Goal: Task Accomplishment & Management: Use online tool/utility

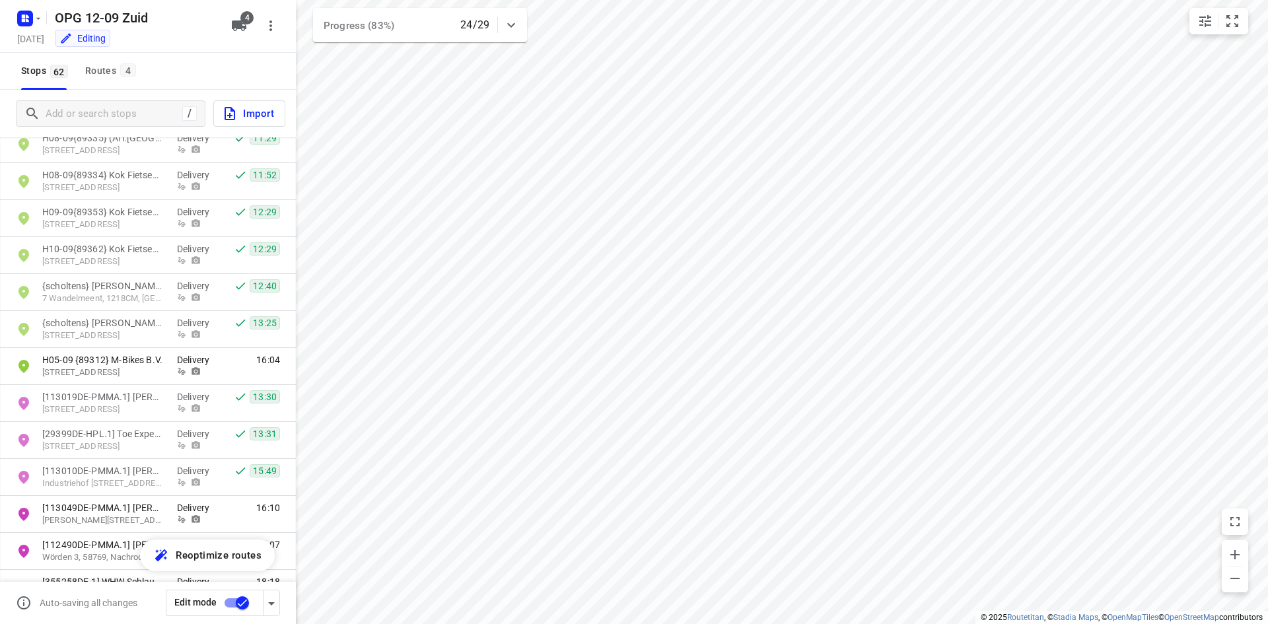
scroll to position [1975, 0]
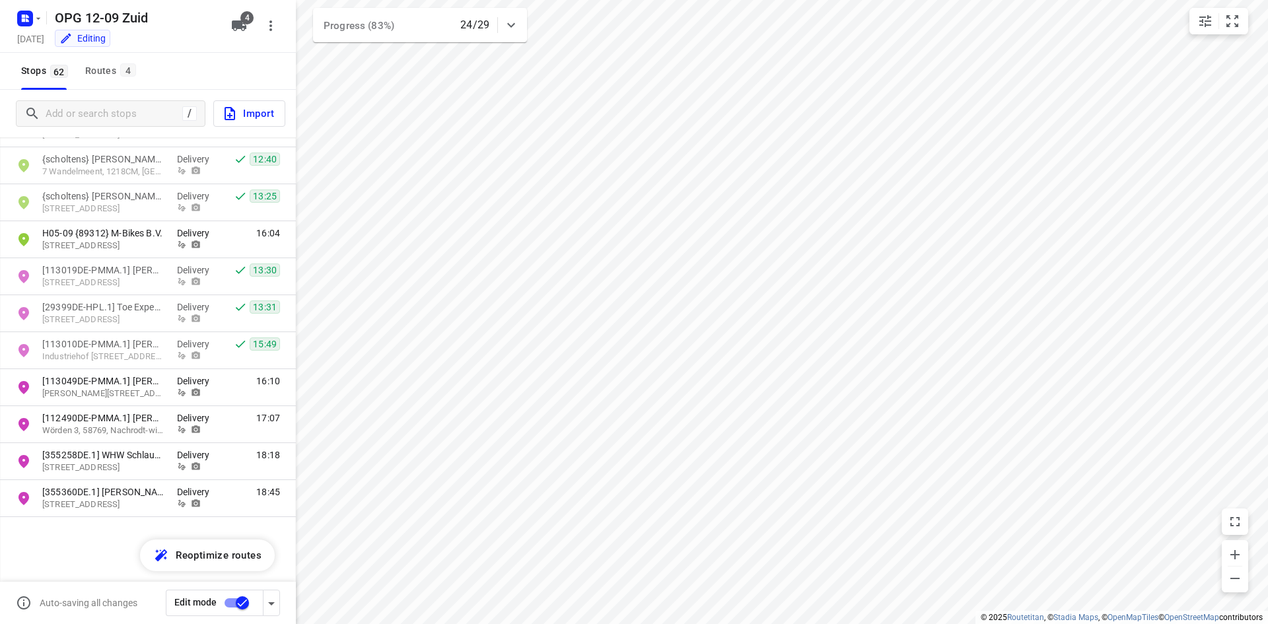
click at [141, 84] on div "Stops 62 Routes 4" at bounding box center [148, 71] width 296 height 37
click at [131, 75] on span "4" at bounding box center [128, 69] width 16 height 13
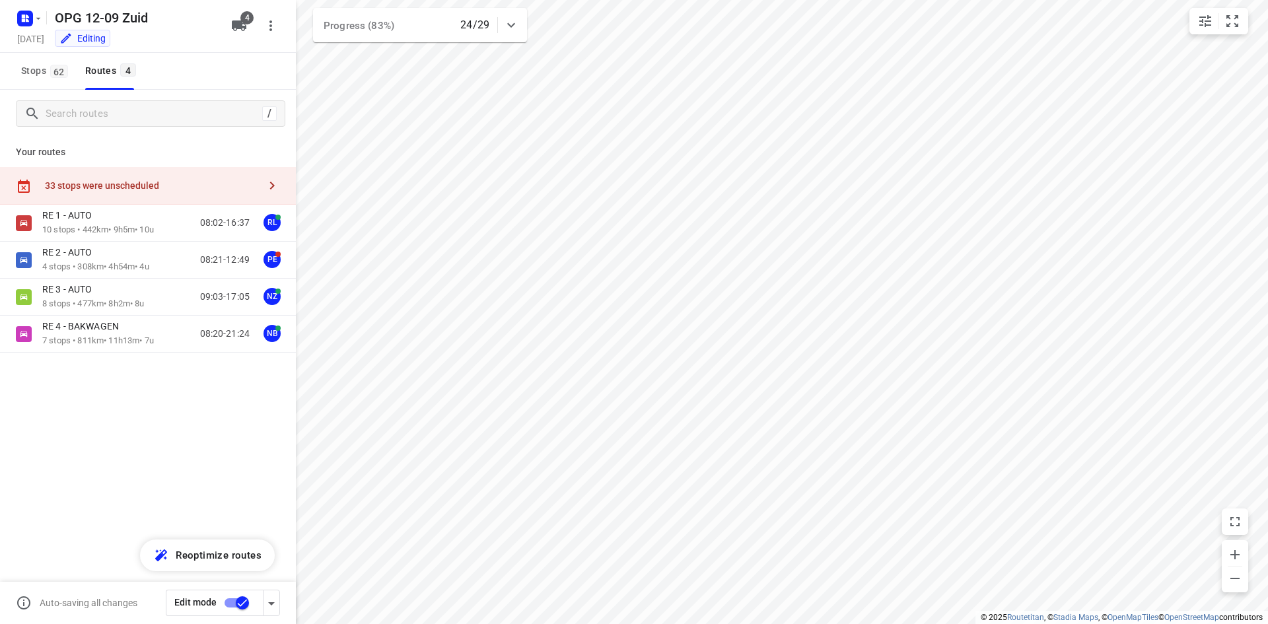
click at [151, 184] on div "33 stops were unscheduled" at bounding box center [152, 185] width 214 height 11
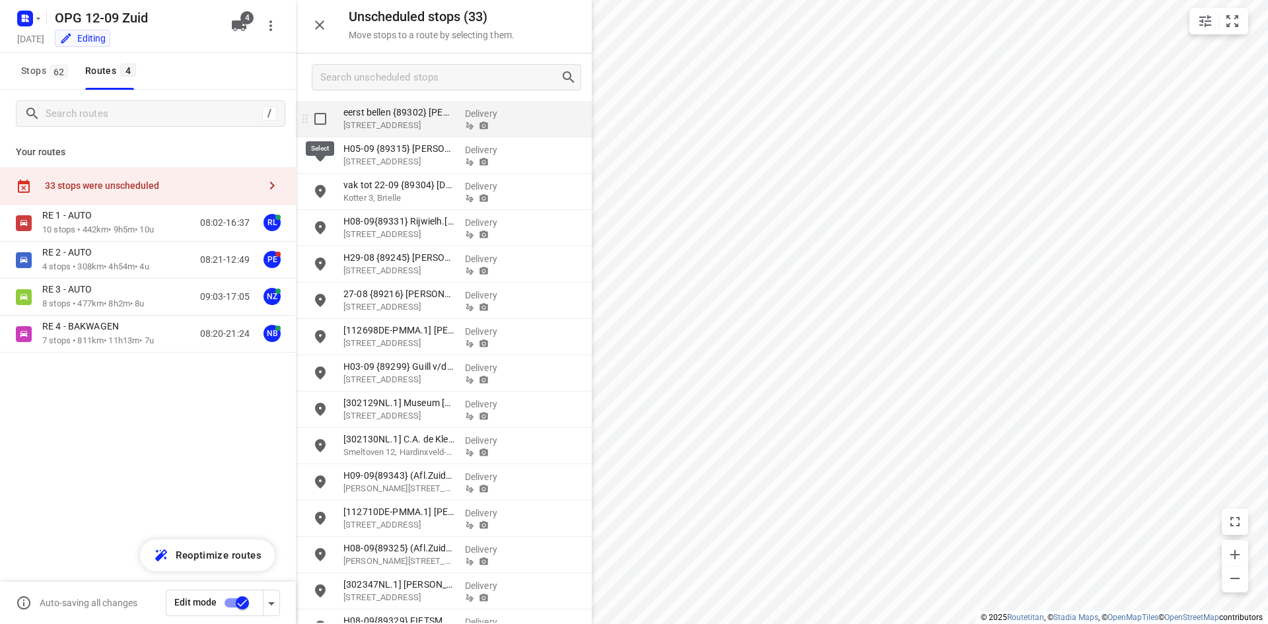
click at [321, 125] on input "grid" at bounding box center [320, 119] width 26 height 26
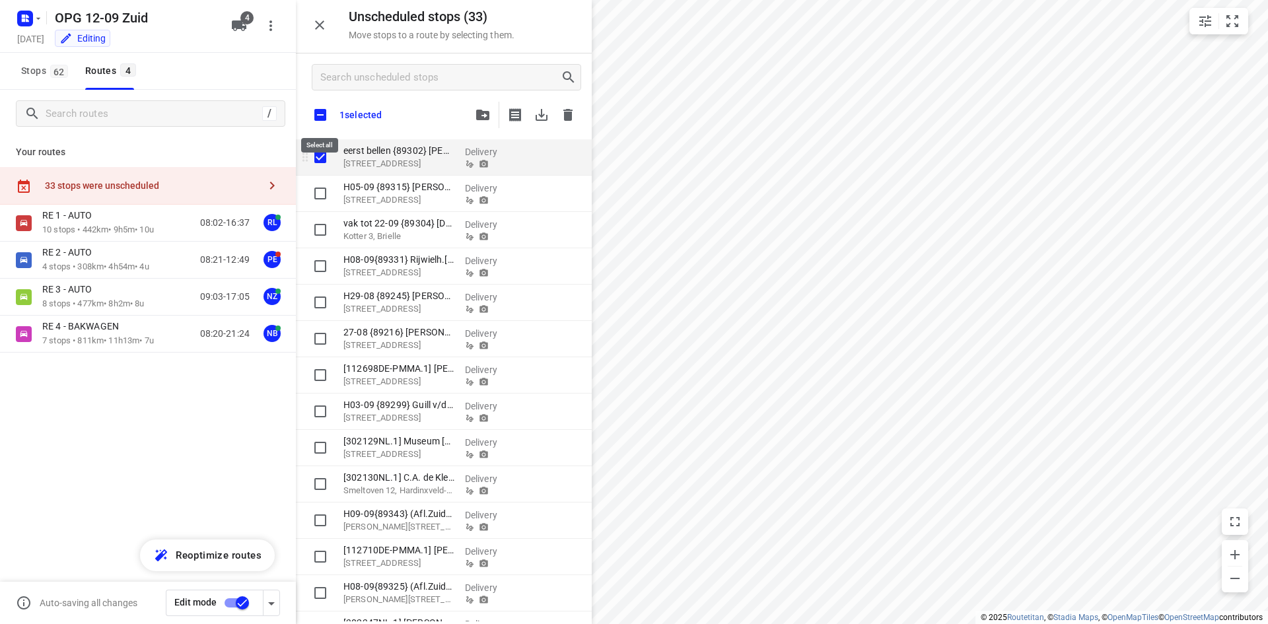
checkbox input "true"
click at [322, 112] on input "checkbox" at bounding box center [320, 115] width 28 height 28
checkbox input "true"
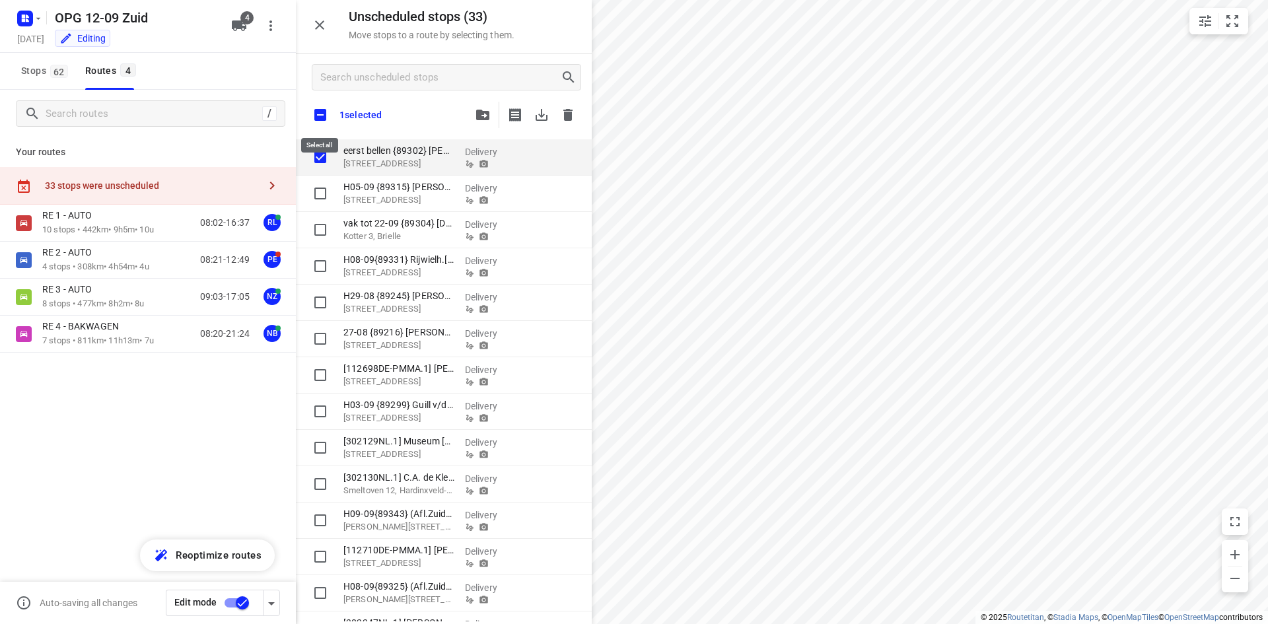
checkbox input "true"
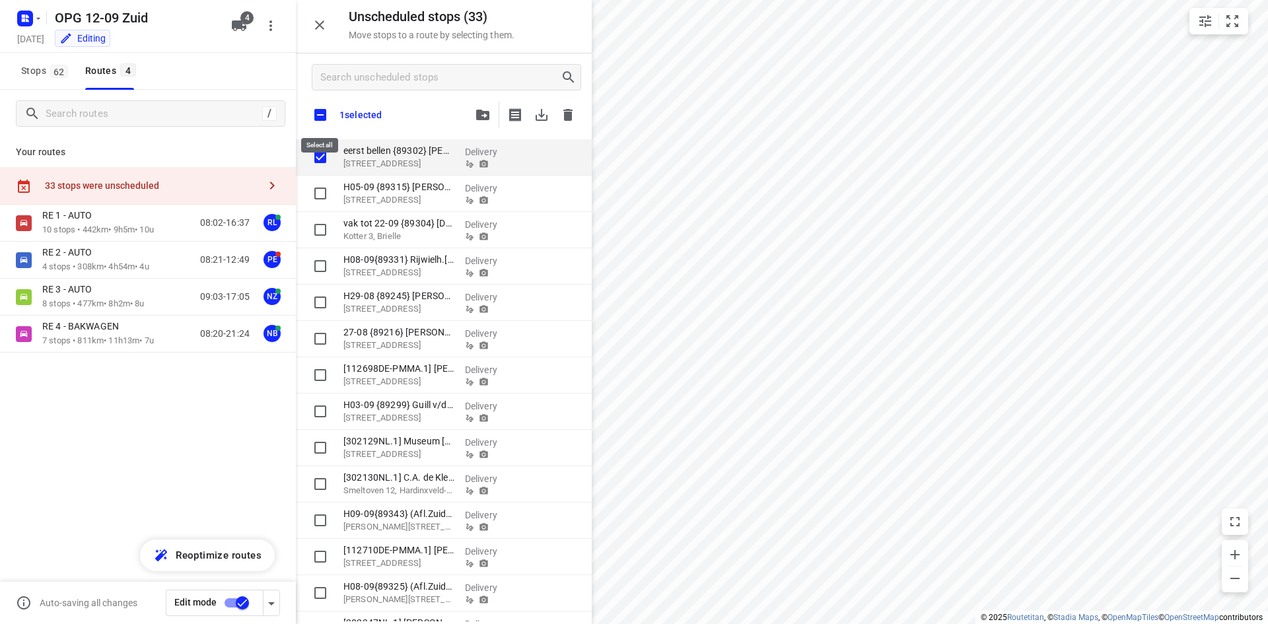
checkbox input "true"
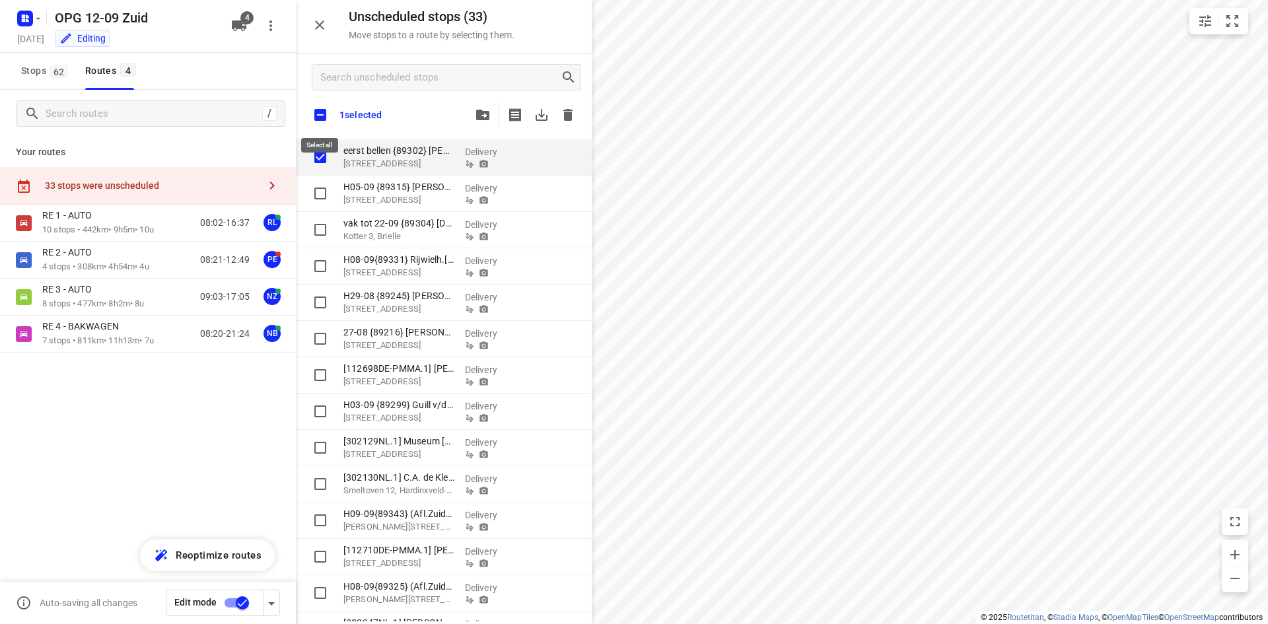
checkbox input "true"
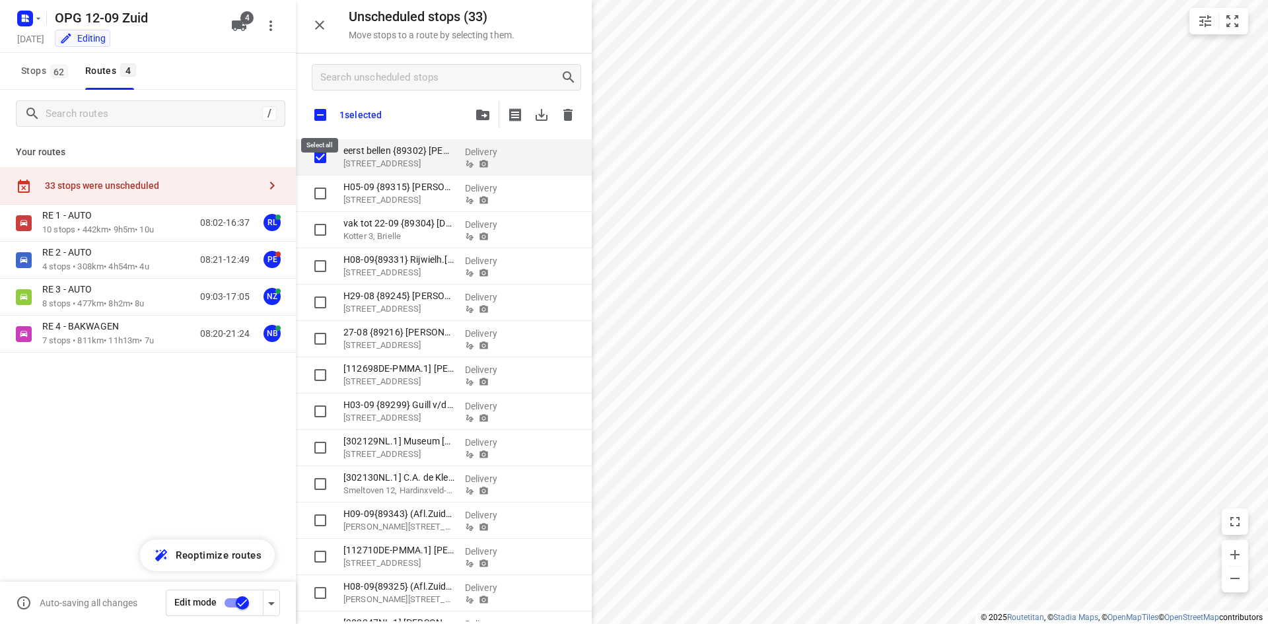
checkbox input "true"
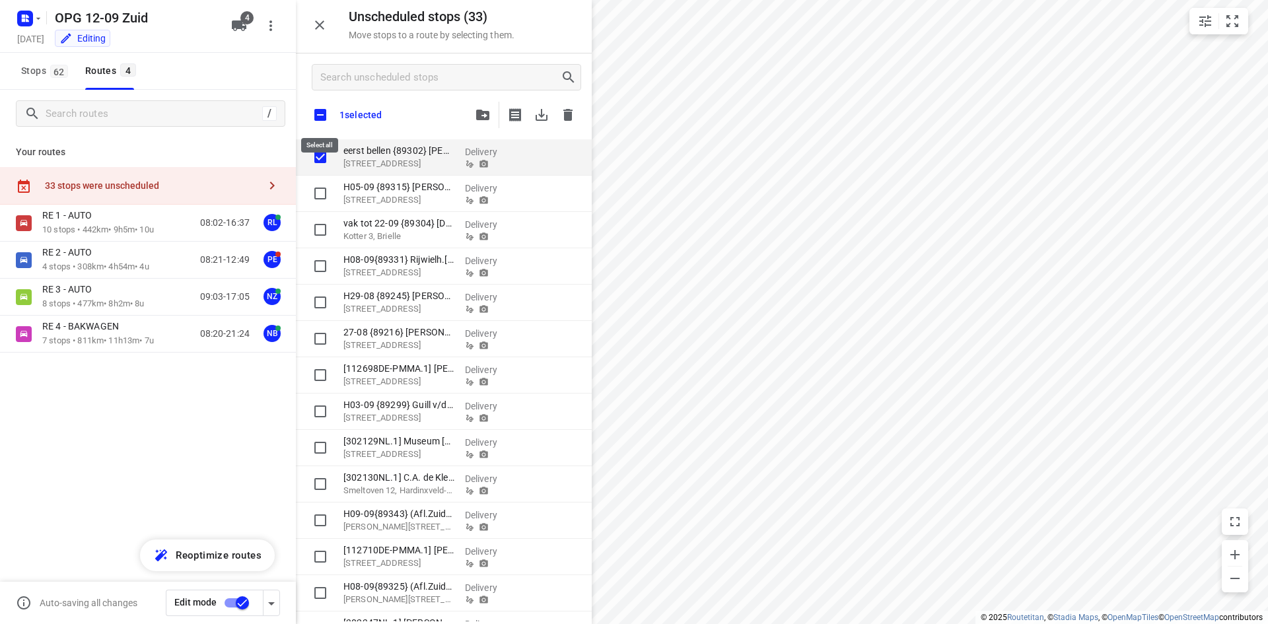
checkbox input "true"
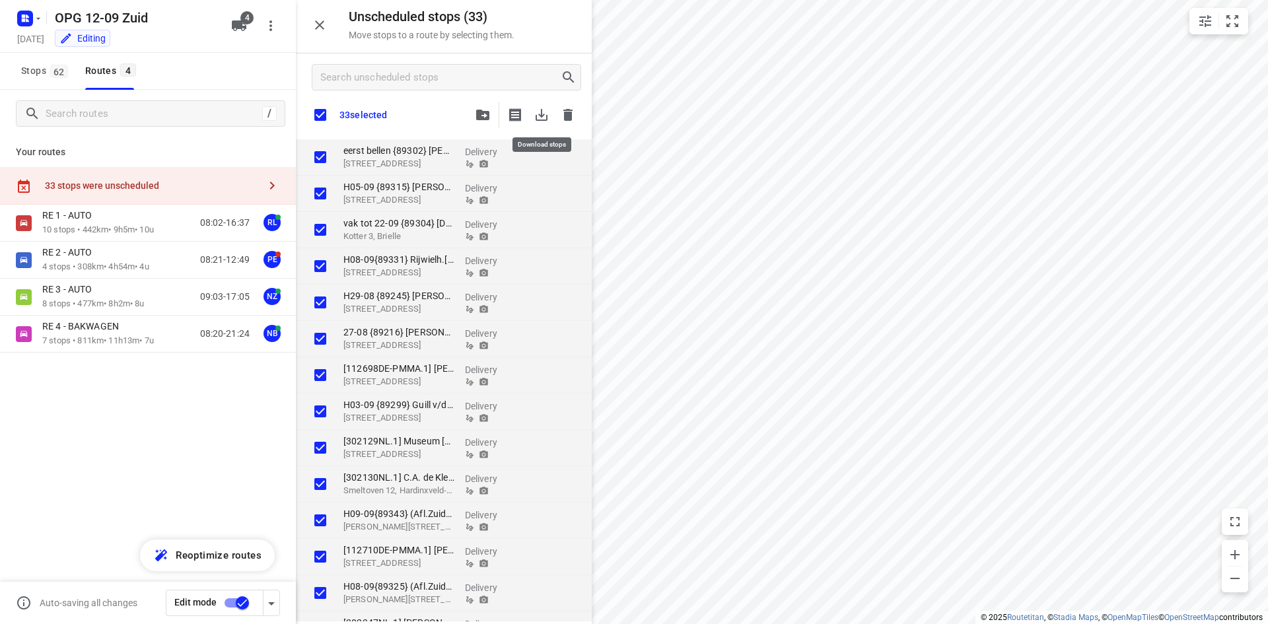
click at [537, 122] on icon "button" at bounding box center [541, 115] width 16 height 16
checkbox input "true"
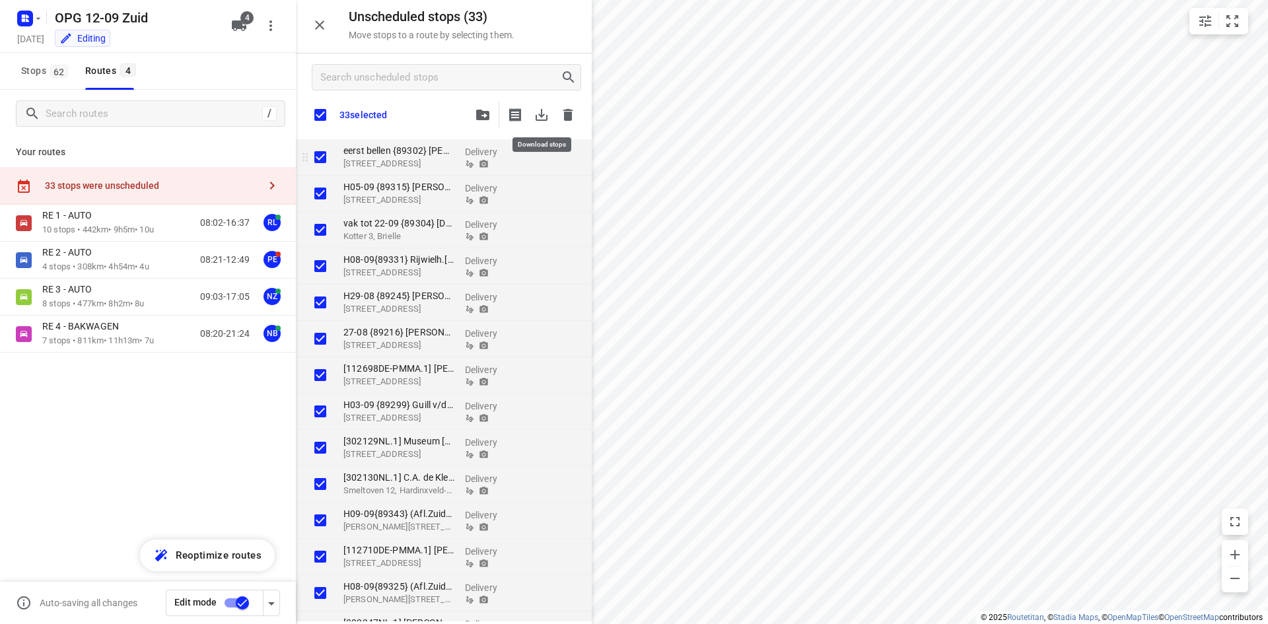
checkbox input "true"
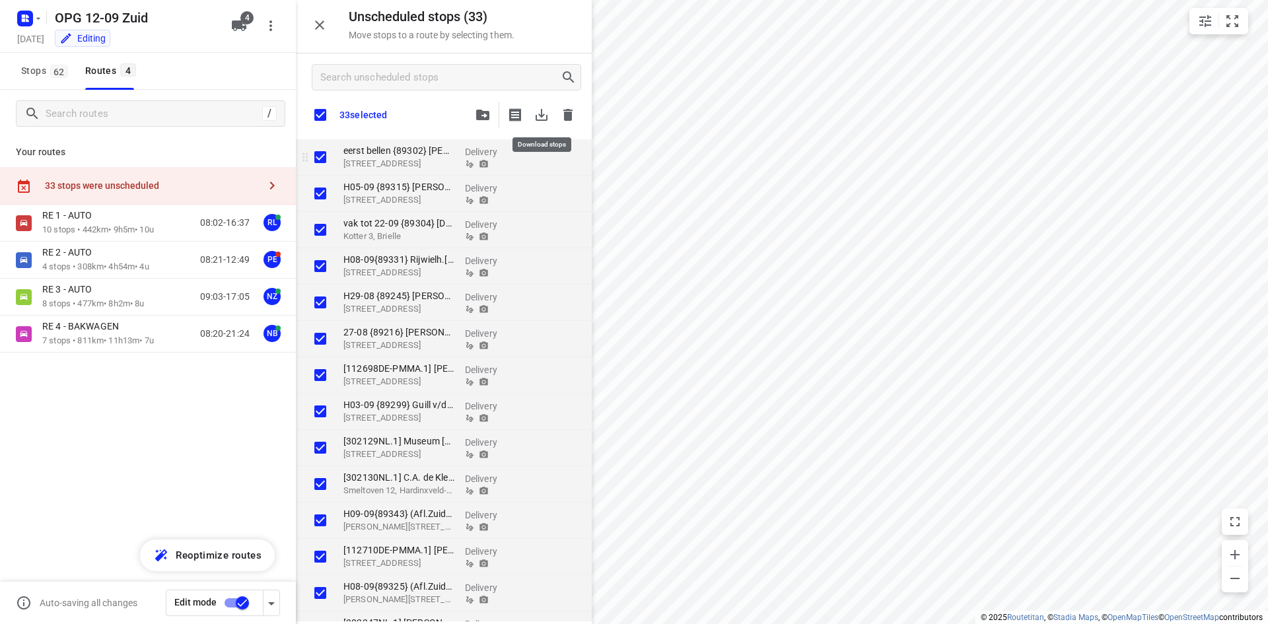
checkbox input "true"
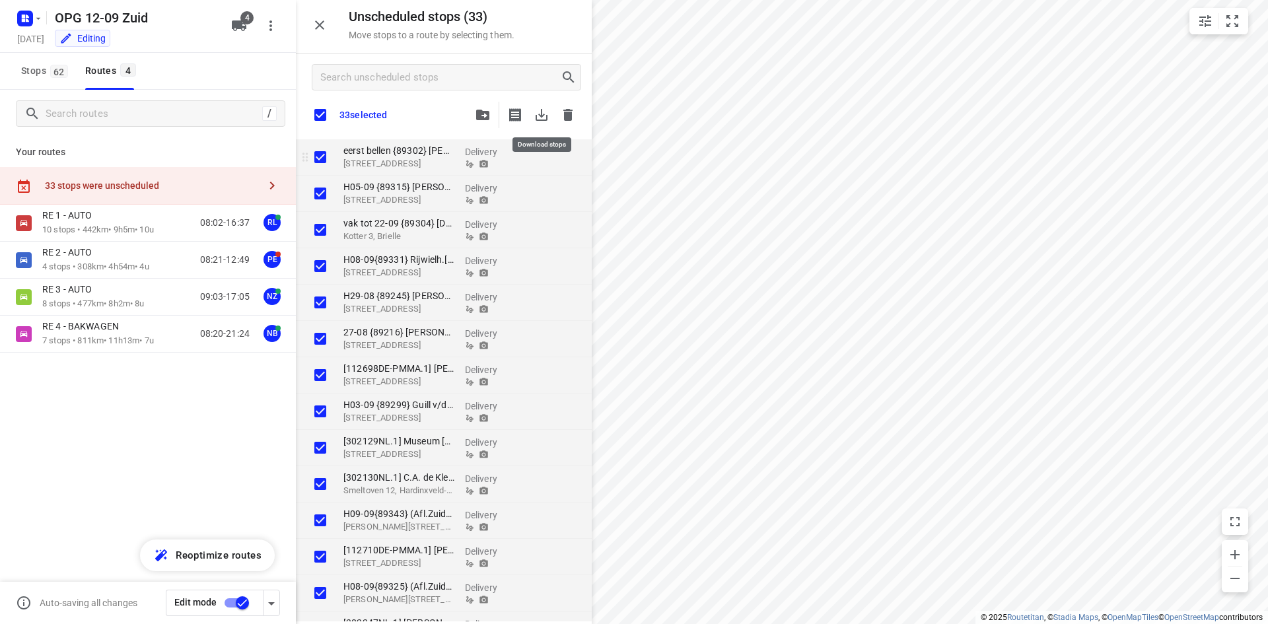
checkbox input "true"
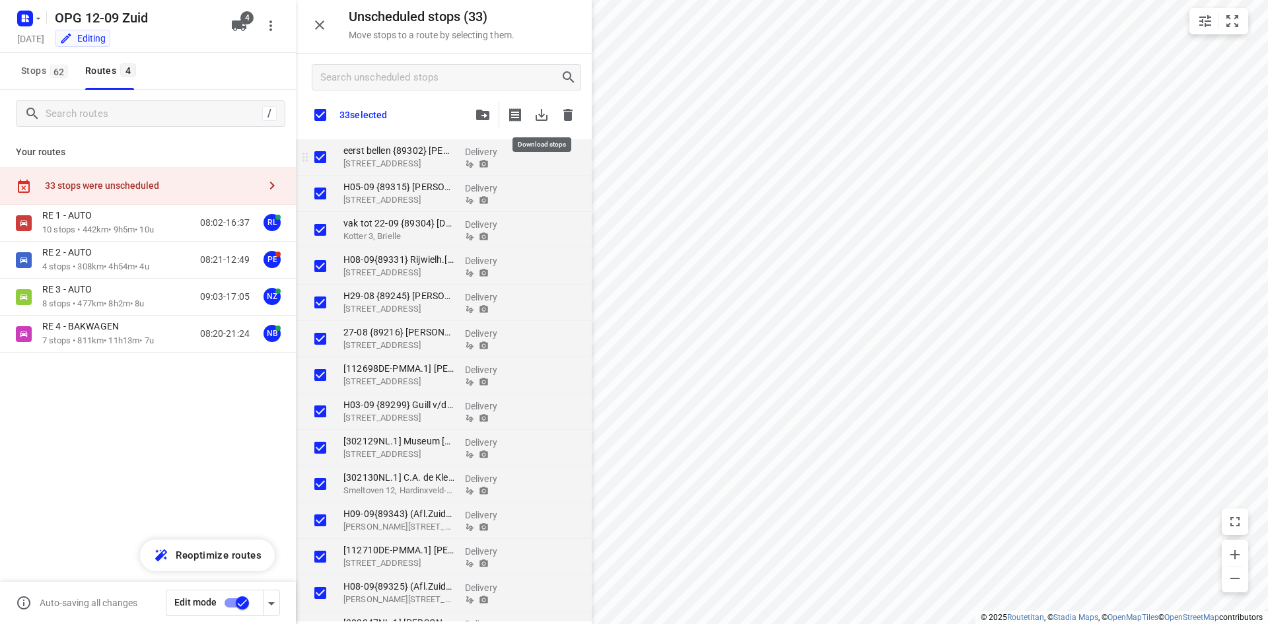
checkbox input "true"
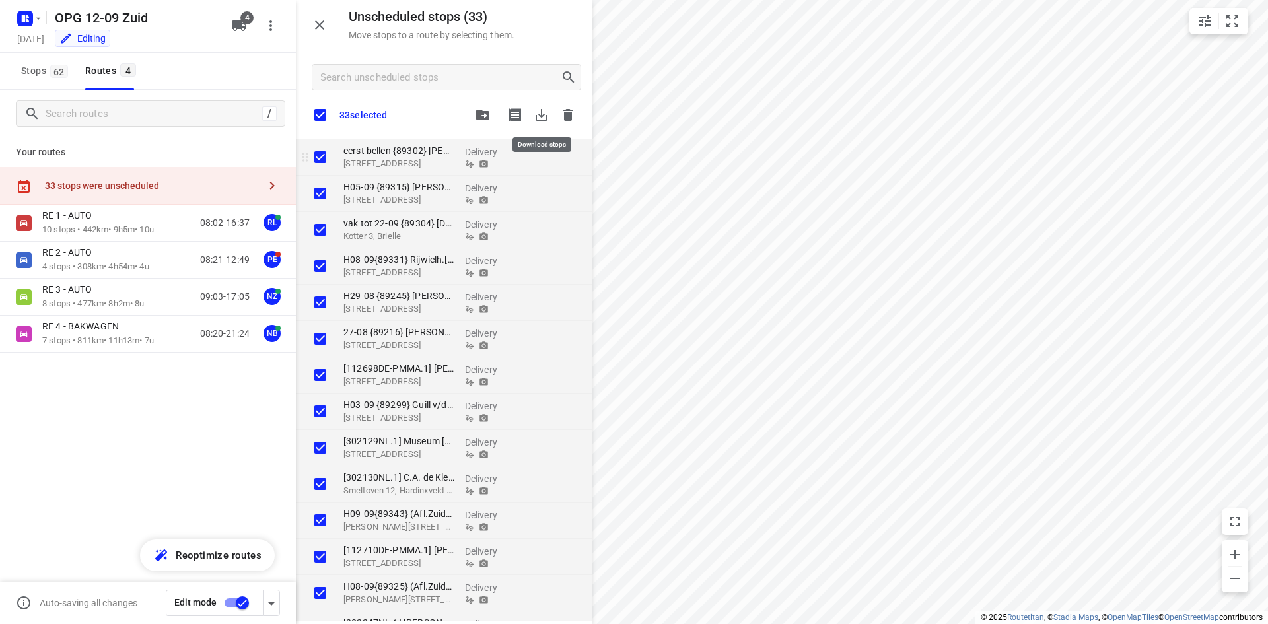
checkbox input "true"
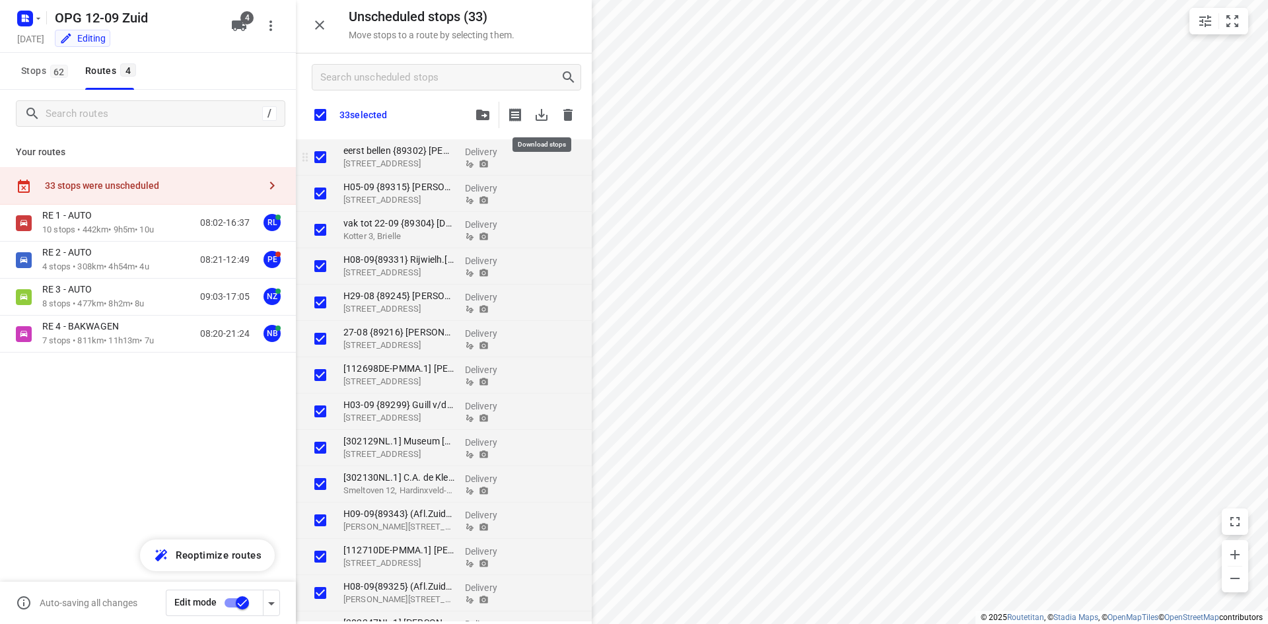
checkbox input "true"
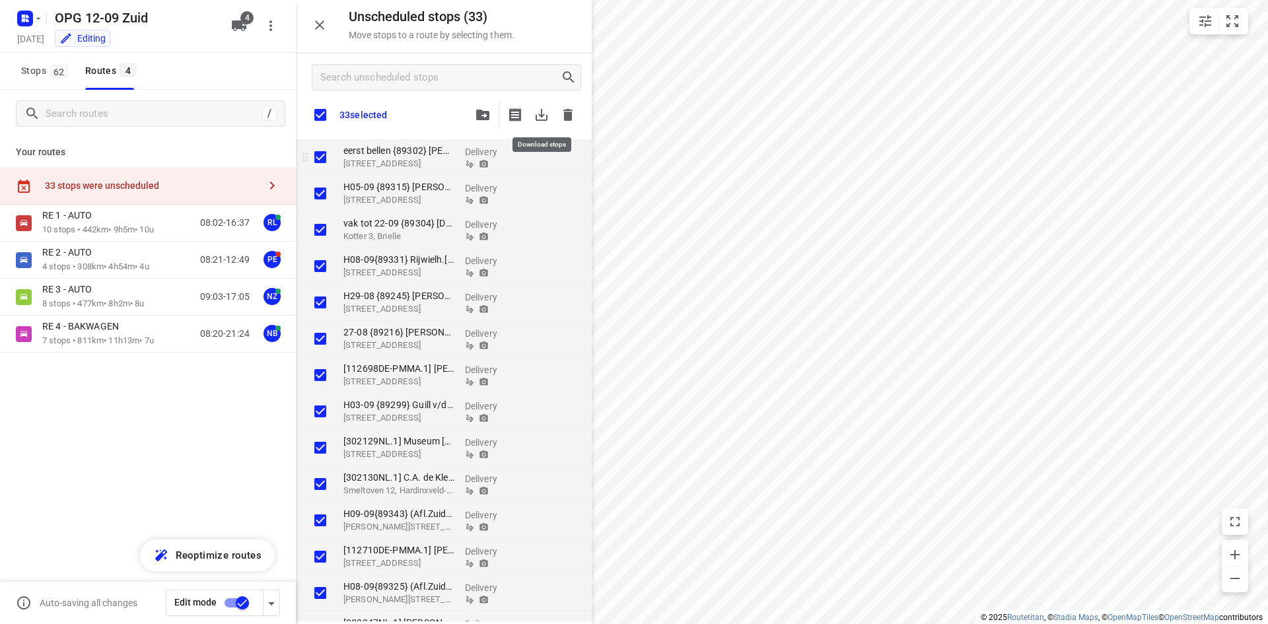
checkbox input "true"
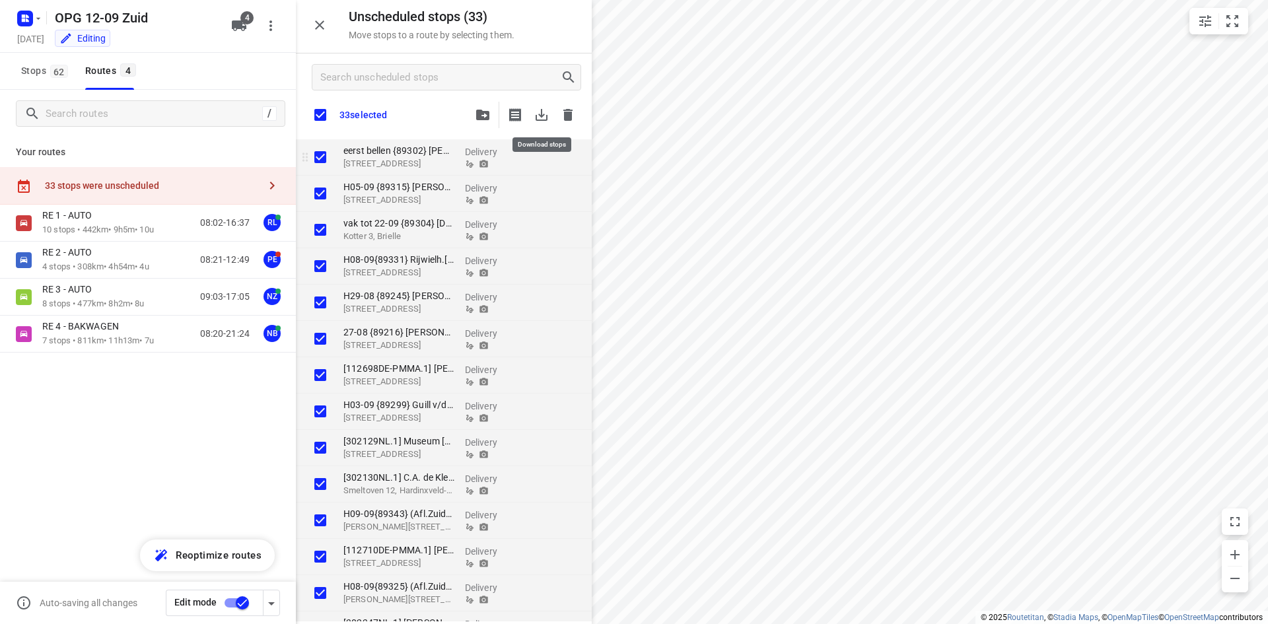
checkbox input "true"
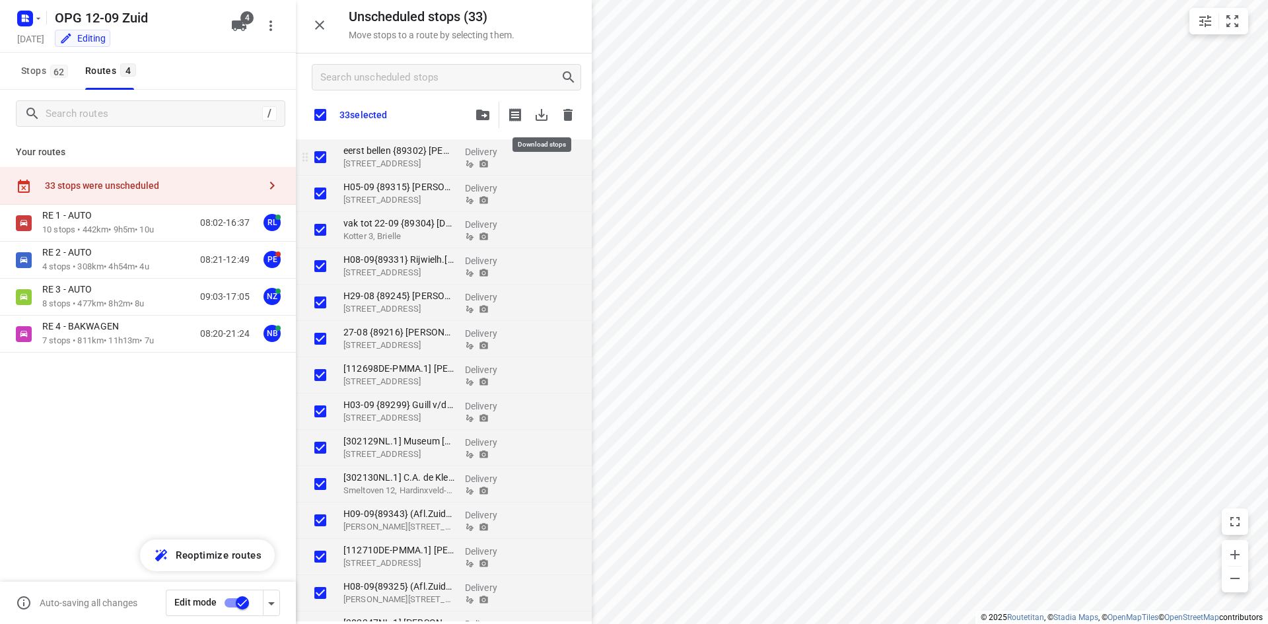
checkbox input "true"
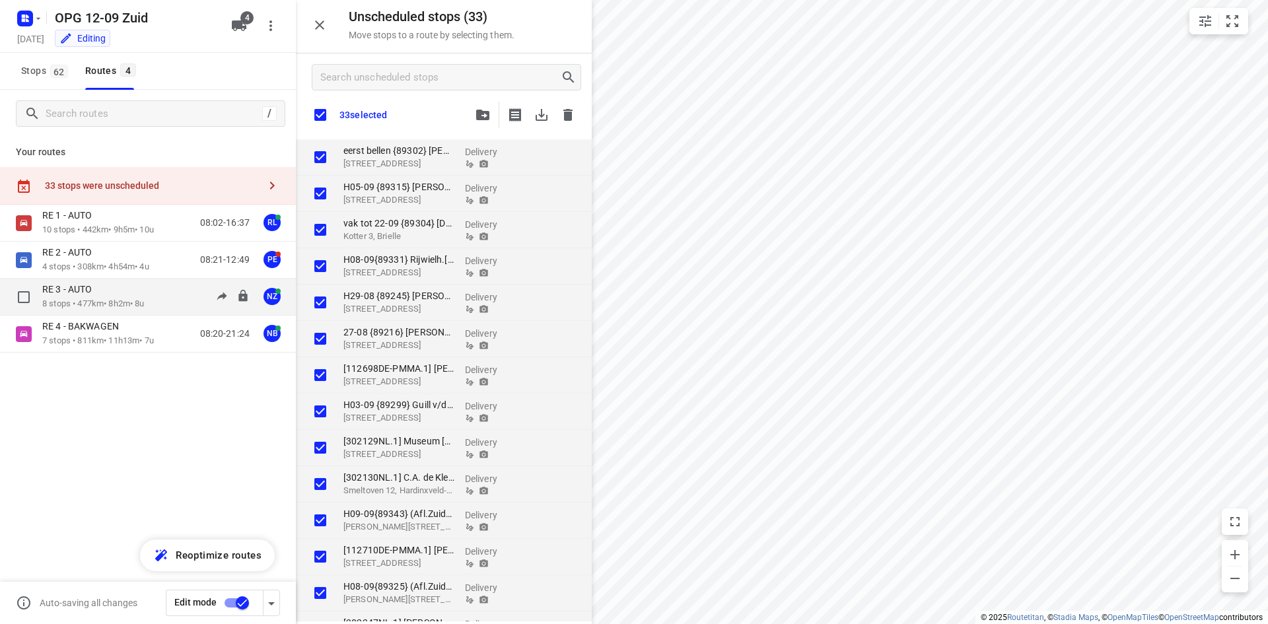
checkbox input "true"
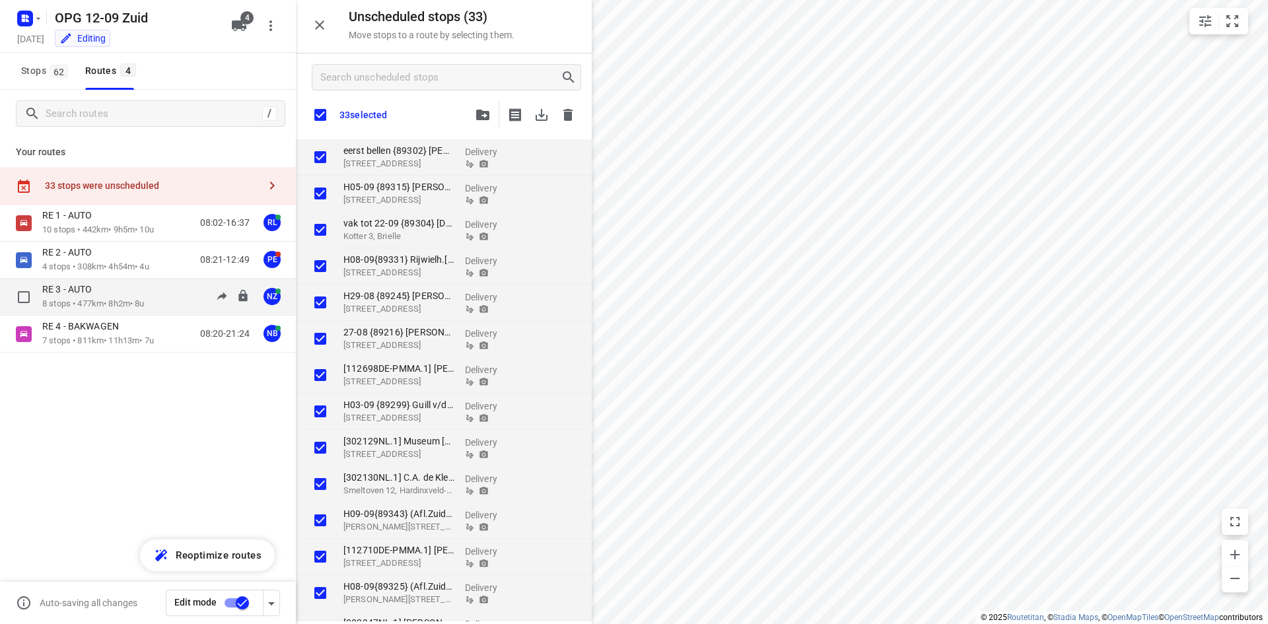
checkbox input "true"
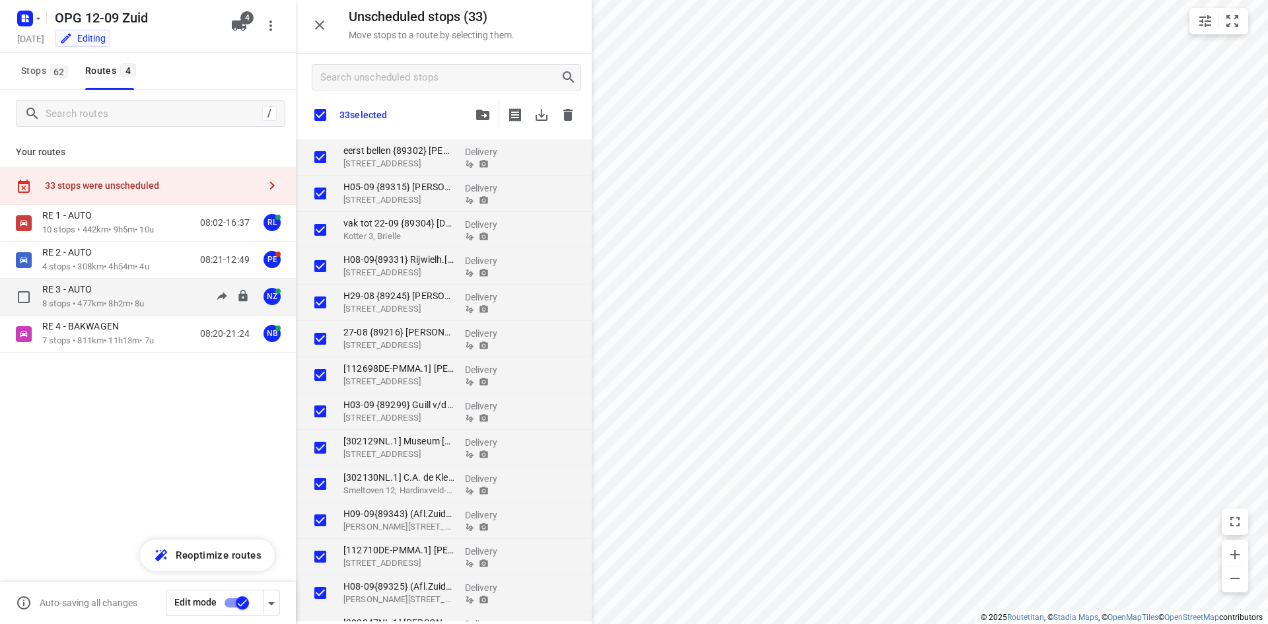
checkbox input "true"
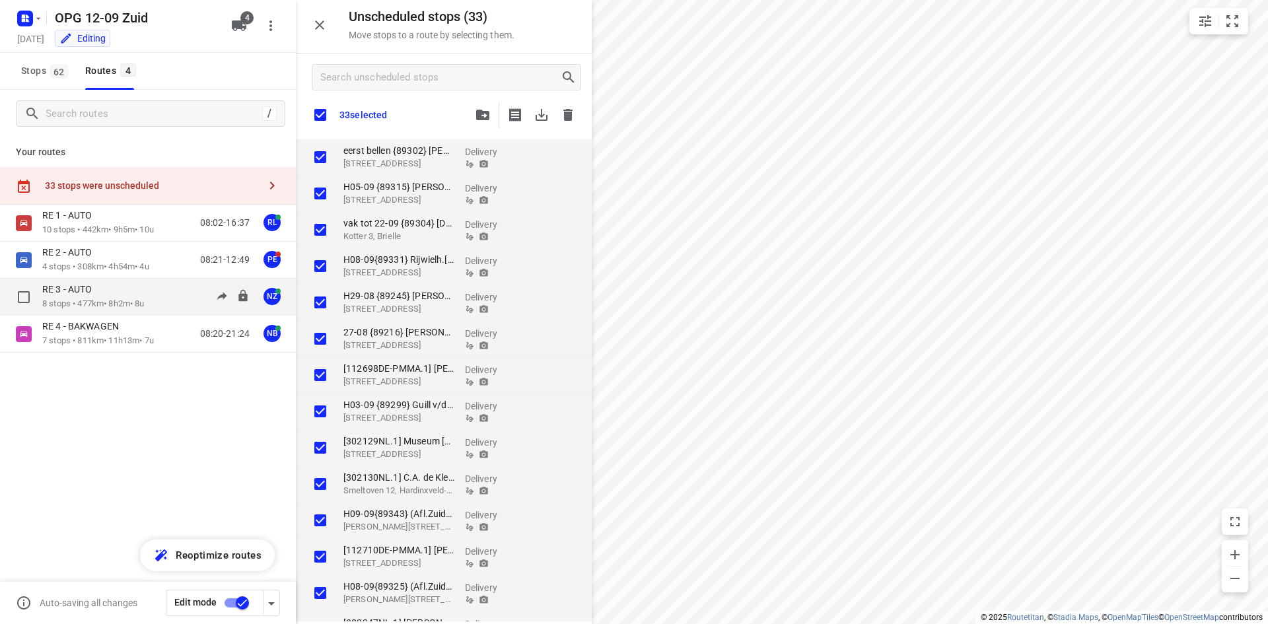
checkbox input "true"
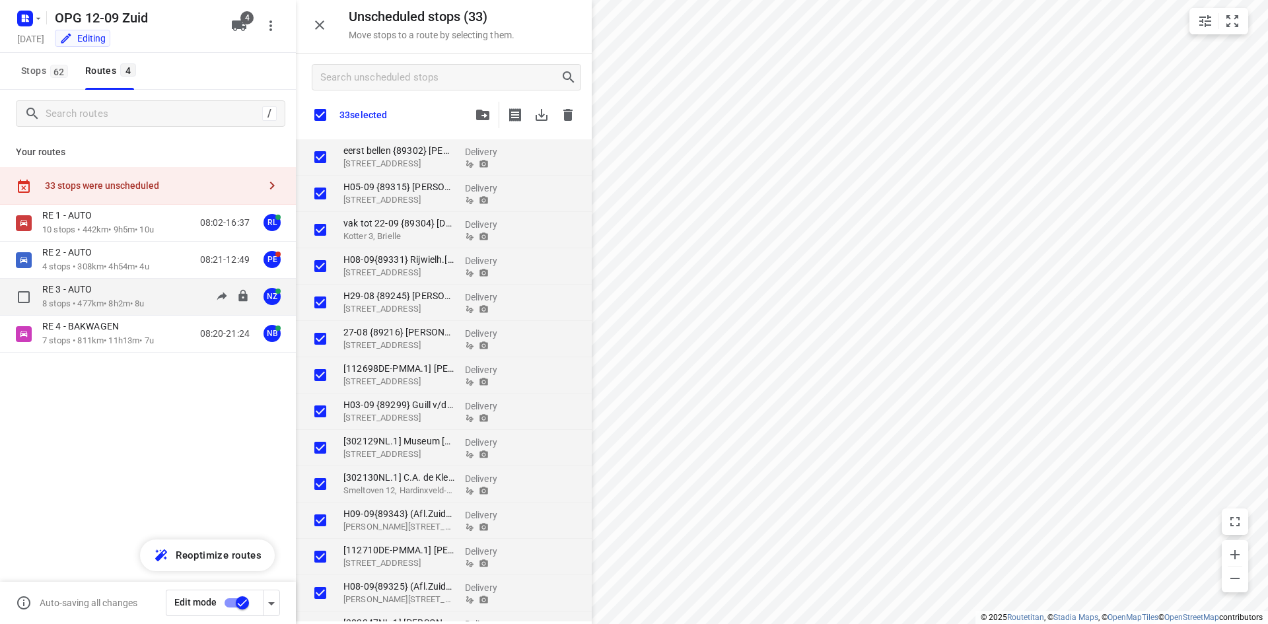
checkbox input "true"
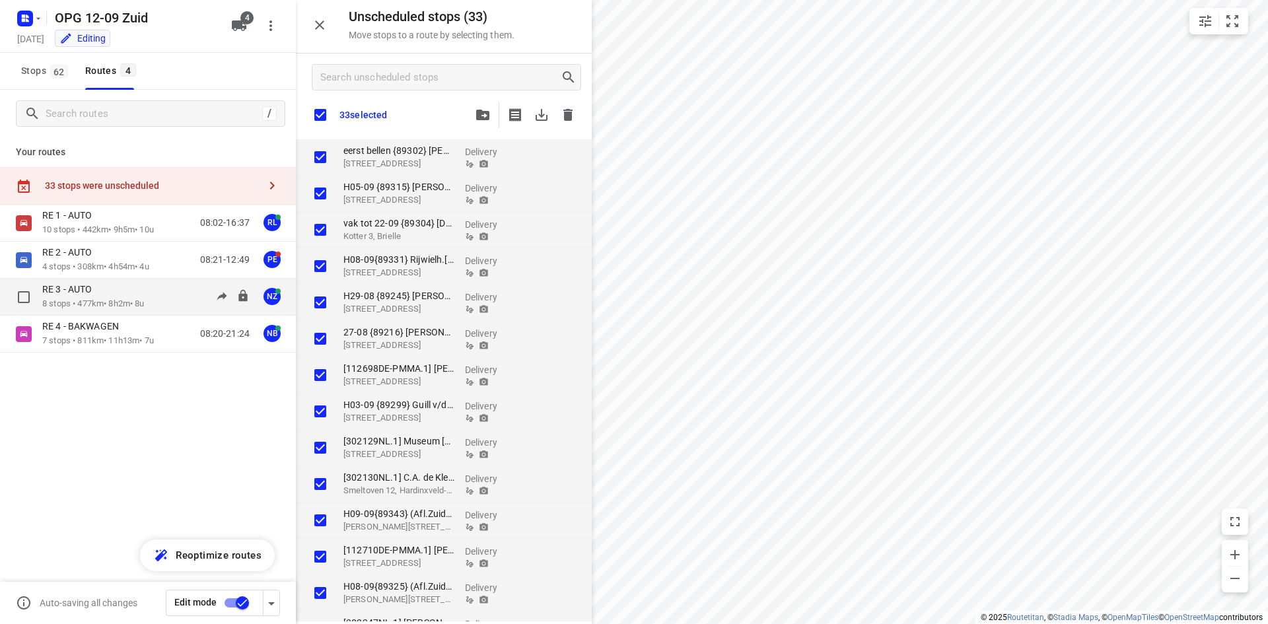
checkbox input "true"
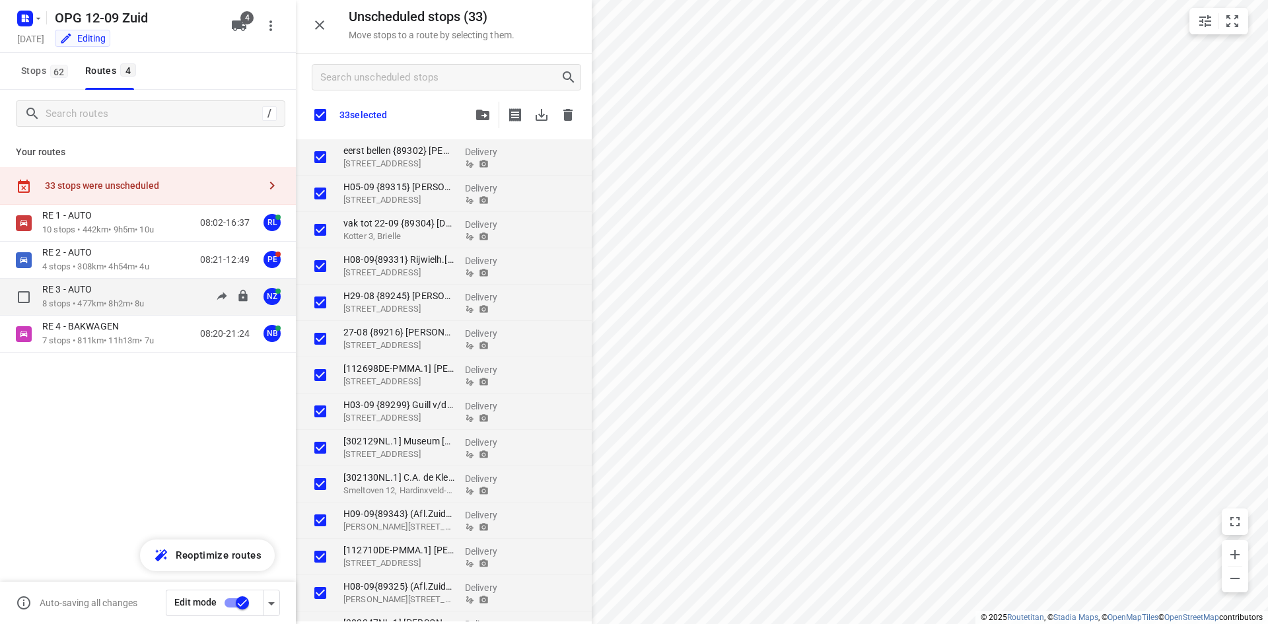
checkbox input "true"
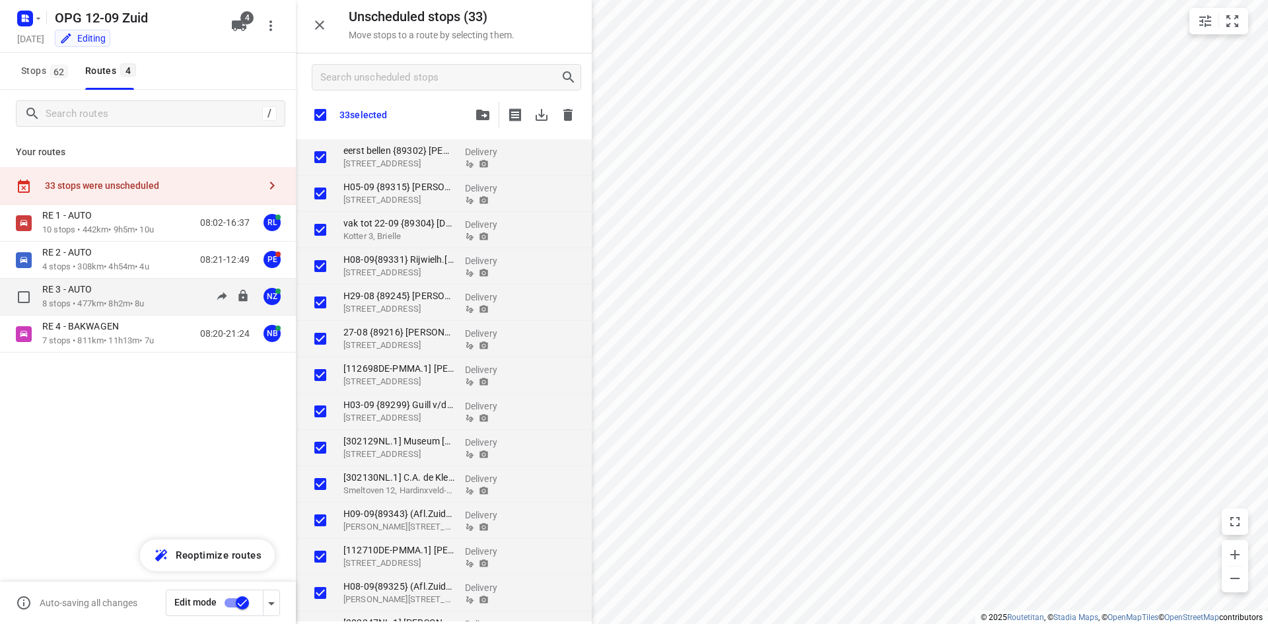
checkbox input "true"
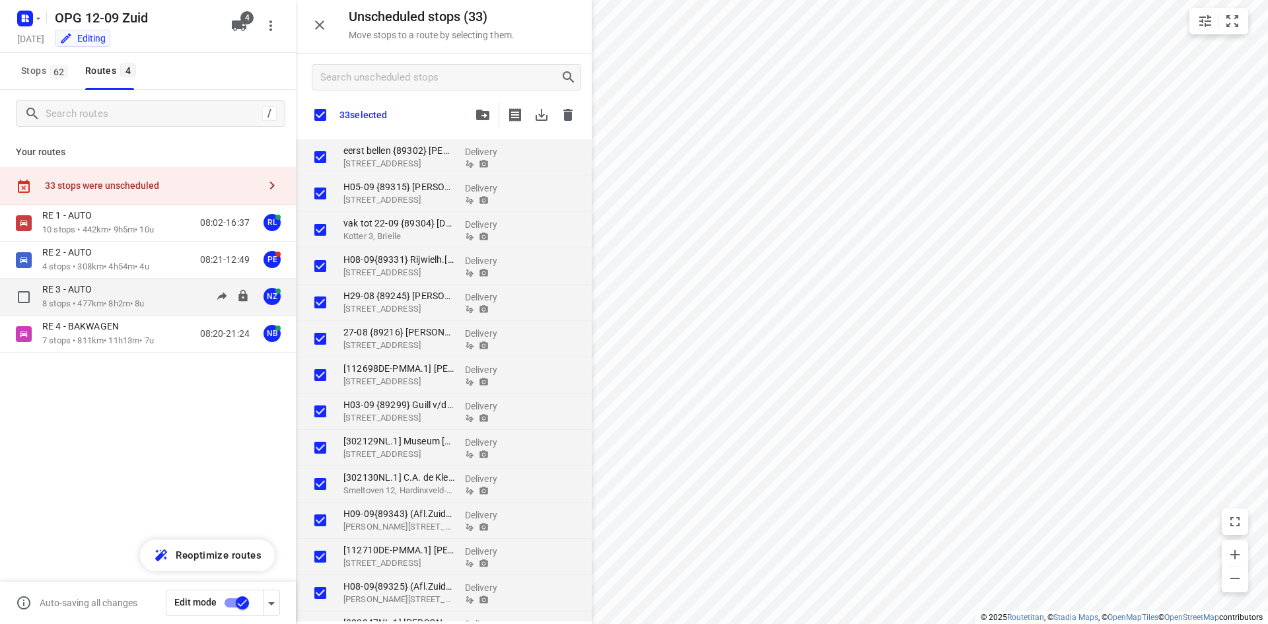
checkbox input "true"
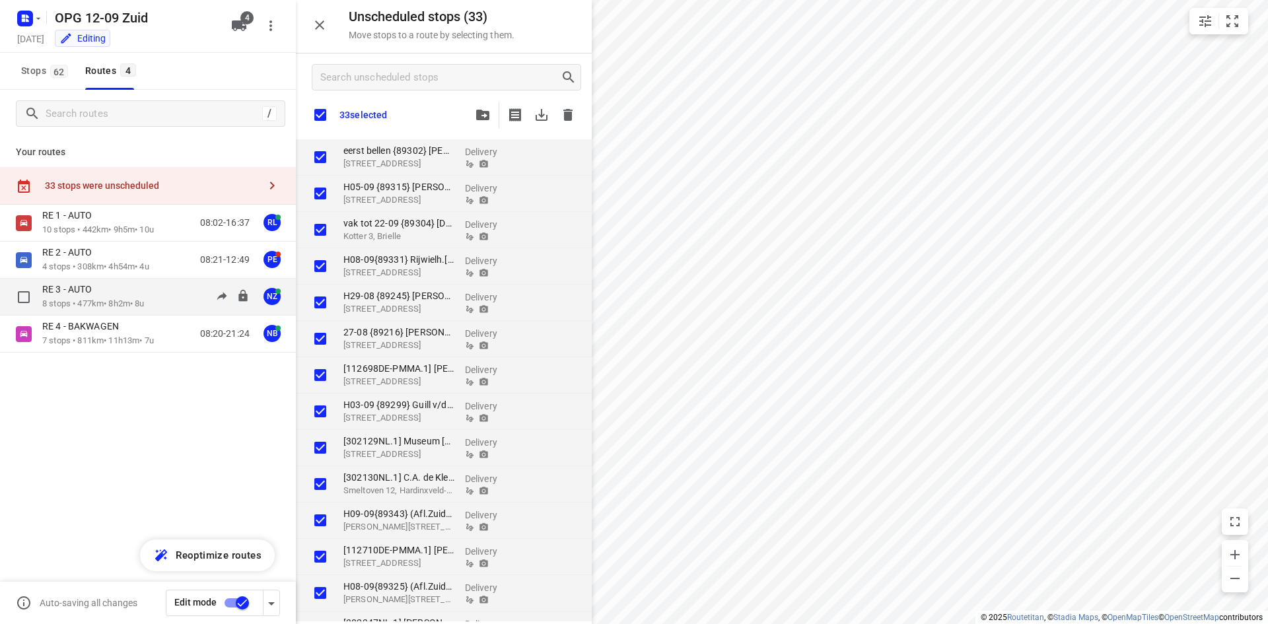
checkbox input "true"
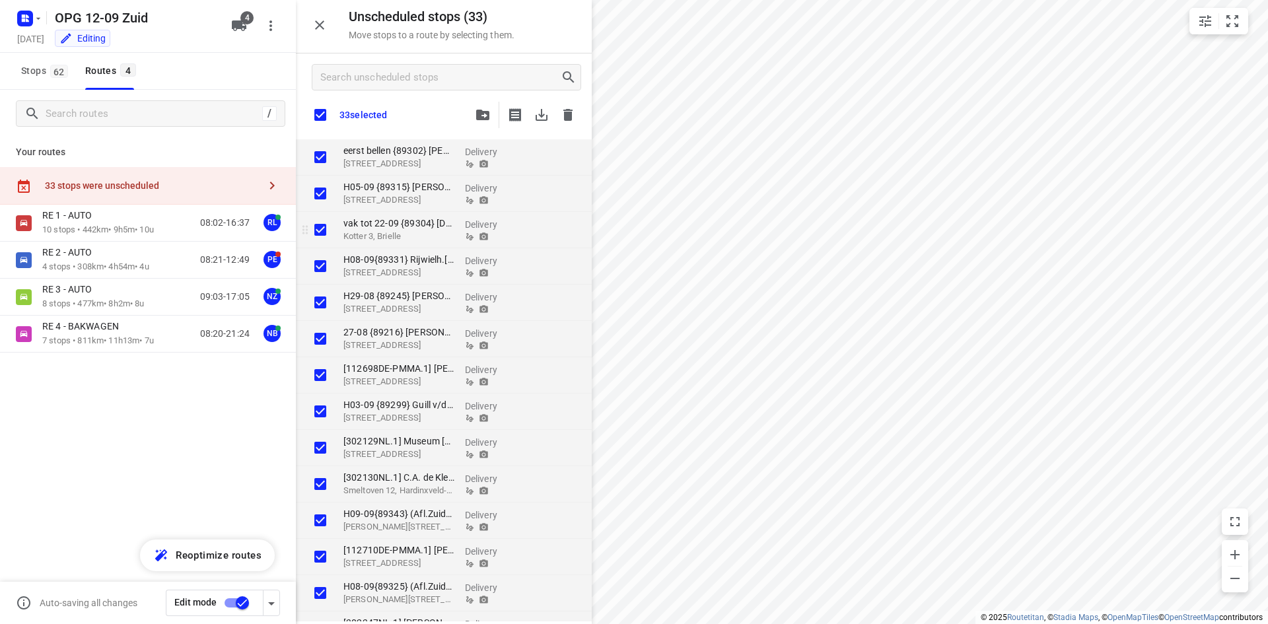
checkbox input "true"
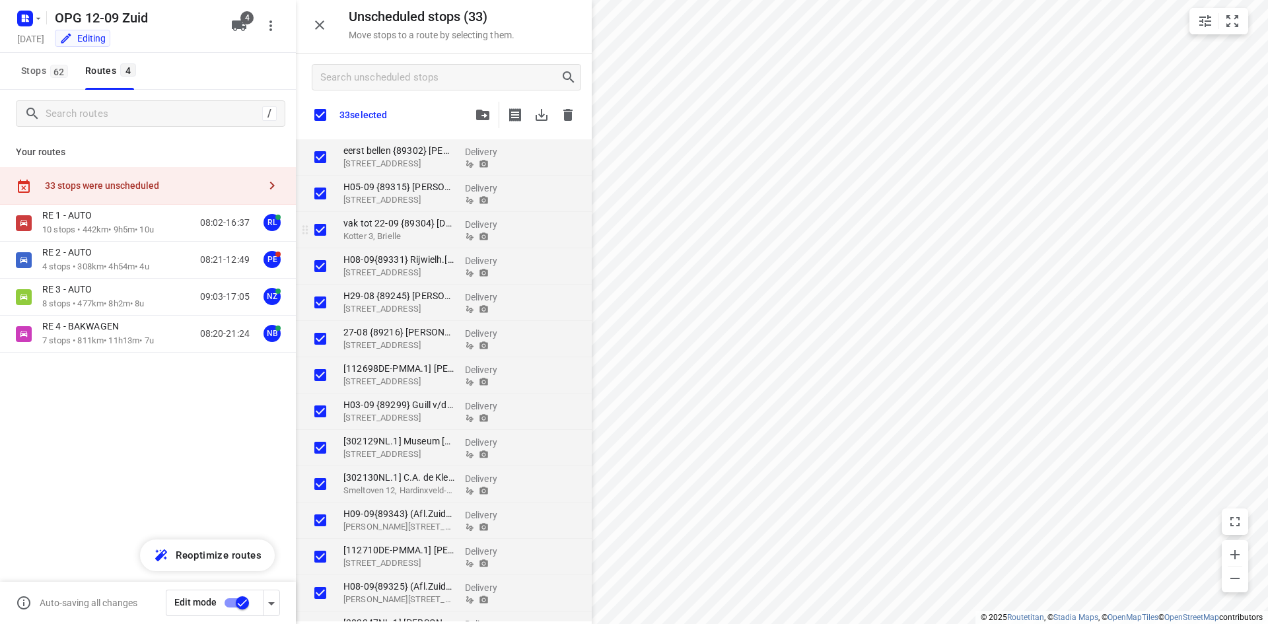
checkbox input "true"
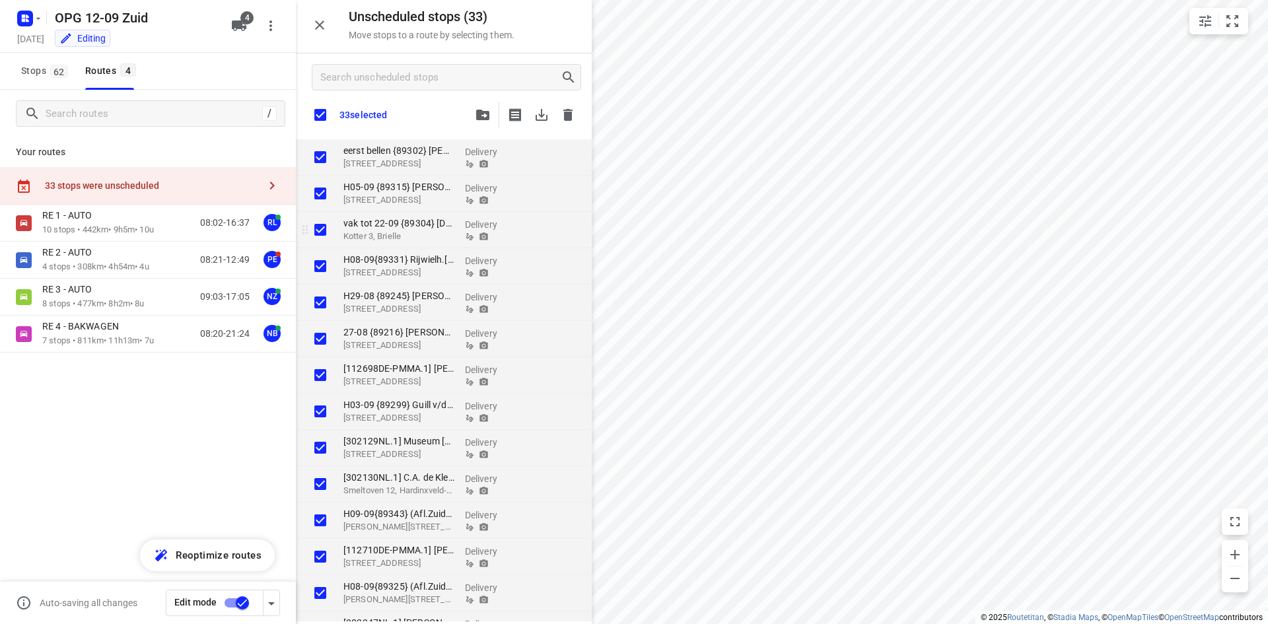
checkbox input "true"
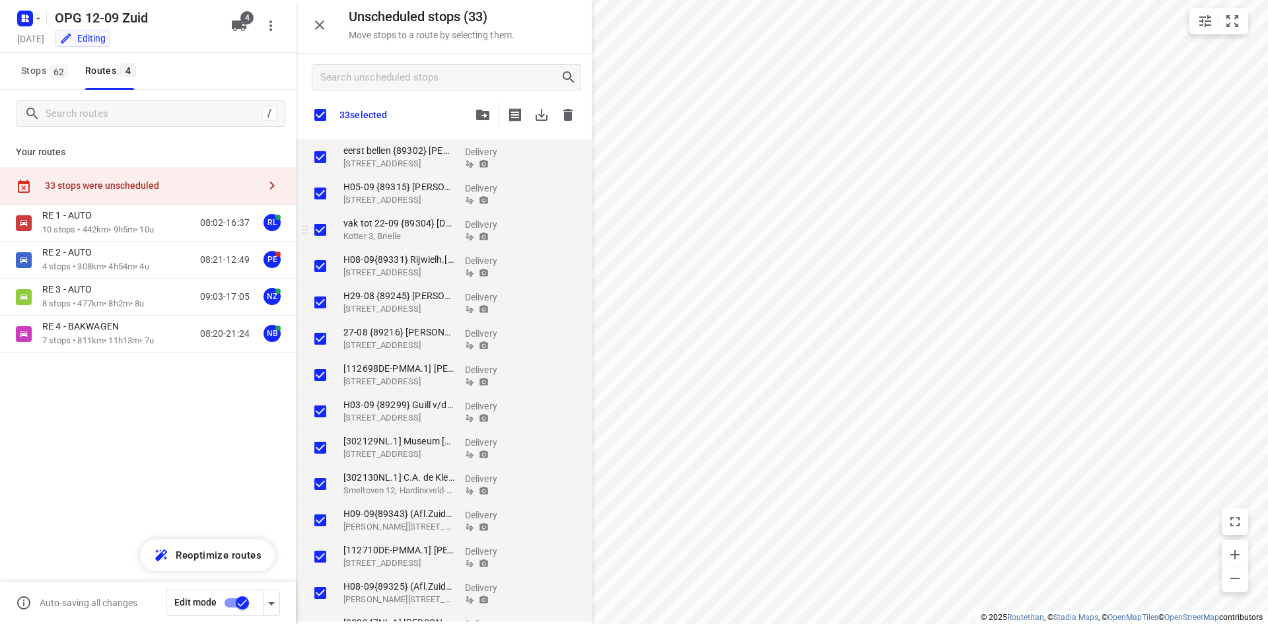
checkbox input "true"
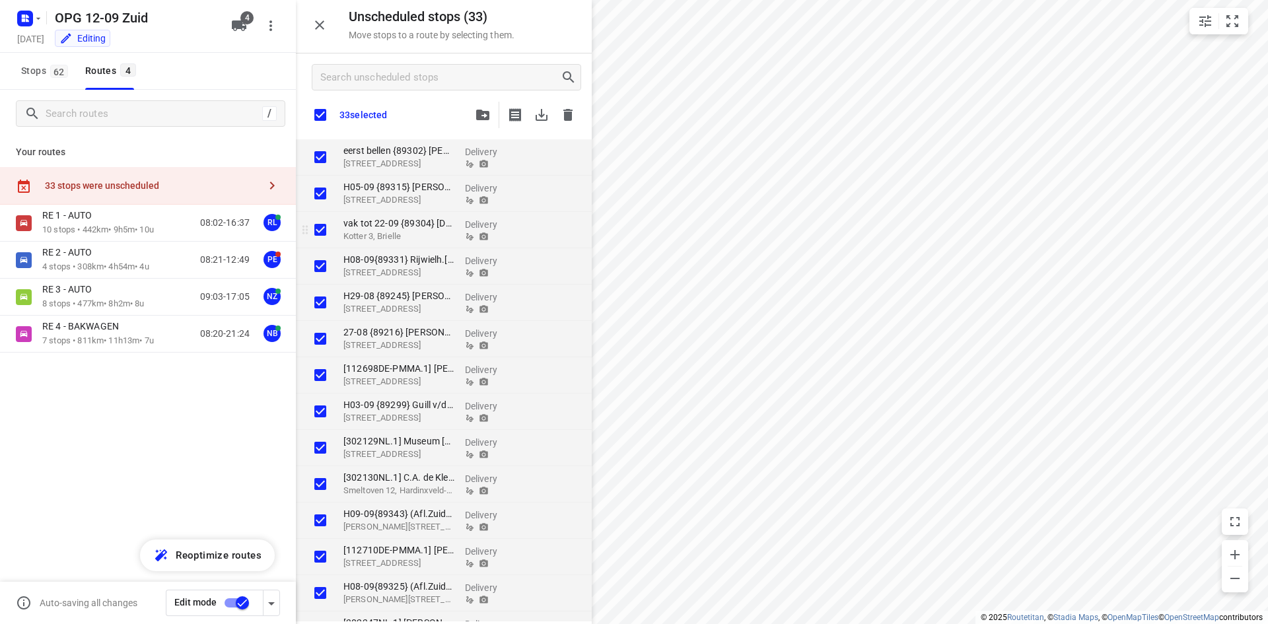
checkbox input "true"
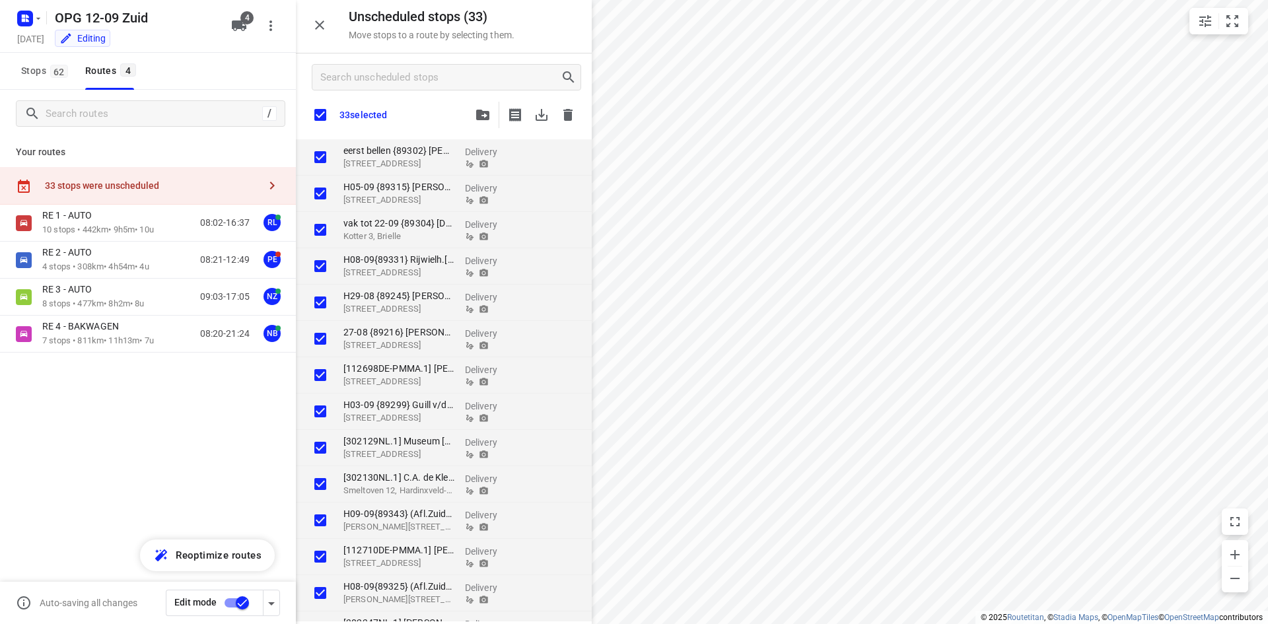
checkbox input "true"
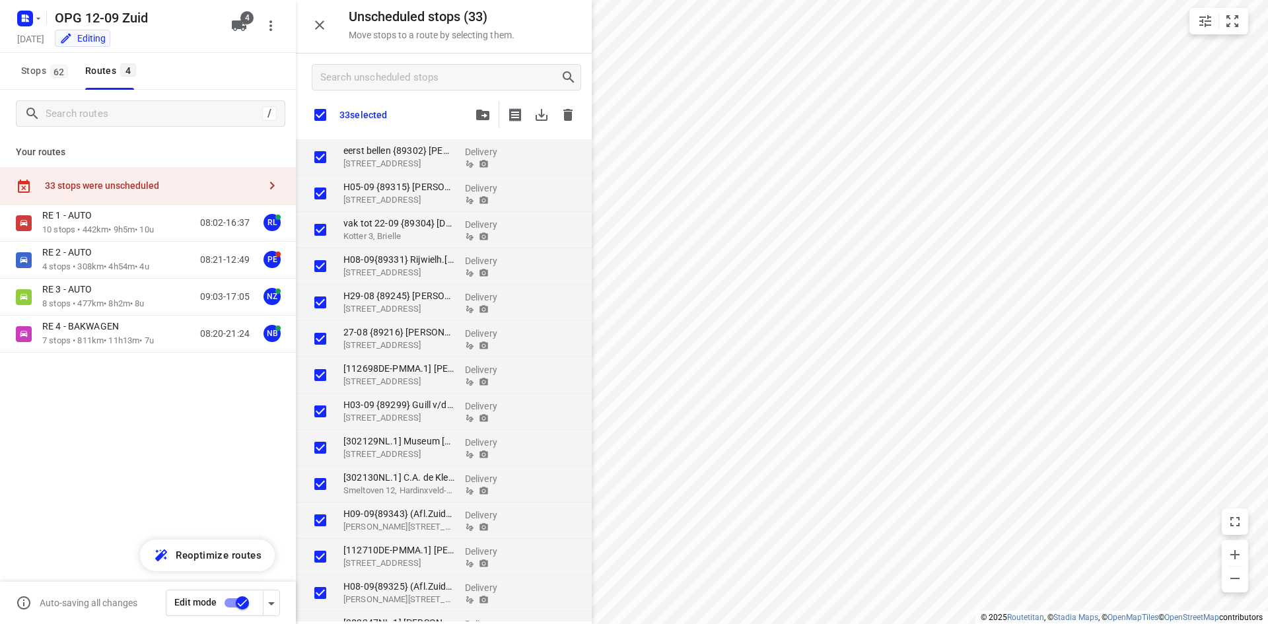
checkbox input "true"
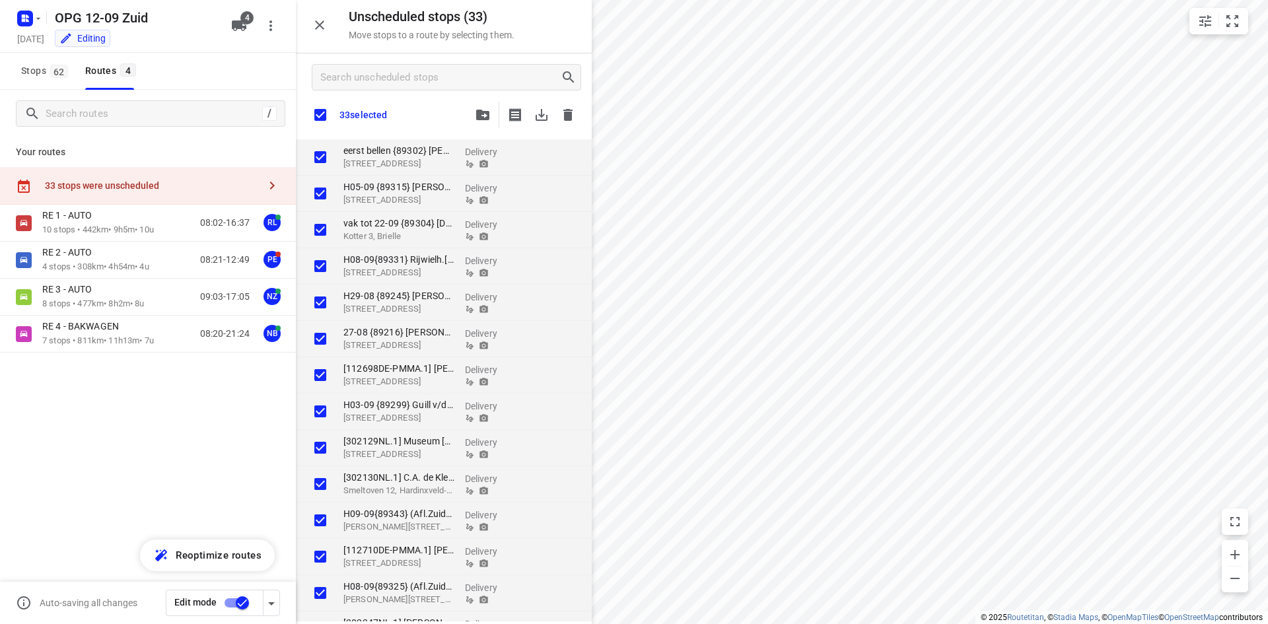
checkbox input "true"
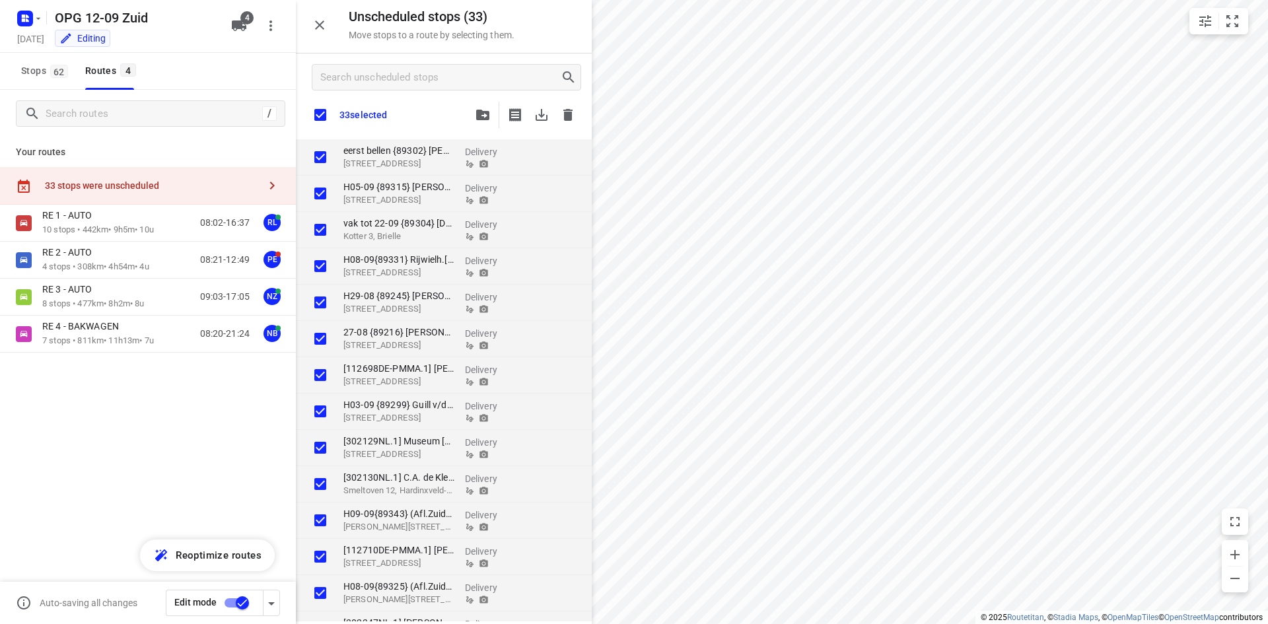
checkbox input "true"
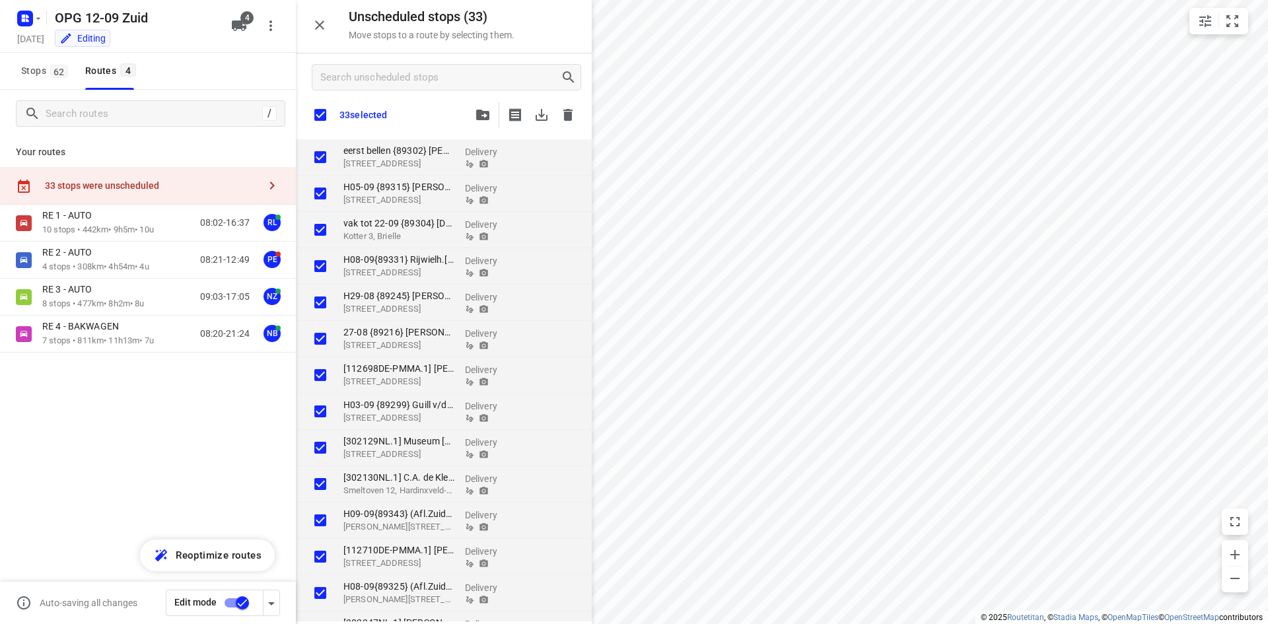
checkbox input "true"
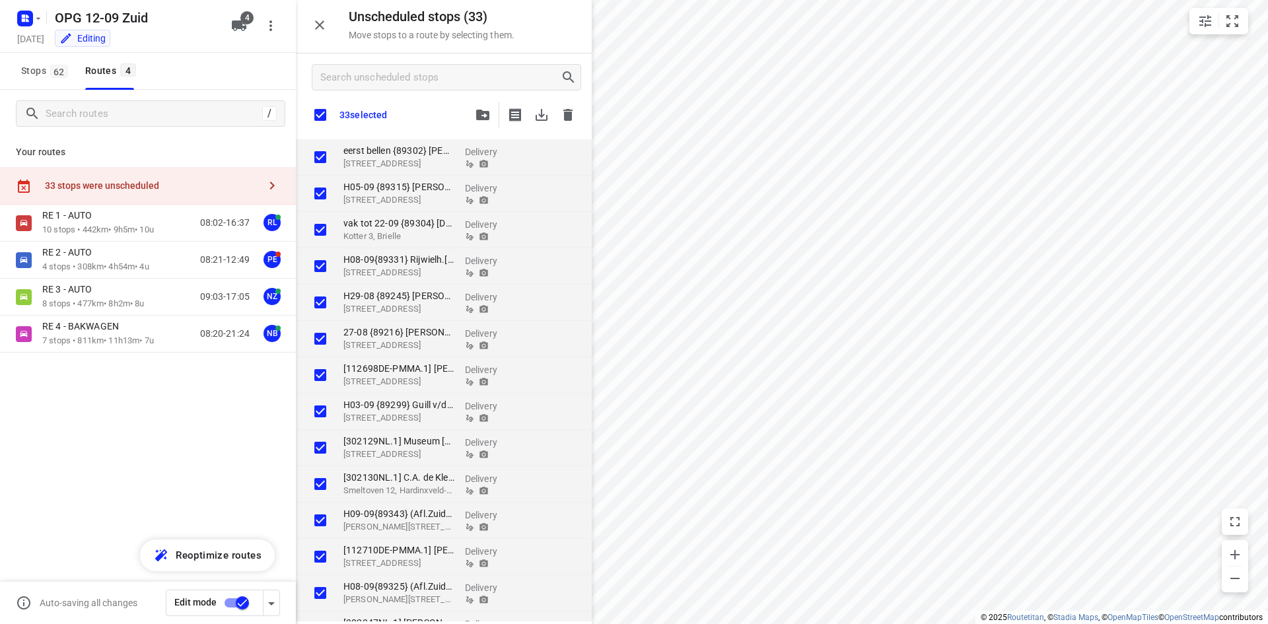
checkbox input "true"
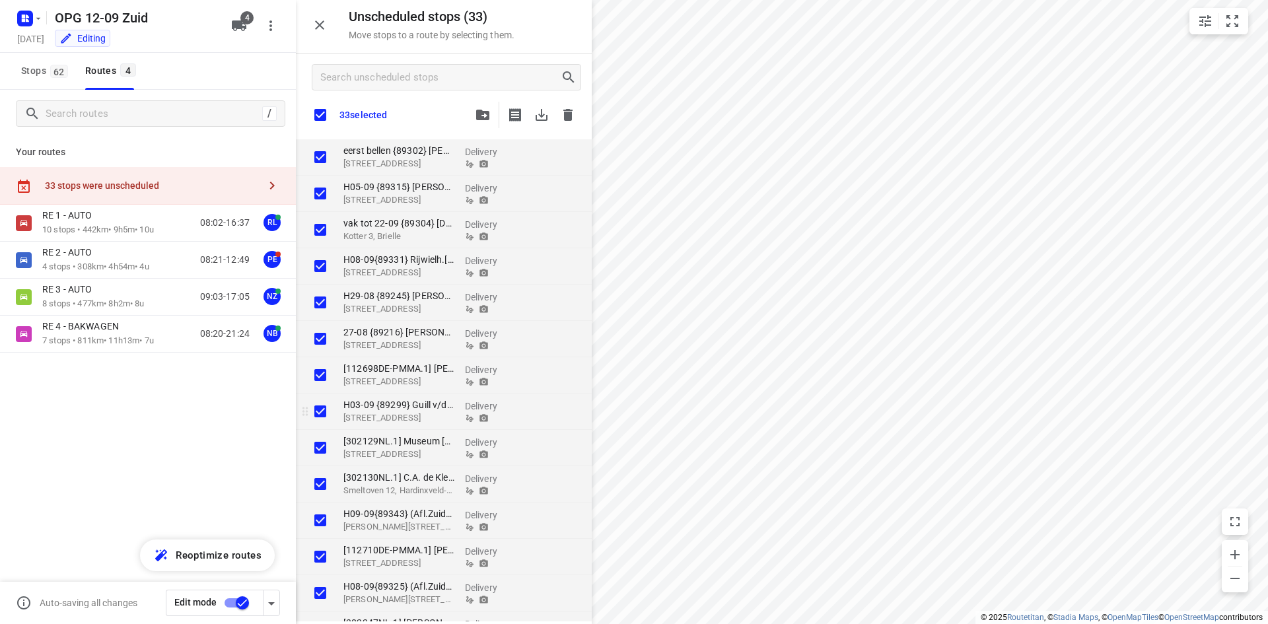
checkbox input "true"
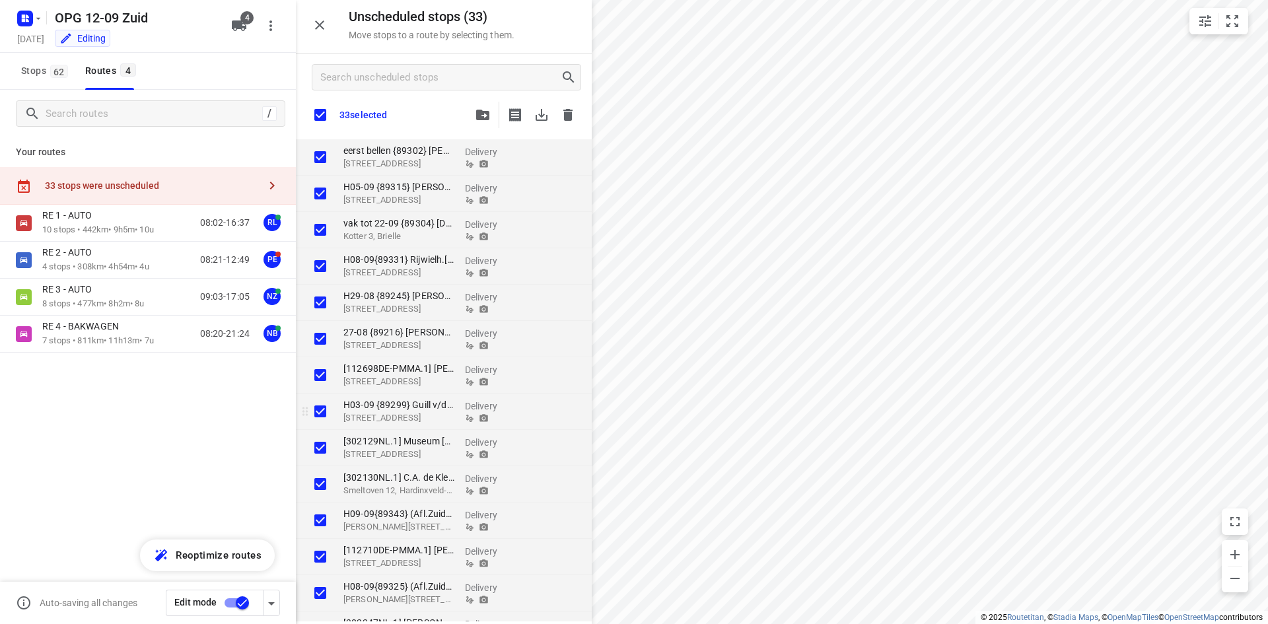
checkbox input "true"
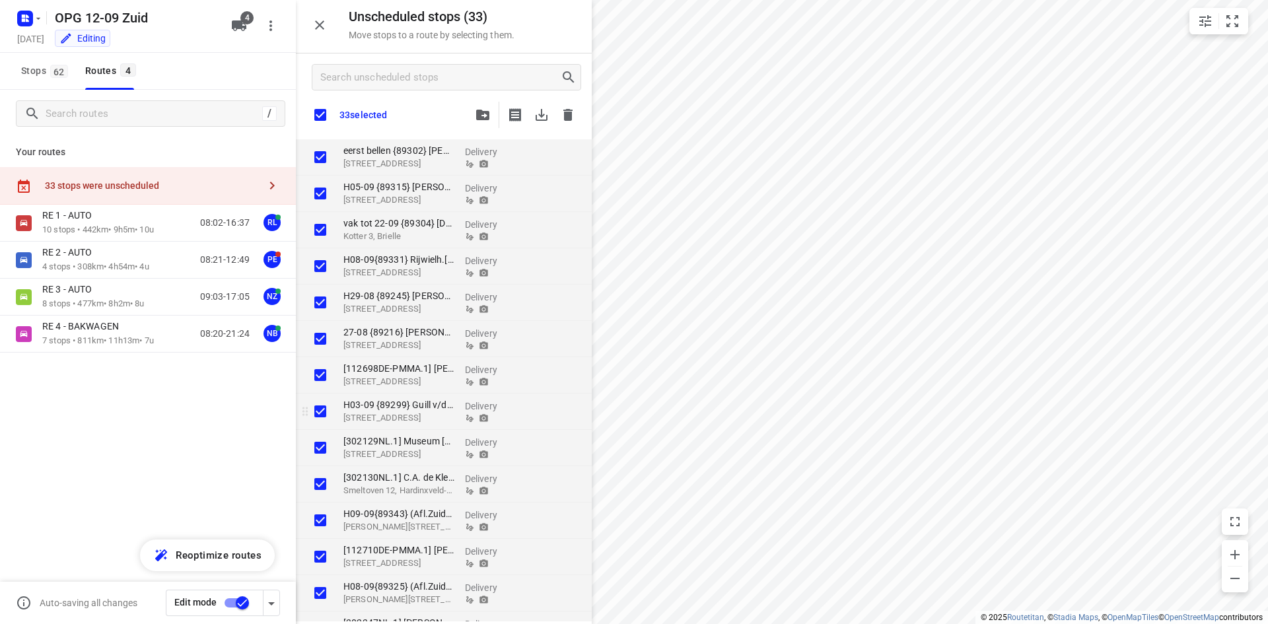
checkbox input "true"
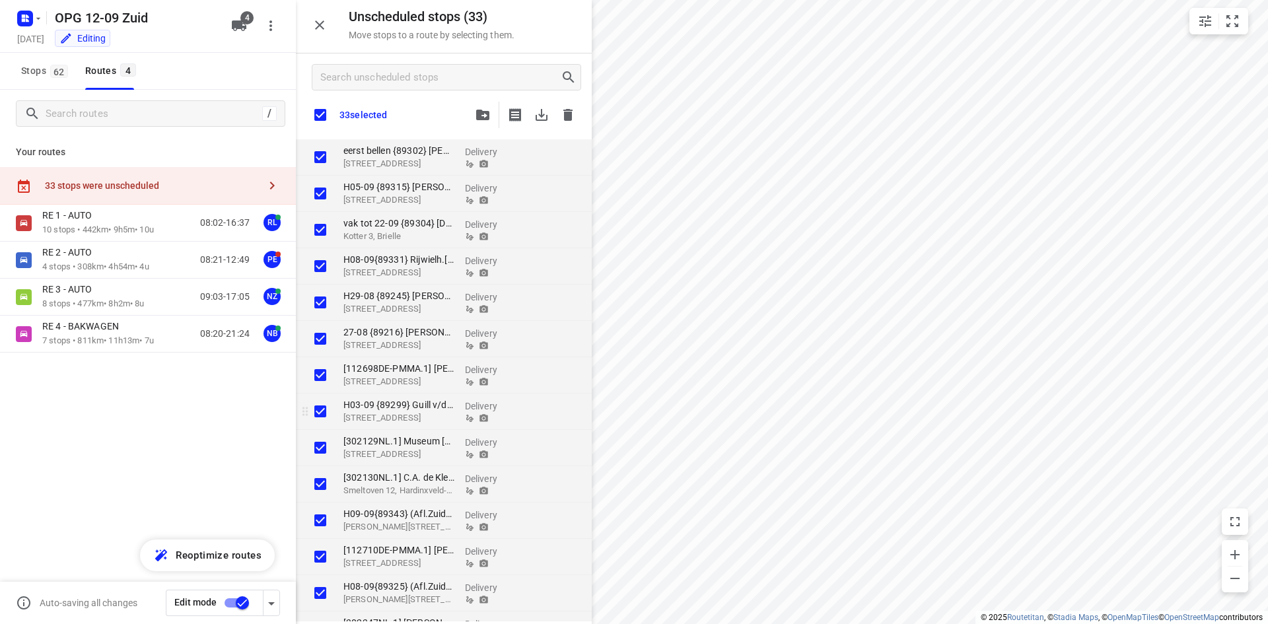
checkbox input "true"
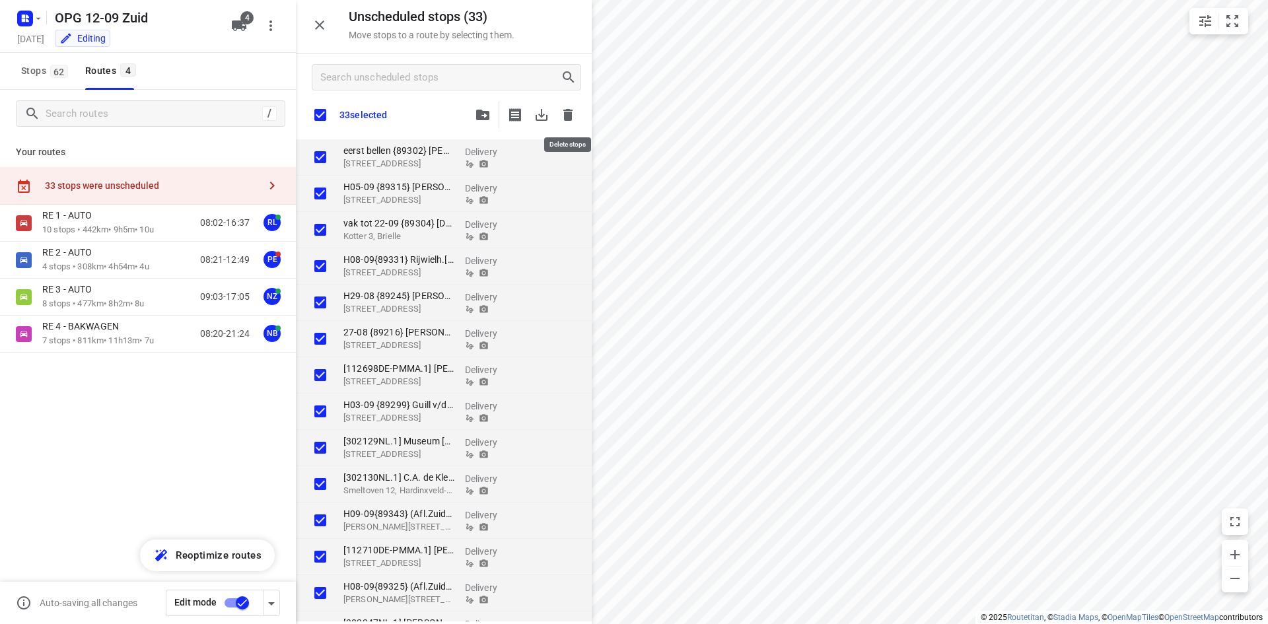
click at [559, 111] on button "button" at bounding box center [568, 115] width 26 height 26
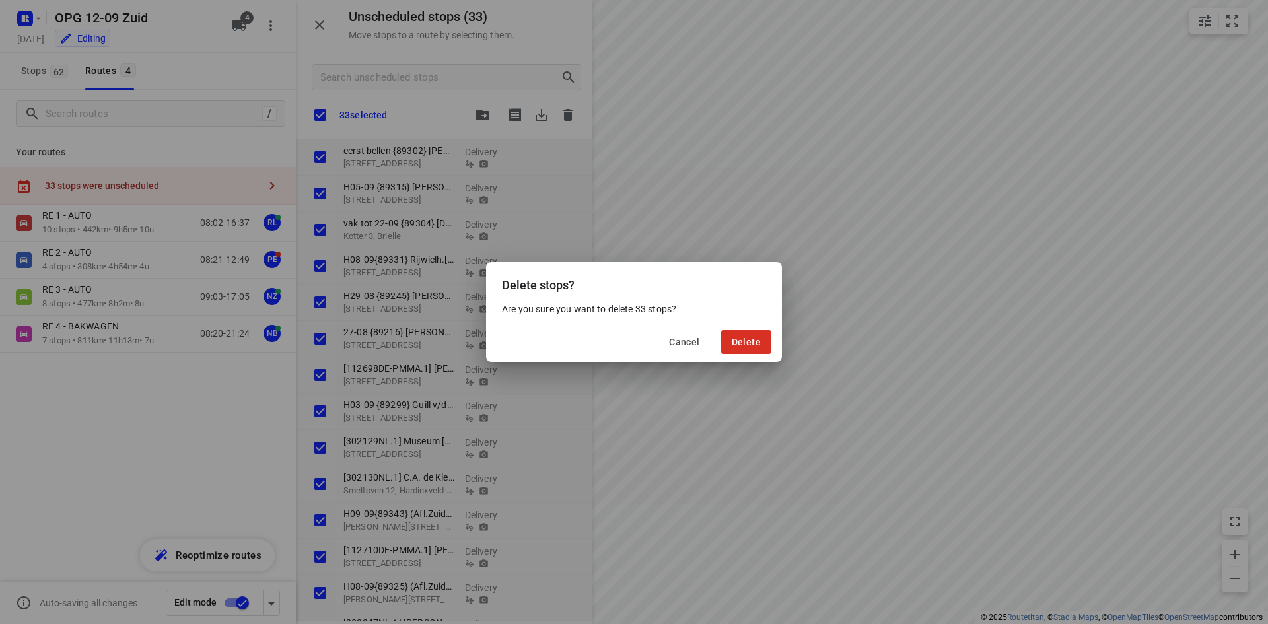
click at [746, 321] on div "Are you sure you want to delete 33 stops?" at bounding box center [634, 312] width 296 height 20
click at [749, 341] on span "Delete" at bounding box center [746, 342] width 29 height 11
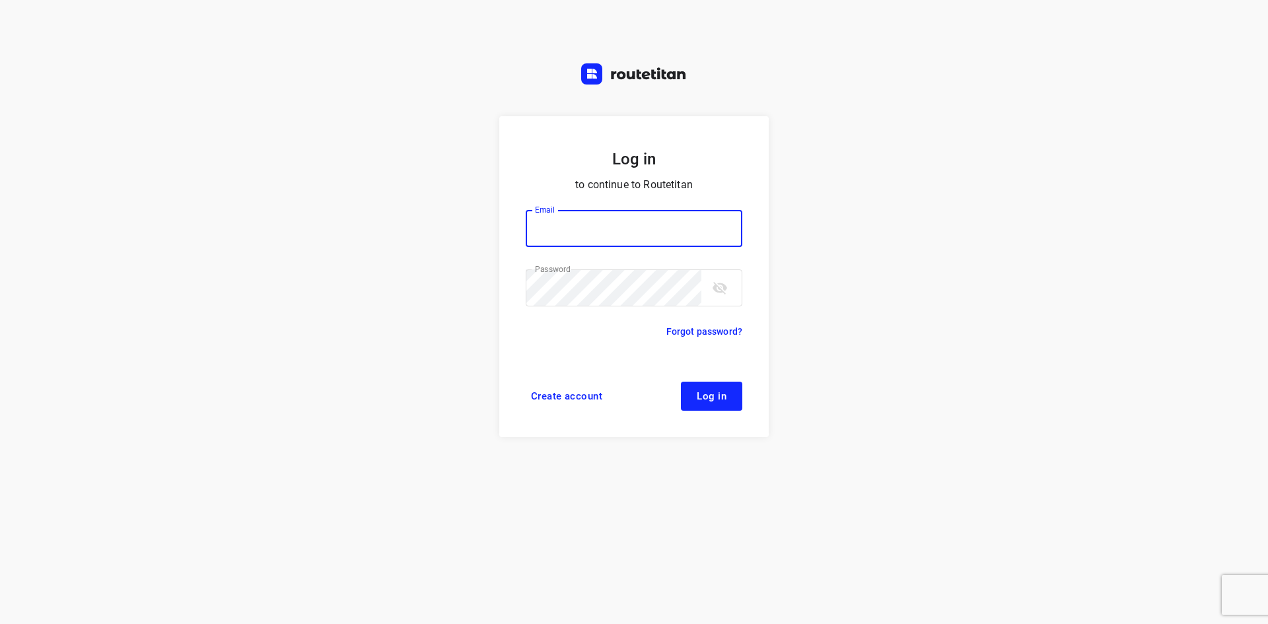
type input "max@onlineplasticsgroup.com"
click at [712, 391] on span "Log in" at bounding box center [712, 396] width 30 height 11
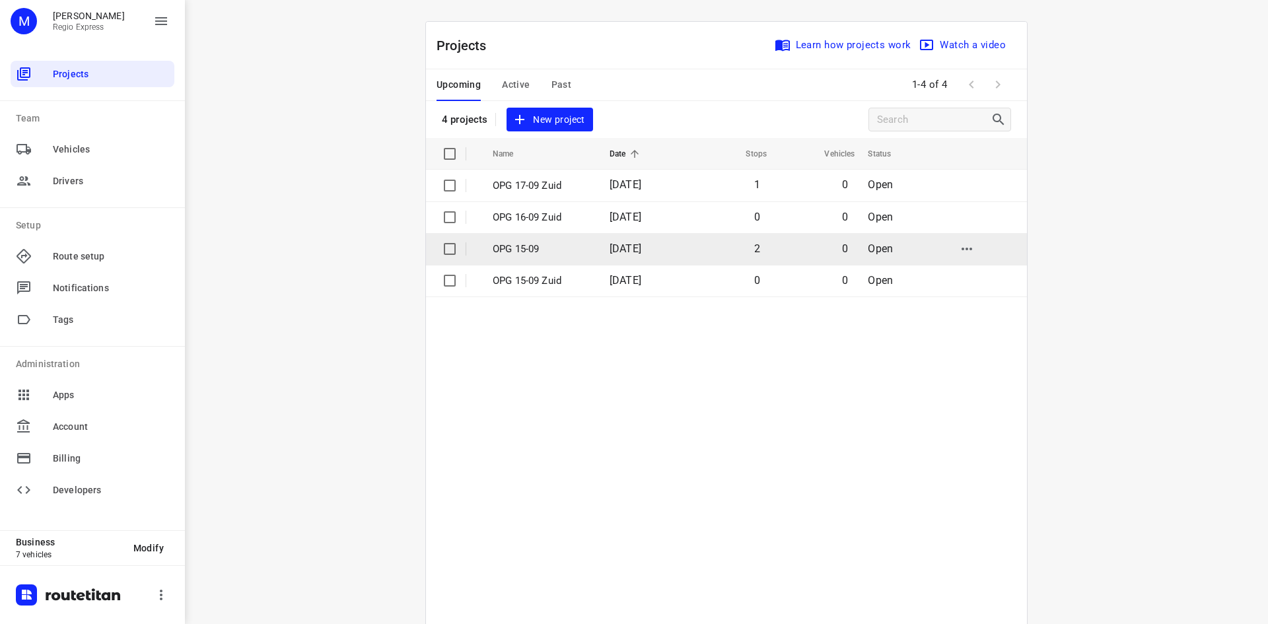
click at [541, 243] on p "OPG 15-09" at bounding box center [541, 249] width 97 height 15
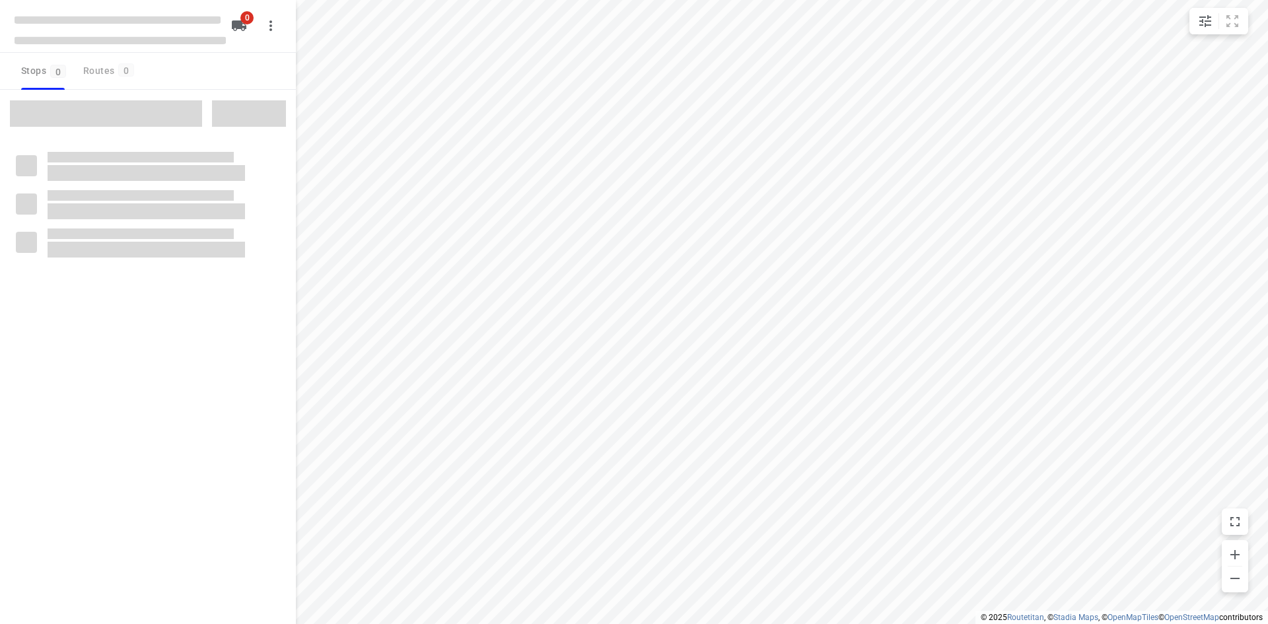
type input "distance"
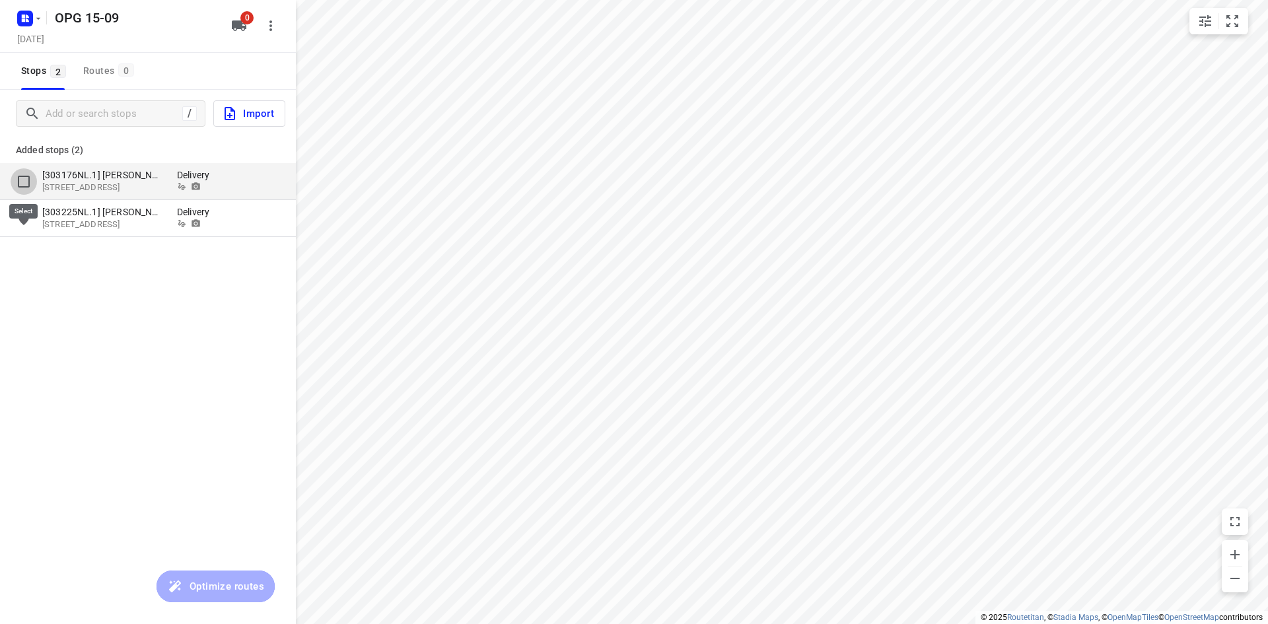
click at [18, 182] on input "grid" at bounding box center [24, 181] width 26 height 26
checkbox input "true"
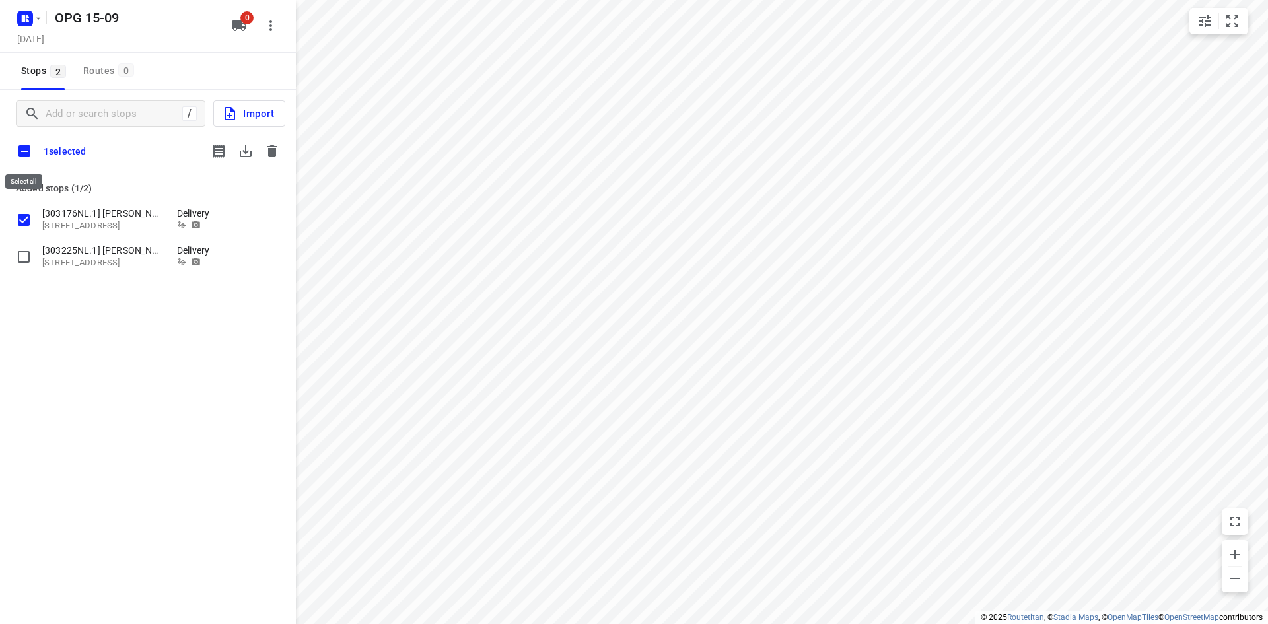
drag, startPoint x: 22, startPoint y: 151, endPoint x: 48, endPoint y: 161, distance: 27.8
click at [24, 151] on input "checkbox" at bounding box center [25, 151] width 28 height 28
checkbox input "true"
click at [256, 153] on button "button" at bounding box center [245, 151] width 26 height 26
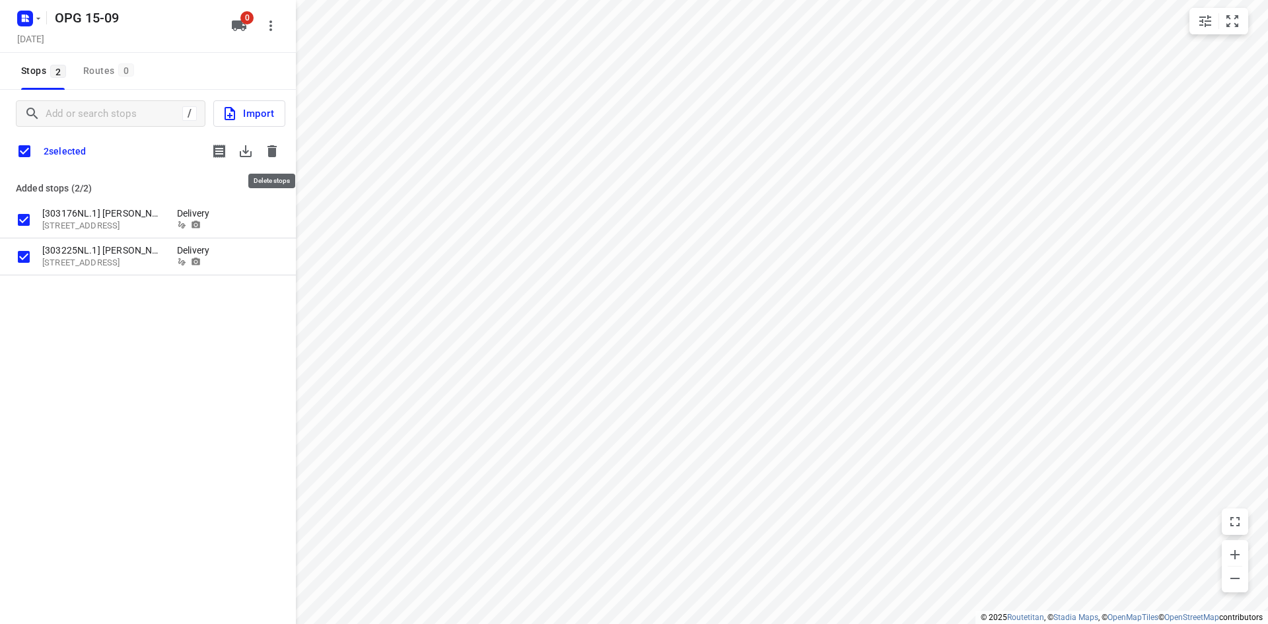
click at [273, 152] on icon "button" at bounding box center [271, 151] width 9 height 12
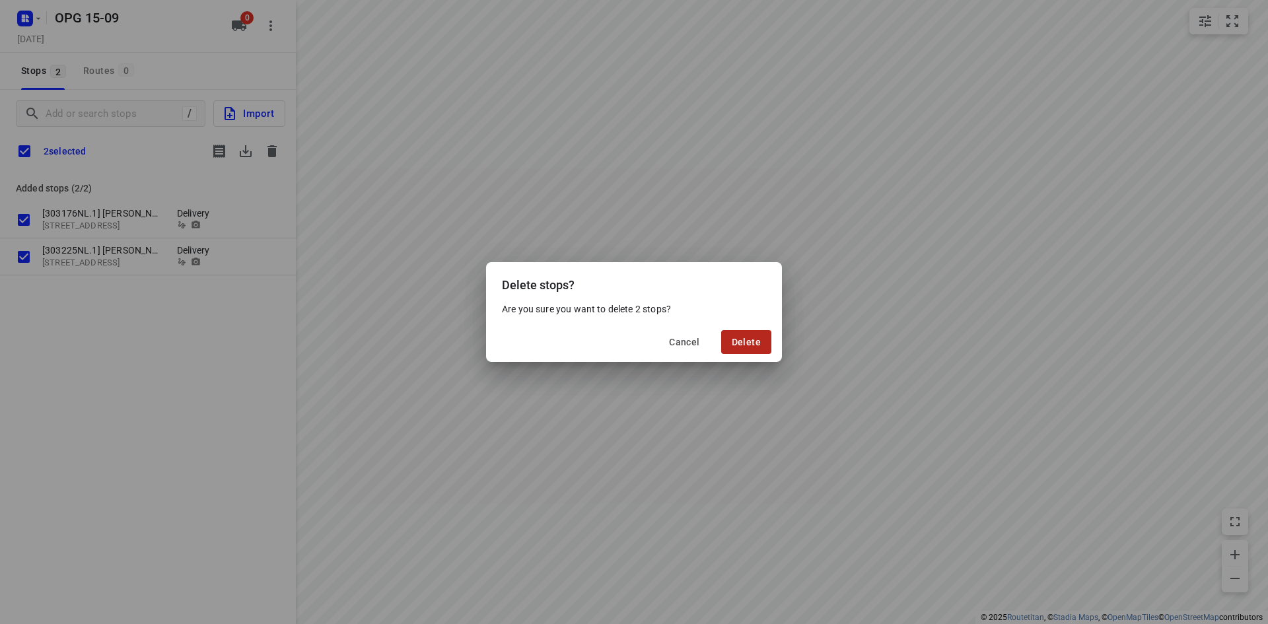
click at [739, 334] on button "Delete" at bounding box center [746, 342] width 50 height 24
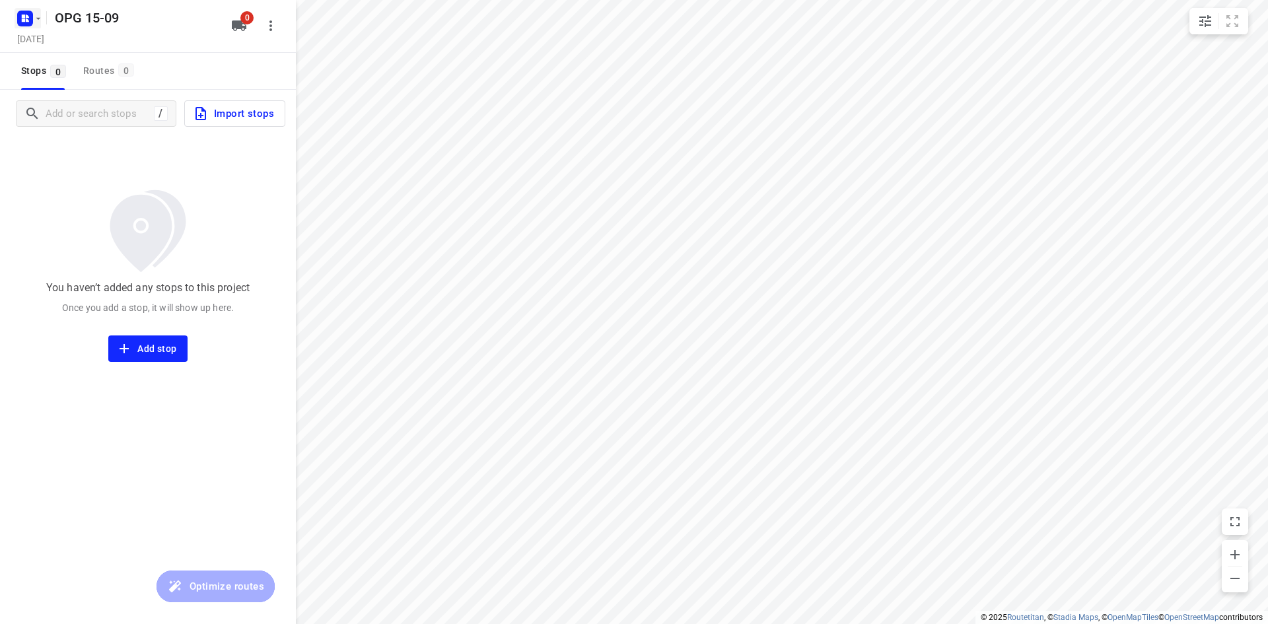
click at [35, 25] on icon "button" at bounding box center [25, 18] width 21 height 21
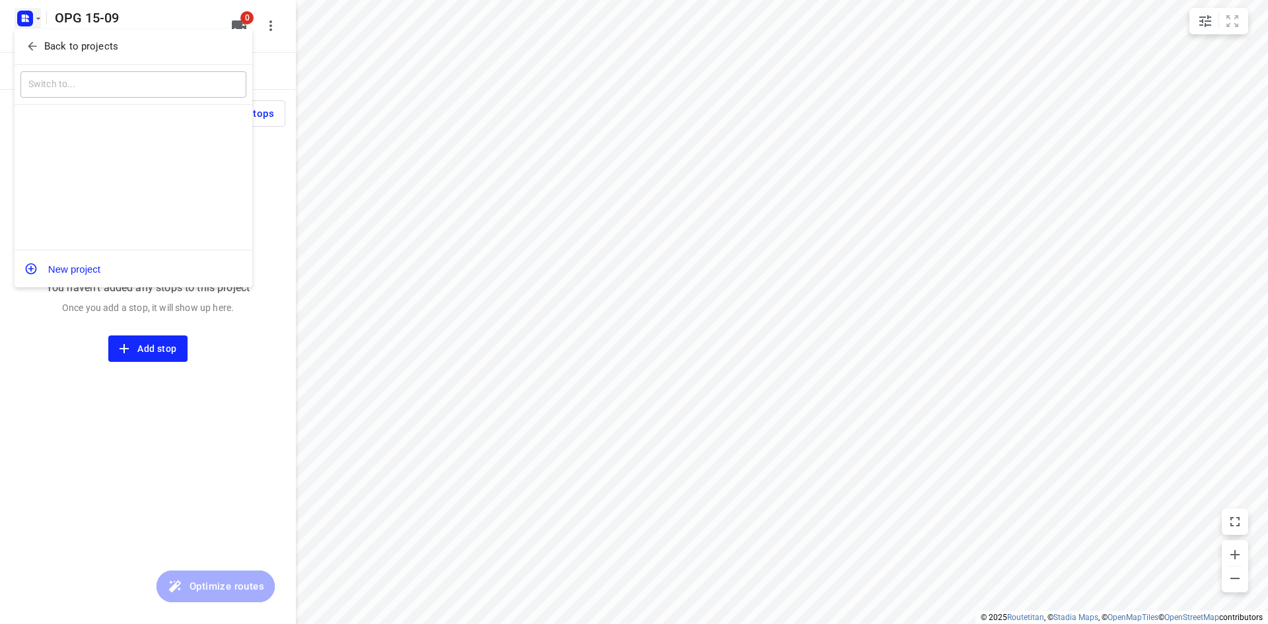
click at [44, 40] on p "Back to projects" at bounding box center [81, 46] width 74 height 15
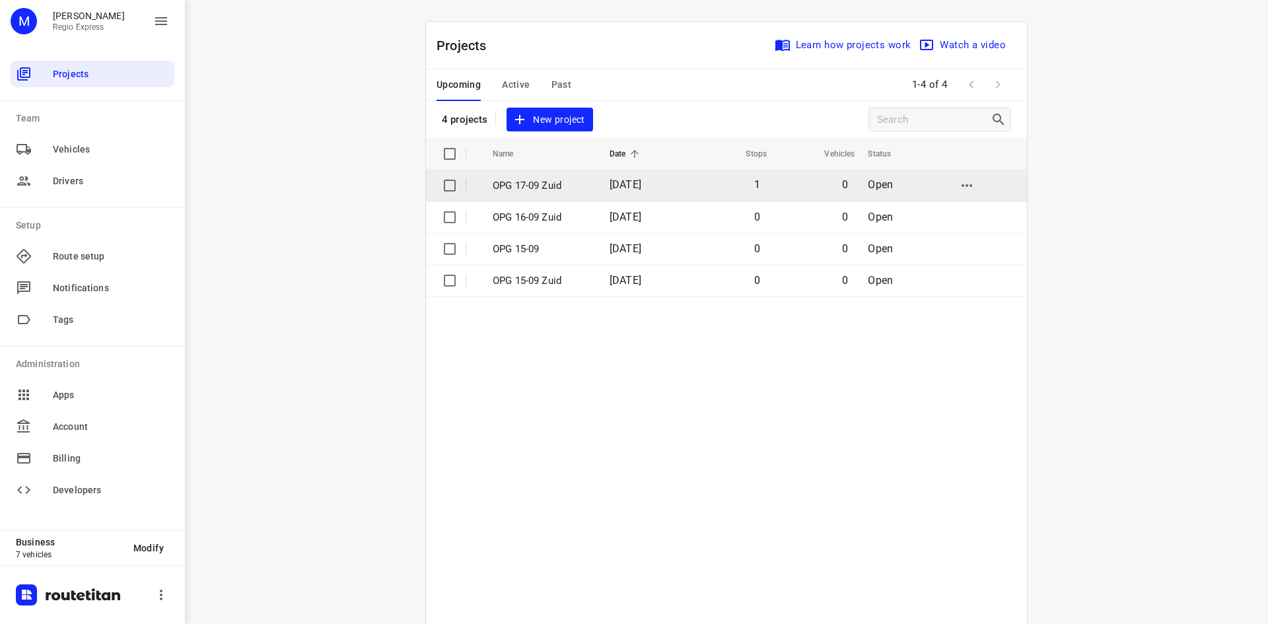
click at [587, 189] on td "OPG 17-09 Zuid" at bounding box center [539, 186] width 120 height 32
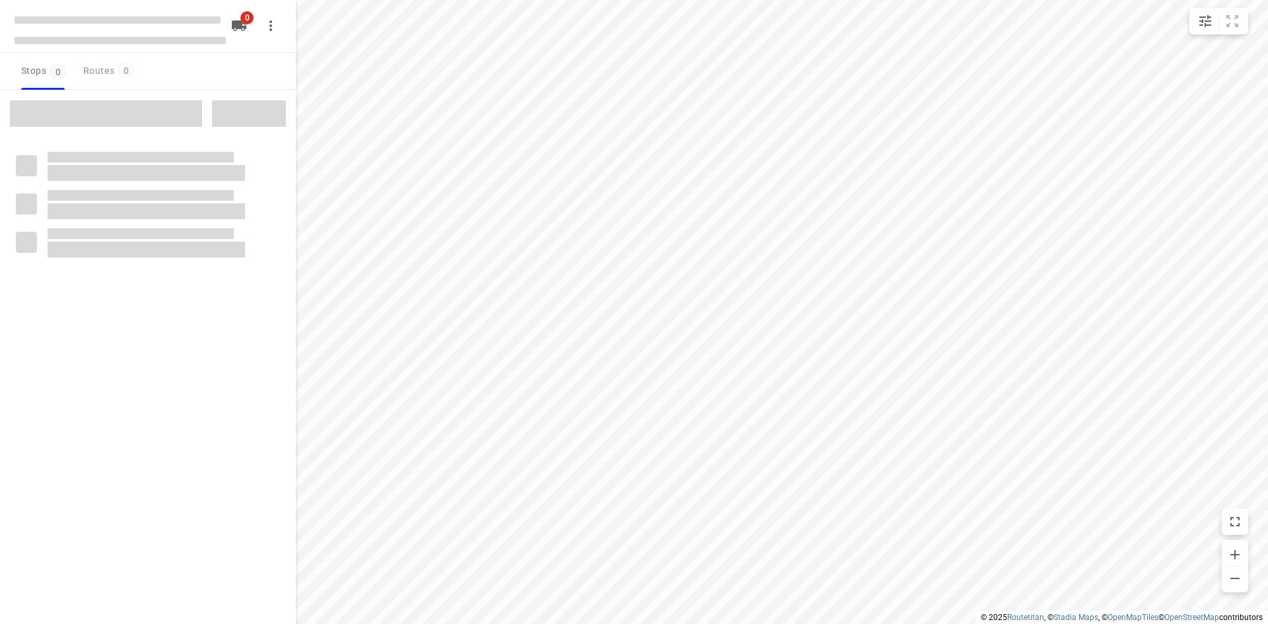
type input "distance"
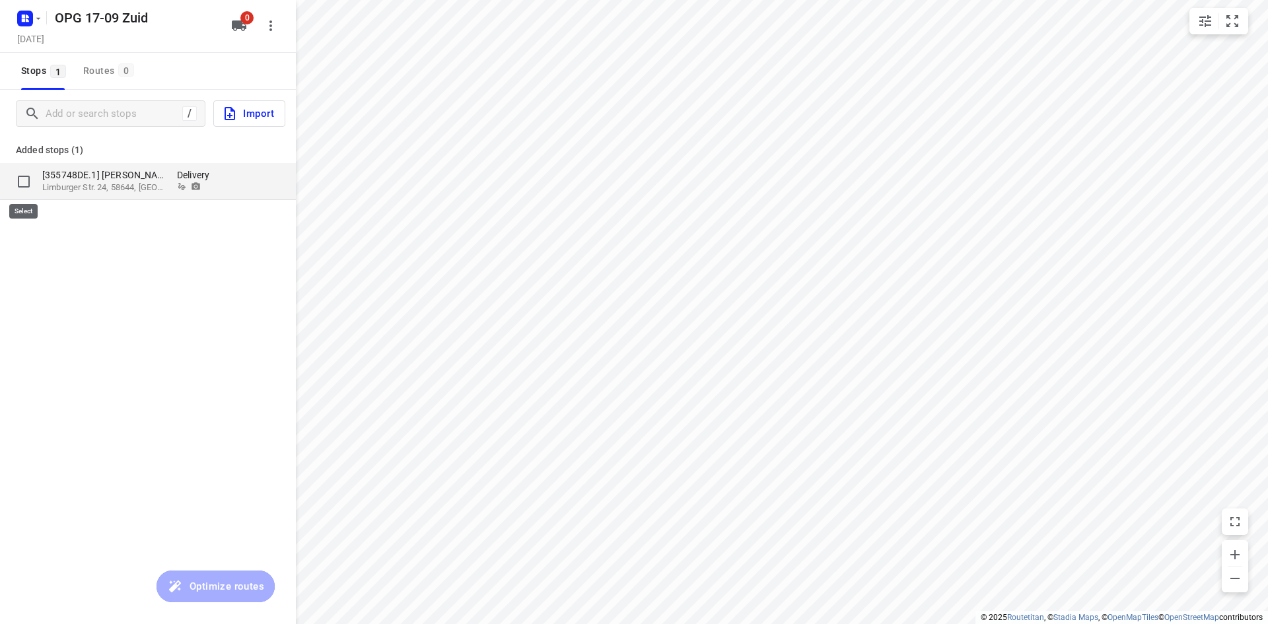
click at [18, 178] on input "grid" at bounding box center [24, 181] width 26 height 26
checkbox input "true"
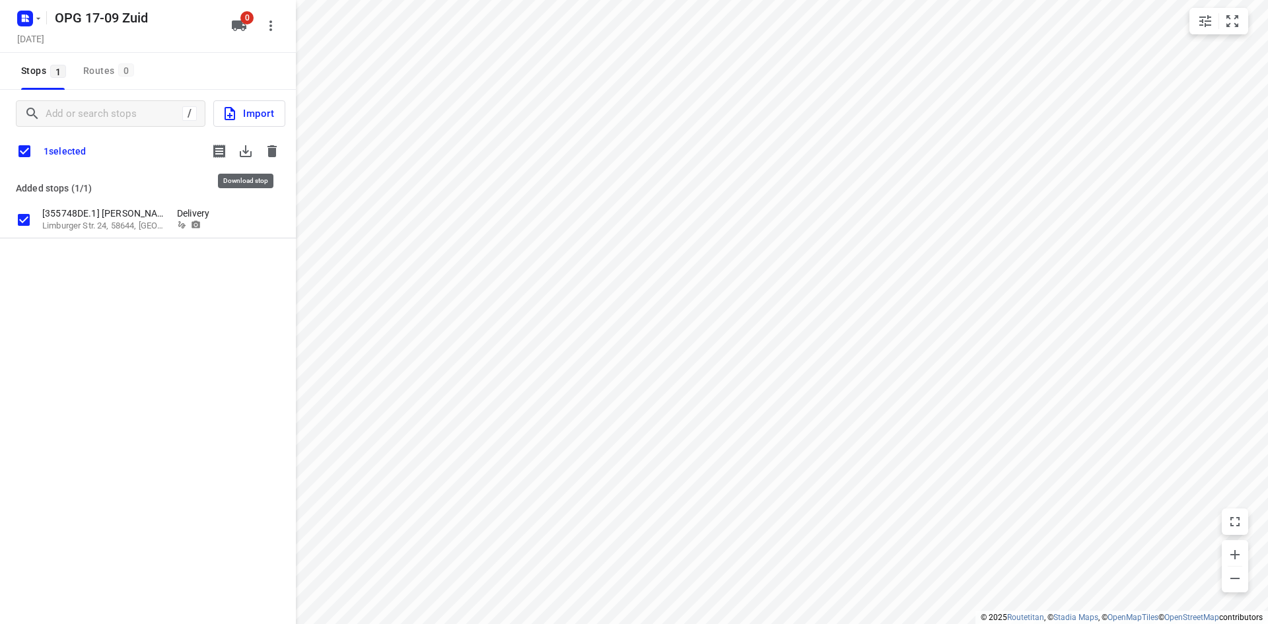
click at [241, 152] on icon "button" at bounding box center [246, 151] width 12 height 12
click at [276, 147] on icon "button" at bounding box center [271, 151] width 9 height 12
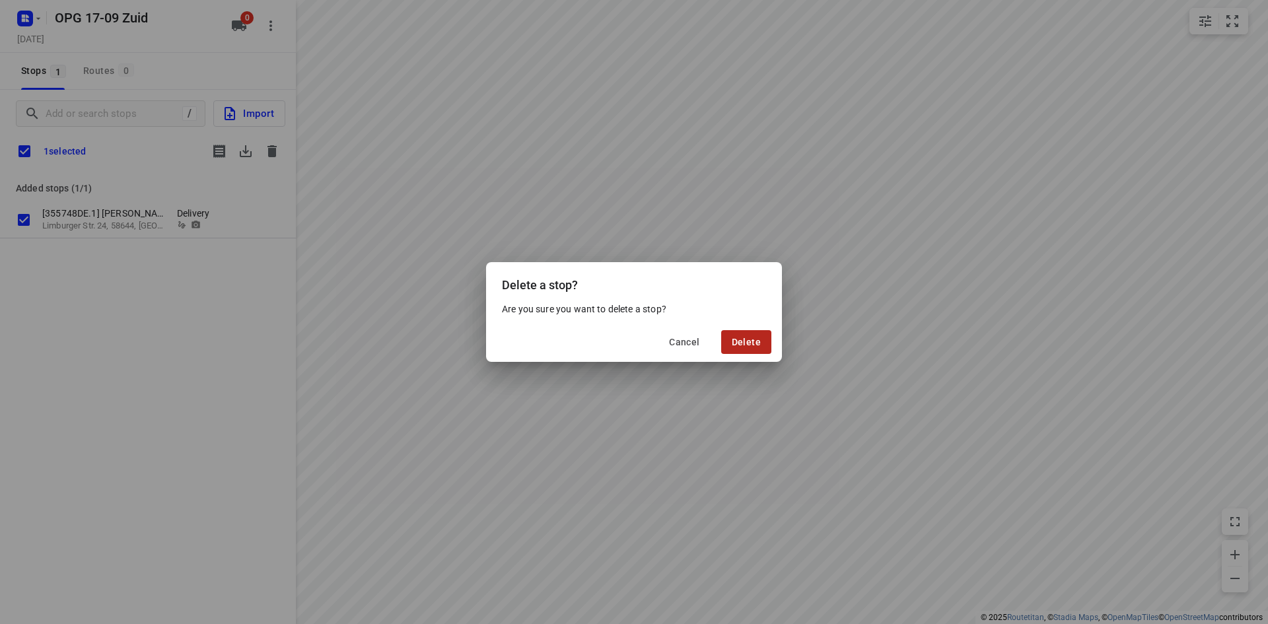
click at [728, 341] on button "Delete" at bounding box center [746, 342] width 50 height 24
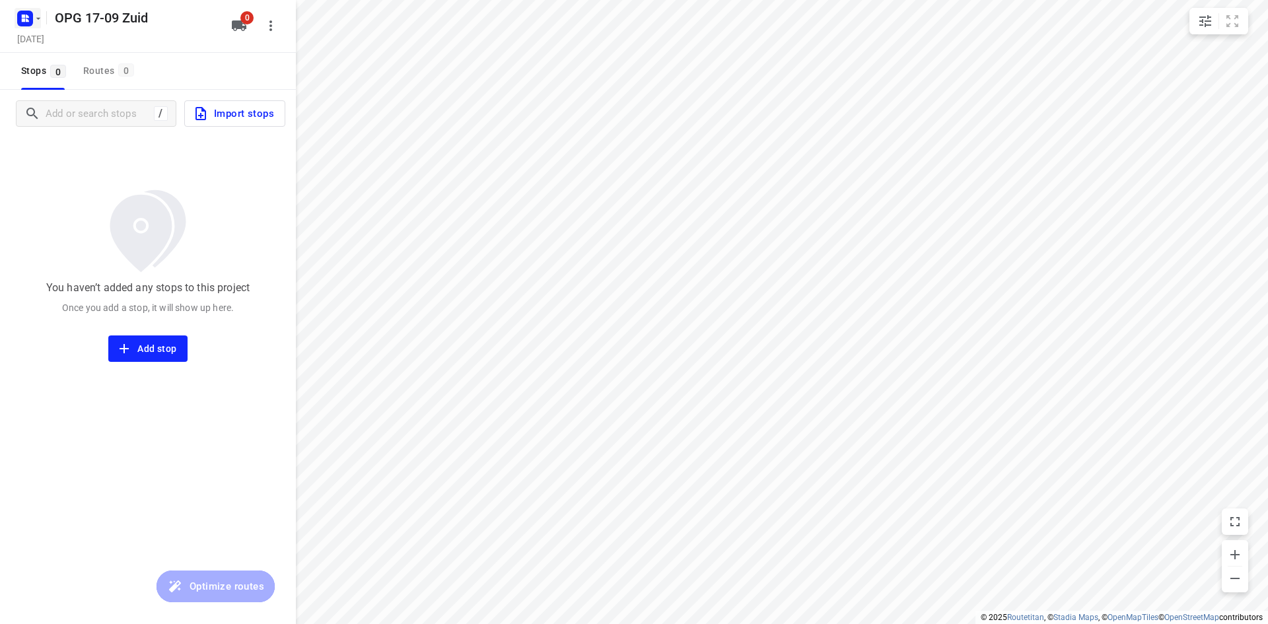
click at [32, 17] on rect "button" at bounding box center [25, 19] width 16 height 16
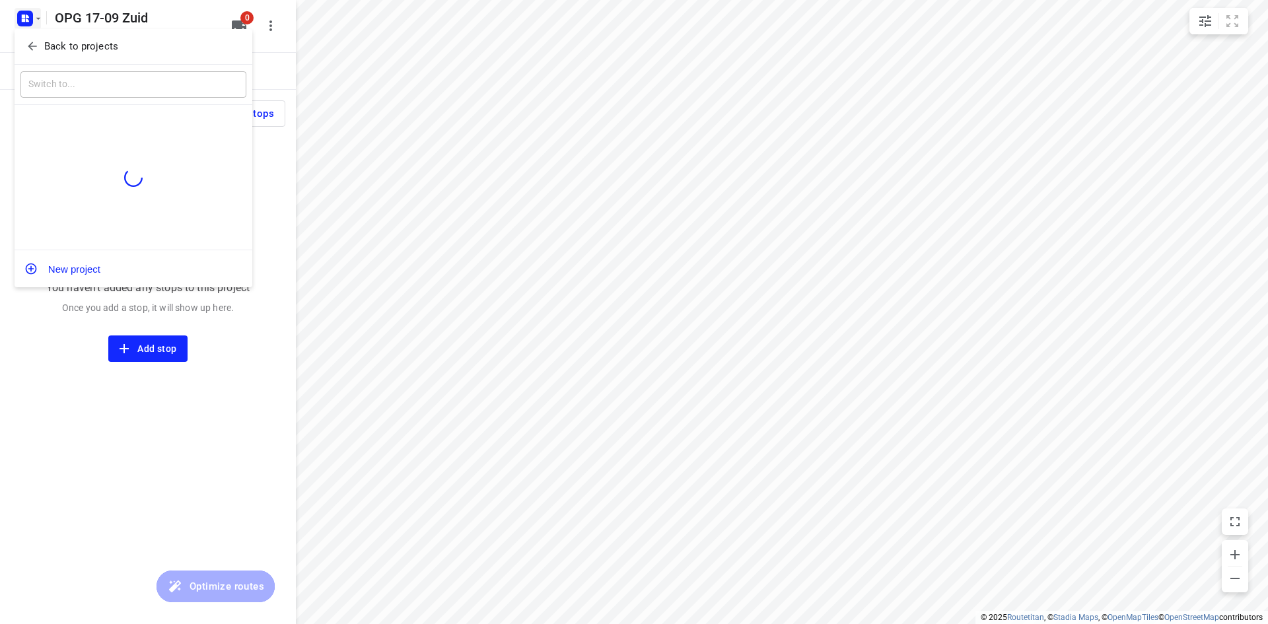
click at [33, 47] on icon "button" at bounding box center [32, 46] width 9 height 9
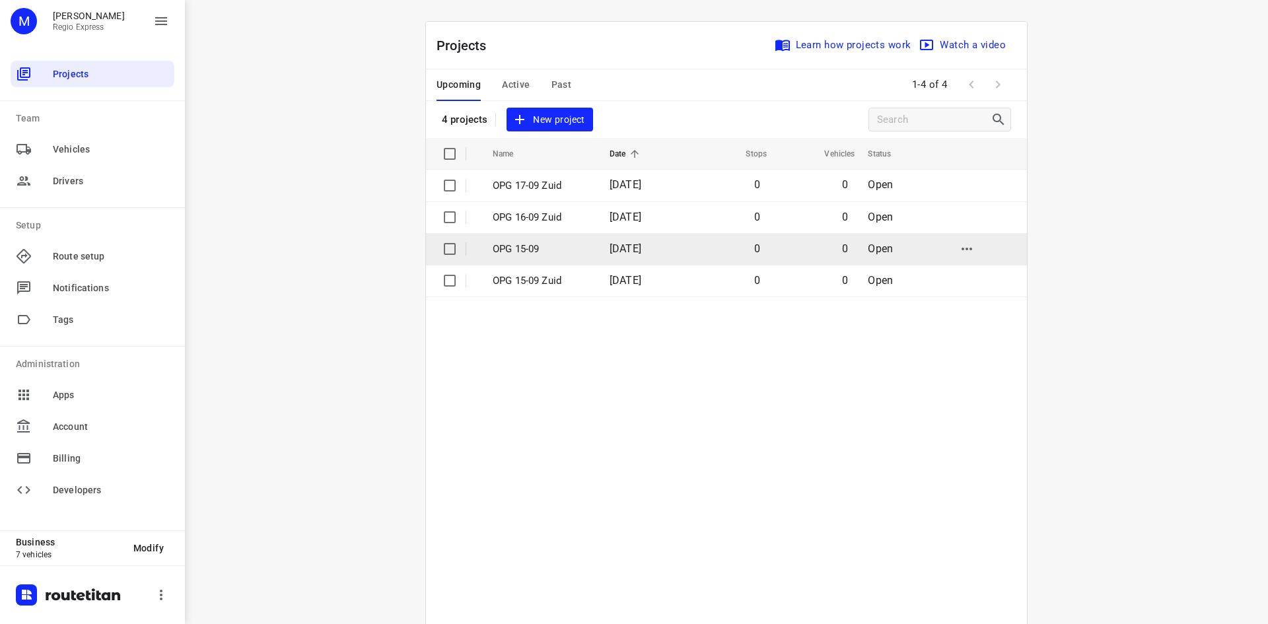
click at [583, 248] on p "OPG 15-09" at bounding box center [541, 249] width 97 height 15
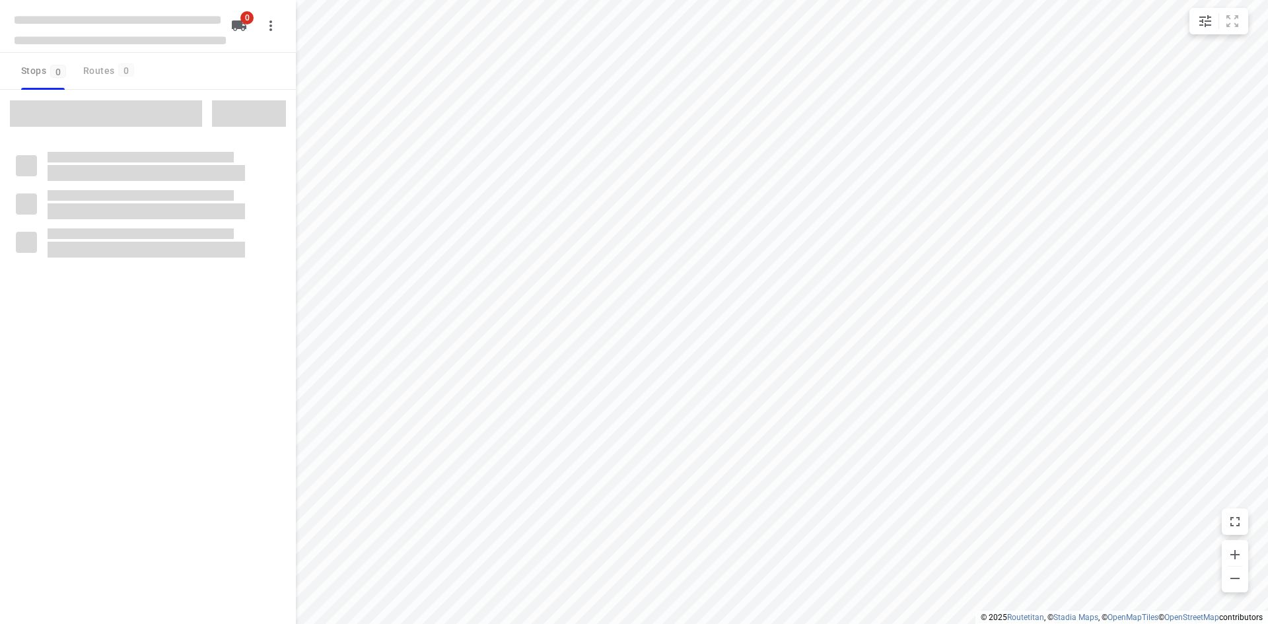
type input "distance"
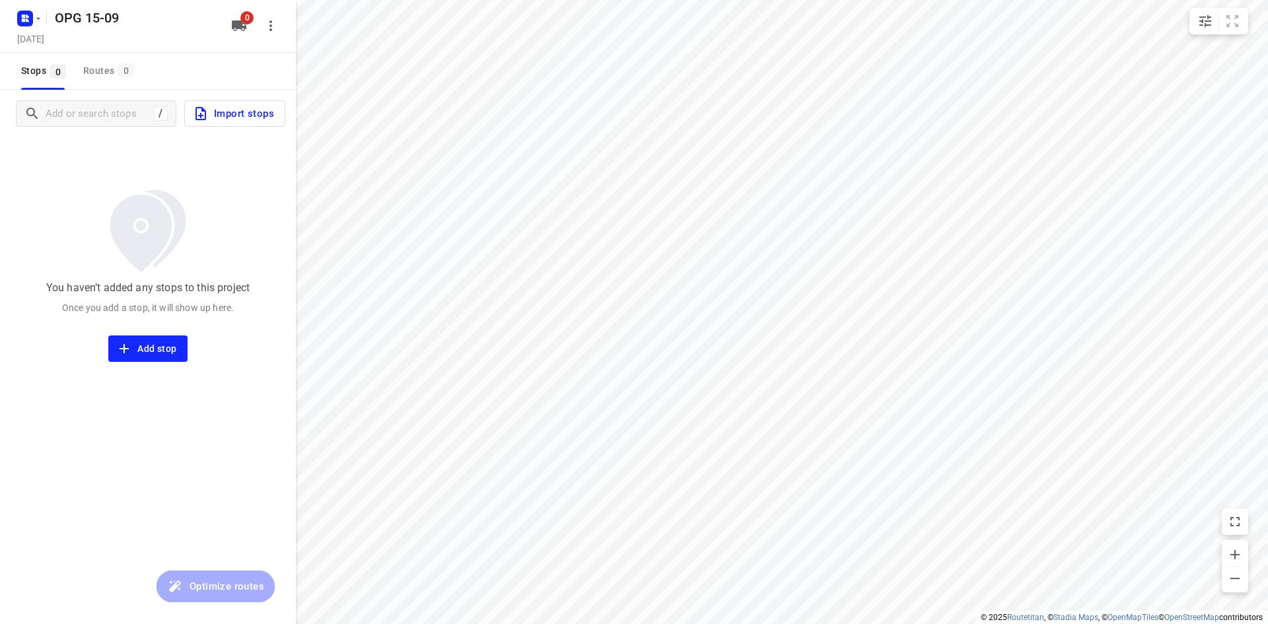
click at [240, 30] on icon "button" at bounding box center [239, 26] width 16 height 16
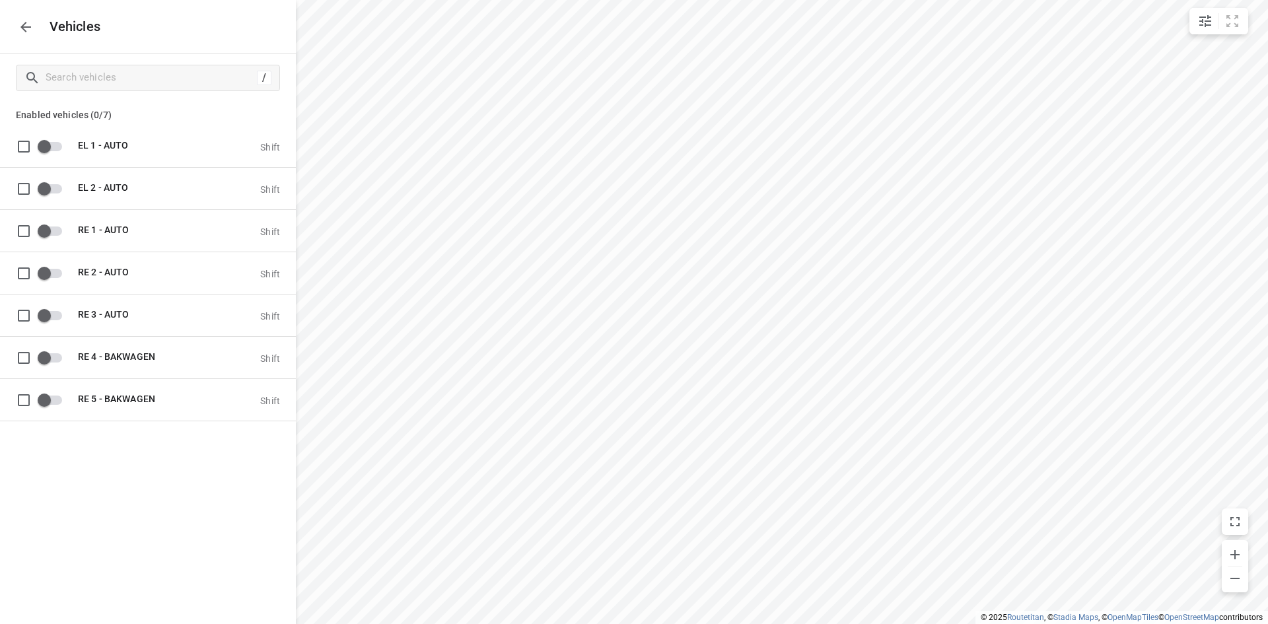
click at [22, 25] on icon "button" at bounding box center [25, 27] width 11 height 11
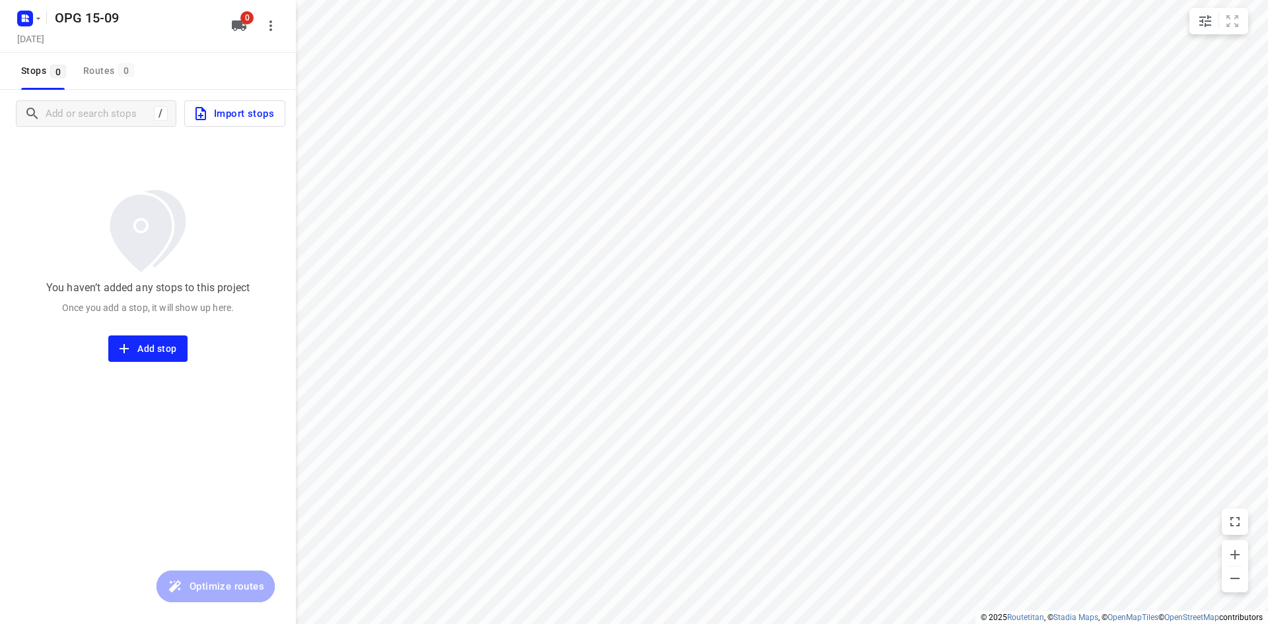
click at [210, 111] on span "Import stops" at bounding box center [233, 113] width 81 height 17
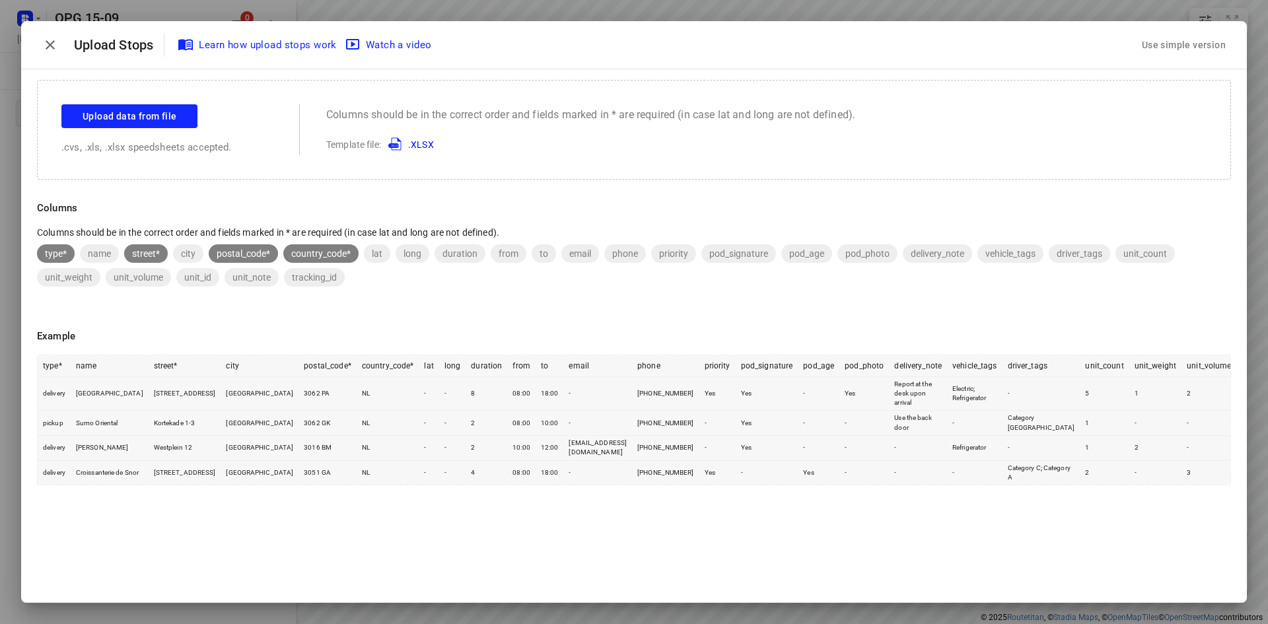
click at [1155, 42] on div "Use simple version" at bounding box center [1183, 45] width 89 height 22
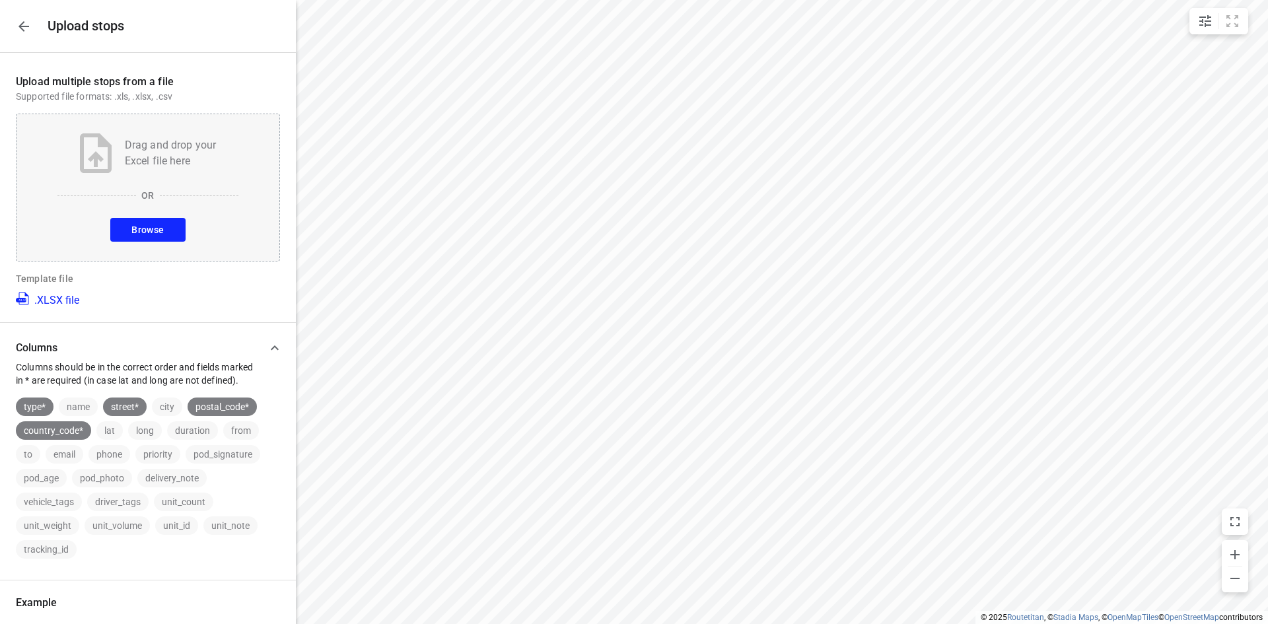
click at [154, 215] on div "Drag and drop your Excel file here OR Browse" at bounding box center [148, 188] width 264 height 148
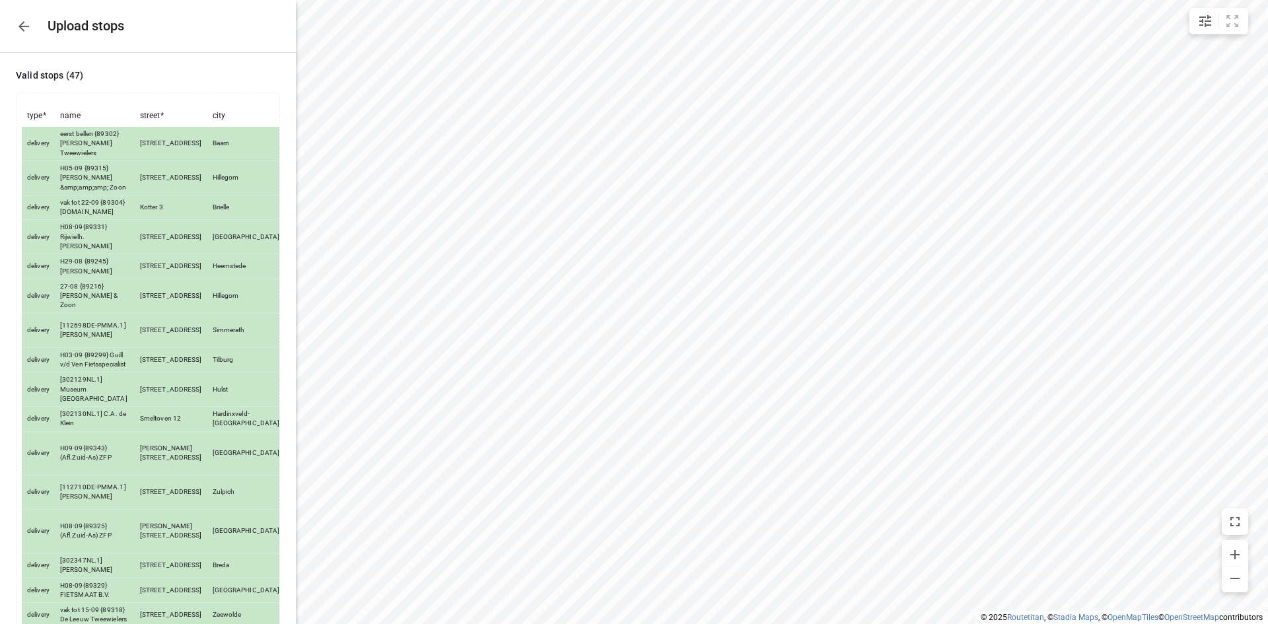
scroll to position [1116, 0]
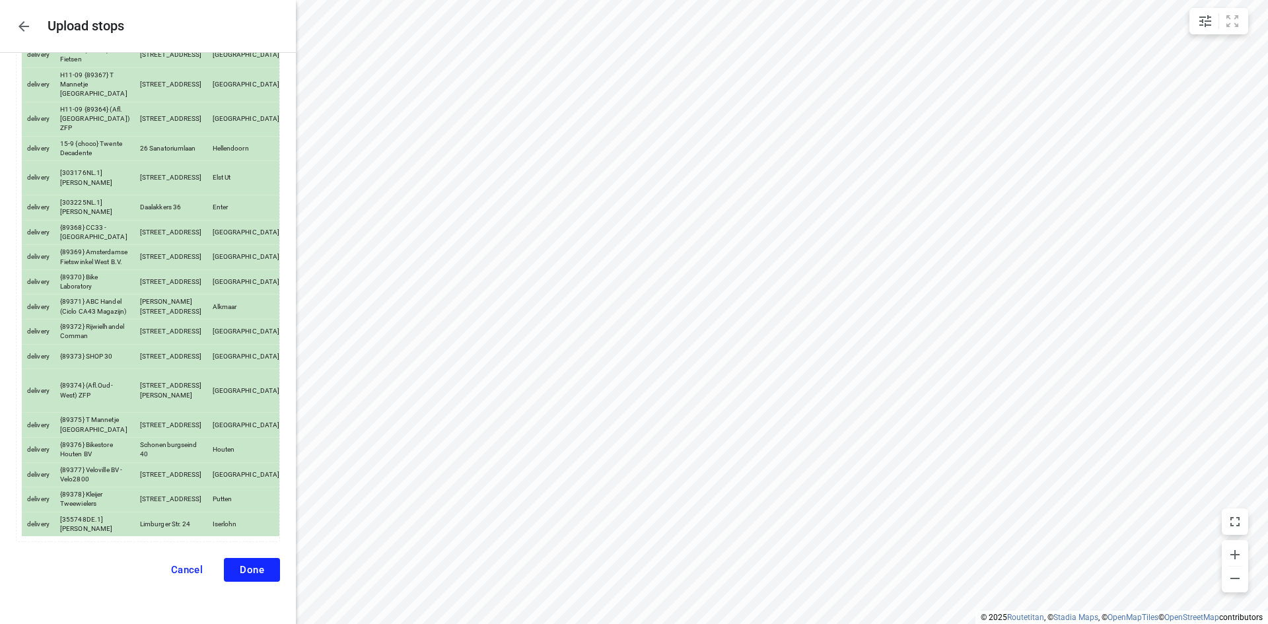
click at [251, 576] on button "Done" at bounding box center [252, 570] width 56 height 24
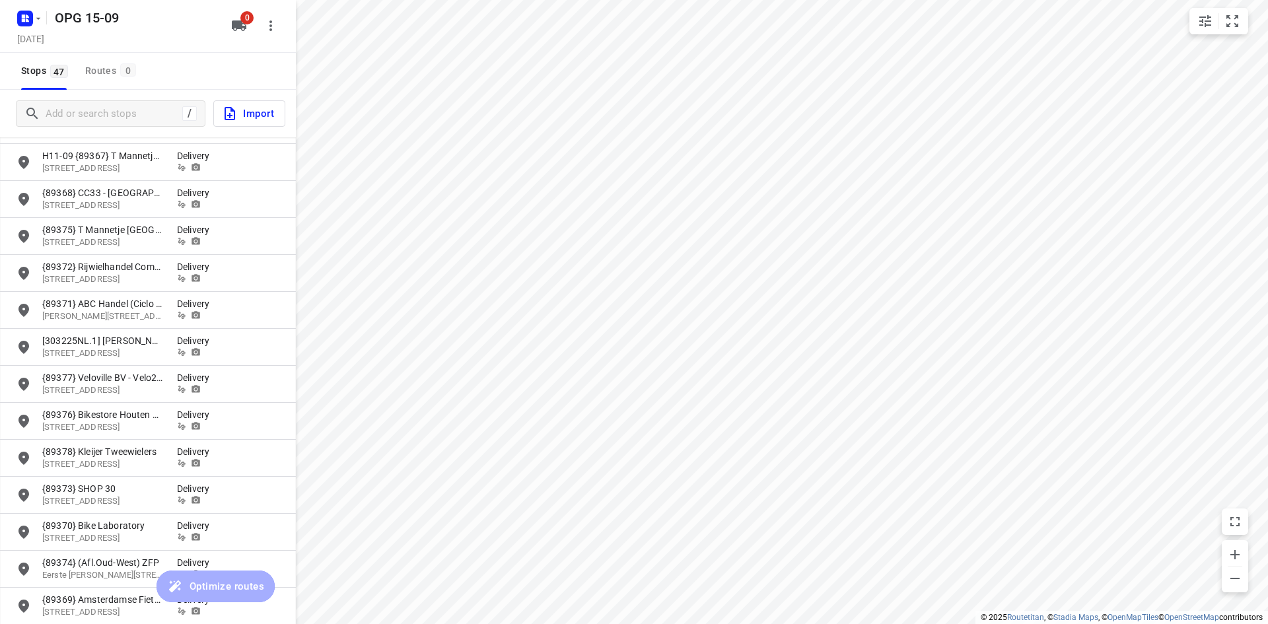
scroll to position [1122, 0]
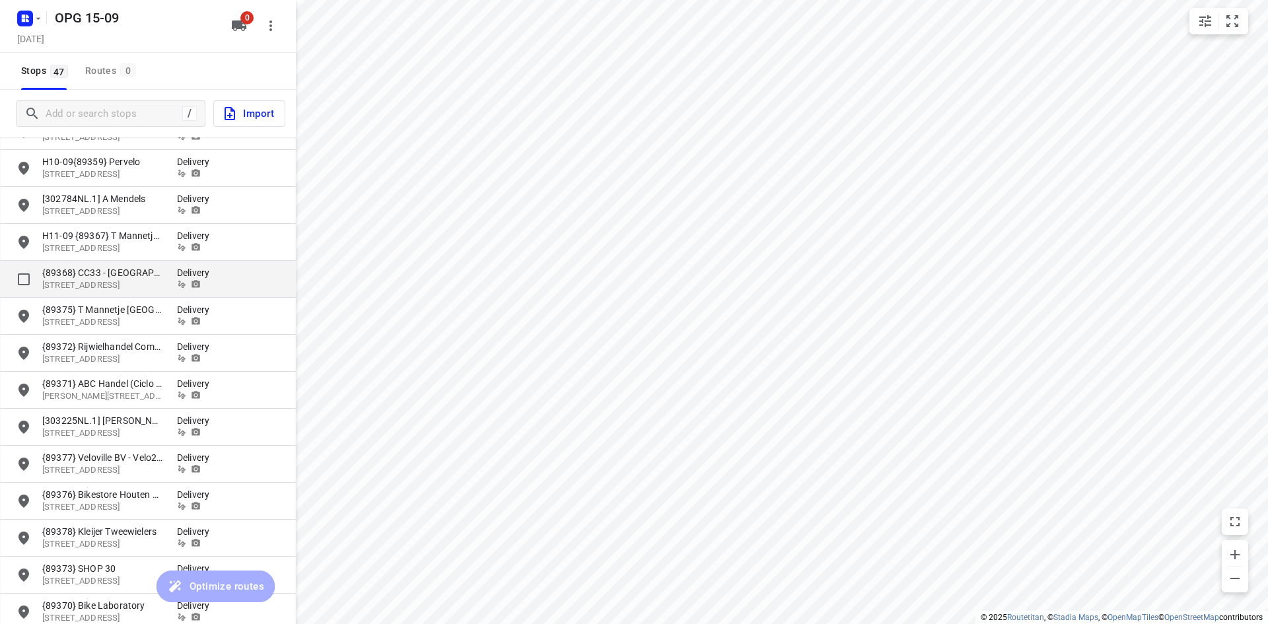
click at [89, 265] on div "{89368} CC33 - [GEOGRAPHIC_DATA][STREET_ADDRESS][GEOGRAPHIC_DATA] Delivery" at bounding box center [148, 279] width 296 height 37
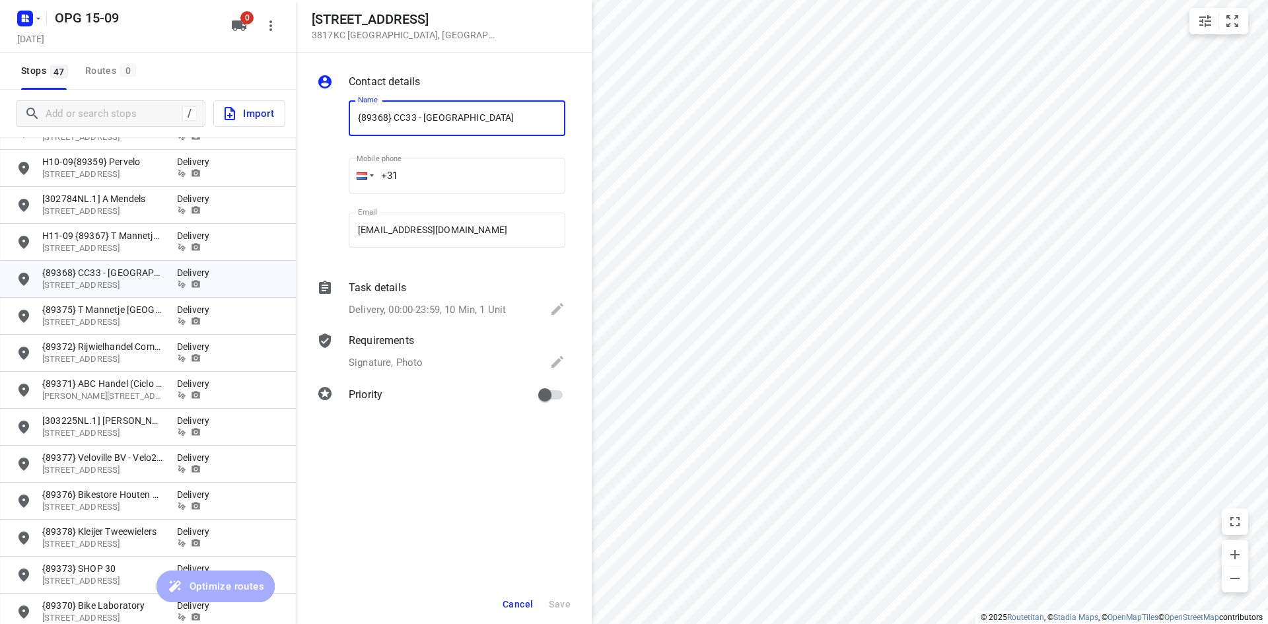
click at [357, 123] on input "{89368} CC33 - [GEOGRAPHIC_DATA]" at bounding box center [457, 118] width 217 height 36
click at [364, 120] on input "H 12-09 {89368} CC33 - [GEOGRAPHIC_DATA]" at bounding box center [457, 118] width 217 height 36
type input "H12-09 {89368} CC33 - [GEOGRAPHIC_DATA]"
click at [569, 600] on span "Save" at bounding box center [560, 604] width 22 height 11
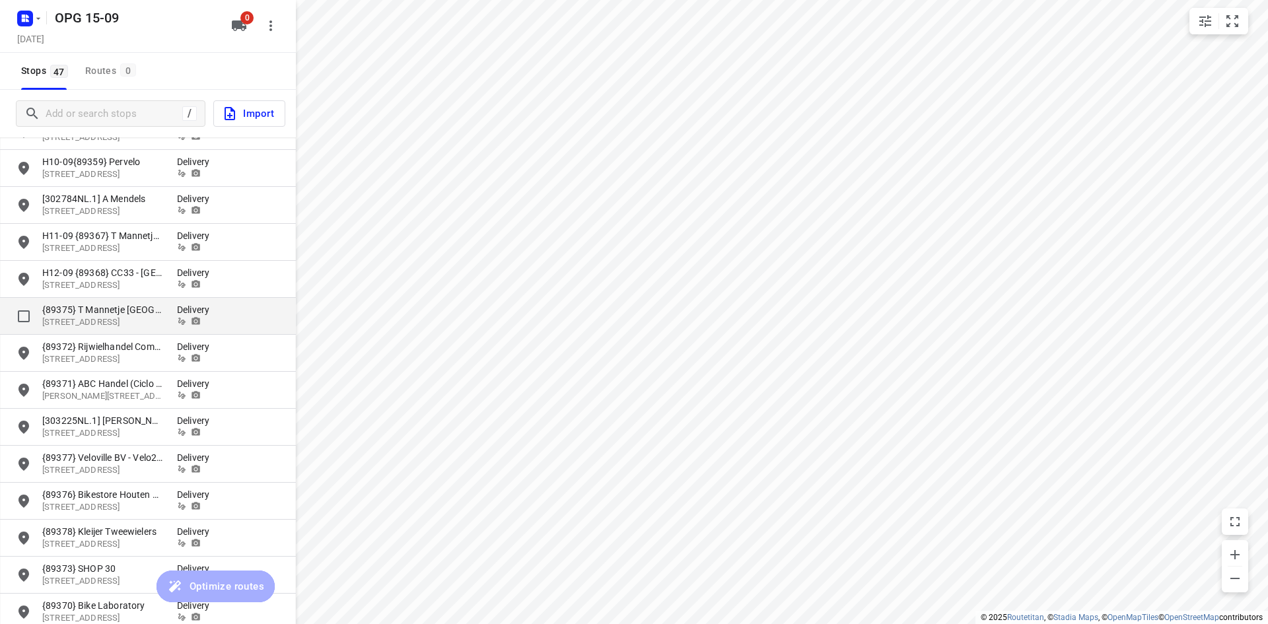
click at [105, 304] on p "{89375} T Mannetje [GEOGRAPHIC_DATA]" at bounding box center [102, 309] width 121 height 13
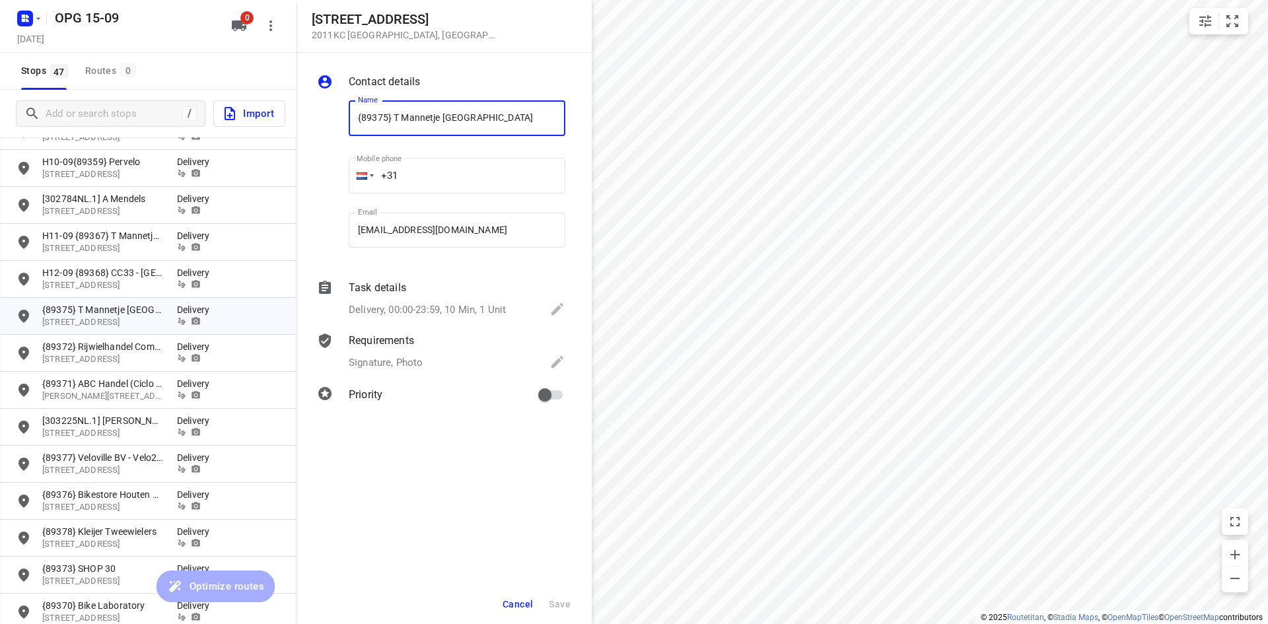
click at [352, 127] on input "{89375} T Mannetje [GEOGRAPHIC_DATA]" at bounding box center [457, 118] width 217 height 36
type input "H12-09 {89375} T Mannetje [GEOGRAPHIC_DATA]"
click at [564, 599] on span "Save" at bounding box center [560, 604] width 22 height 11
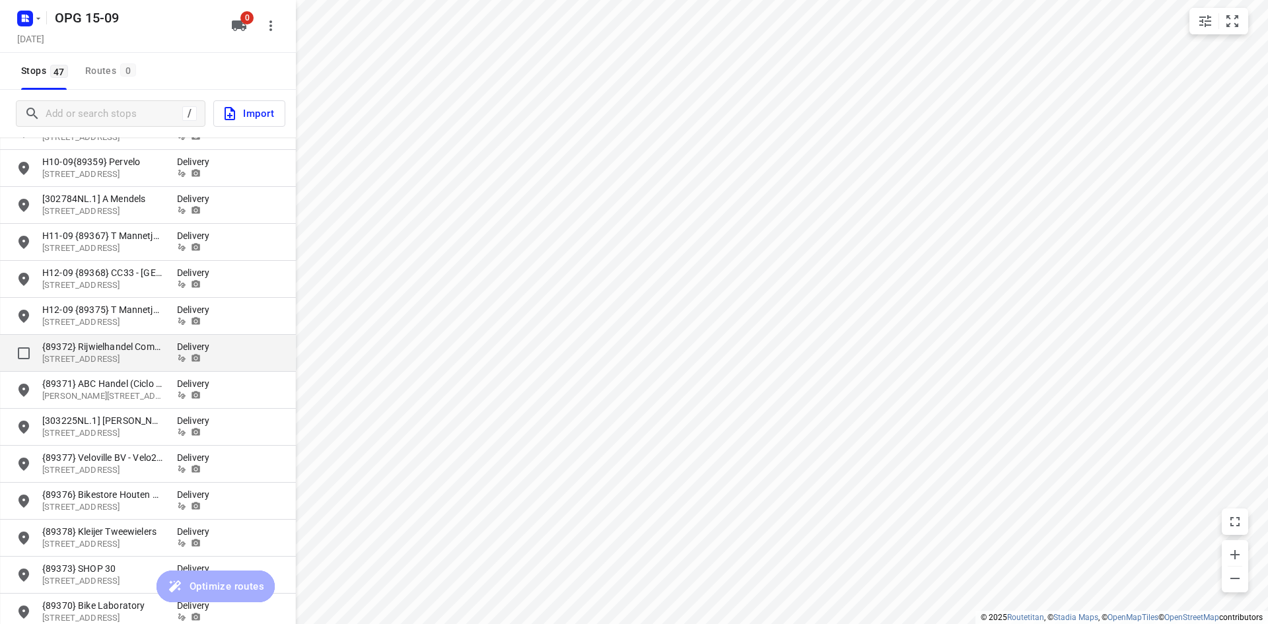
click at [86, 361] on p "[STREET_ADDRESS]" at bounding box center [102, 359] width 121 height 13
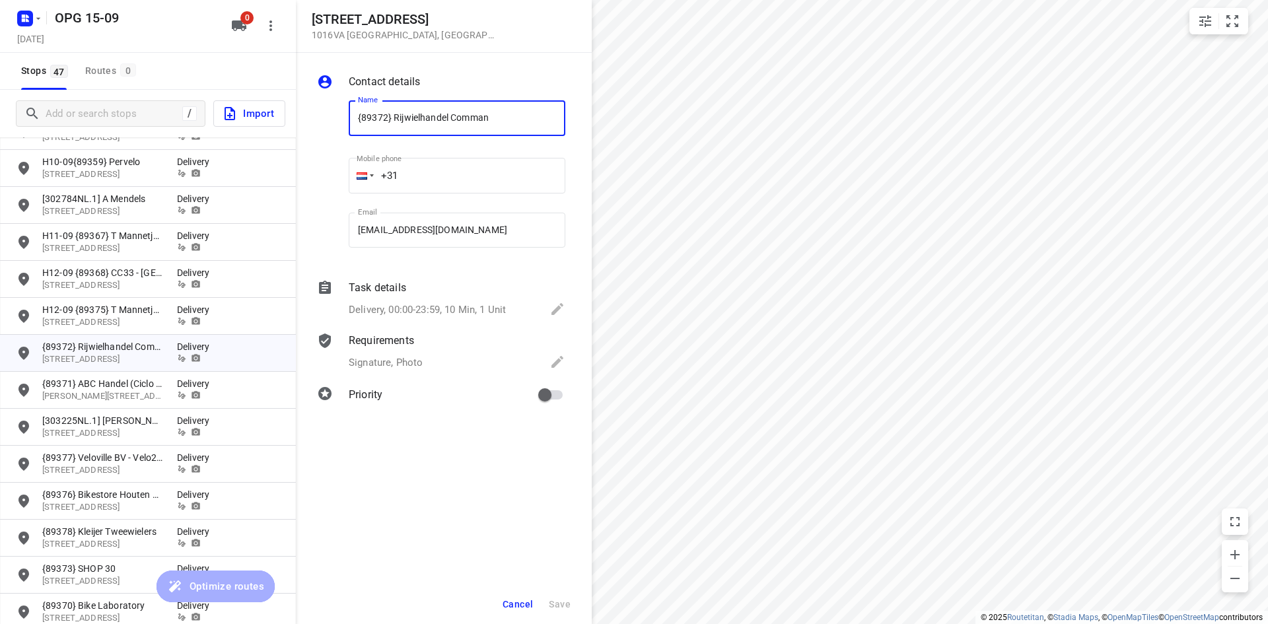
click at [353, 117] on input "{89372} Rijwielhandel Comman" at bounding box center [457, 118] width 217 height 36
type input "H12-09 {89372} Rijwielhandel Comman"
click at [556, 601] on span "Save" at bounding box center [560, 604] width 22 height 11
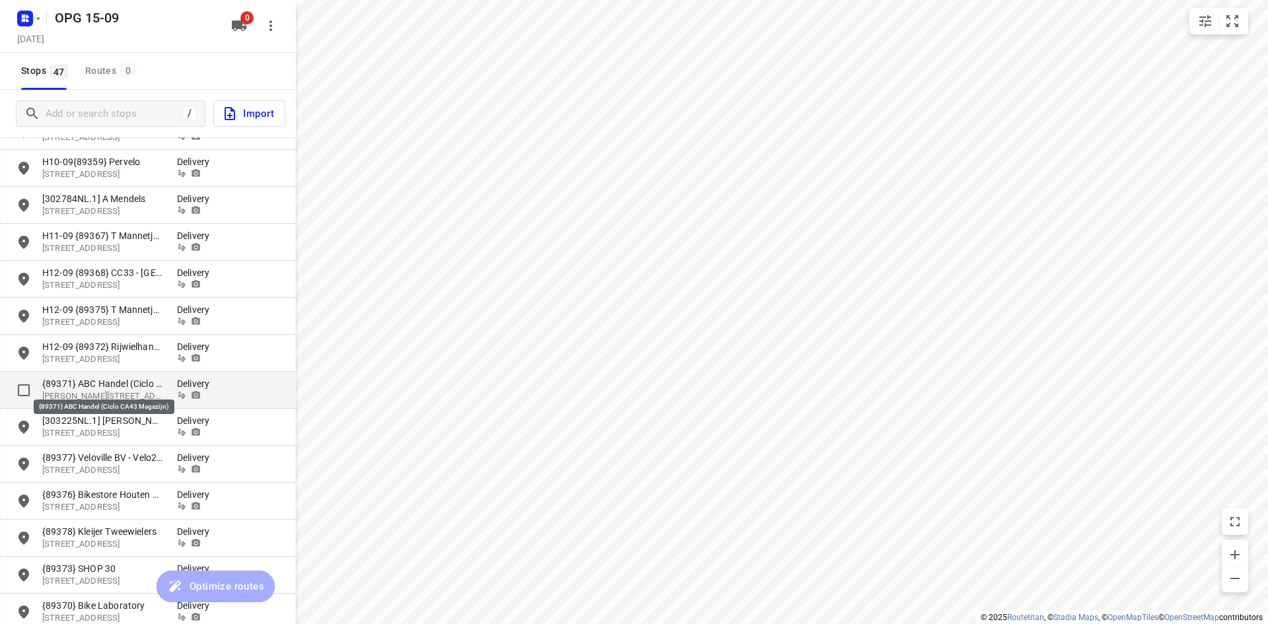
click at [149, 378] on p "{89371} ABC Handel (Ciclo CA43 Magazijn)" at bounding box center [102, 383] width 121 height 13
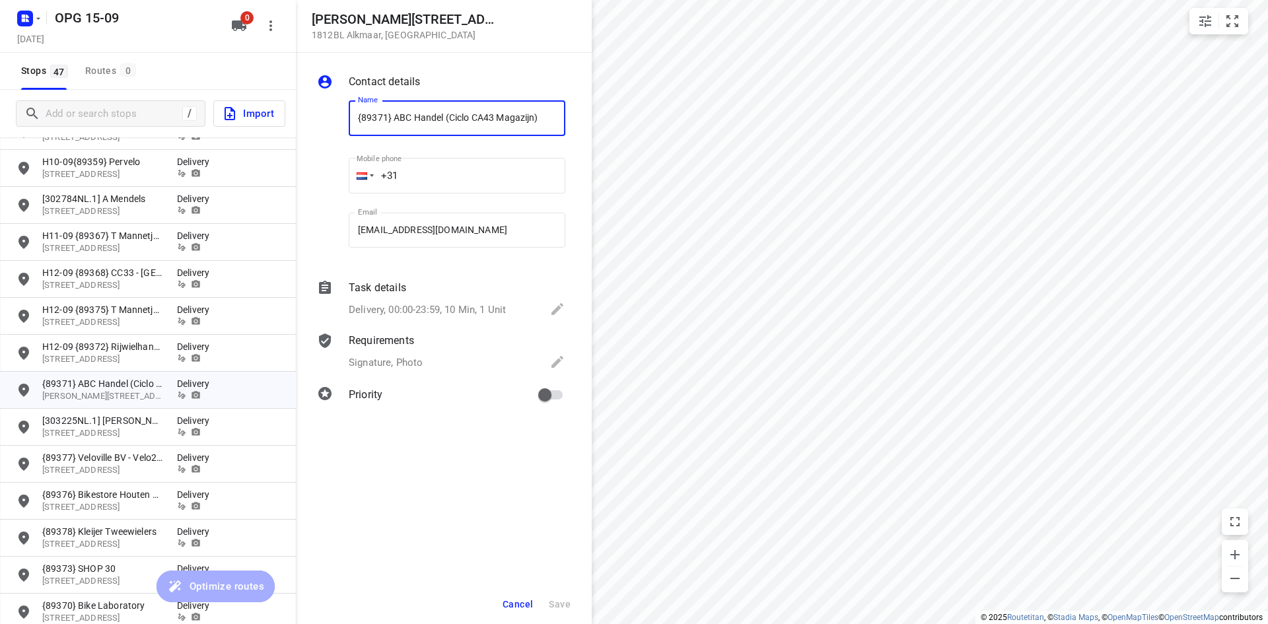
click at [357, 120] on input "{89371} ABC Handel (Ciclo CA43 Magazijn)" at bounding box center [457, 118] width 217 height 36
type input "H12-09 {89371} ABC Handel (Ciclo CA43 Magazijn)"
click at [561, 599] on span "Save" at bounding box center [560, 604] width 22 height 11
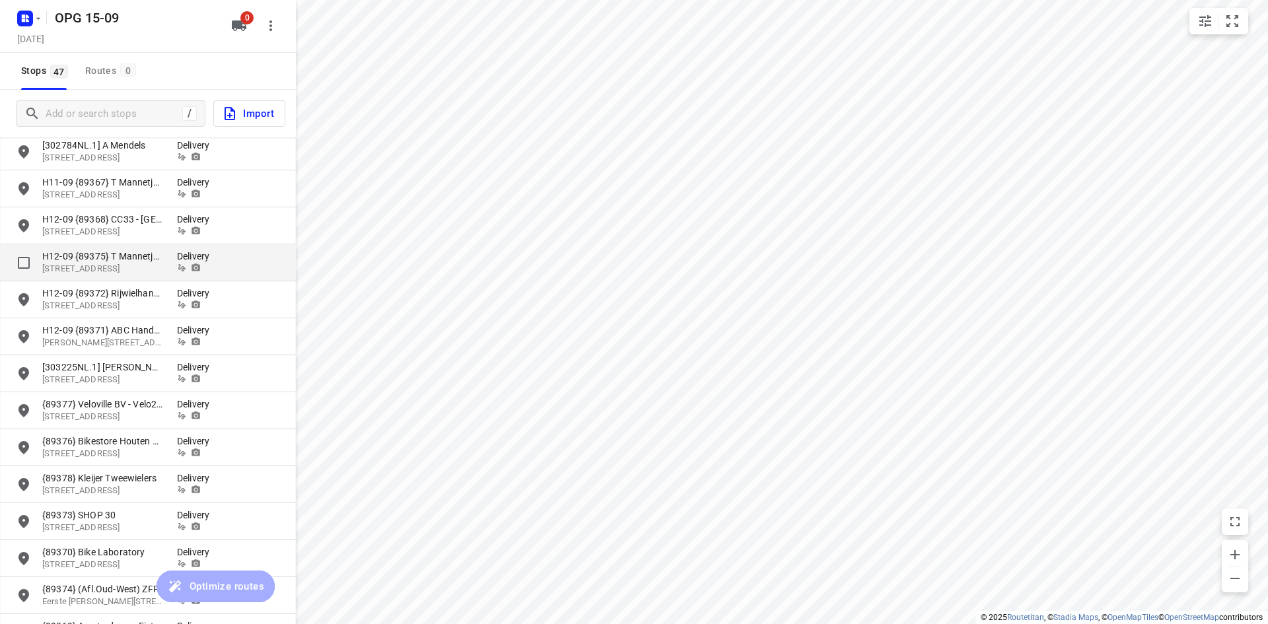
scroll to position [1254, 0]
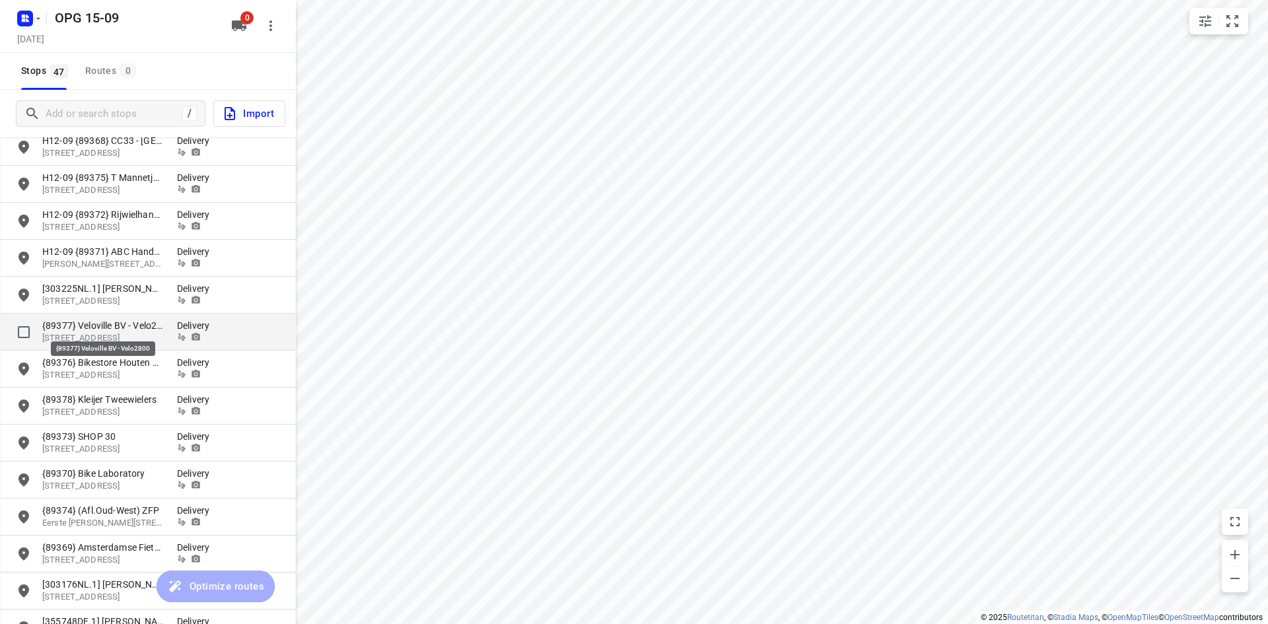
click at [107, 327] on p "{89377} Veloville BV - Velo2800" at bounding box center [102, 325] width 121 height 13
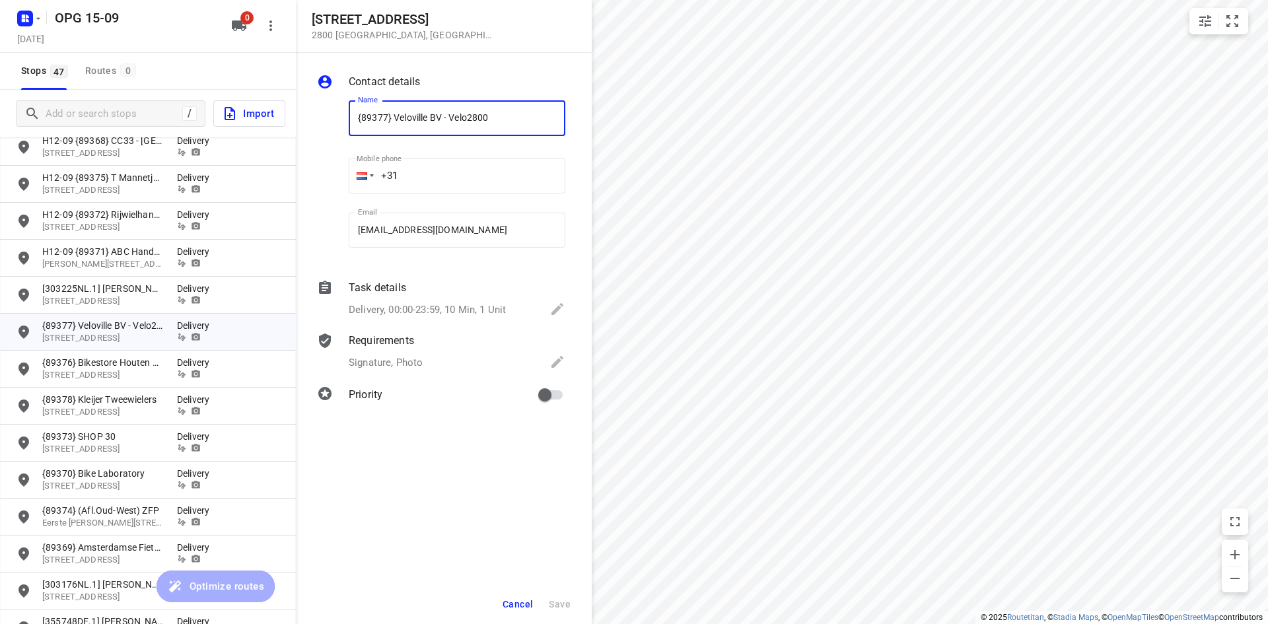
click at [353, 117] on input "{89377} Veloville BV - Velo2800" at bounding box center [457, 118] width 217 height 36
type input "H12-09 {89377} Veloville BV - Velo2800"
click at [554, 599] on span "Save" at bounding box center [560, 604] width 22 height 11
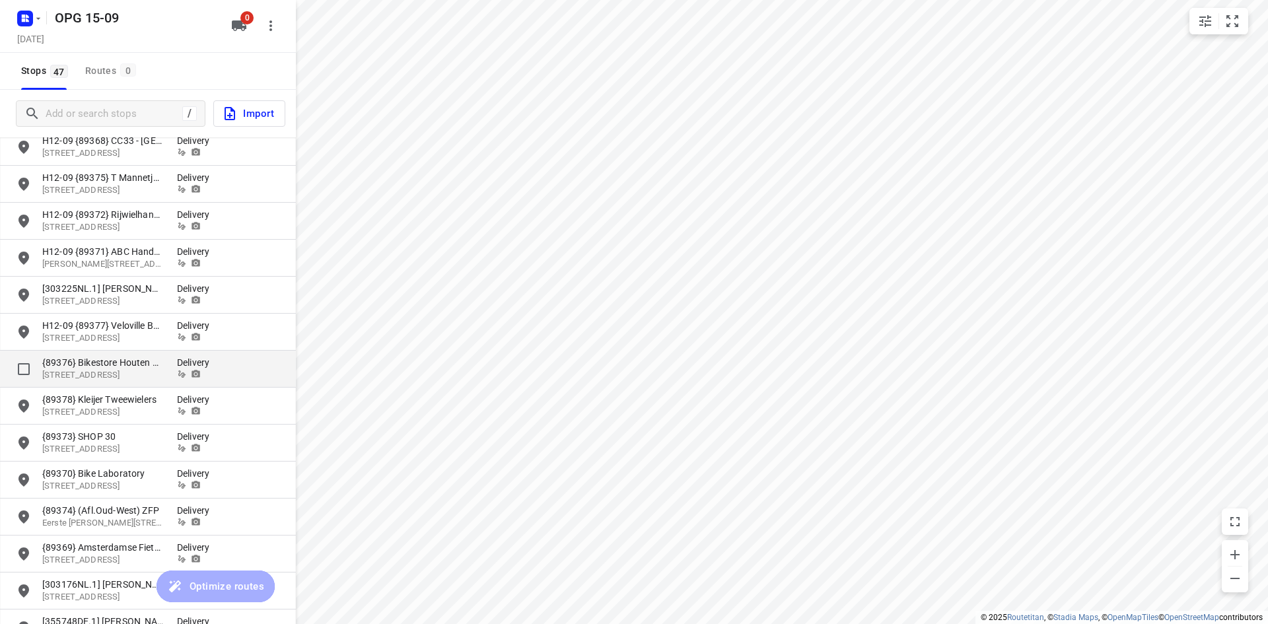
click at [109, 368] on p "{89376} Bikestore Houten BV" at bounding box center [102, 362] width 121 height 13
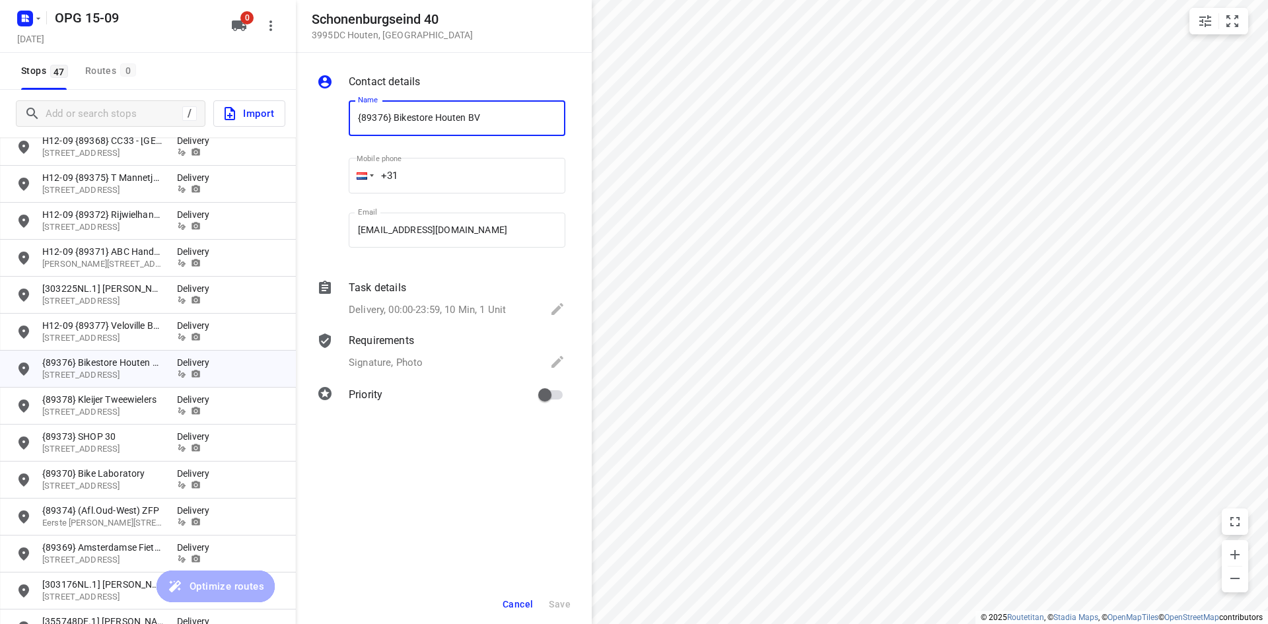
click at [344, 121] on div "Name {89376} Bikestore Houten BV Name" at bounding box center [456, 120] width 227 height 67
click at [355, 121] on input "{89376} Bikestore Houten BV" at bounding box center [457, 118] width 217 height 36
type input "H12-09 {89376} Bikestore Houten BV"
click at [572, 603] on button "Save" at bounding box center [559, 604] width 32 height 24
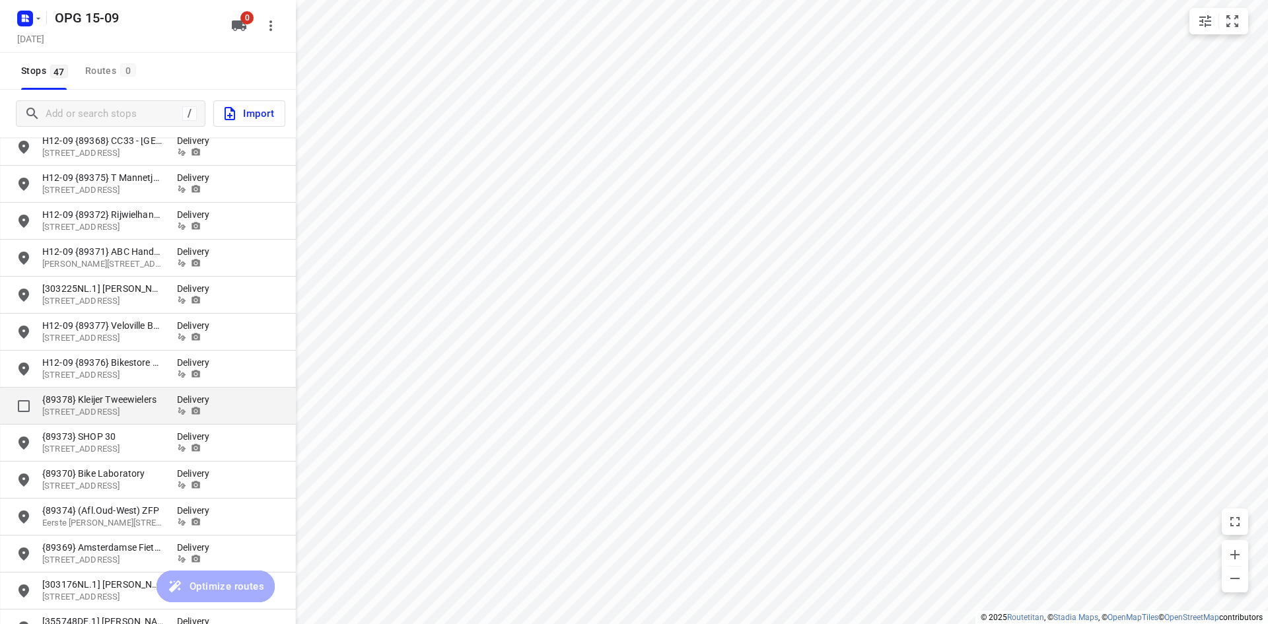
click at [116, 395] on p "{89378} Kleijer Tweewielers" at bounding box center [102, 399] width 121 height 13
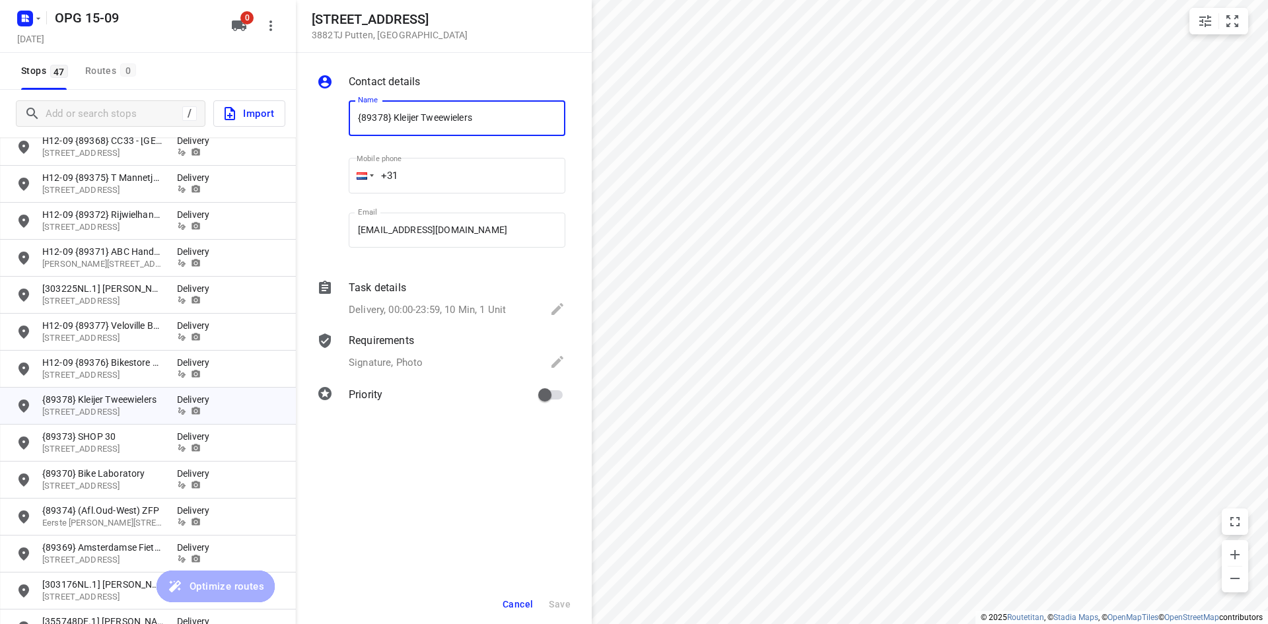
click at [359, 120] on input "{89378} Kleijer Tweewielers" at bounding box center [457, 118] width 217 height 36
type input "H12-09 {89378} Kleijer Tweewielers"
click at [560, 603] on span "Save" at bounding box center [560, 604] width 22 height 11
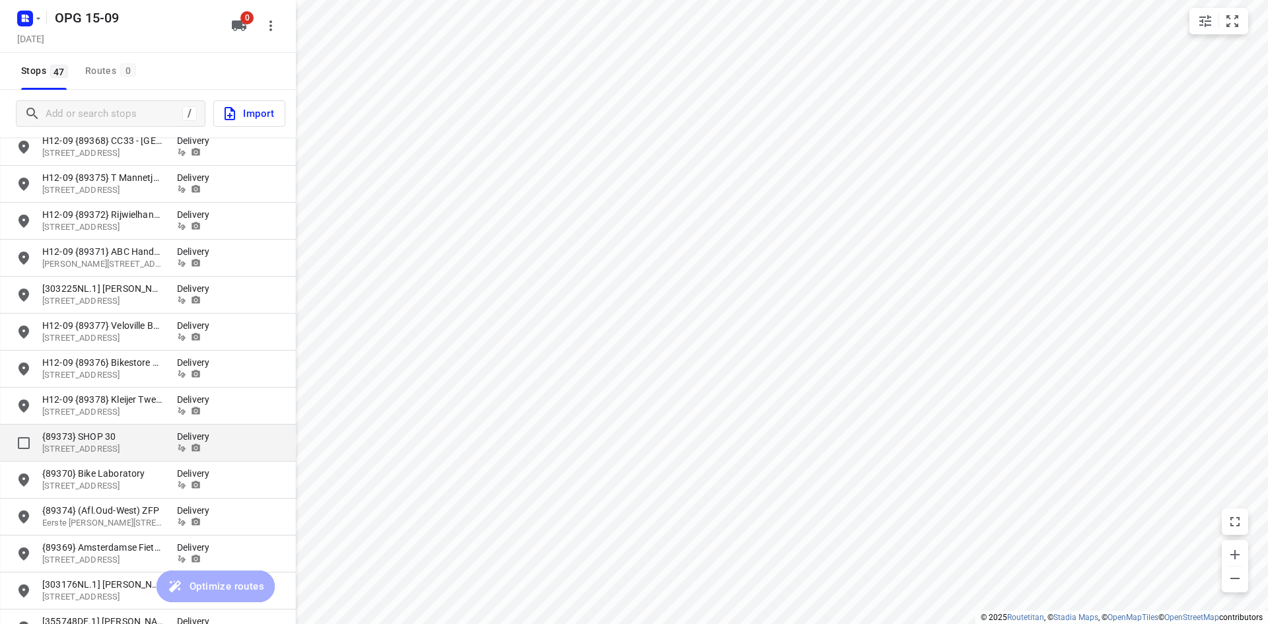
click at [123, 428] on div "{89373} SHOP 30 [STREET_ADDRESS] Delivery" at bounding box center [148, 443] width 296 height 37
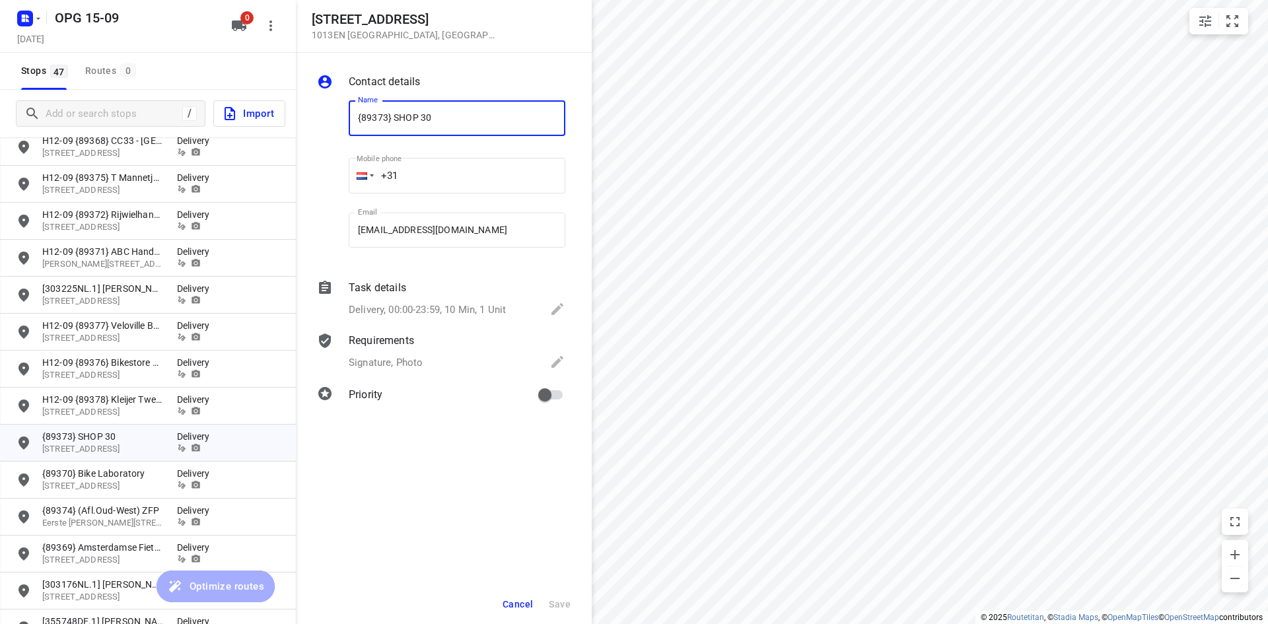
click at [348, 114] on div "Name {89373} SHOP 30 Name" at bounding box center [456, 120] width 227 height 67
click at [356, 116] on input "{89373} SHOP 30" at bounding box center [457, 118] width 217 height 36
type input "H12-09 {89373} SHOP 30"
click at [563, 605] on span "Save" at bounding box center [560, 604] width 22 height 11
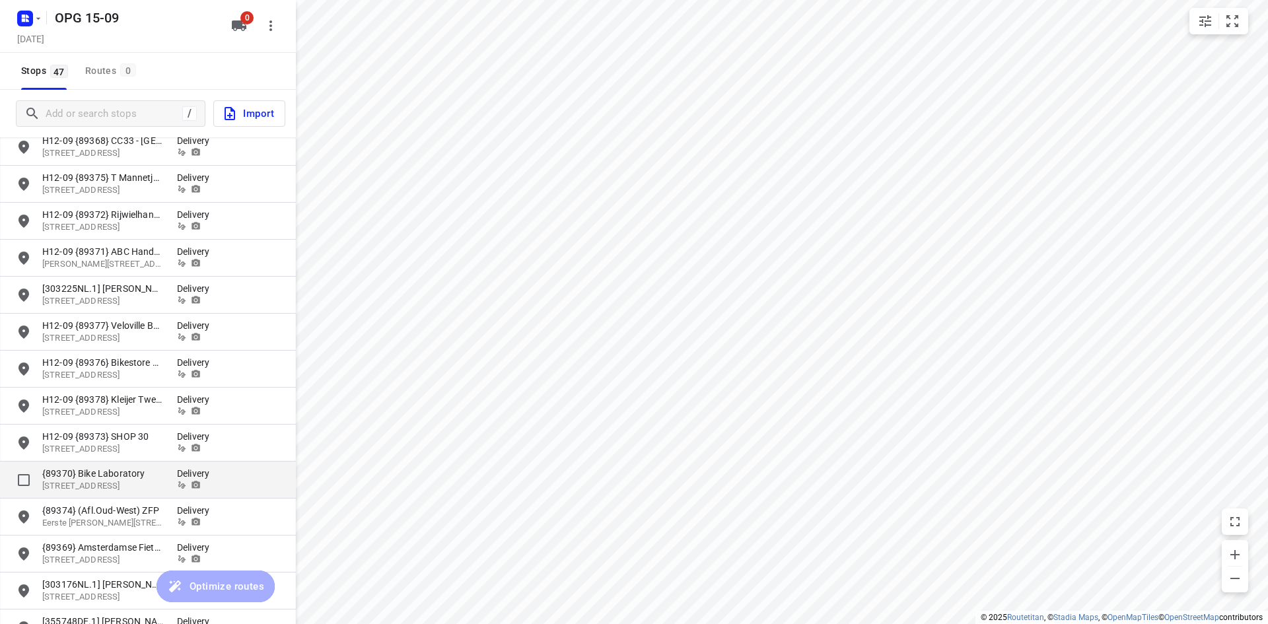
click at [160, 471] on p "{89370} Bike Laboratory" at bounding box center [102, 473] width 121 height 13
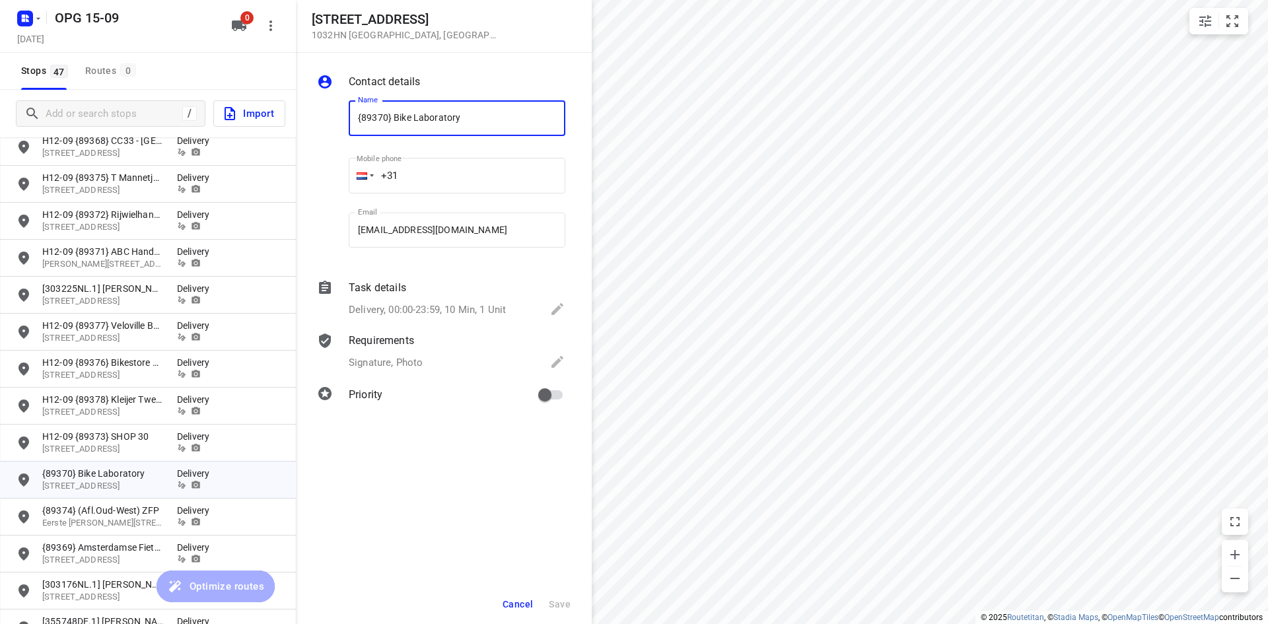
click at [350, 120] on input "{89370} Bike Laboratory" at bounding box center [457, 118] width 217 height 36
type input "H12-09 {89370} Bike Laboratory"
click at [558, 607] on span "Save" at bounding box center [560, 604] width 22 height 11
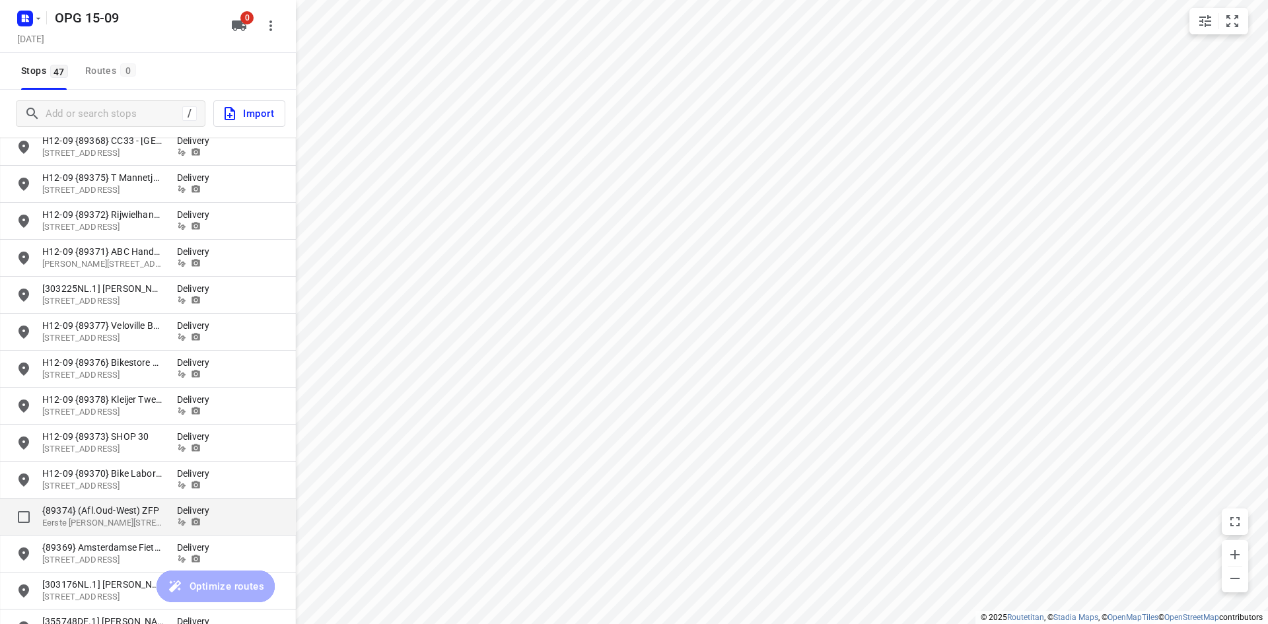
click at [120, 512] on p "{89374} (Afl.Oud-West) ZFP" at bounding box center [102, 510] width 121 height 13
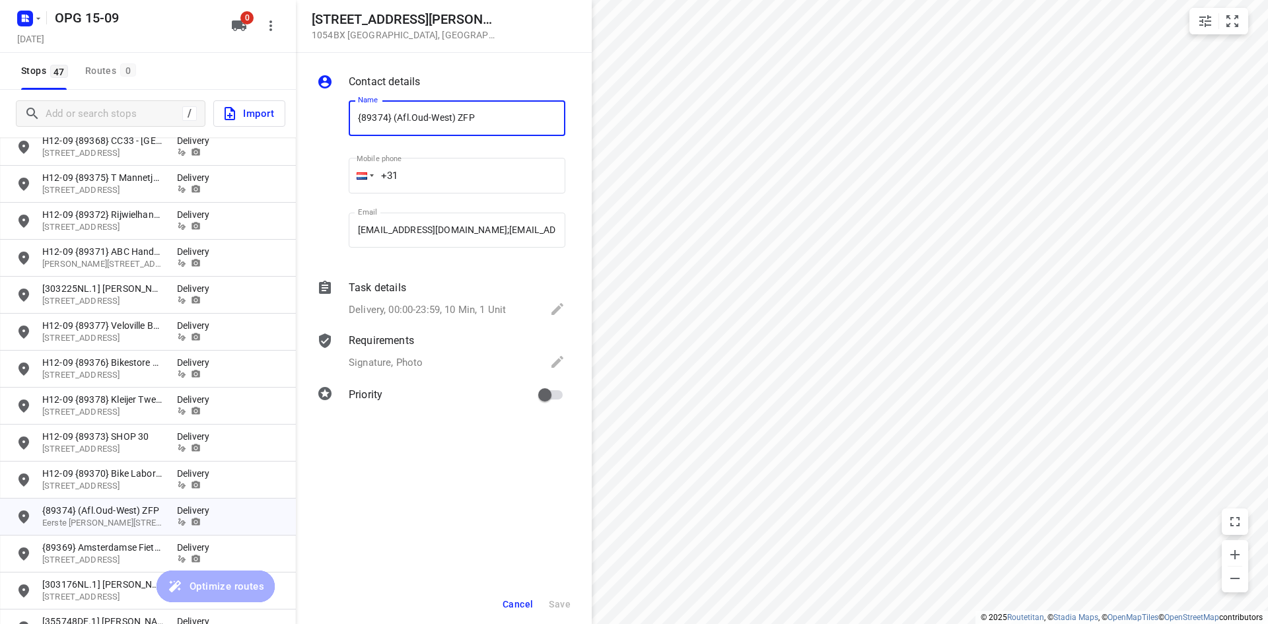
click at [359, 112] on input "{89374} (Afl.Oud-West) ZFP" at bounding box center [457, 118] width 217 height 36
type input "H12-09 {89374} (Afl.Oud-West) ZFP"
click at [565, 604] on span "Save" at bounding box center [560, 604] width 22 height 11
click at [519, 230] on input "[EMAIL_ADDRESS][DOMAIN_NAME];[EMAIL_ADDRESS][DOMAIN_NAME];" at bounding box center [457, 231] width 217 height 36
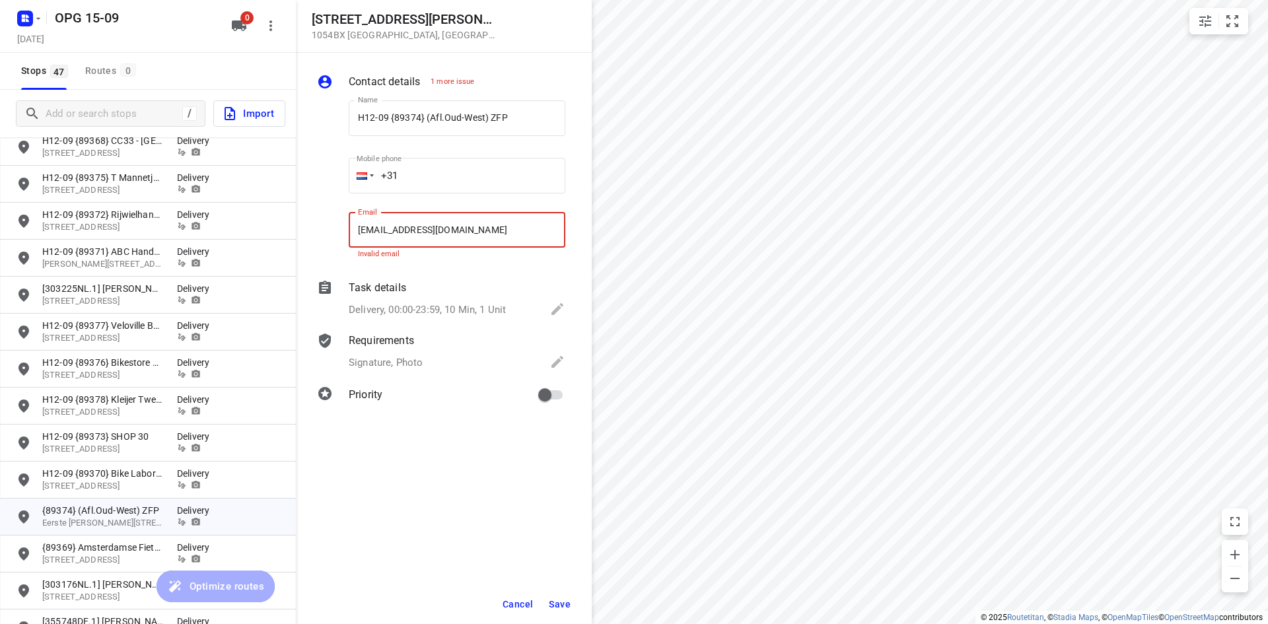
type input "[EMAIL_ADDRESS][DOMAIN_NAME]"
click at [563, 603] on span "Save" at bounding box center [560, 604] width 22 height 11
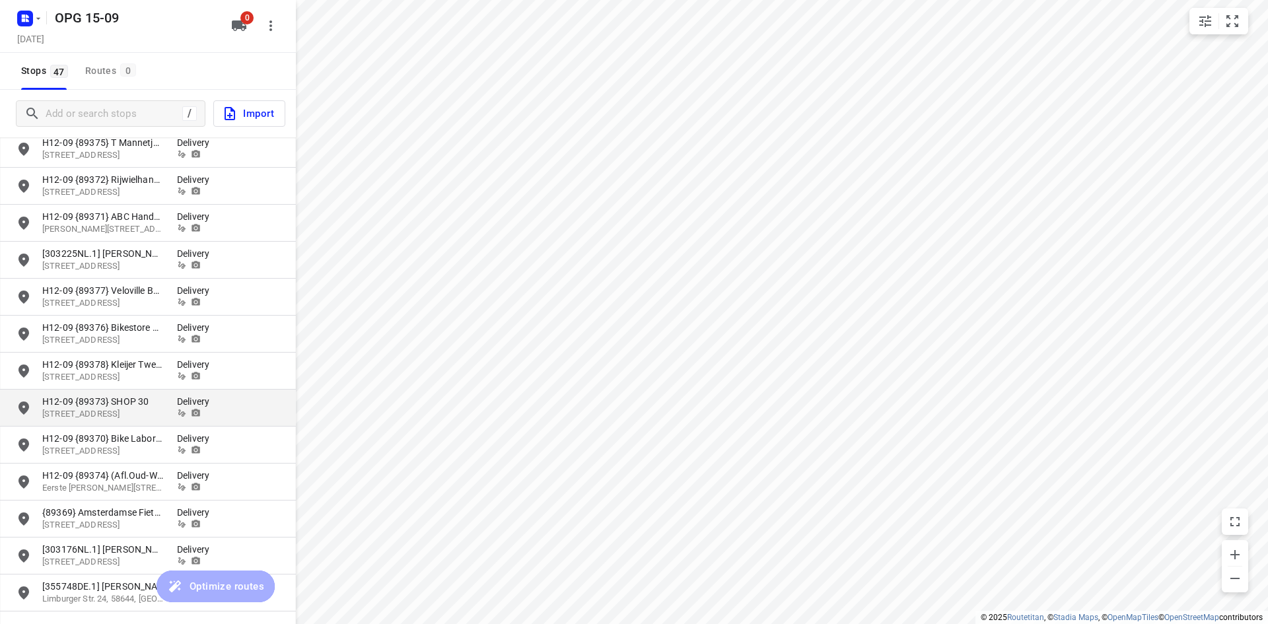
scroll to position [1320, 0]
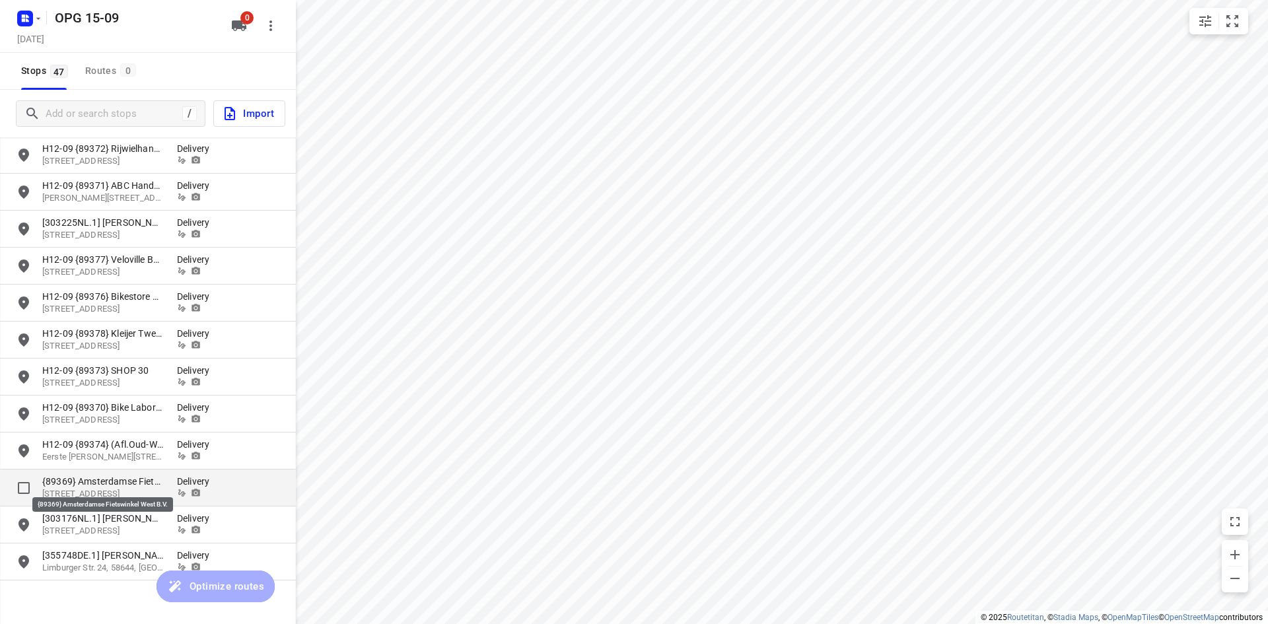
click at [127, 485] on p "{89369} Amsterdamse Fietswinkel West B.V." at bounding box center [102, 481] width 121 height 13
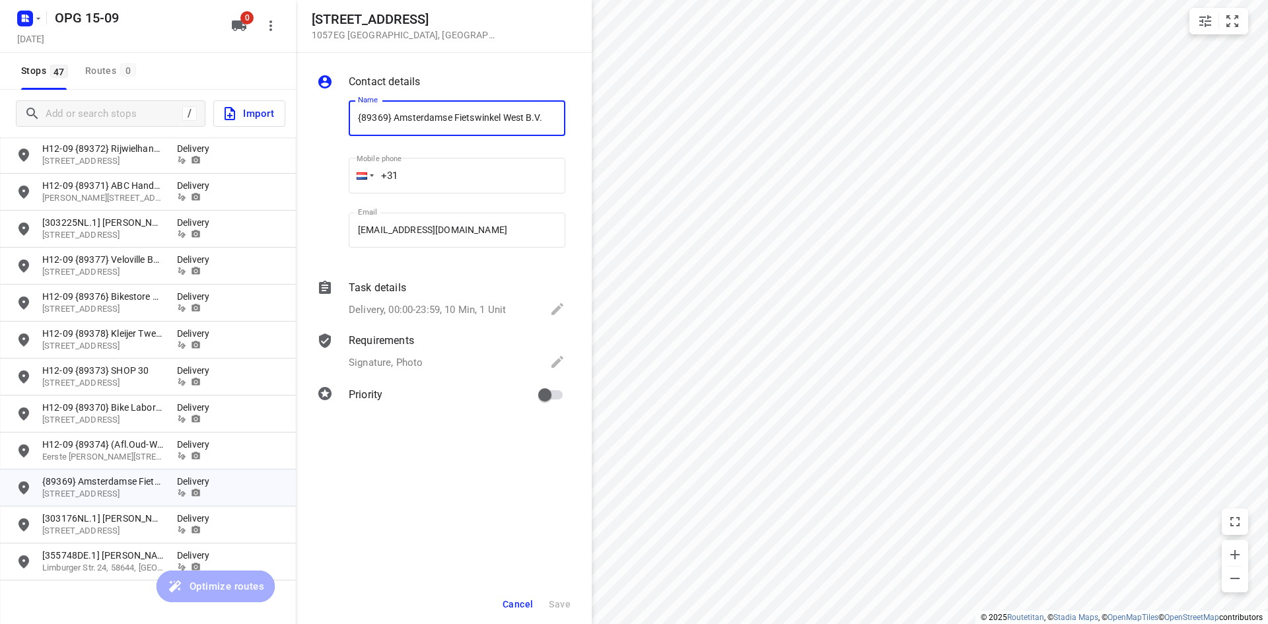
click at [349, 116] on div "Name {89369} Amsterdamse Fietswinkel West B.V. Name" at bounding box center [456, 120] width 227 height 67
click at [354, 116] on input "{89369} Amsterdamse Fietswinkel West B.V." at bounding box center [457, 118] width 217 height 36
type input "H12-09 {89369} Amsterdamse Fietswinkel West B.V."
click at [560, 606] on span "Save" at bounding box center [560, 604] width 22 height 11
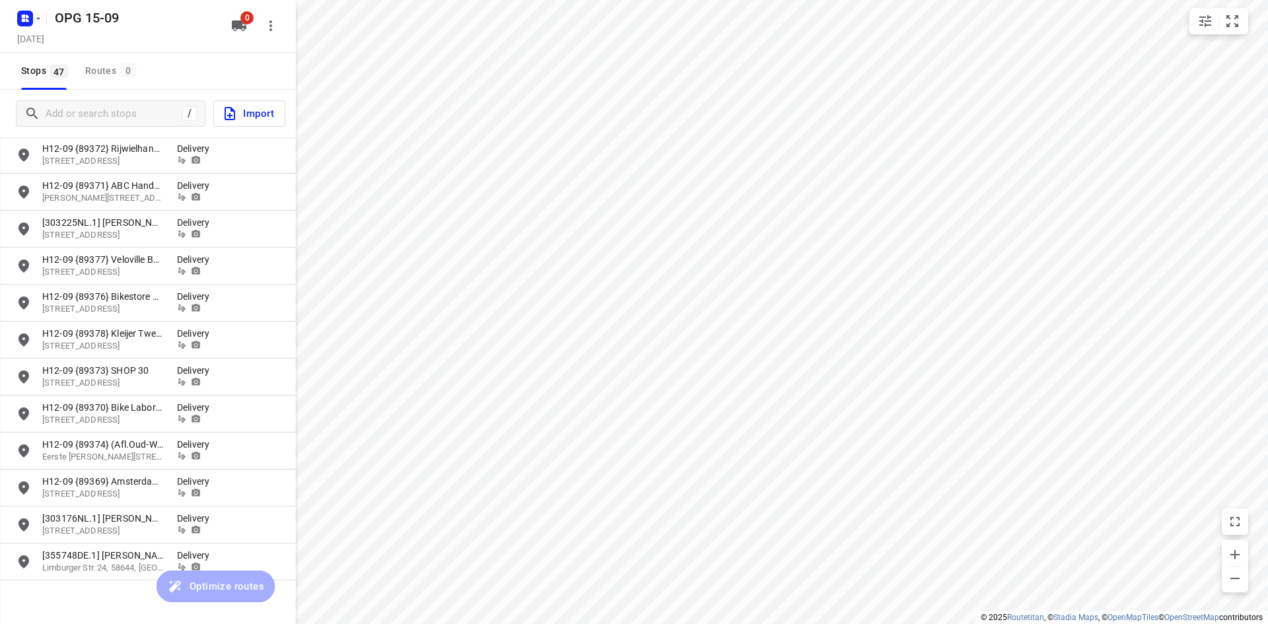
click at [237, 22] on icon "button" at bounding box center [239, 25] width 15 height 11
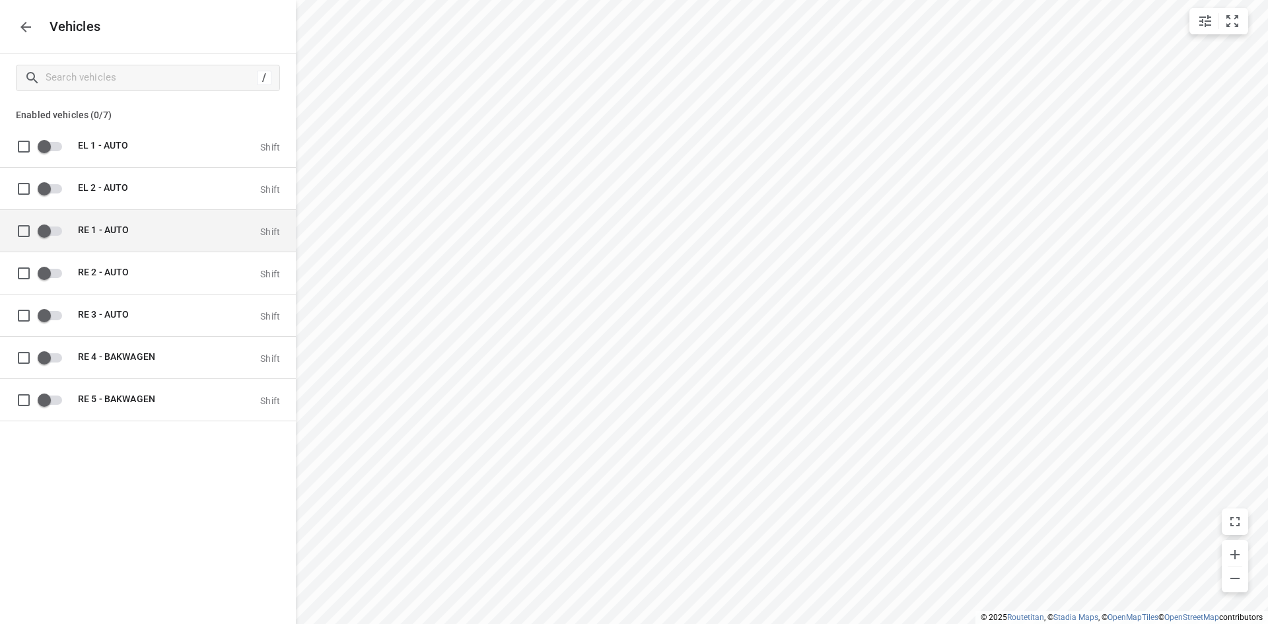
click at [44, 236] on input "grid" at bounding box center [44, 230] width 75 height 25
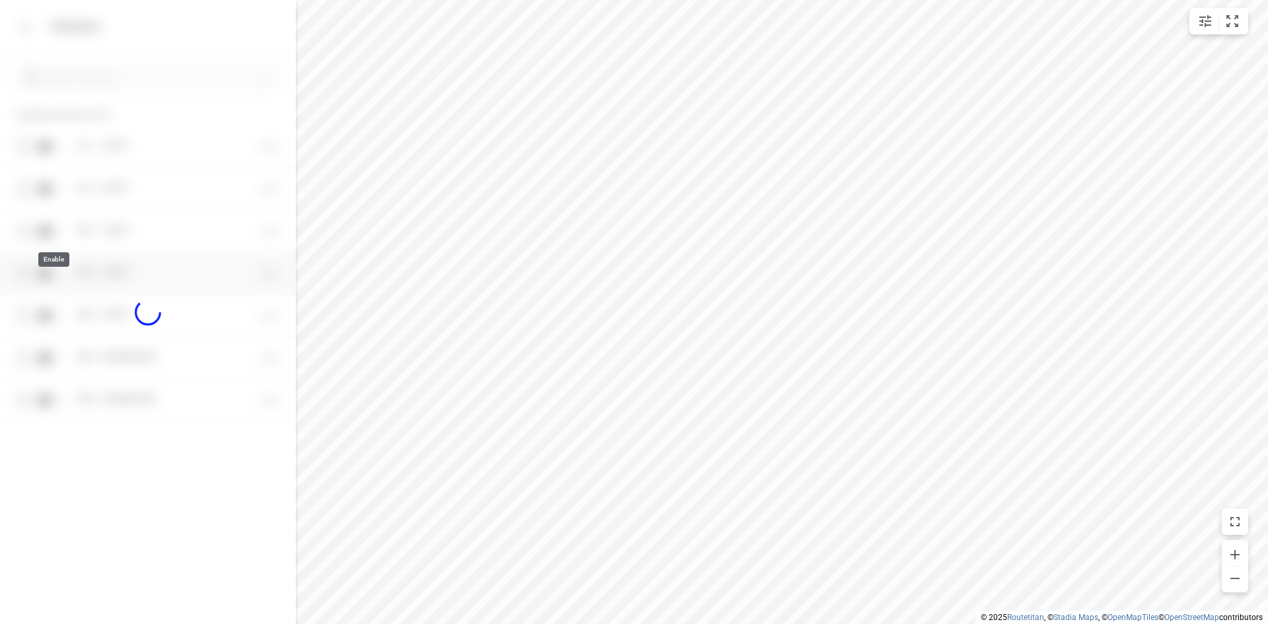
checkbox input "true"
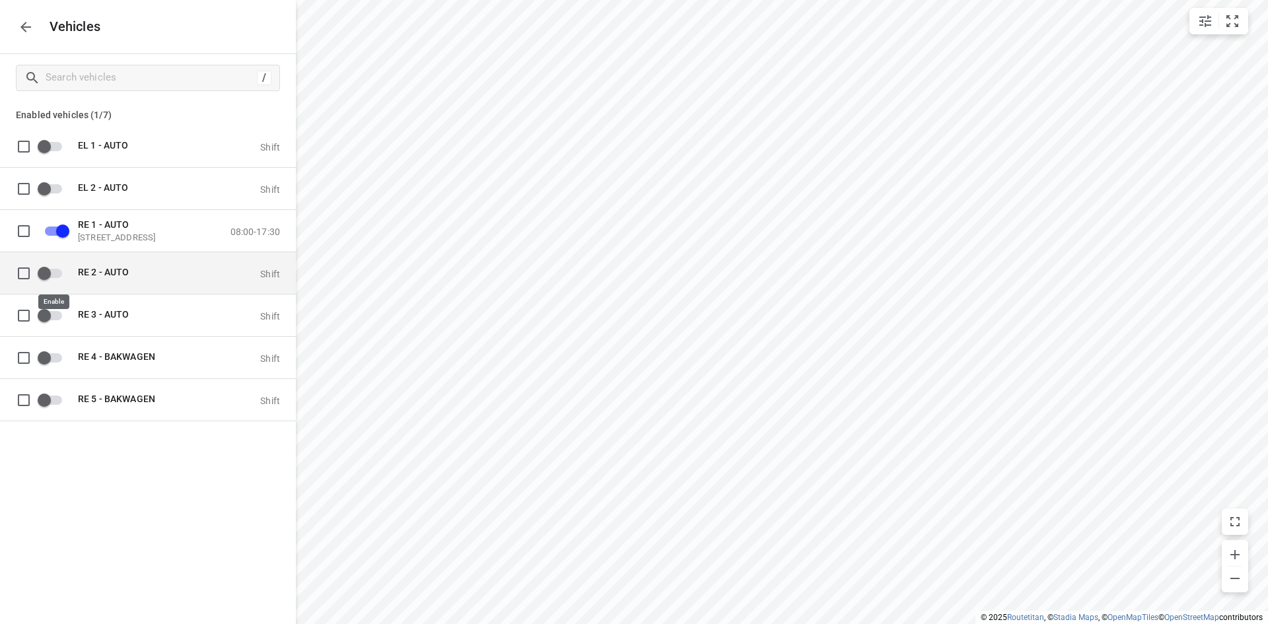
click at [50, 273] on input "grid" at bounding box center [44, 272] width 75 height 25
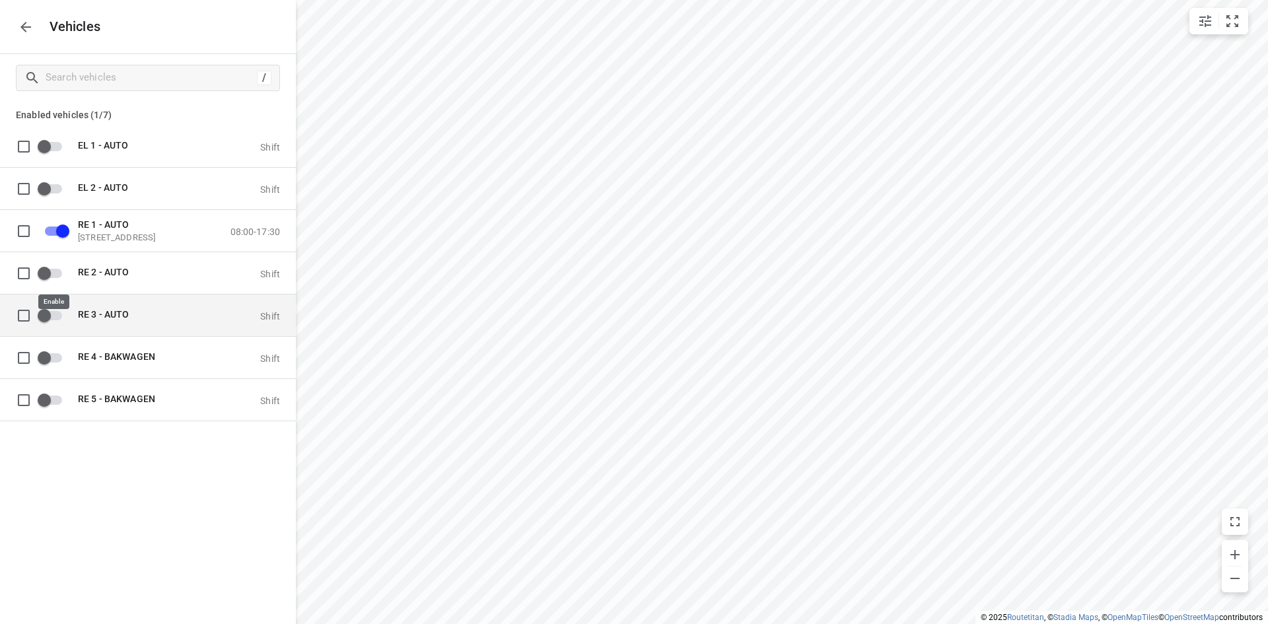
checkbox input "true"
click at [53, 317] on input "grid" at bounding box center [44, 314] width 75 height 25
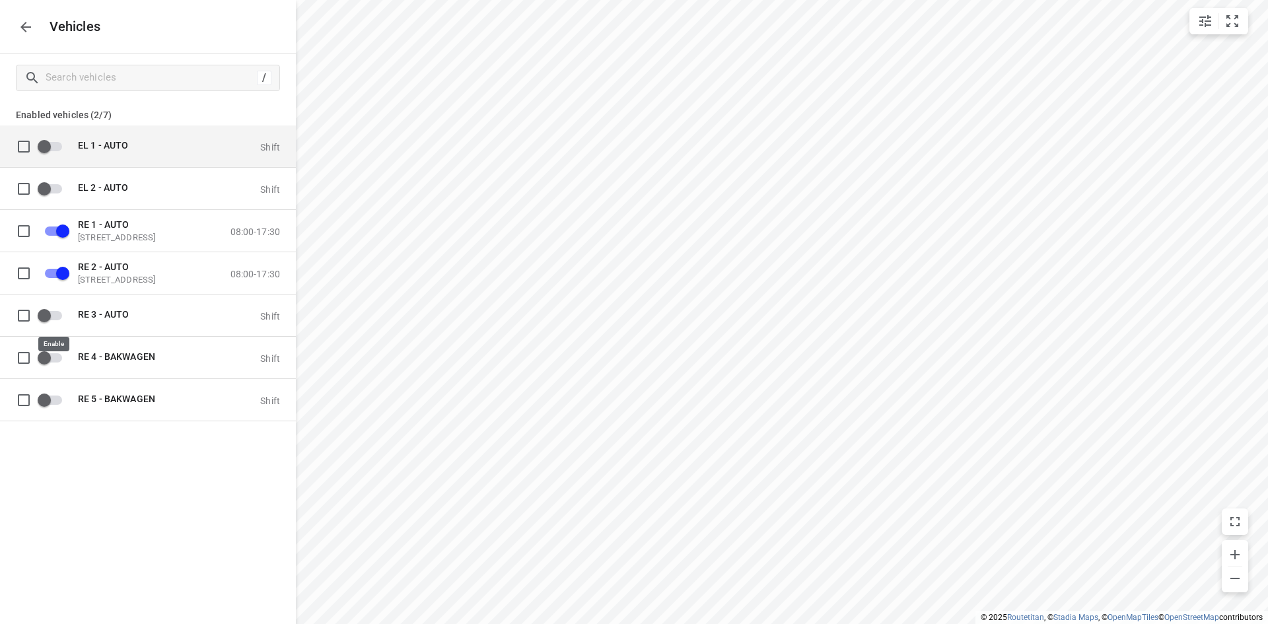
checkbox input "true"
click at [25, 33] on icon "button" at bounding box center [26, 27] width 16 height 16
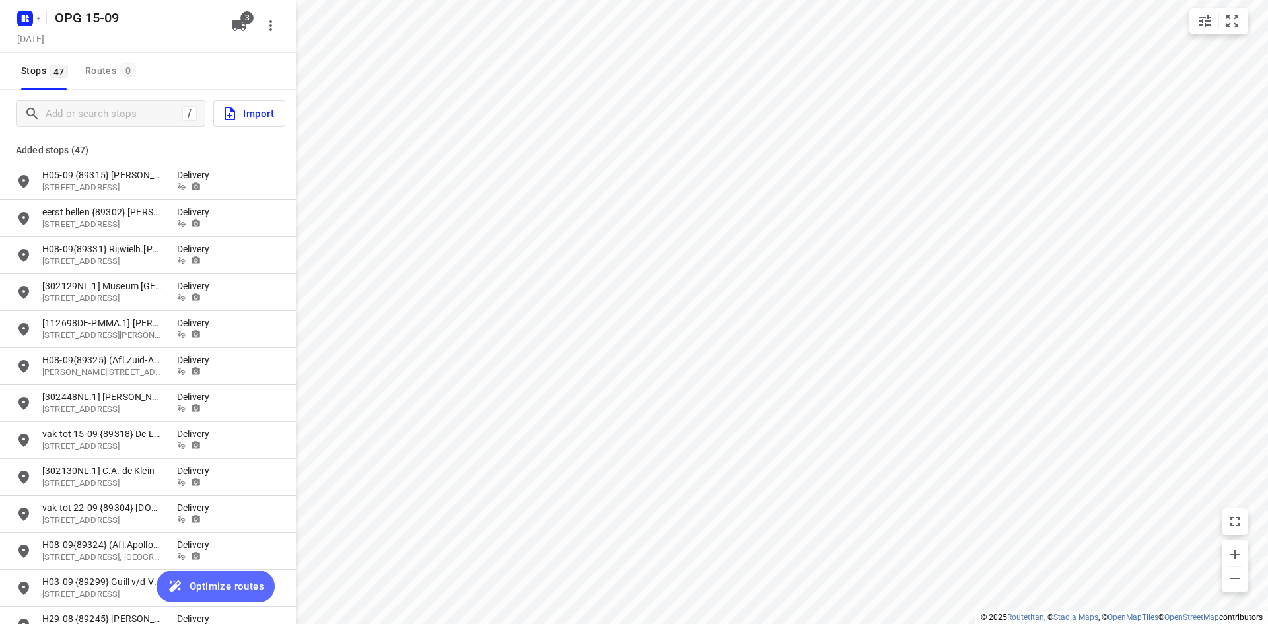
click at [213, 589] on span "Optimize routes" at bounding box center [226, 586] width 75 height 17
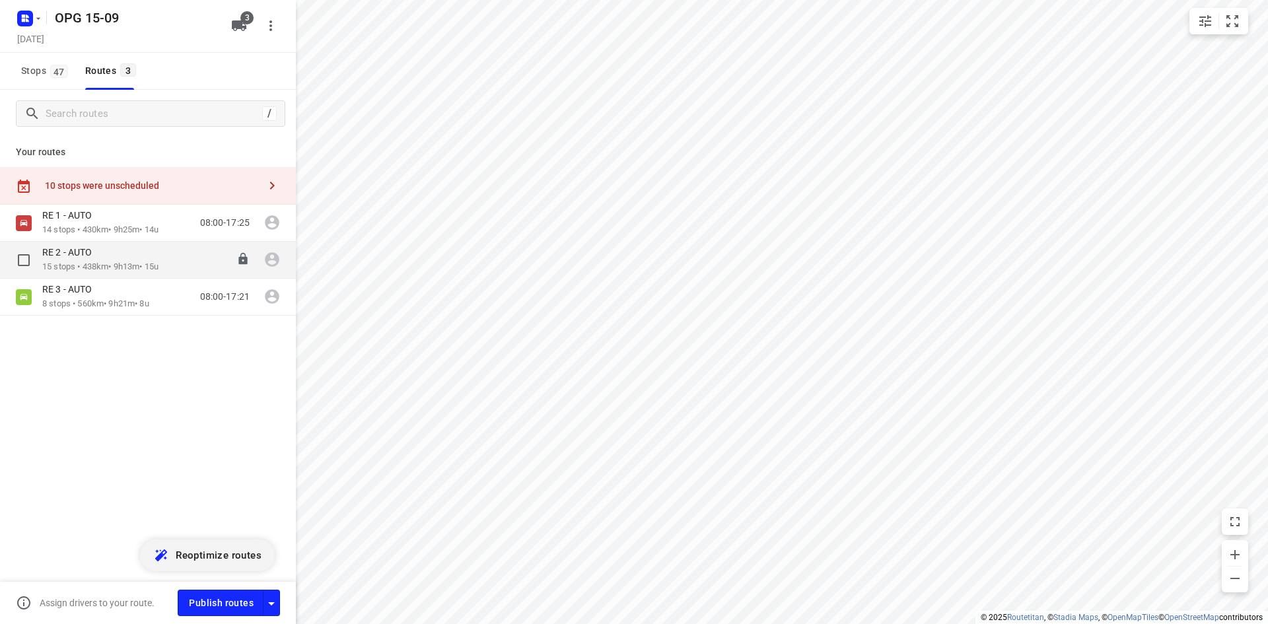
click at [53, 261] on p "15 stops • 438km • 9h13m • 15u" at bounding box center [100, 267] width 116 height 13
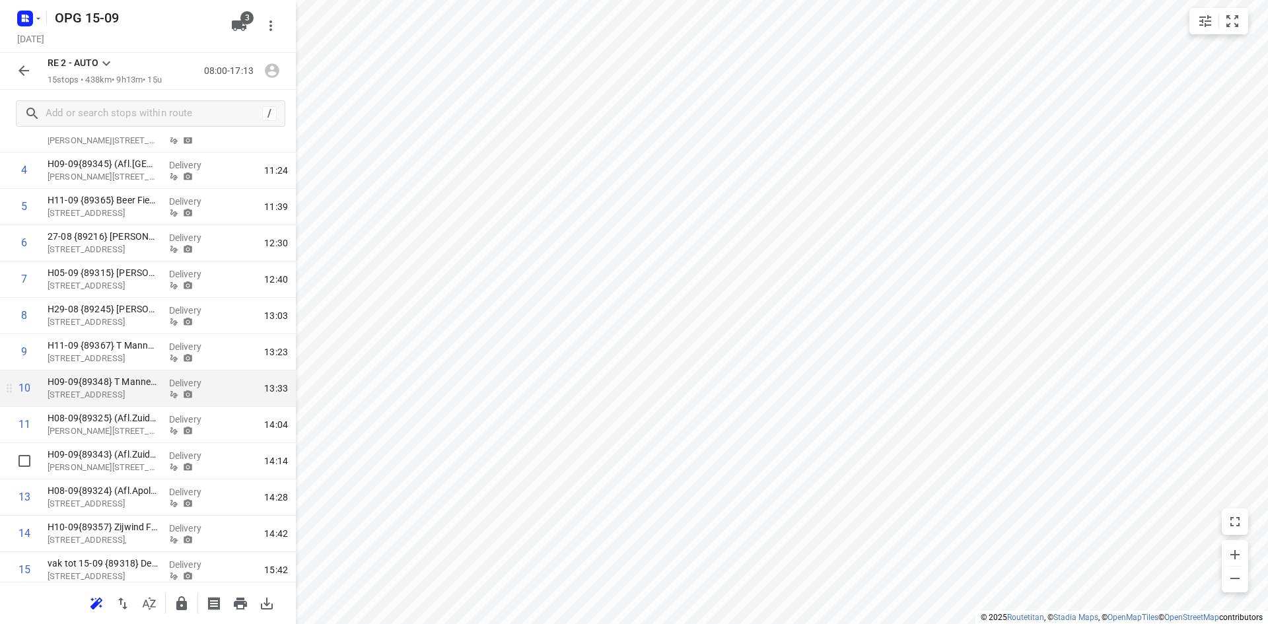
scroll to position [174, 0]
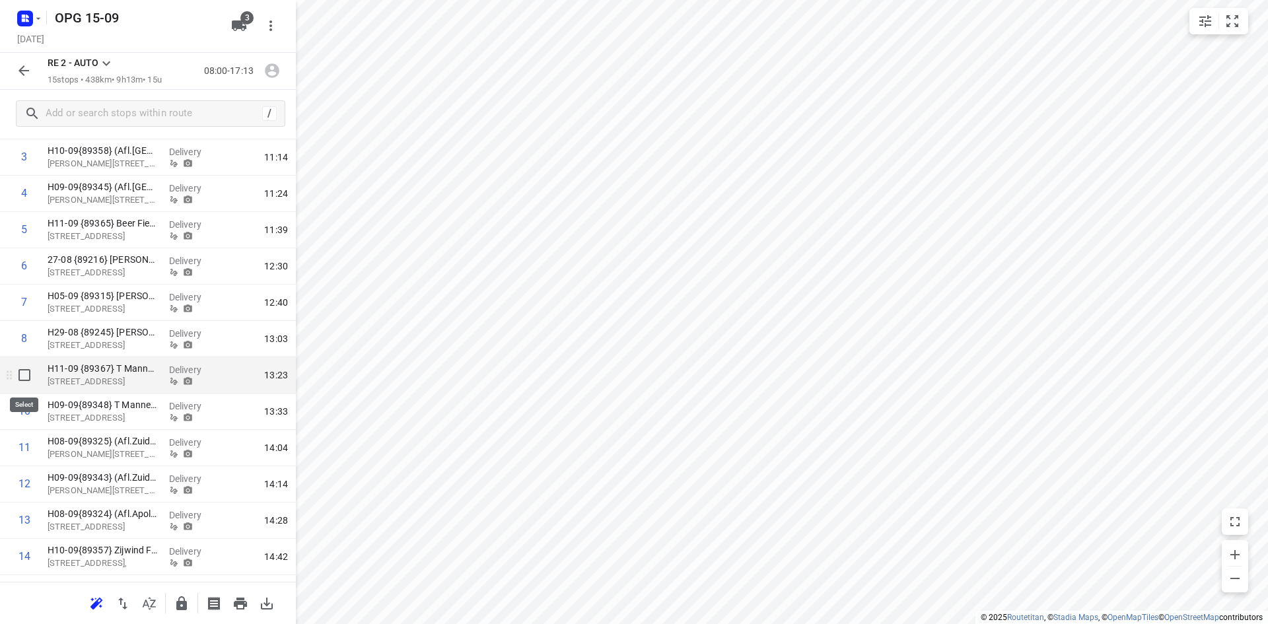
click at [21, 378] on input "checkbox" at bounding box center [24, 375] width 26 height 26
checkbox input "true"
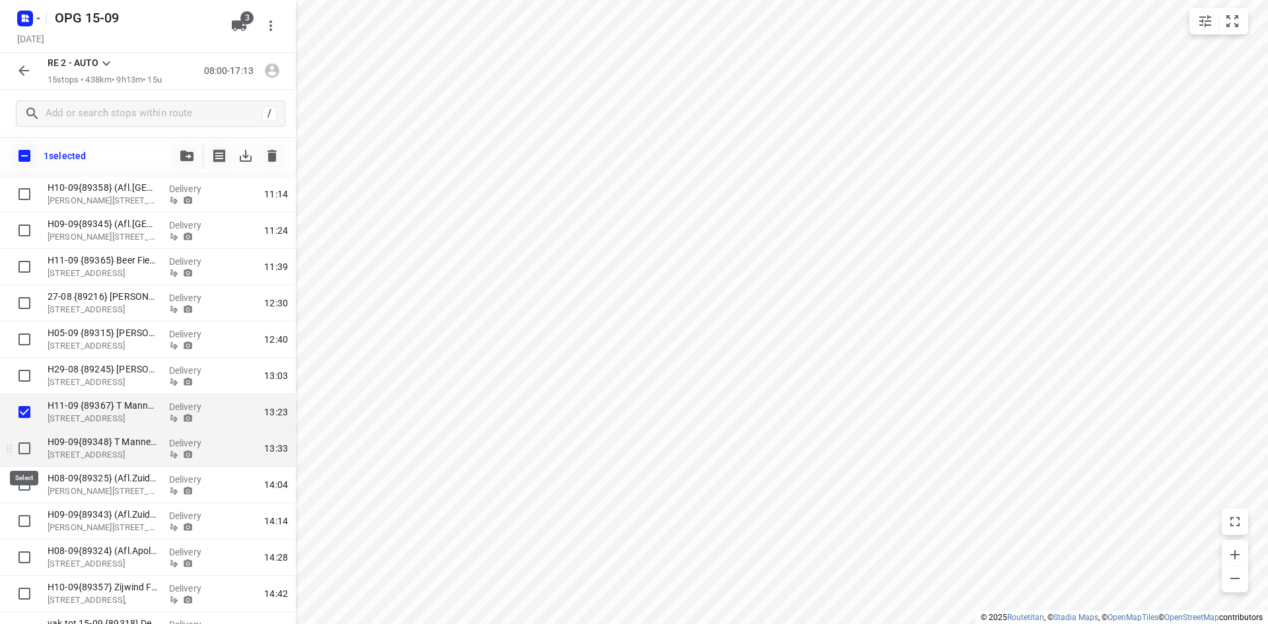
click at [18, 443] on input "checkbox" at bounding box center [24, 448] width 26 height 26
checkbox input "true"
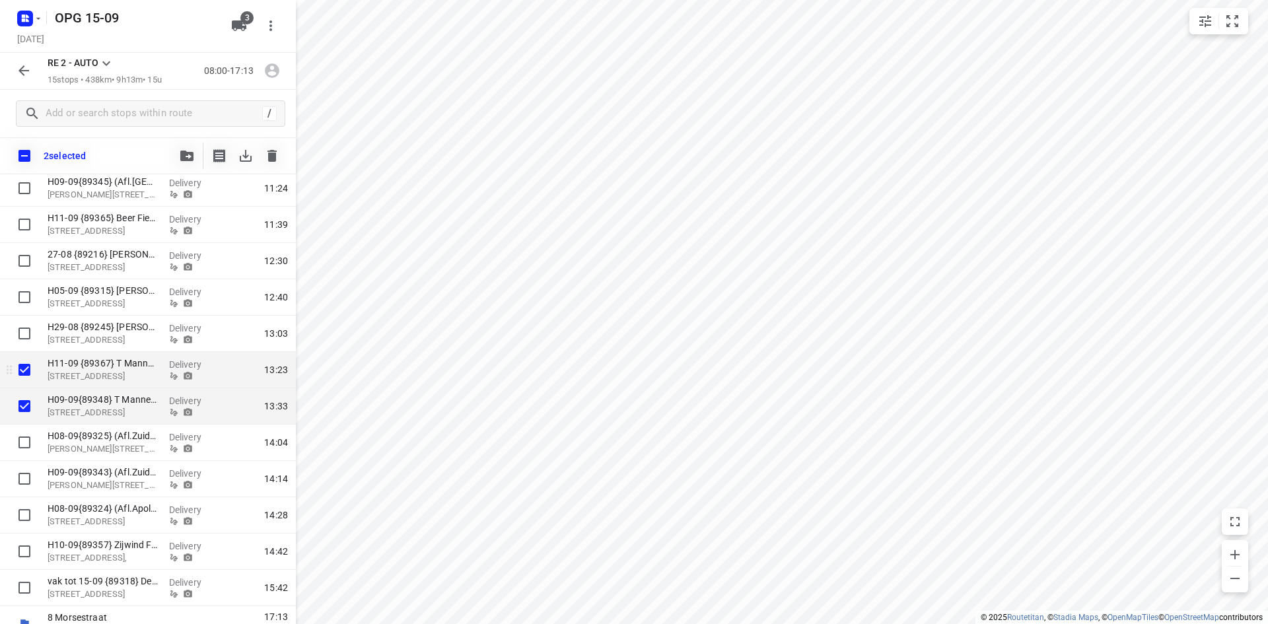
scroll to position [235, 0]
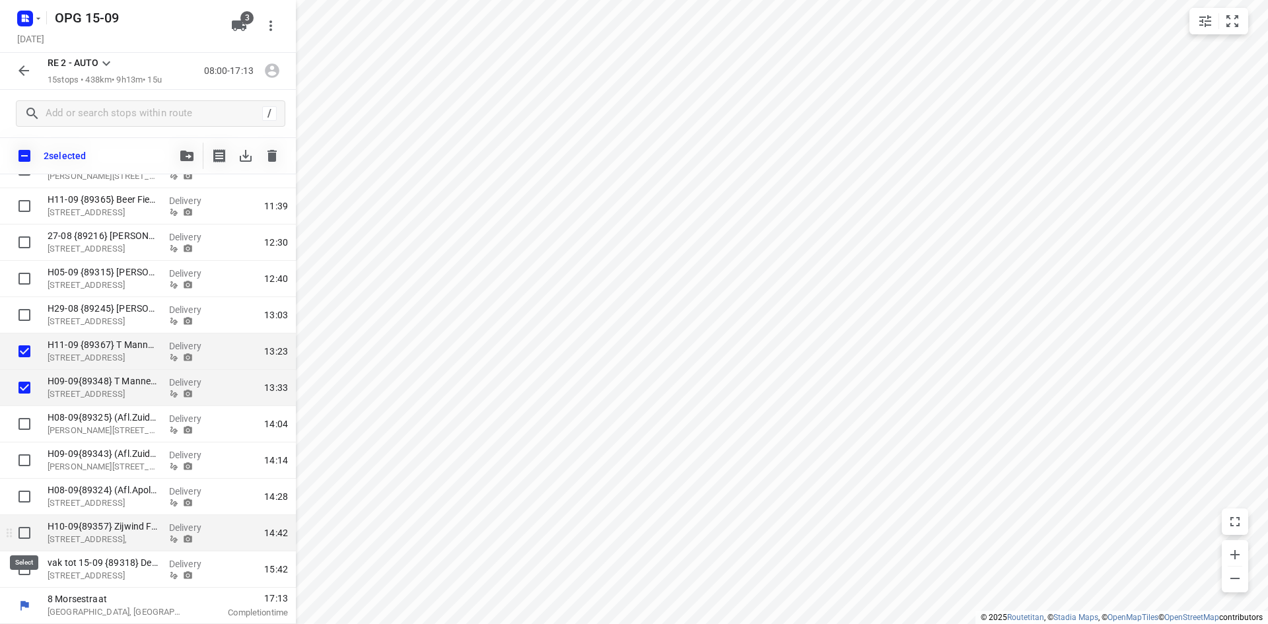
click at [21, 533] on input "checkbox" at bounding box center [24, 533] width 26 height 26
checkbox input "true"
click at [20, 584] on div at bounding box center [21, 569] width 42 height 36
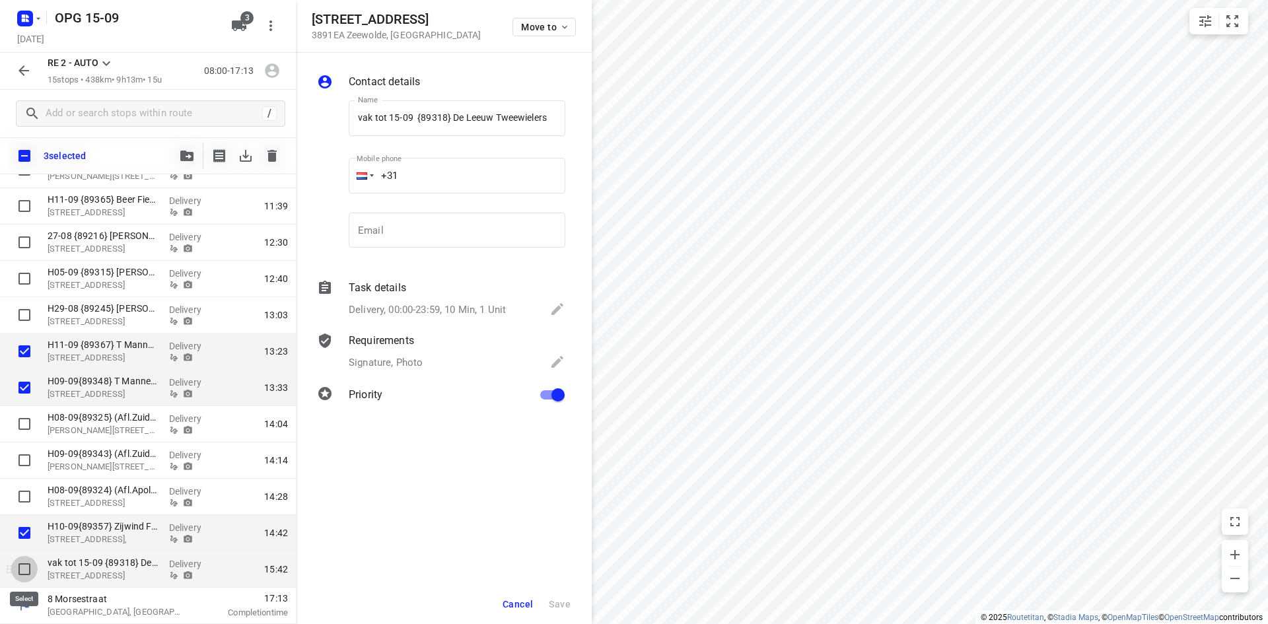
click at [32, 582] on input "checkbox" at bounding box center [24, 569] width 26 height 26
checkbox input "true"
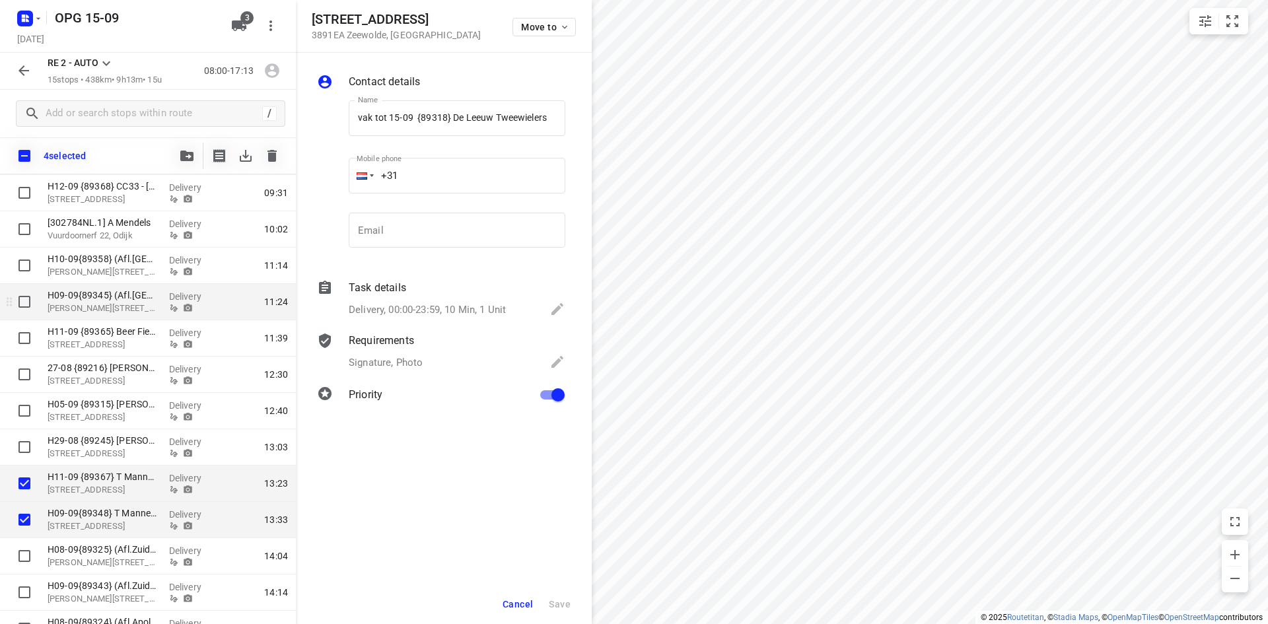
scroll to position [37, 0]
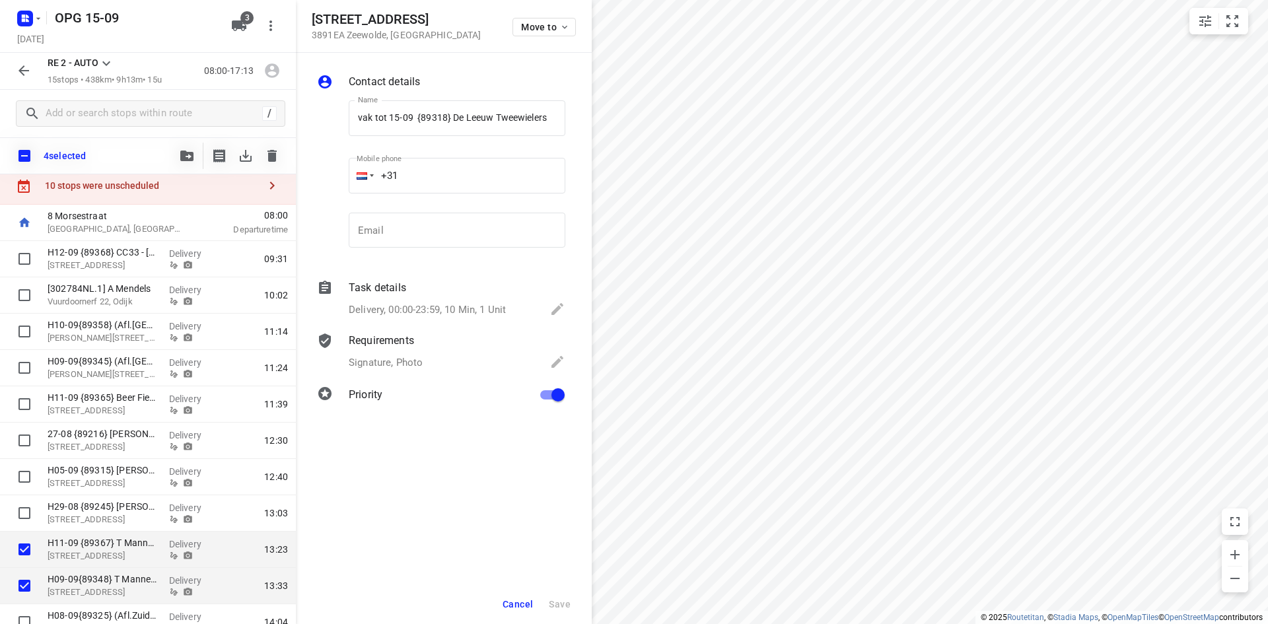
click at [185, 149] on button "button" at bounding box center [187, 156] width 26 height 26
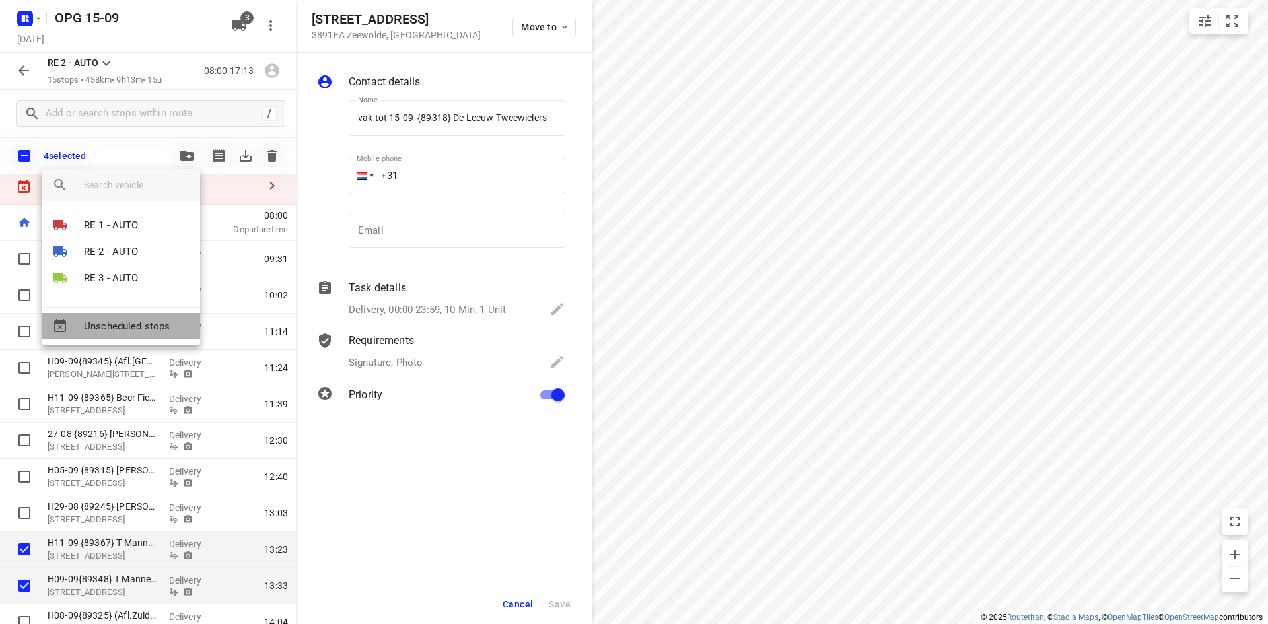
click at [148, 322] on span "Unscheduled stops" at bounding box center [137, 326] width 106 height 15
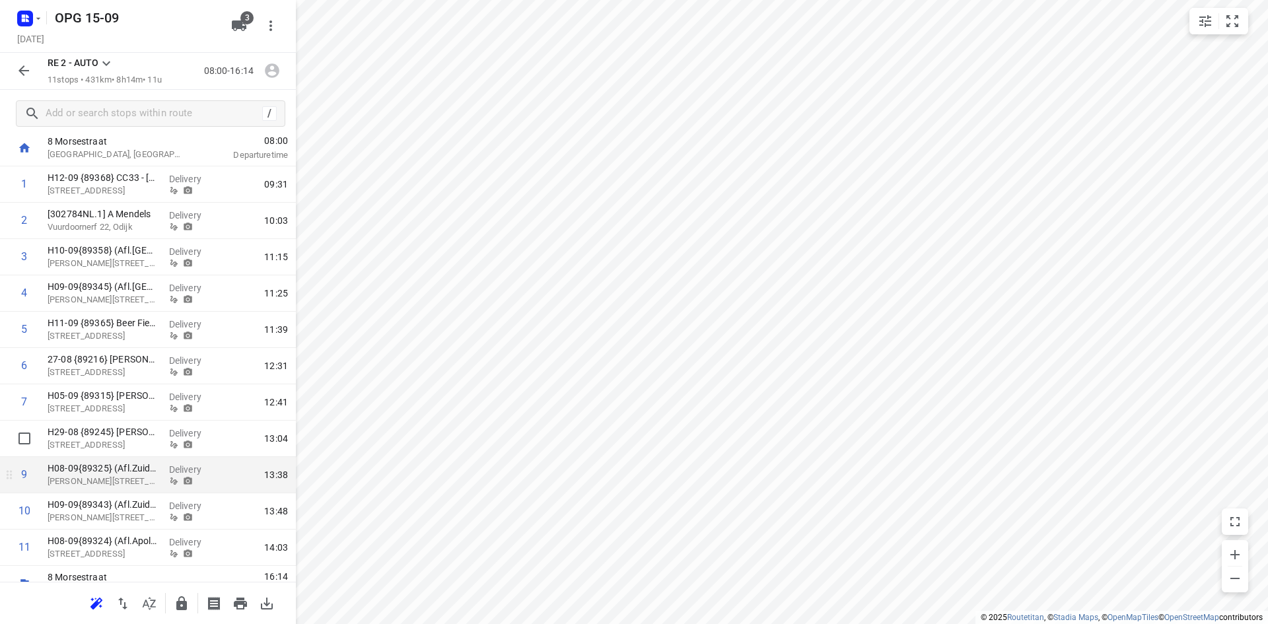
scroll to position [95, 0]
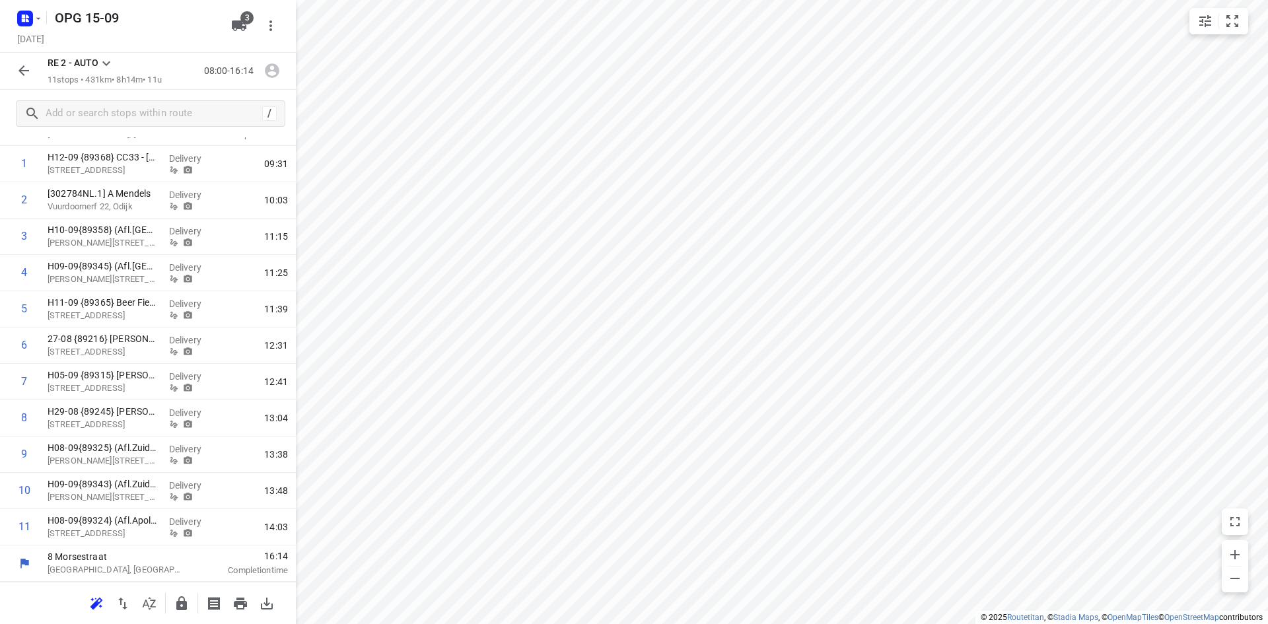
click at [17, 64] on icon "button" at bounding box center [24, 71] width 16 height 16
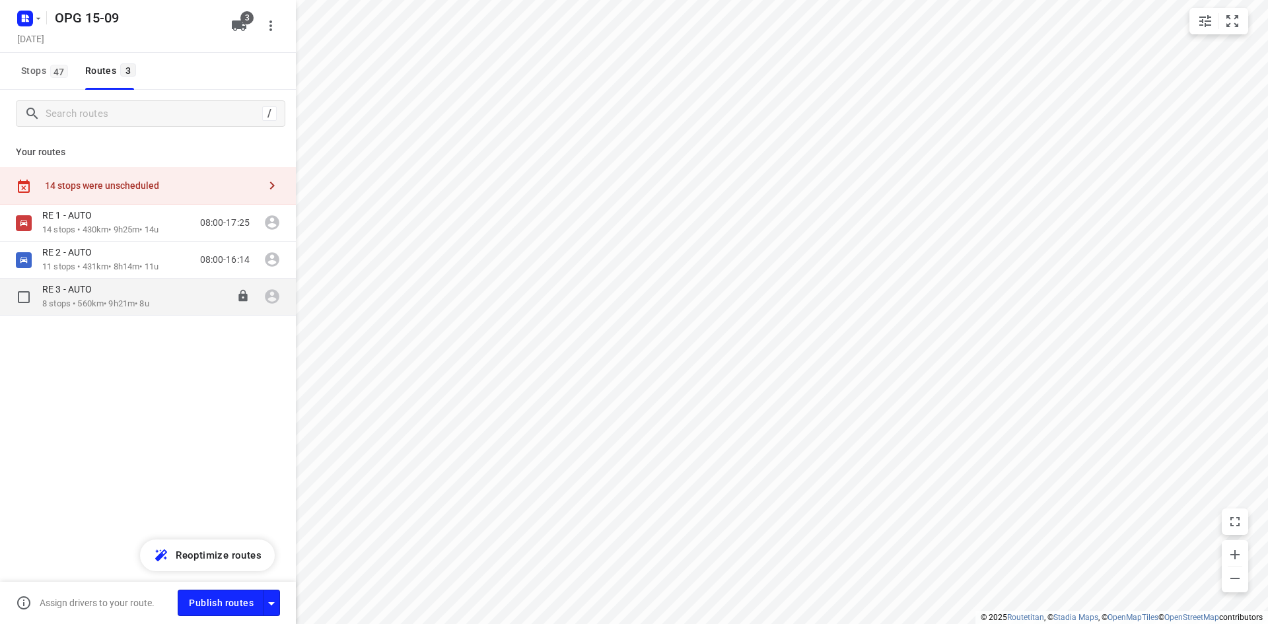
click at [80, 291] on p "RE 3 - AUTO" at bounding box center [70, 289] width 57 height 12
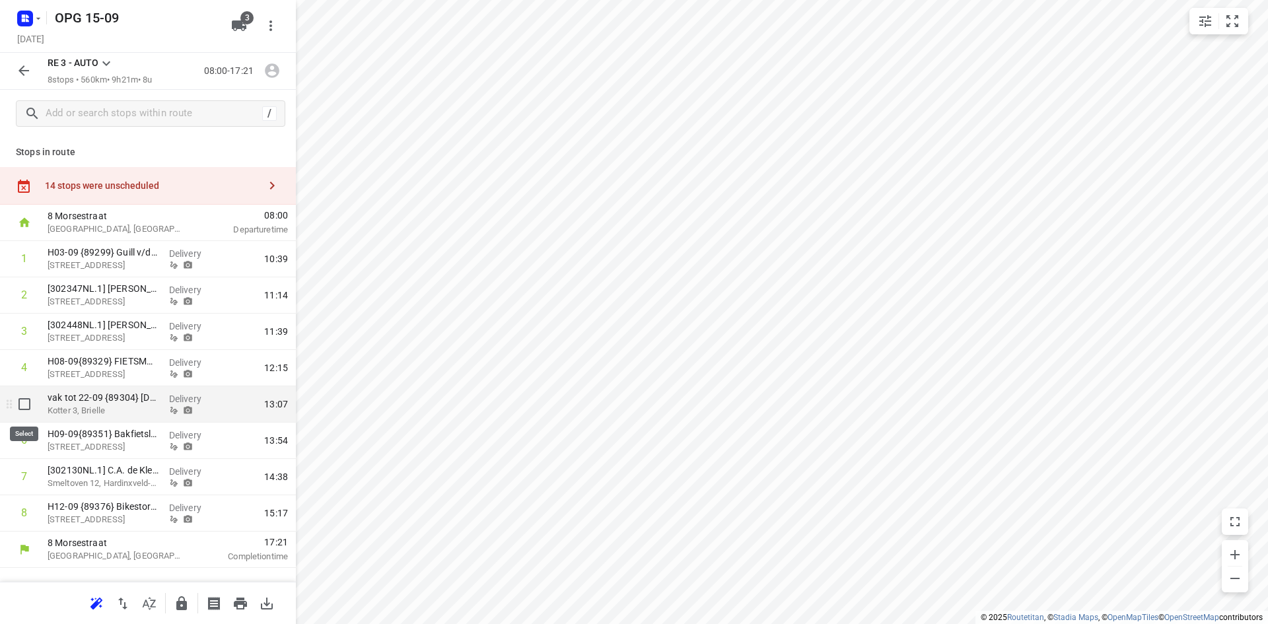
click at [28, 407] on input "checkbox" at bounding box center [24, 404] width 26 height 26
checkbox input "true"
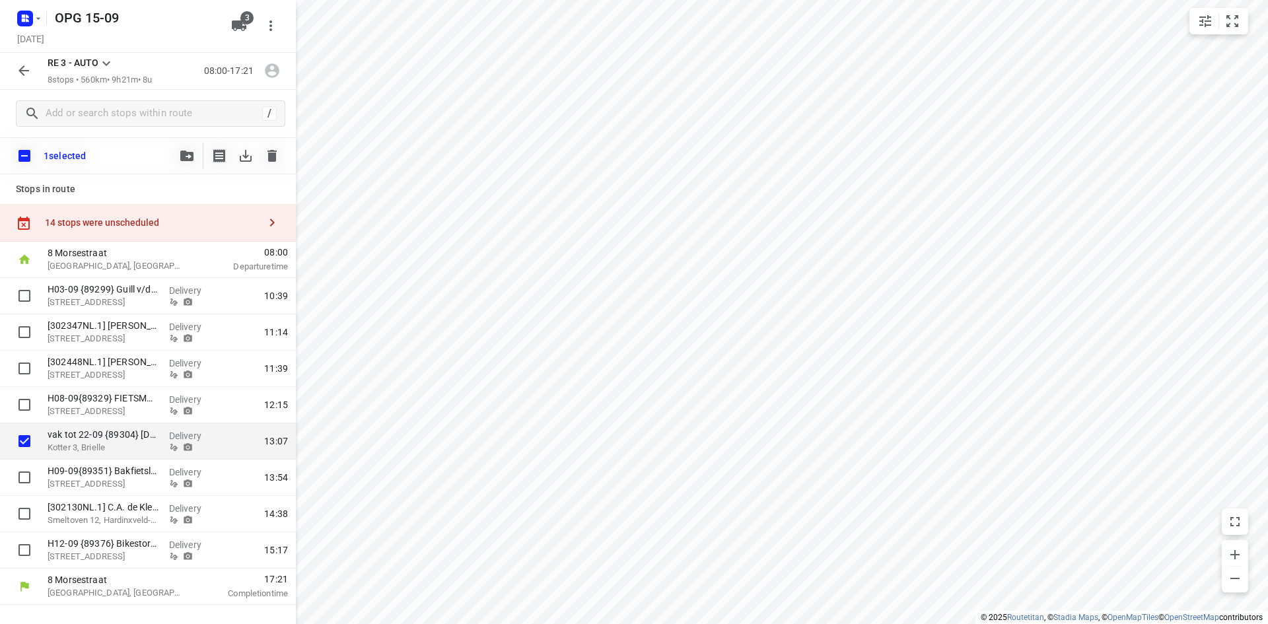
click at [188, 162] on button "button" at bounding box center [187, 156] width 26 height 26
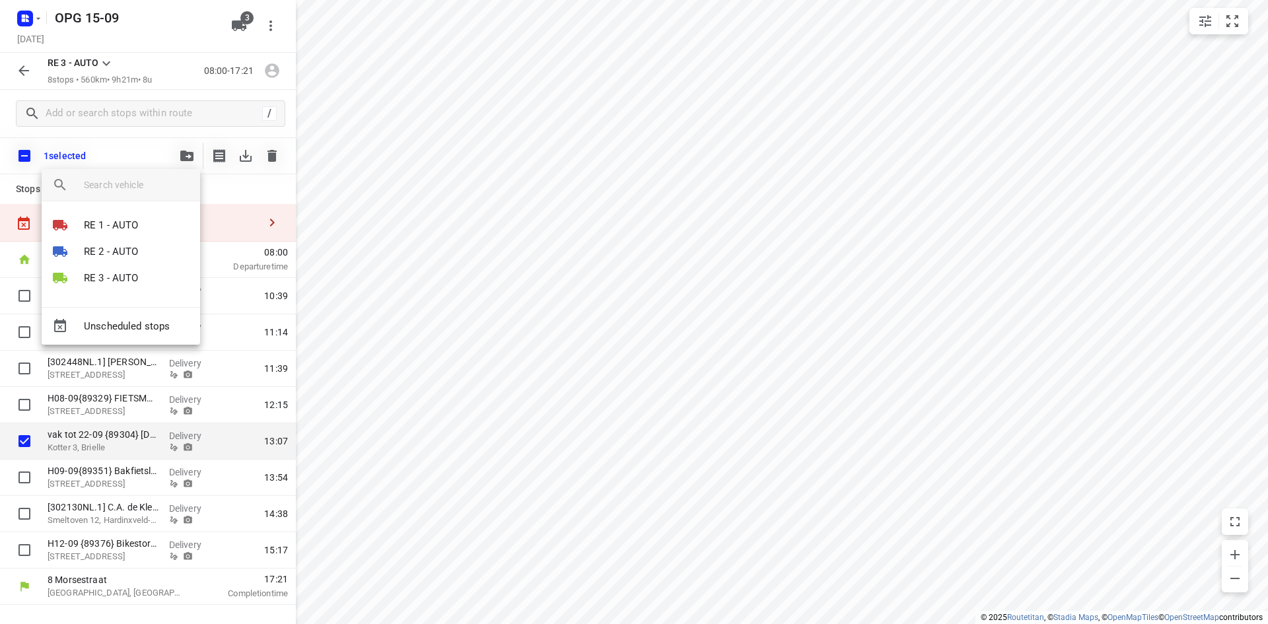
click at [154, 326] on div "Unscheduled stops" at bounding box center [121, 326] width 158 height 38
click at [122, 324] on div "Unscheduled stops" at bounding box center [121, 326] width 158 height 38
click at [86, 324] on div "Unscheduled stops" at bounding box center [121, 326] width 158 height 38
click at [86, 323] on div "Unscheduled stops" at bounding box center [121, 326] width 158 height 38
click at [99, 311] on div "Unscheduled stops" at bounding box center [121, 326] width 158 height 38
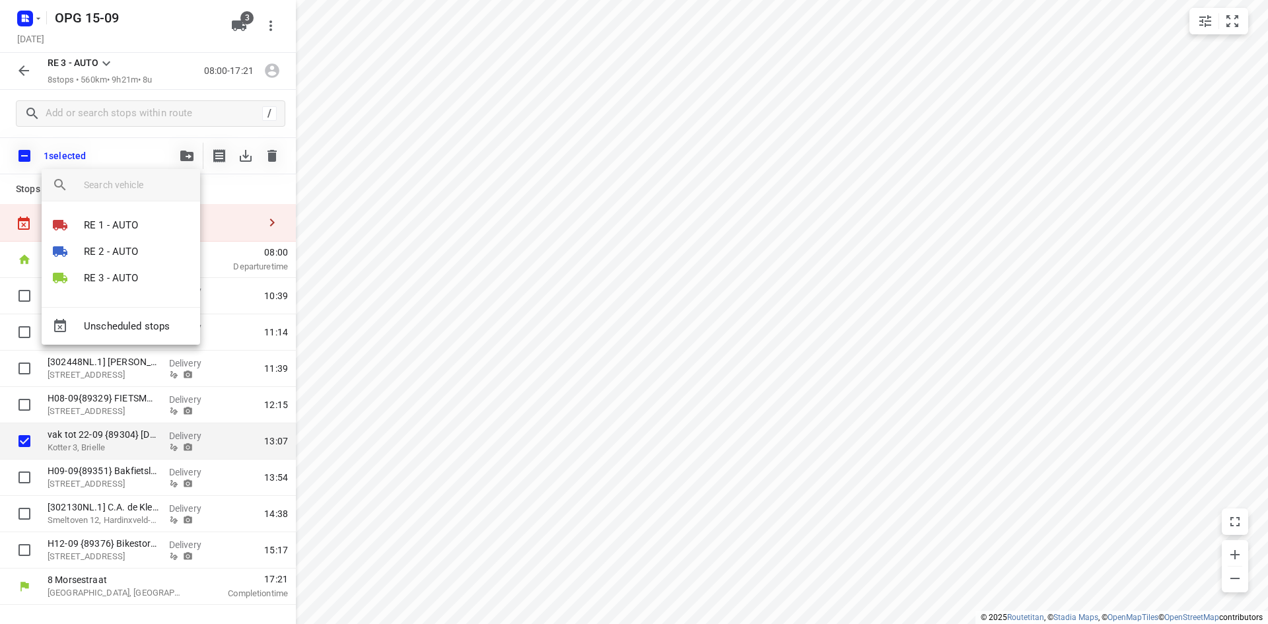
click at [159, 452] on div at bounding box center [634, 312] width 1268 height 624
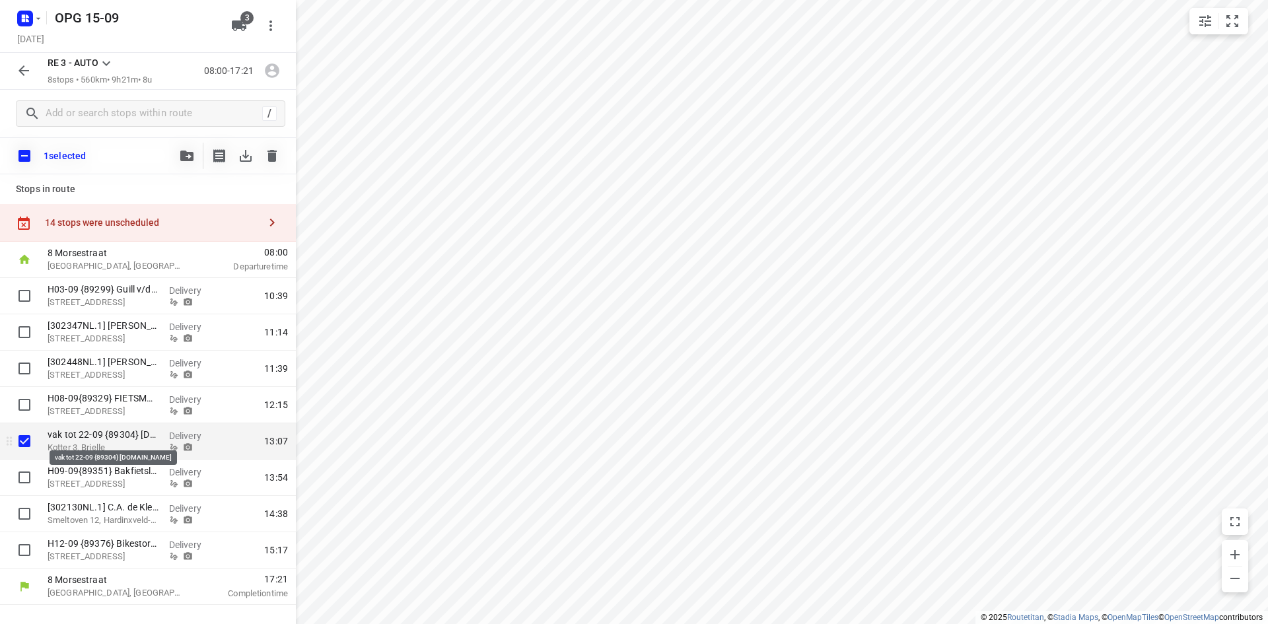
click at [51, 440] on p "vak tot 22-09 {89304} [DOMAIN_NAME]" at bounding box center [103, 434] width 111 height 13
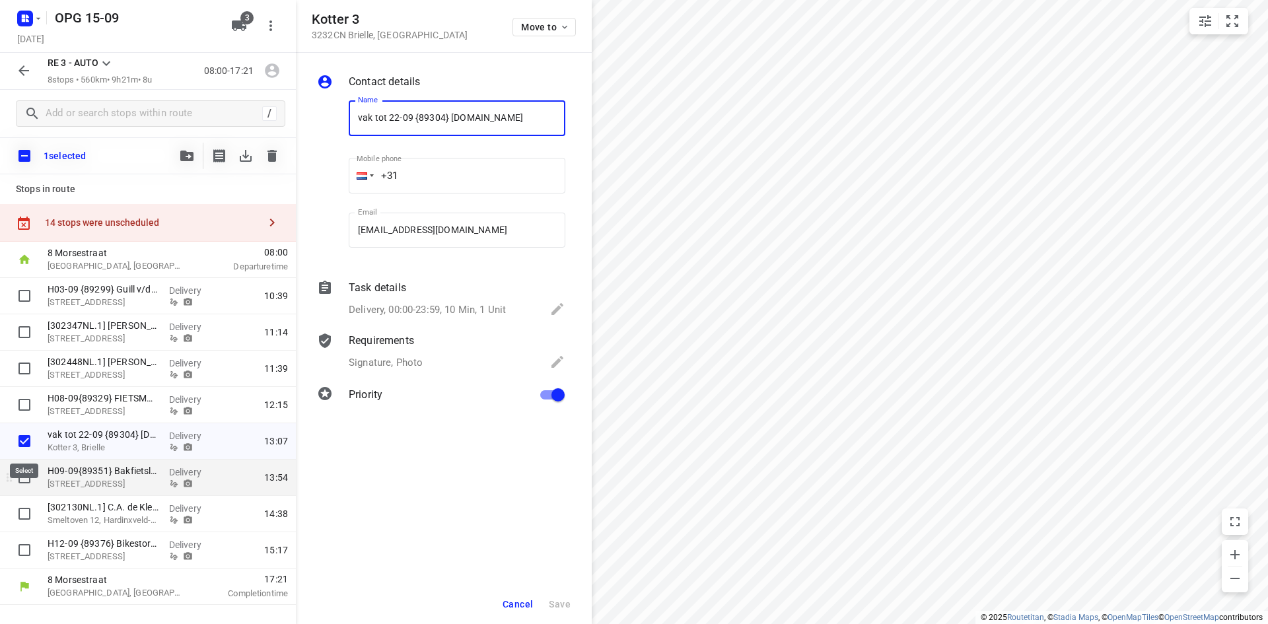
click at [30, 443] on input "checkbox" at bounding box center [24, 441] width 26 height 26
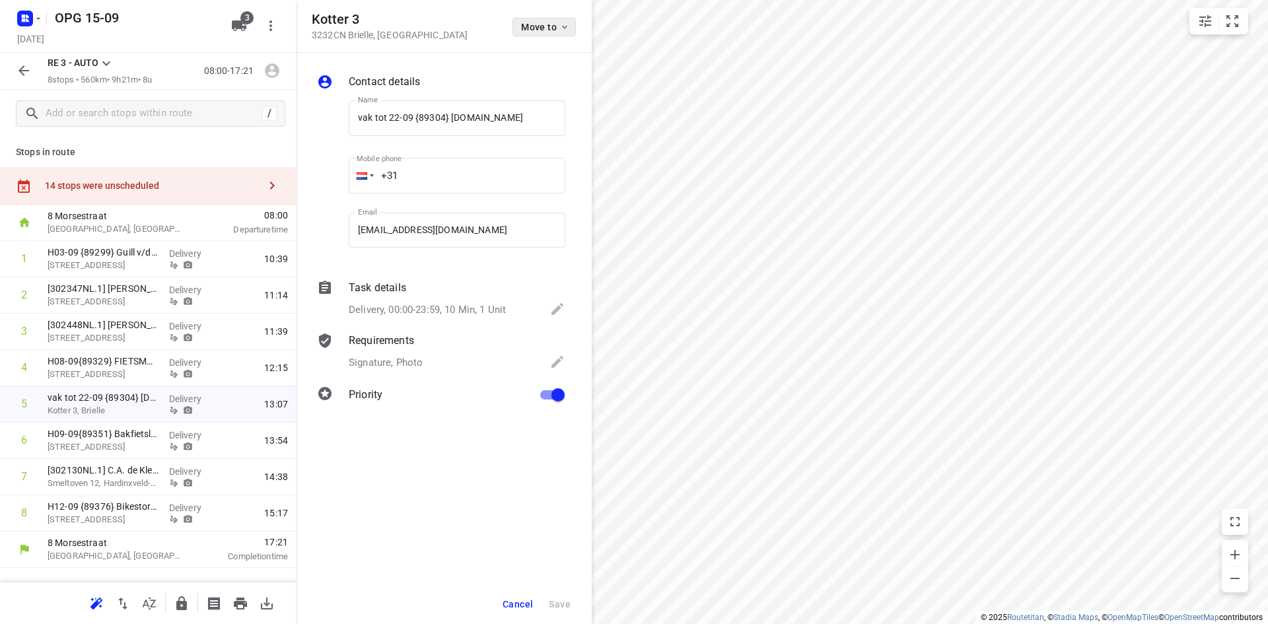
click at [535, 22] on span "Move to" at bounding box center [545, 27] width 49 height 11
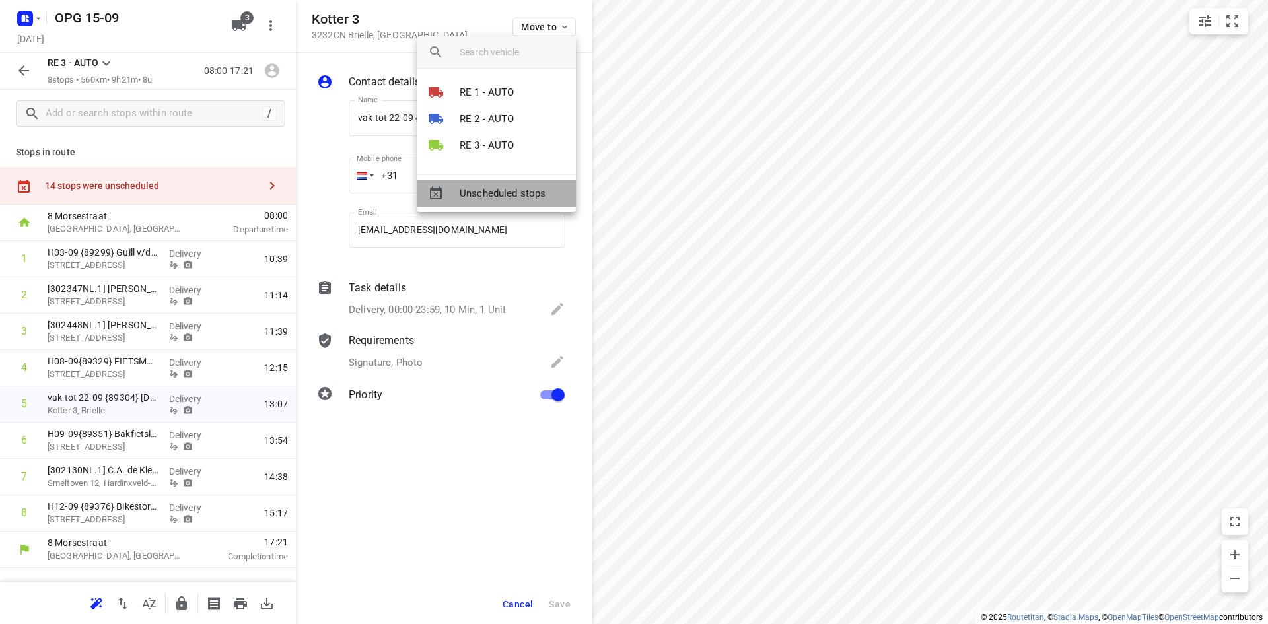
click at [478, 191] on span "Unscheduled stops" at bounding box center [513, 193] width 106 height 15
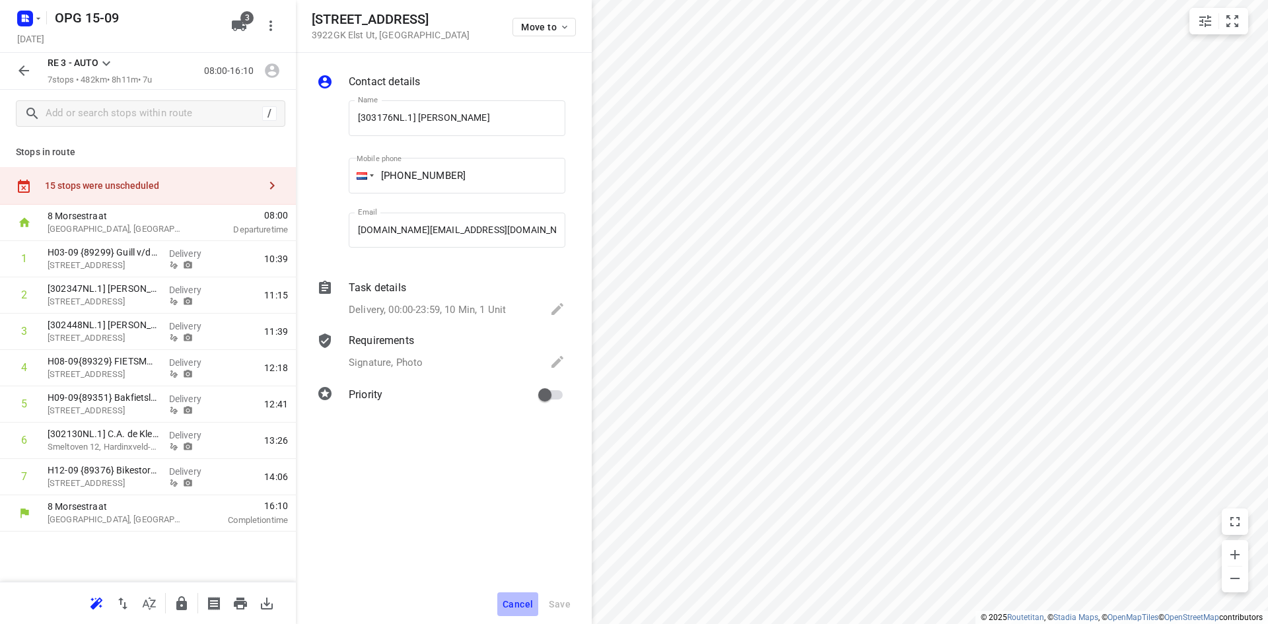
click at [526, 598] on button "Cancel" at bounding box center [517, 604] width 41 height 24
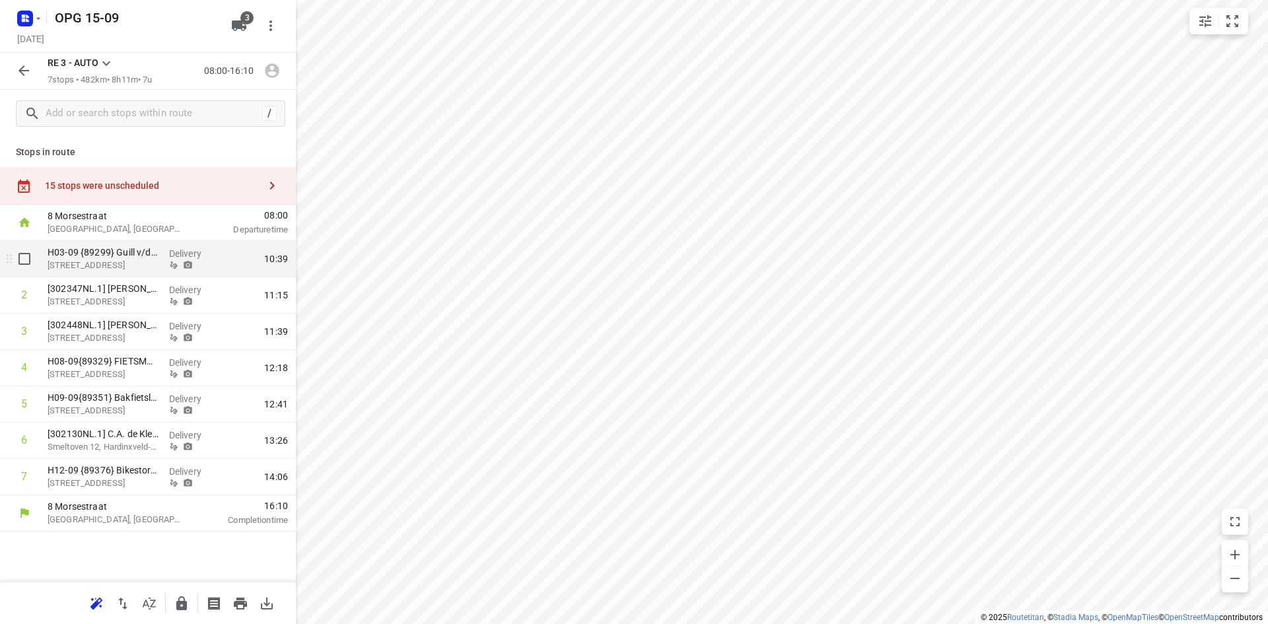
click at [23, 261] on input "checkbox" at bounding box center [24, 259] width 26 height 26
checkbox input "true"
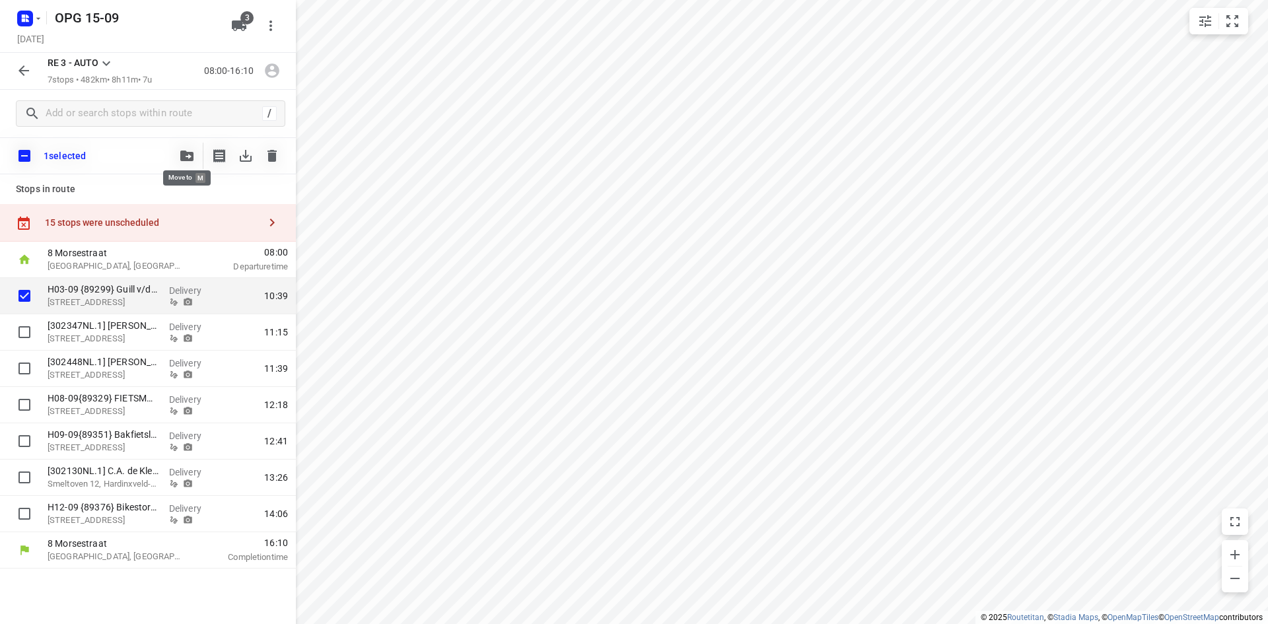
click at [185, 154] on icon "button" at bounding box center [186, 156] width 13 height 11
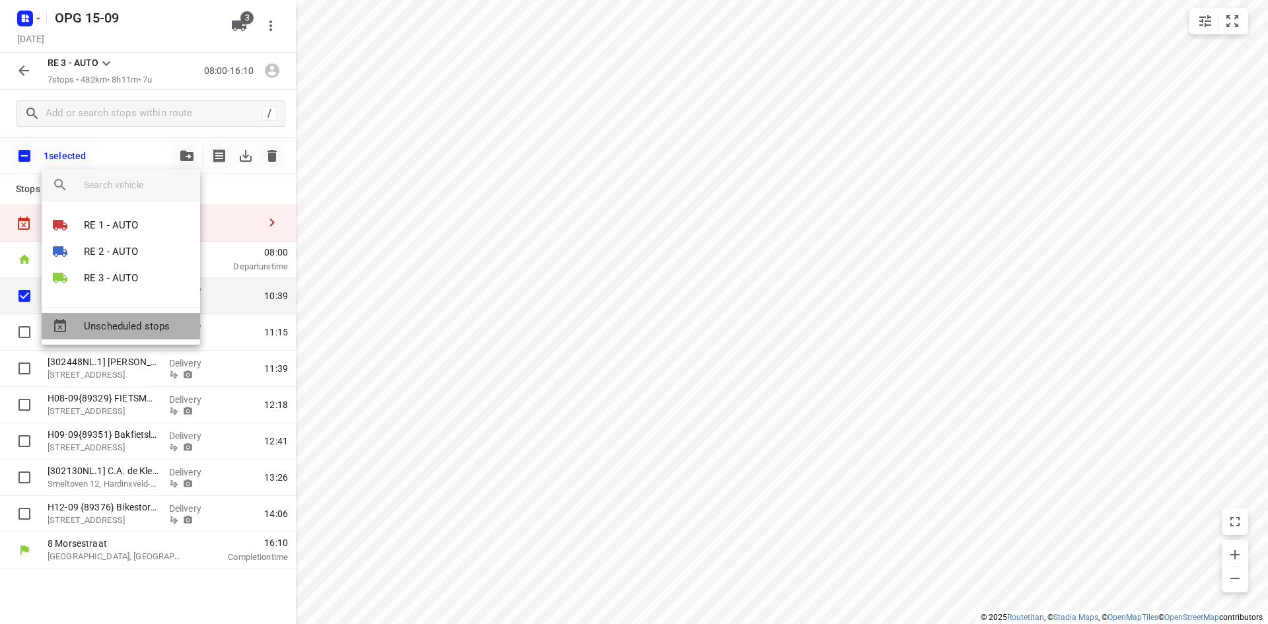
click at [129, 333] on span "Unscheduled stops" at bounding box center [137, 326] width 106 height 15
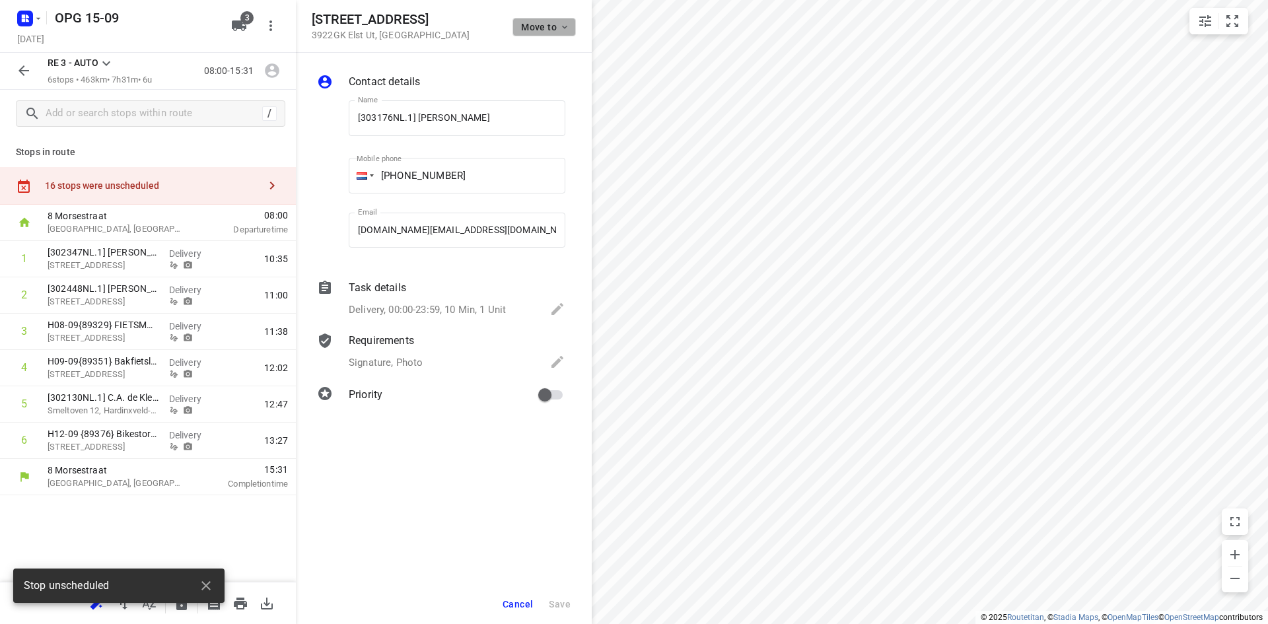
click at [531, 26] on span "Move to" at bounding box center [545, 27] width 49 height 11
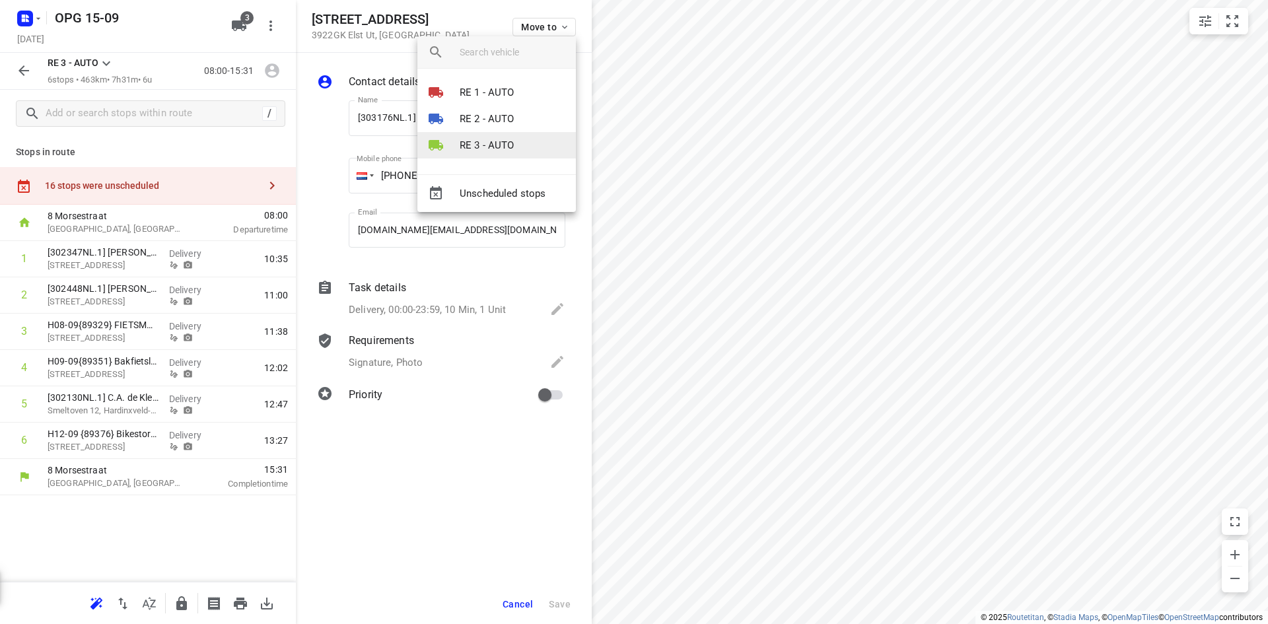
click at [512, 141] on p "RE 3 - AUTO" at bounding box center [487, 145] width 55 height 15
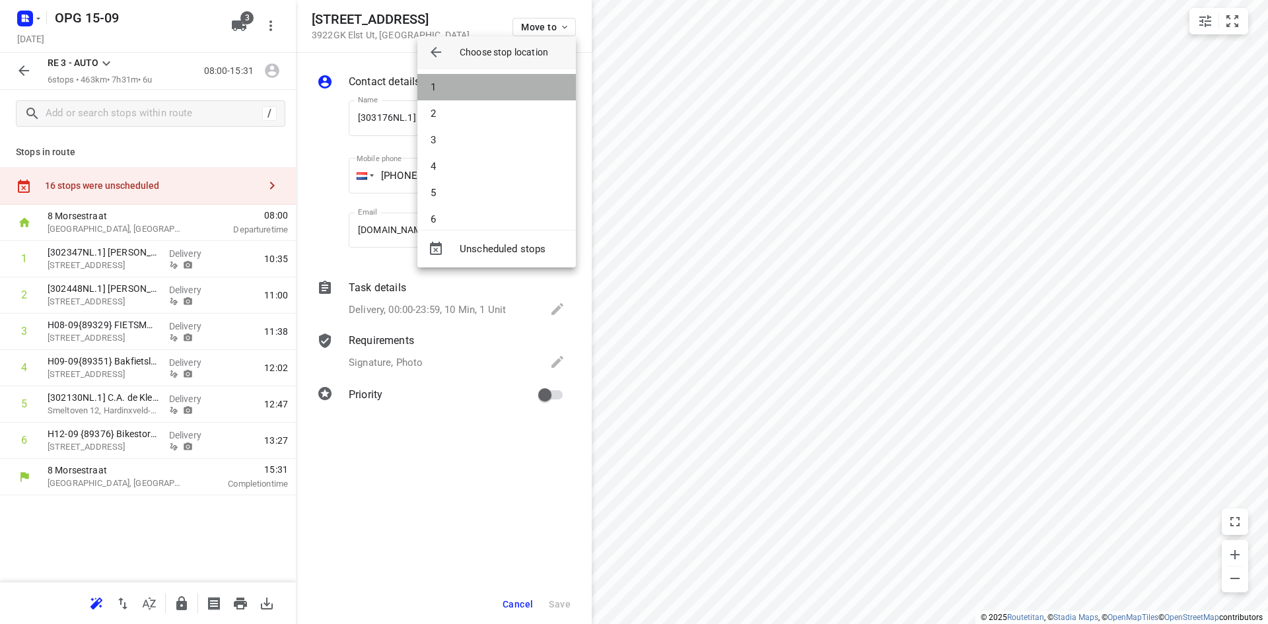
click at [500, 91] on li "1" at bounding box center [496, 87] width 158 height 26
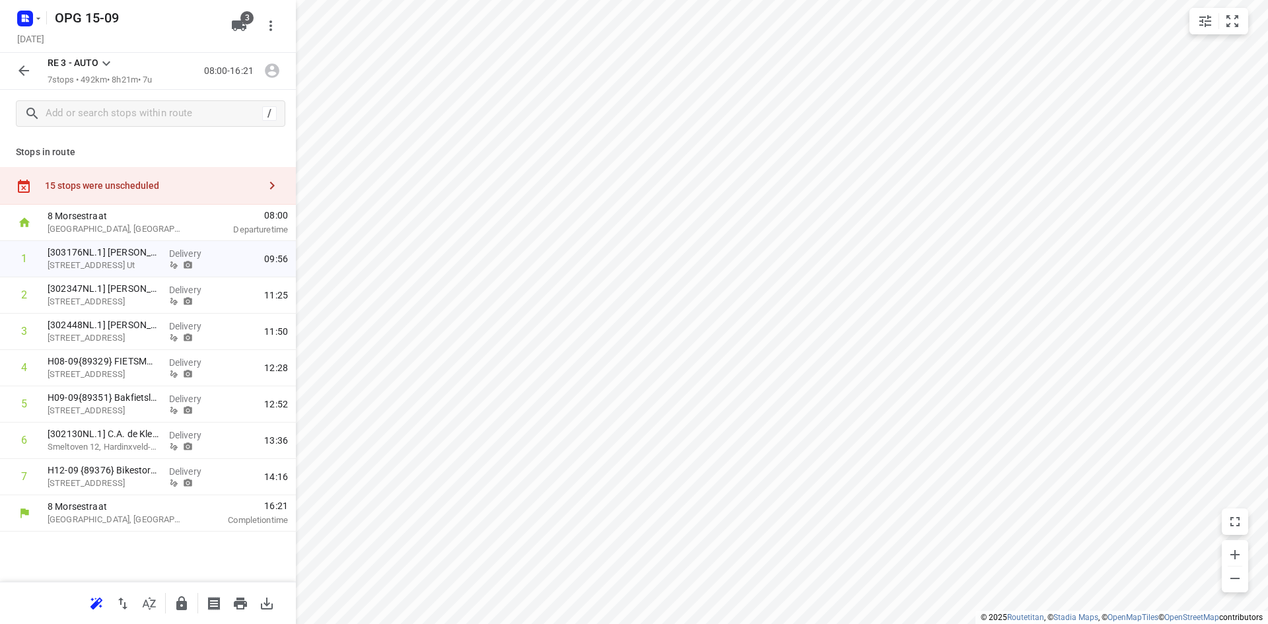
click at [20, 63] on icon "button" at bounding box center [24, 71] width 16 height 16
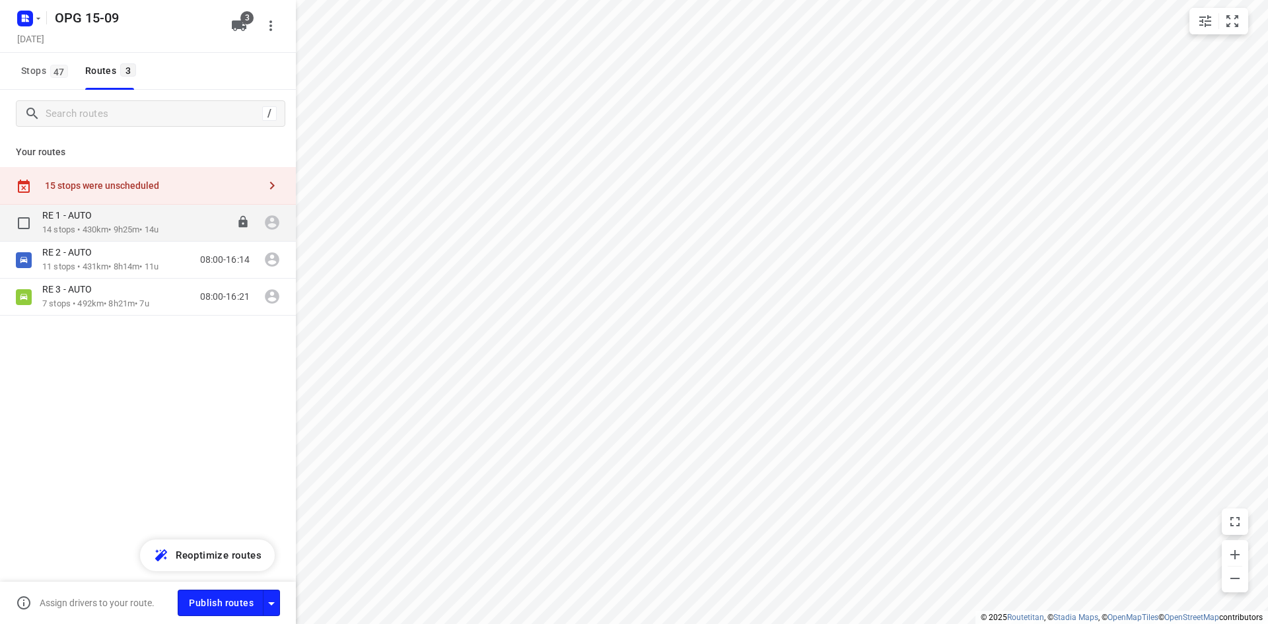
click at [69, 220] on p "RE 1 - AUTO" at bounding box center [70, 215] width 57 height 12
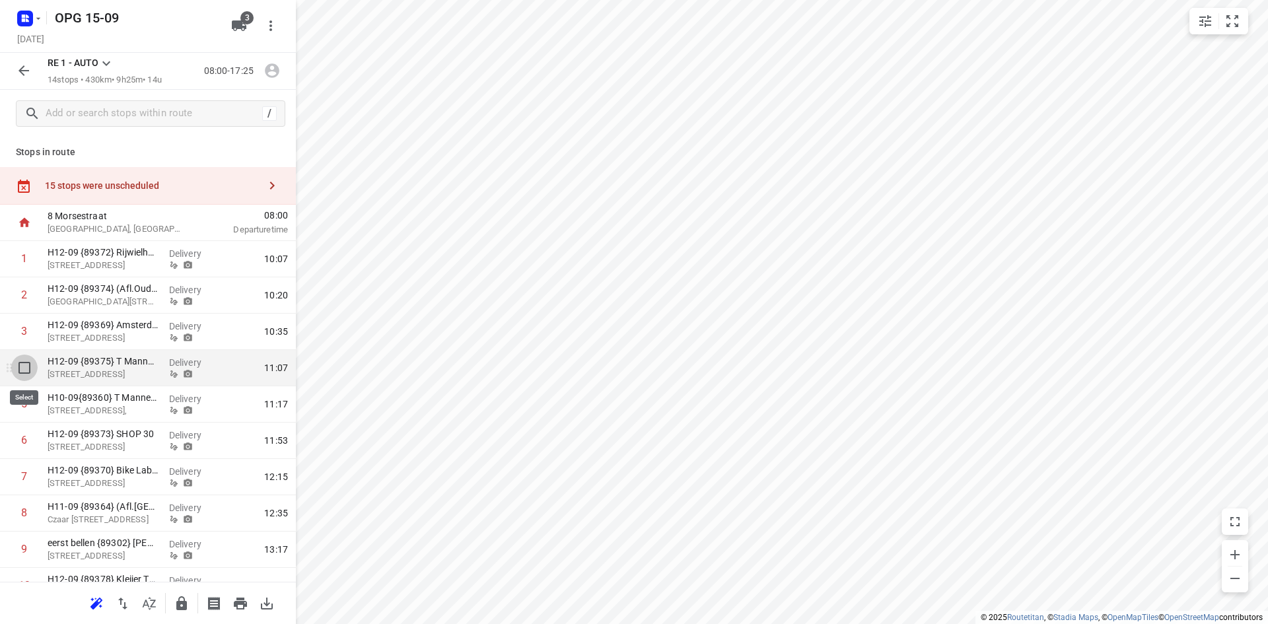
click at [27, 376] on input "checkbox" at bounding box center [24, 368] width 26 height 26
checkbox input "true"
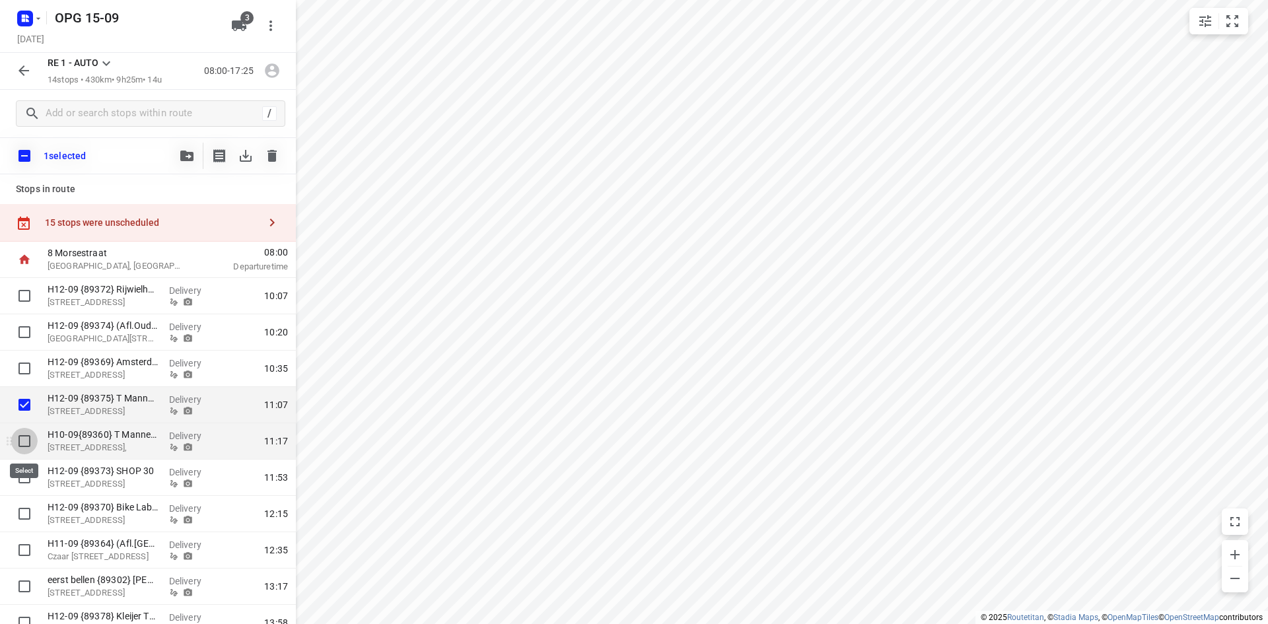
click at [17, 443] on input "checkbox" at bounding box center [24, 441] width 26 height 26
checkbox input "true"
click at [184, 162] on button "button" at bounding box center [187, 156] width 26 height 26
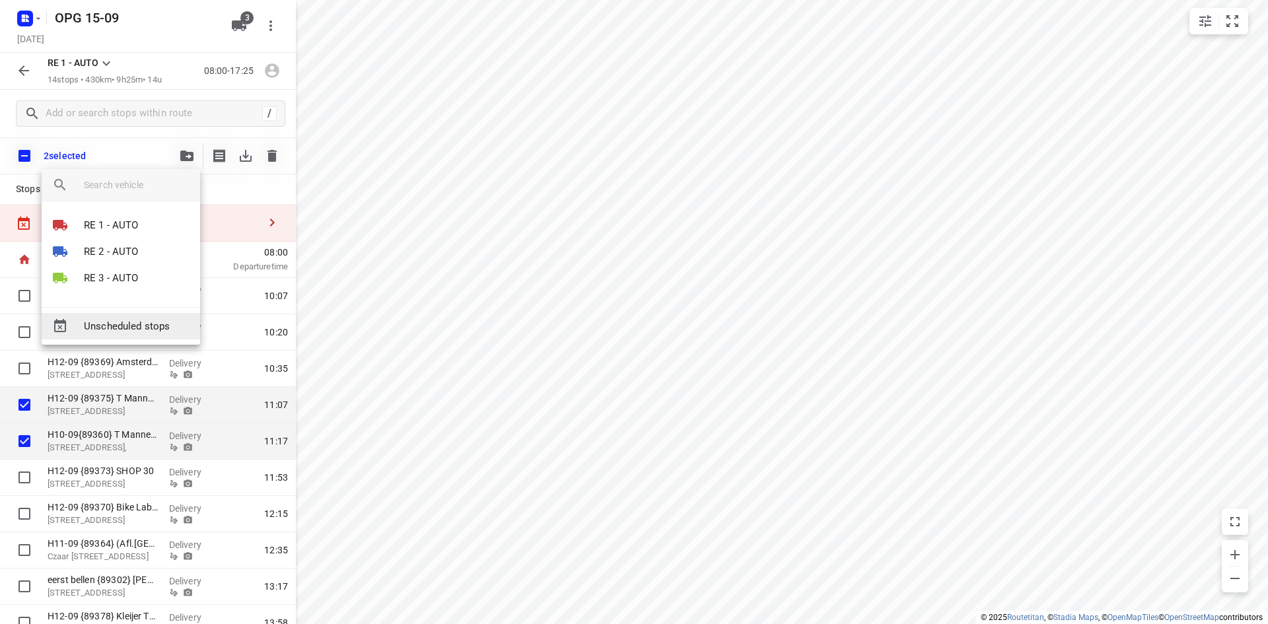
click at [135, 330] on span "Unscheduled stops" at bounding box center [137, 326] width 106 height 15
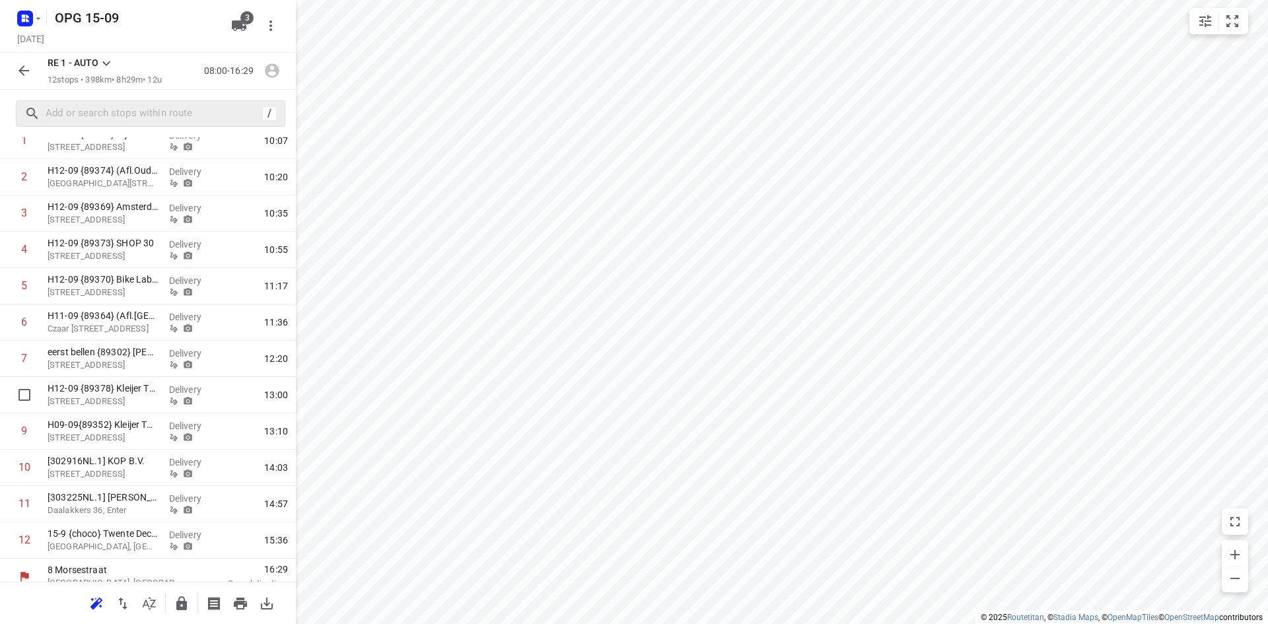
scroll to position [131, 0]
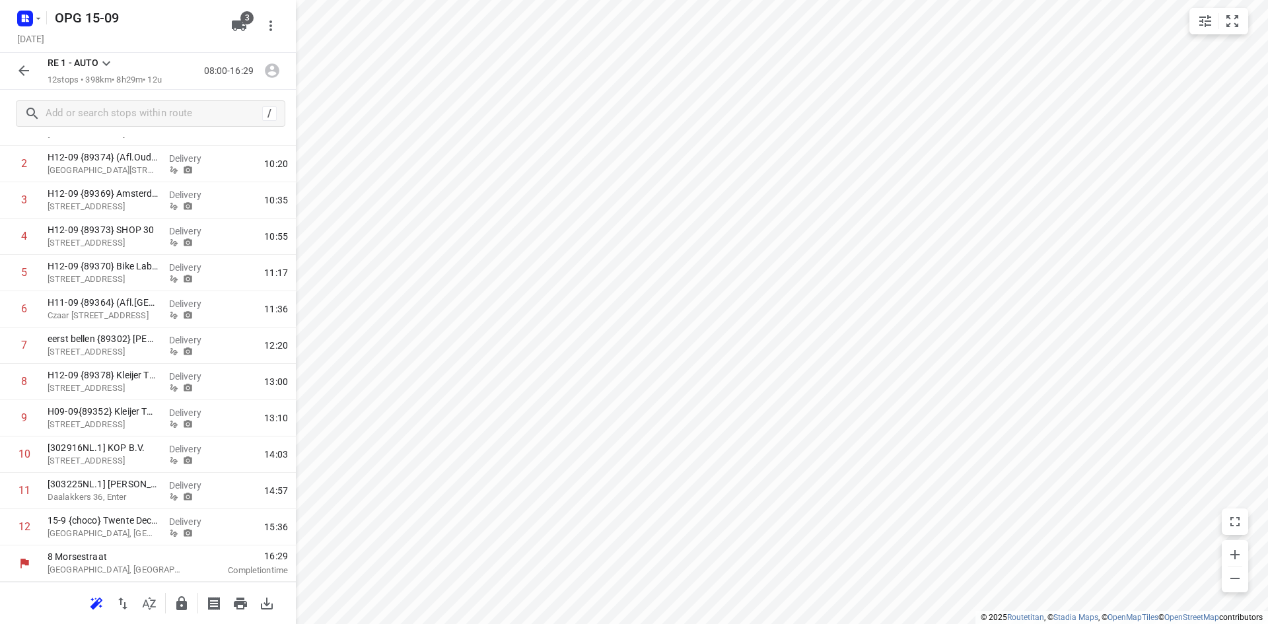
click at [27, 78] on icon "button" at bounding box center [24, 71] width 16 height 16
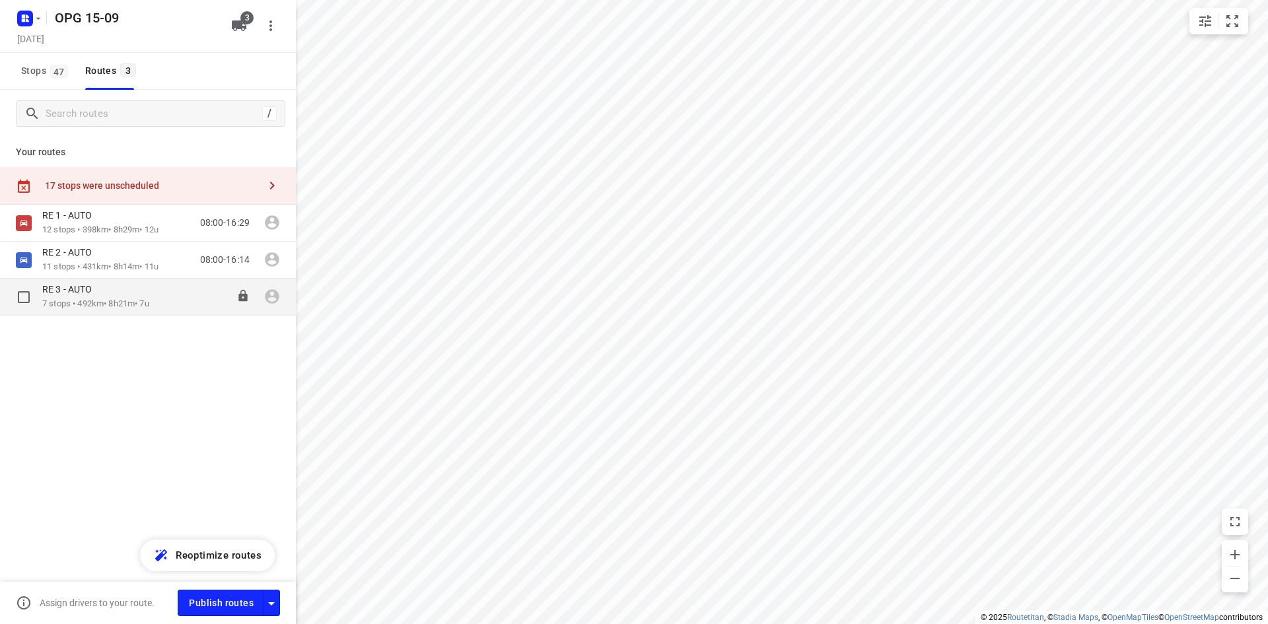
click at [117, 287] on div "RE 3 - AUTO" at bounding box center [95, 290] width 107 height 15
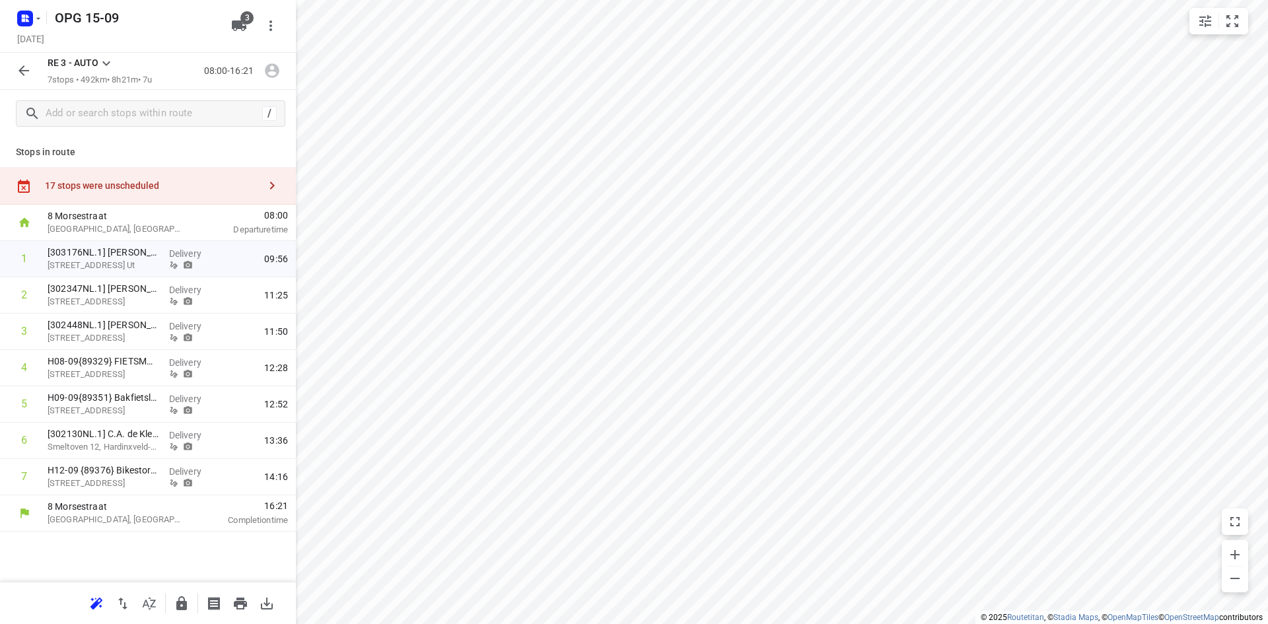
click at [22, 67] on icon "button" at bounding box center [24, 71] width 16 height 16
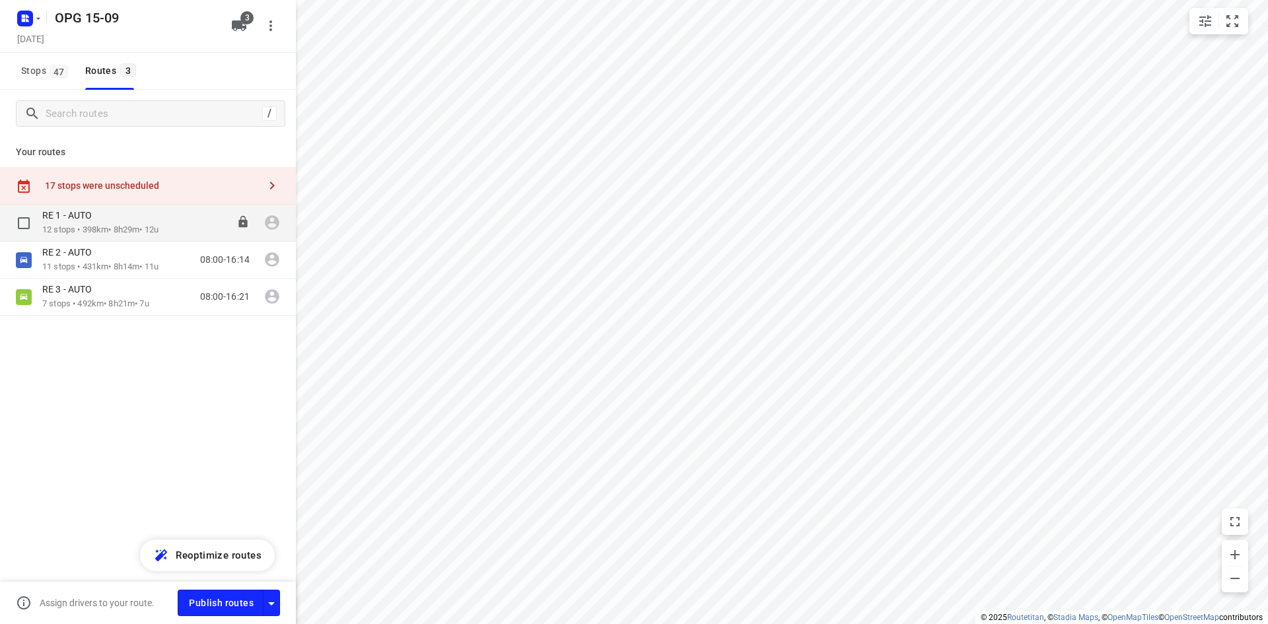
click at [93, 223] on div "RE 1 - AUTO" at bounding box center [100, 216] width 116 height 15
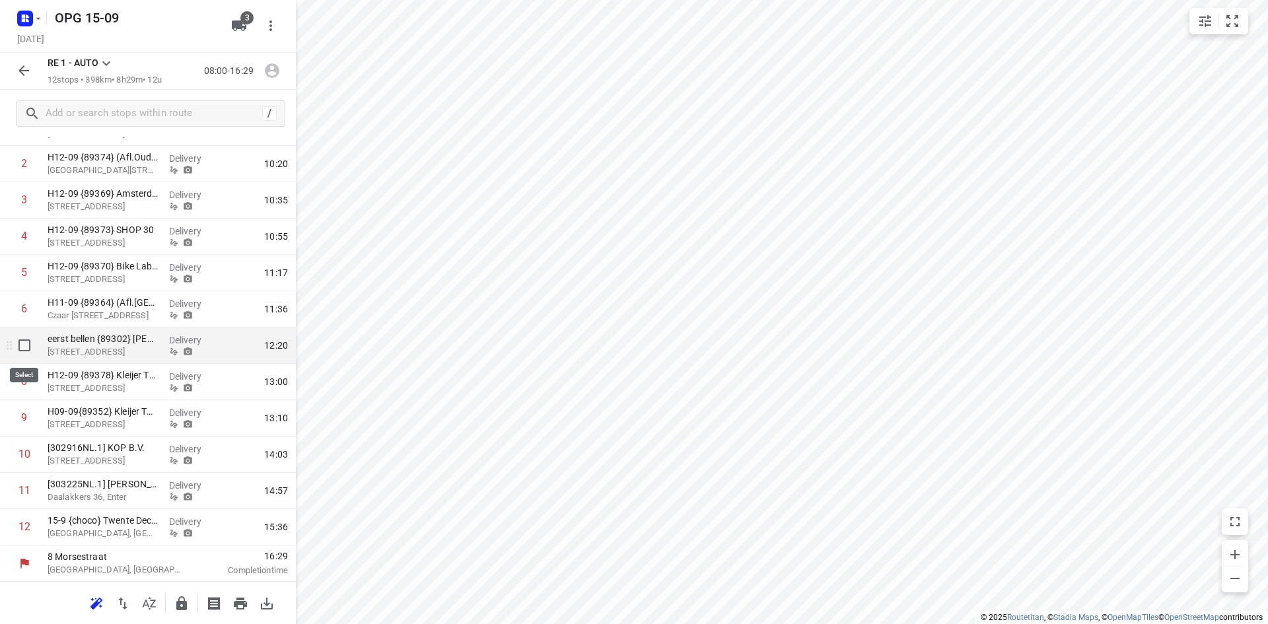
click at [33, 348] on input "checkbox" at bounding box center [24, 345] width 26 height 26
checkbox input "true"
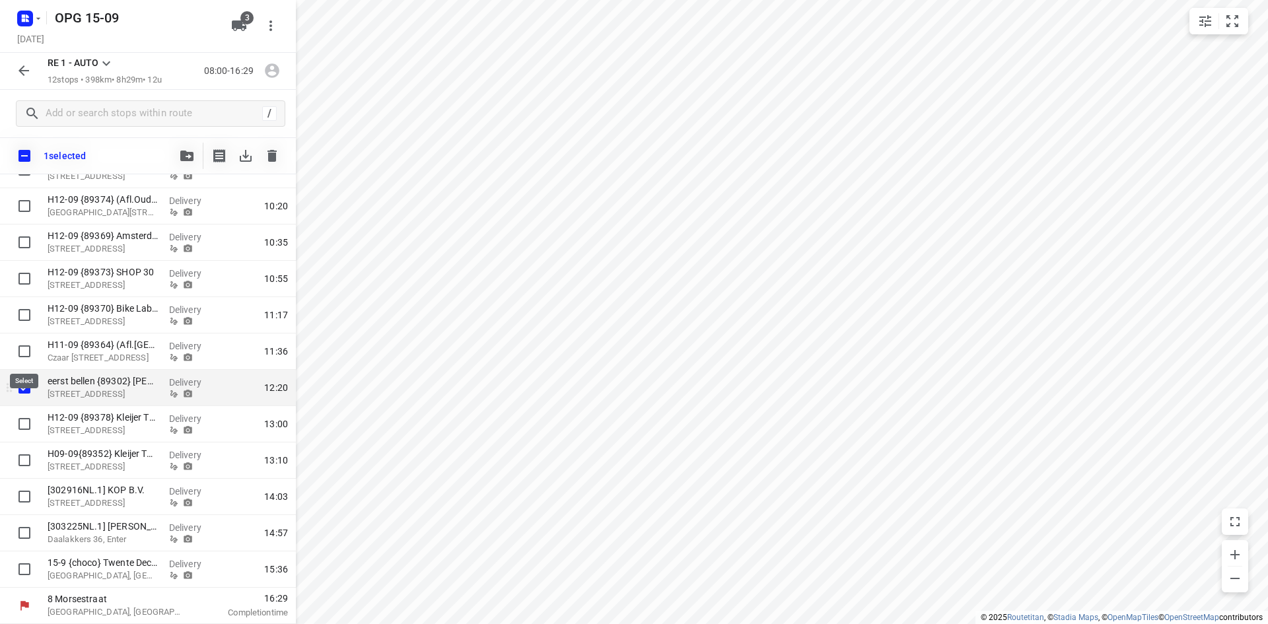
scroll to position [126, 0]
click at [180, 156] on icon "button" at bounding box center [186, 156] width 13 height 11
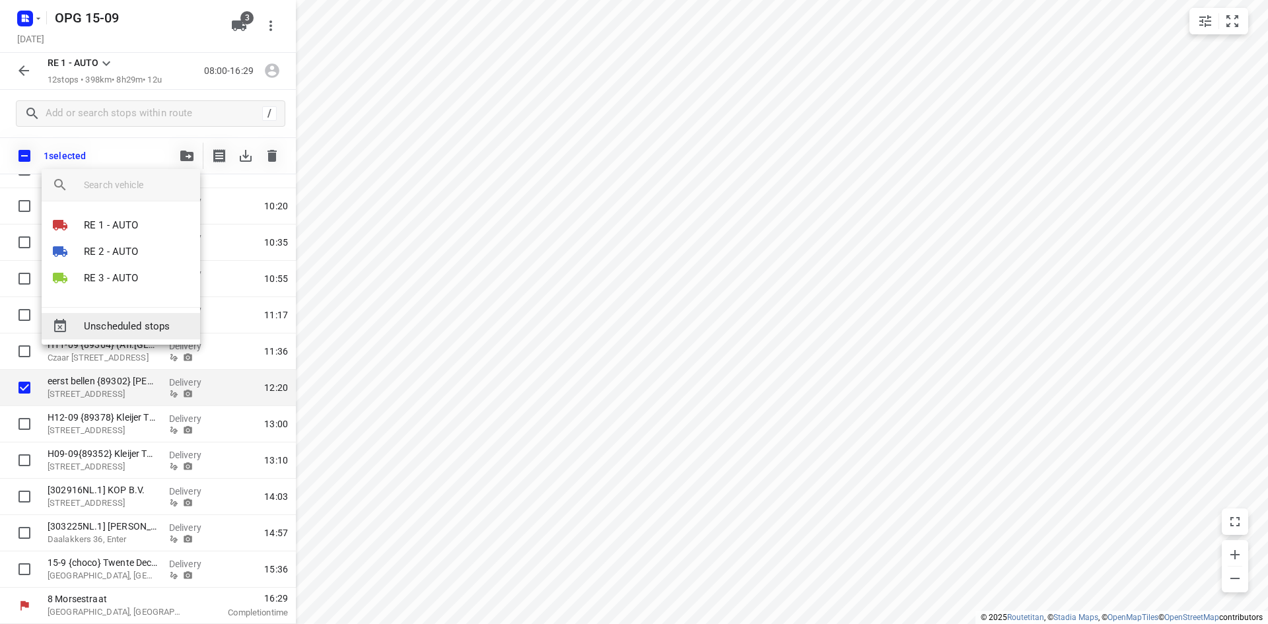
click at [129, 322] on span "Unscheduled stops" at bounding box center [137, 326] width 106 height 15
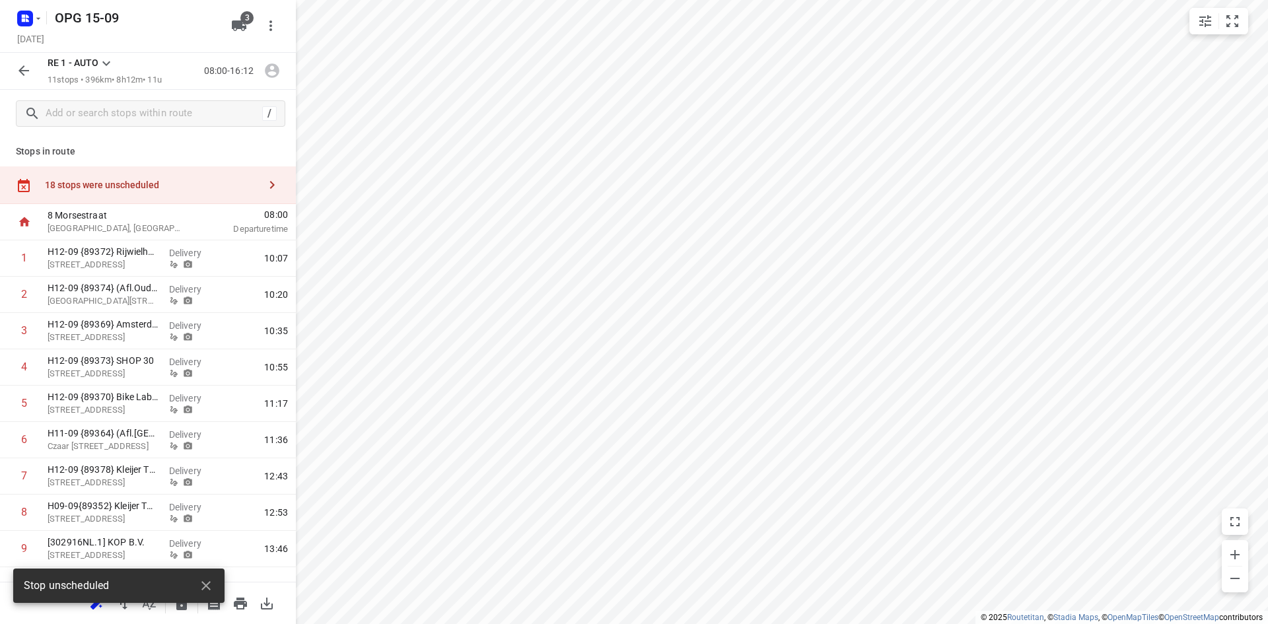
scroll to position [0, 0]
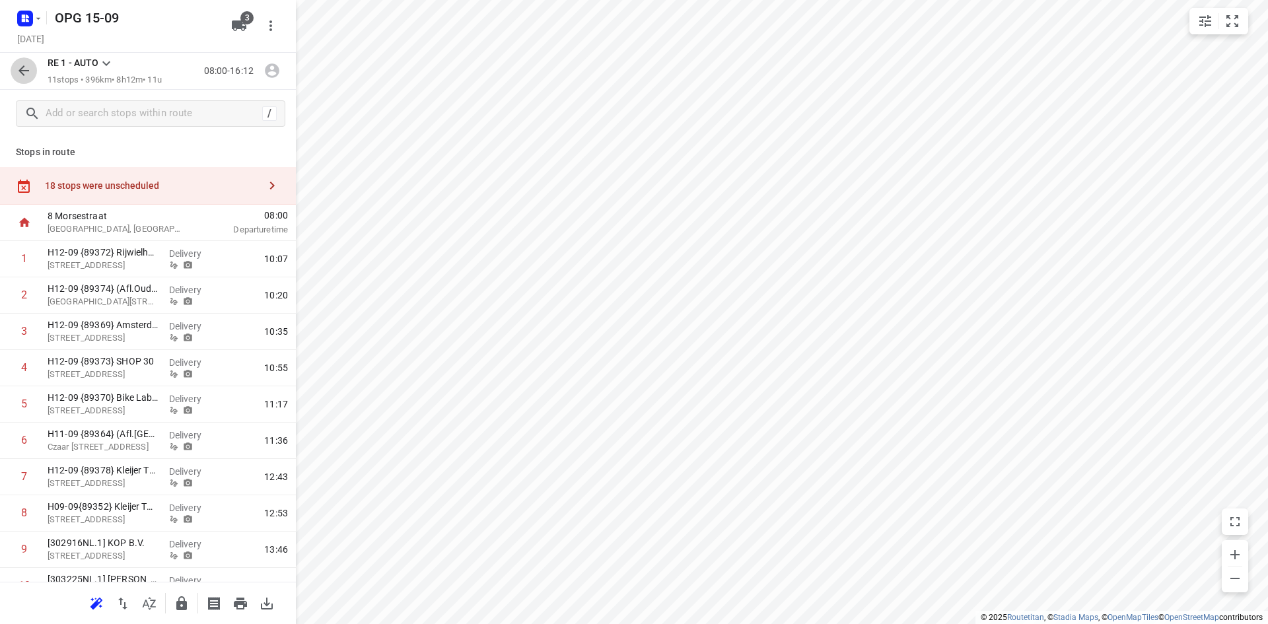
click at [17, 72] on icon "button" at bounding box center [24, 71] width 16 height 16
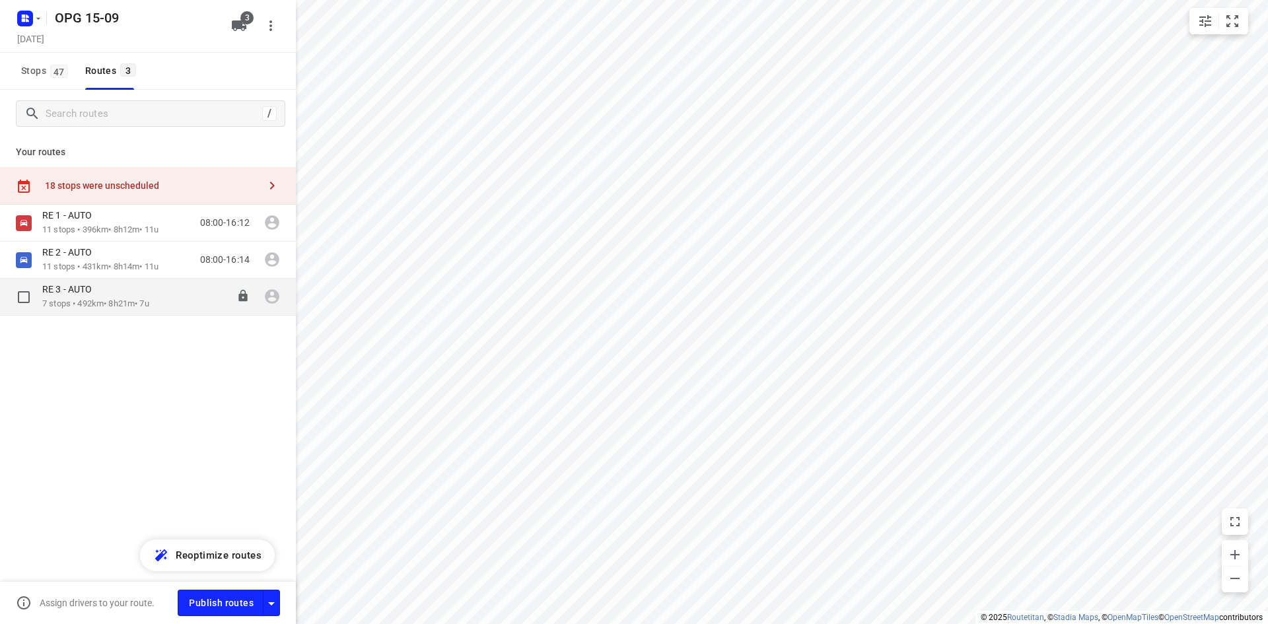
click at [86, 301] on p "7 stops • 492km • 8h21m • 7u" at bounding box center [95, 304] width 107 height 13
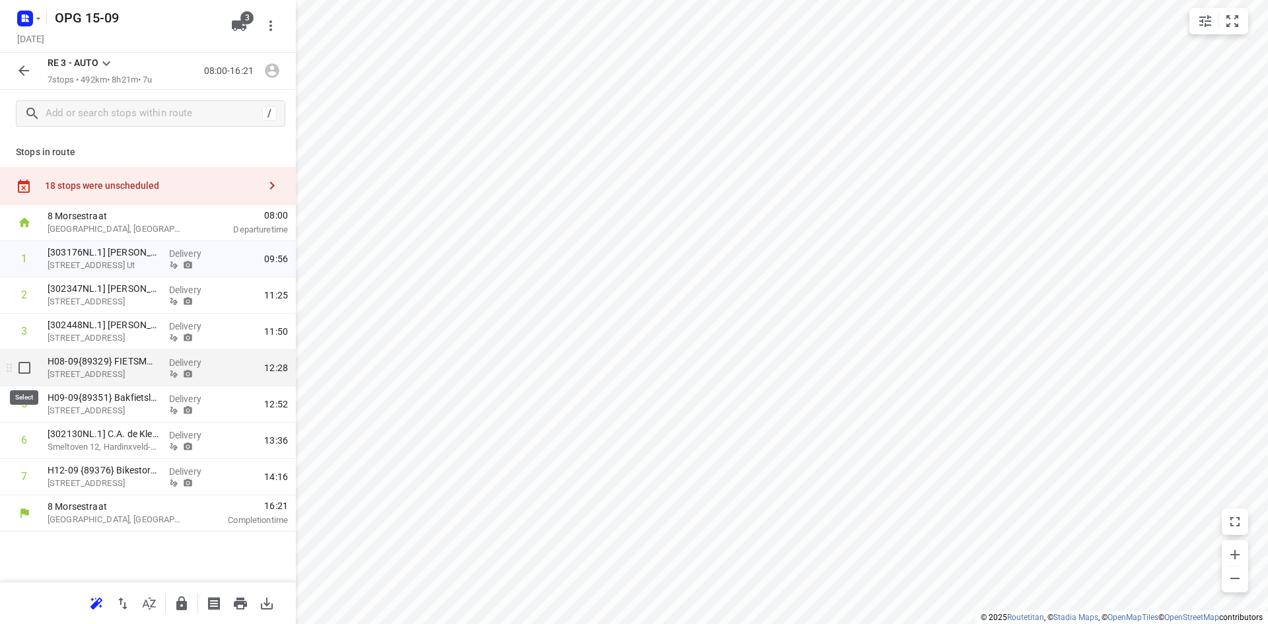
click at [24, 375] on input "checkbox" at bounding box center [24, 368] width 26 height 26
checkbox input "true"
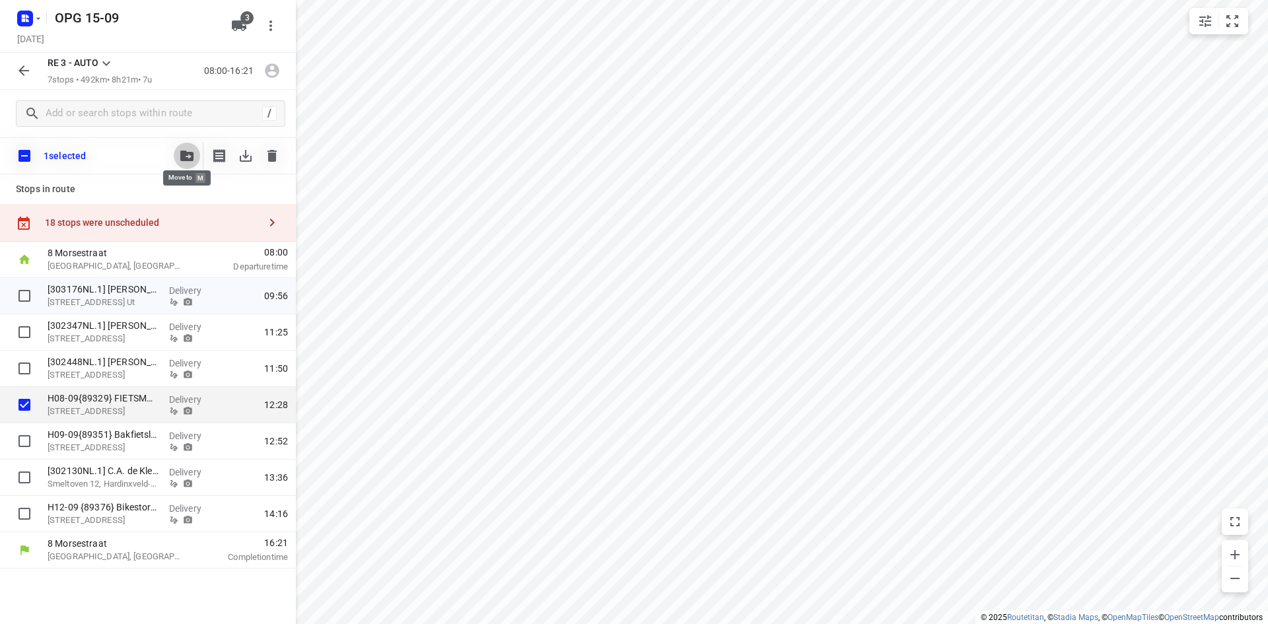
click at [180, 162] on button "button" at bounding box center [187, 156] width 26 height 26
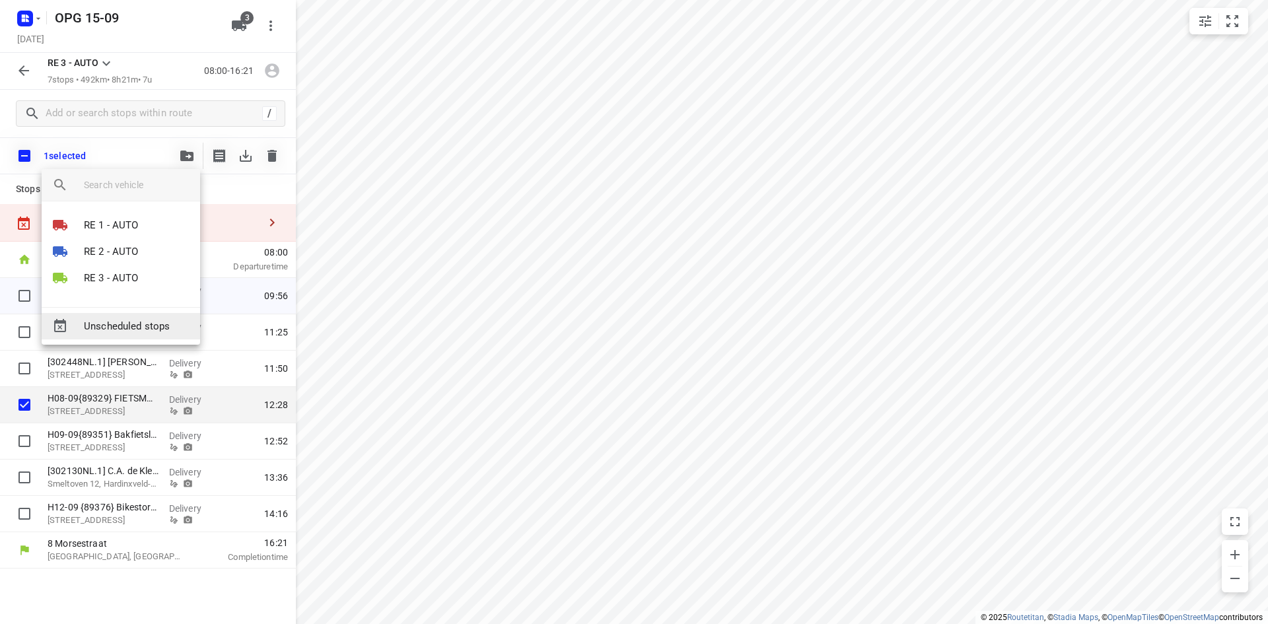
click at [130, 329] on span "Unscheduled stops" at bounding box center [137, 326] width 106 height 15
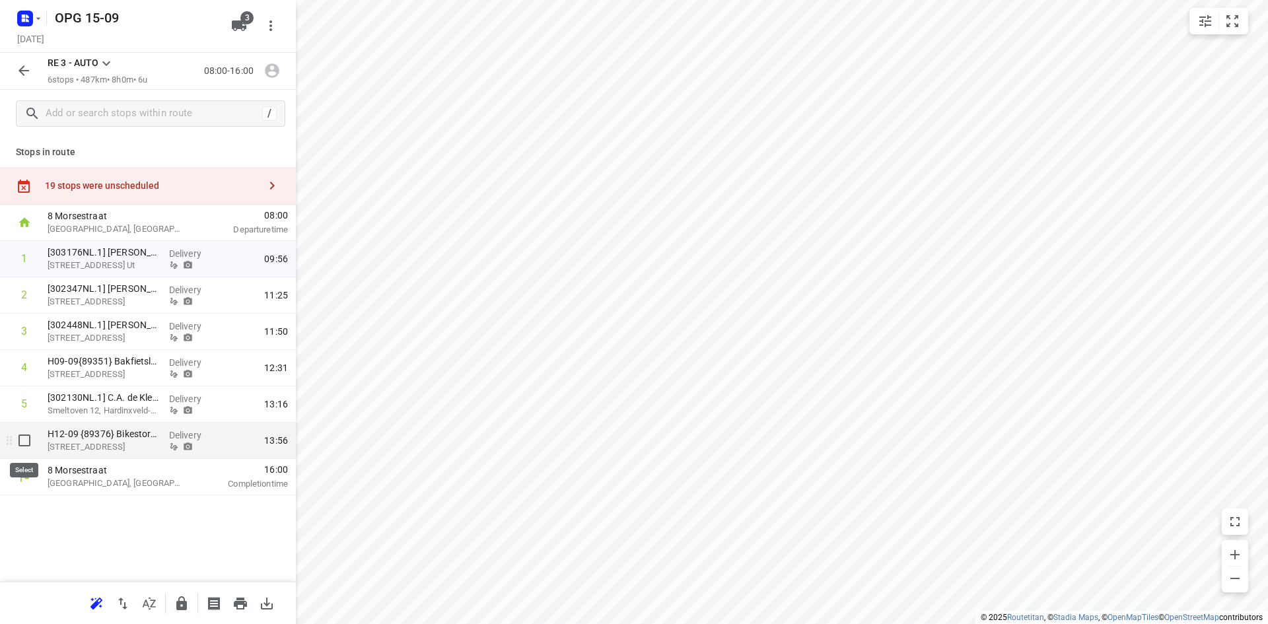
click at [20, 446] on input "checkbox" at bounding box center [24, 440] width 26 height 26
checkbox input "true"
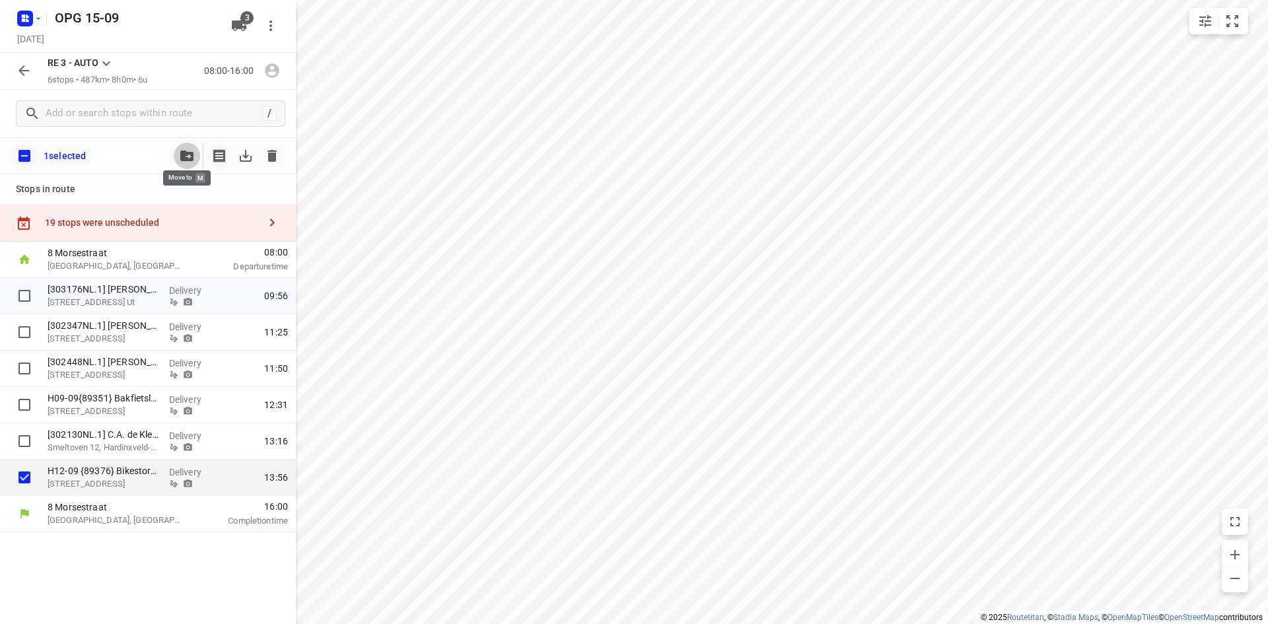
click at [184, 158] on icon "button" at bounding box center [186, 156] width 13 height 11
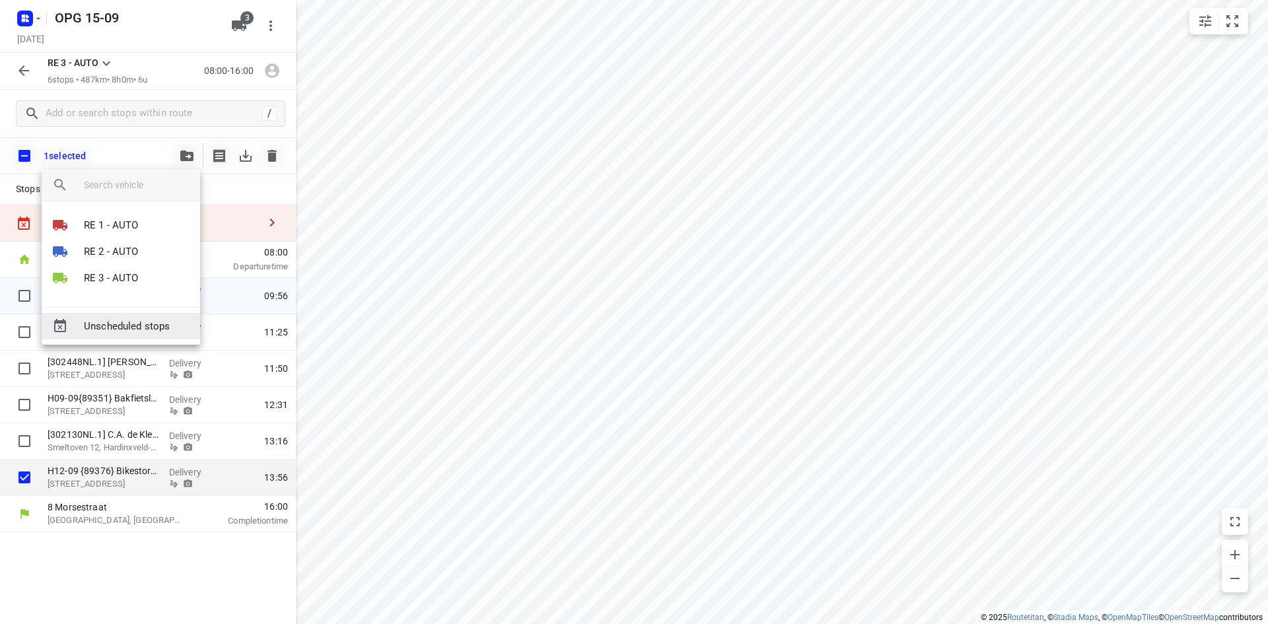
click at [122, 330] on span "Unscheduled stops" at bounding box center [137, 326] width 106 height 15
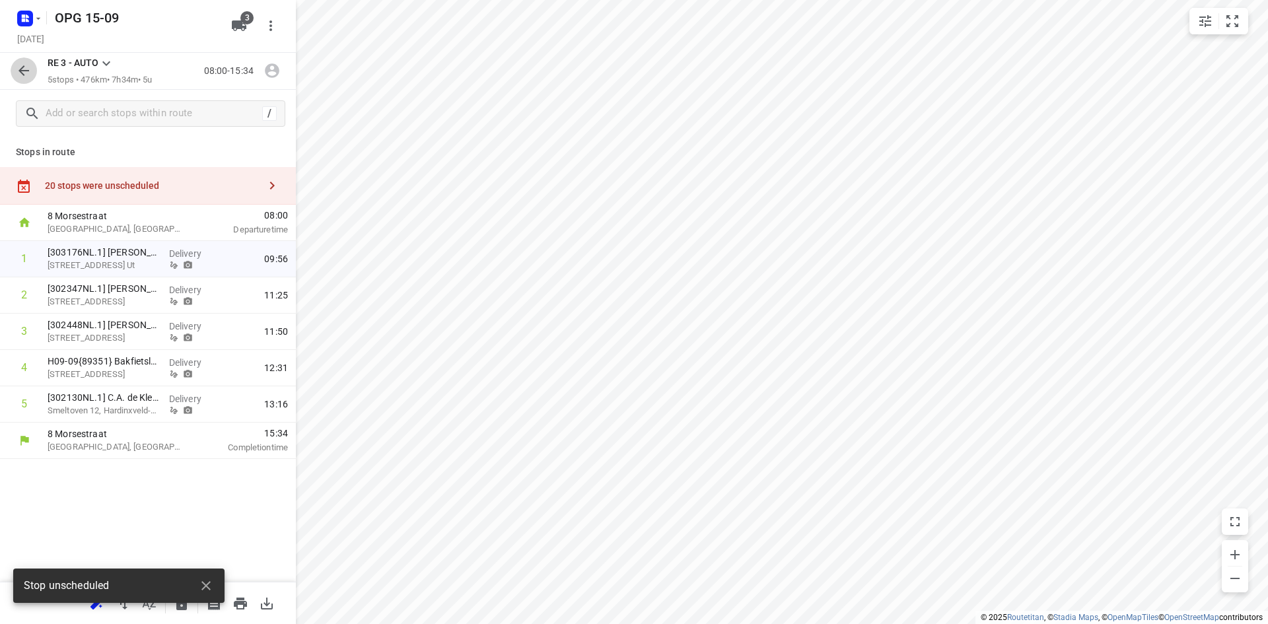
click at [27, 83] on button "button" at bounding box center [24, 70] width 26 height 26
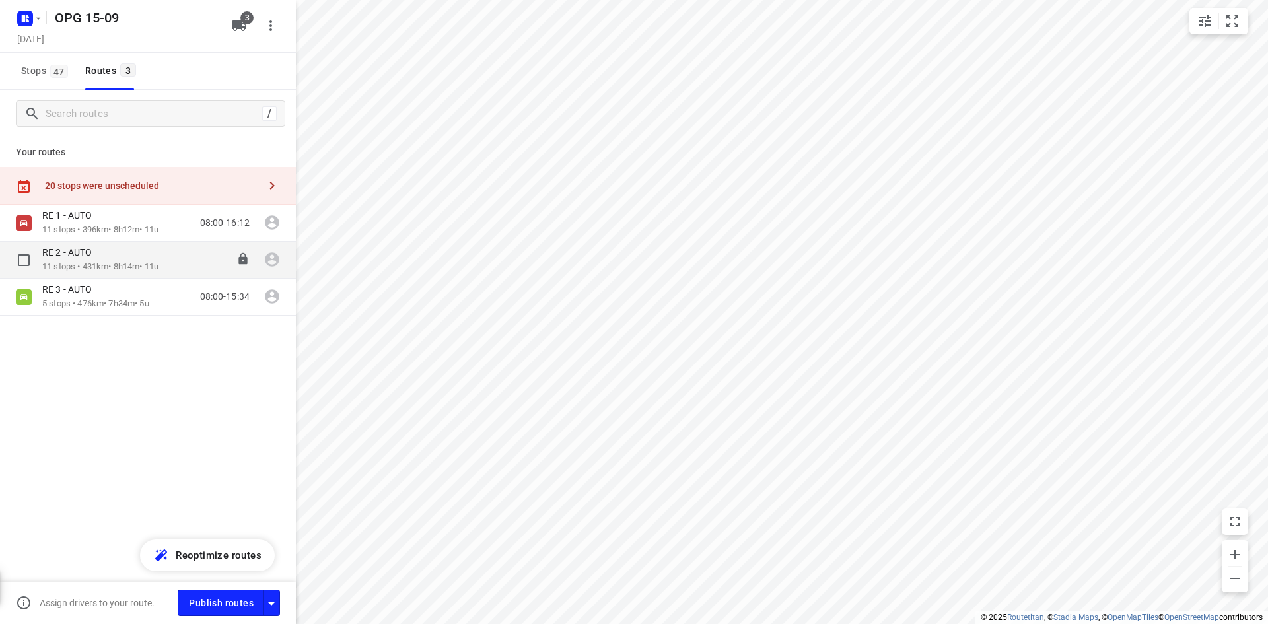
click at [148, 268] on p "11 stops • 431km • 8h14m • 11u" at bounding box center [100, 267] width 116 height 13
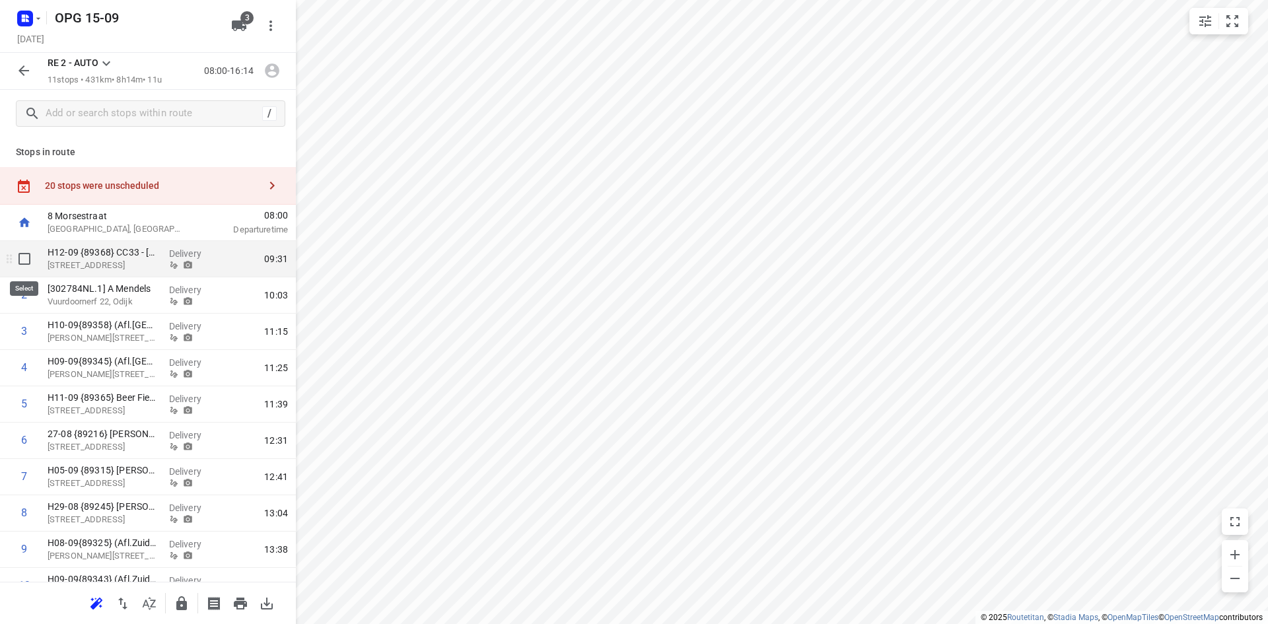
click at [18, 263] on input "checkbox" at bounding box center [24, 259] width 26 height 26
checkbox input "true"
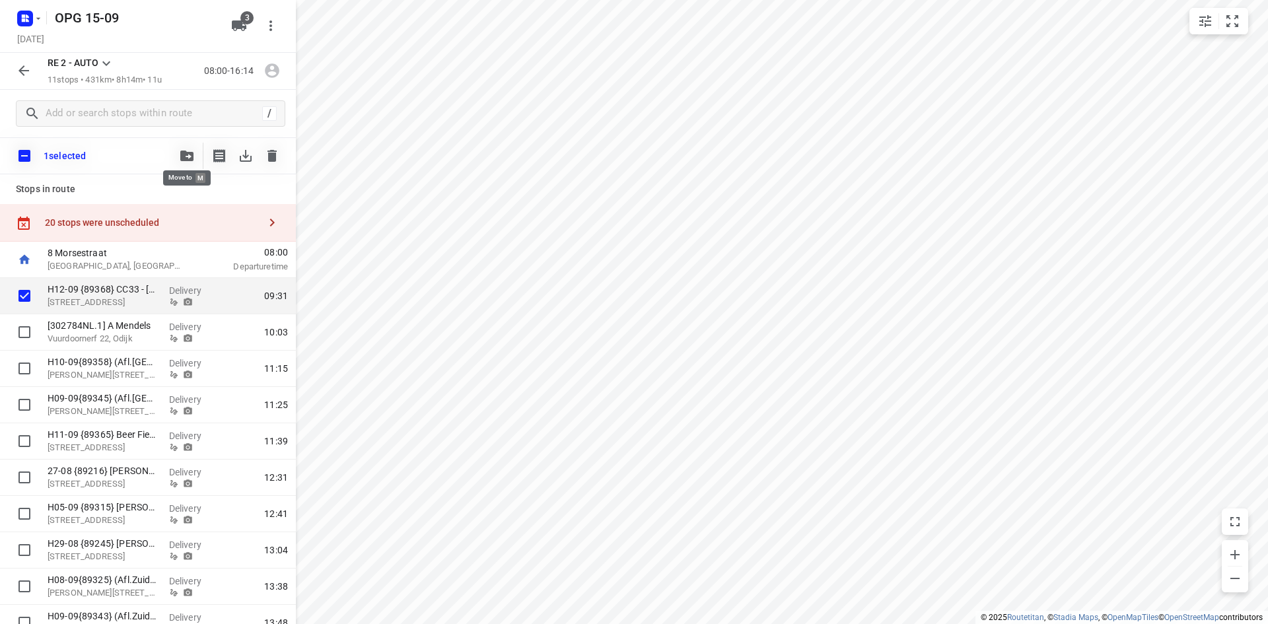
click at [181, 156] on icon "button" at bounding box center [186, 156] width 13 height 11
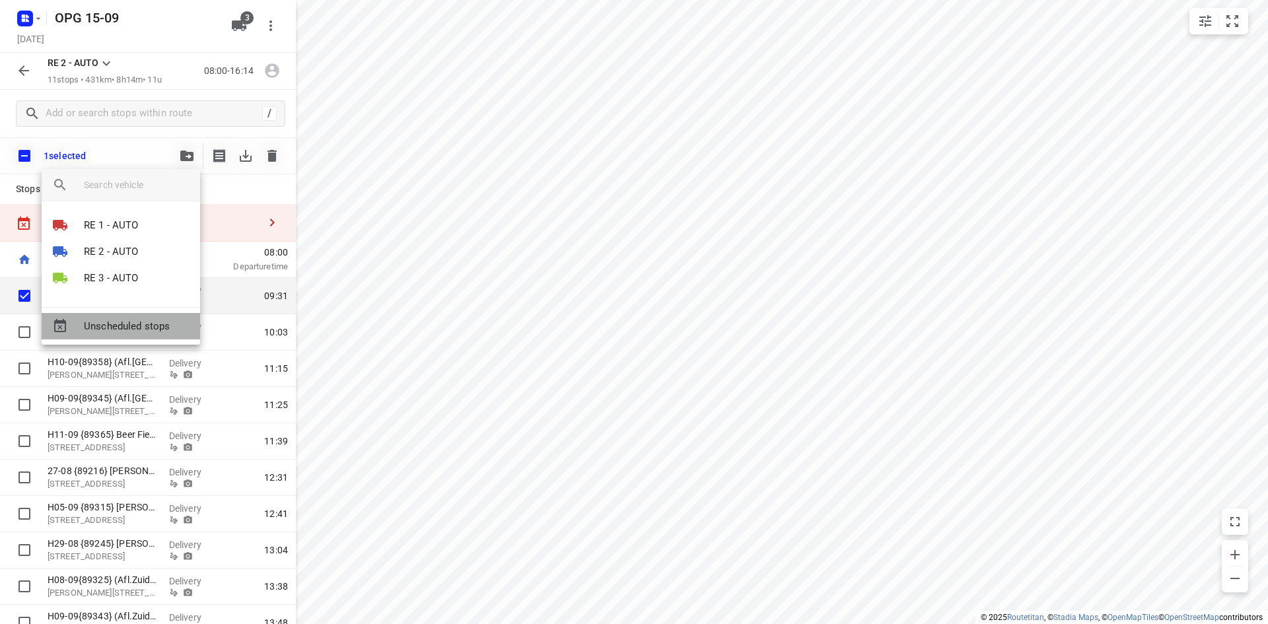
click at [131, 319] on span "Unscheduled stops" at bounding box center [137, 326] width 106 height 15
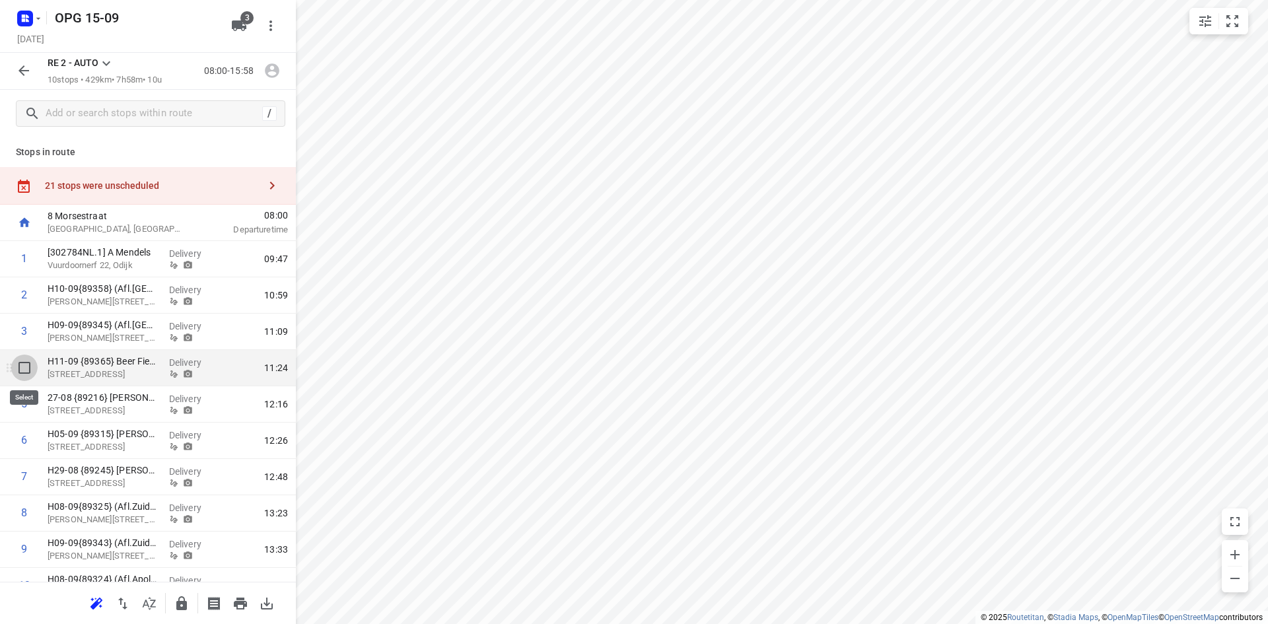
click at [27, 374] on input "checkbox" at bounding box center [24, 368] width 26 height 26
checkbox input "true"
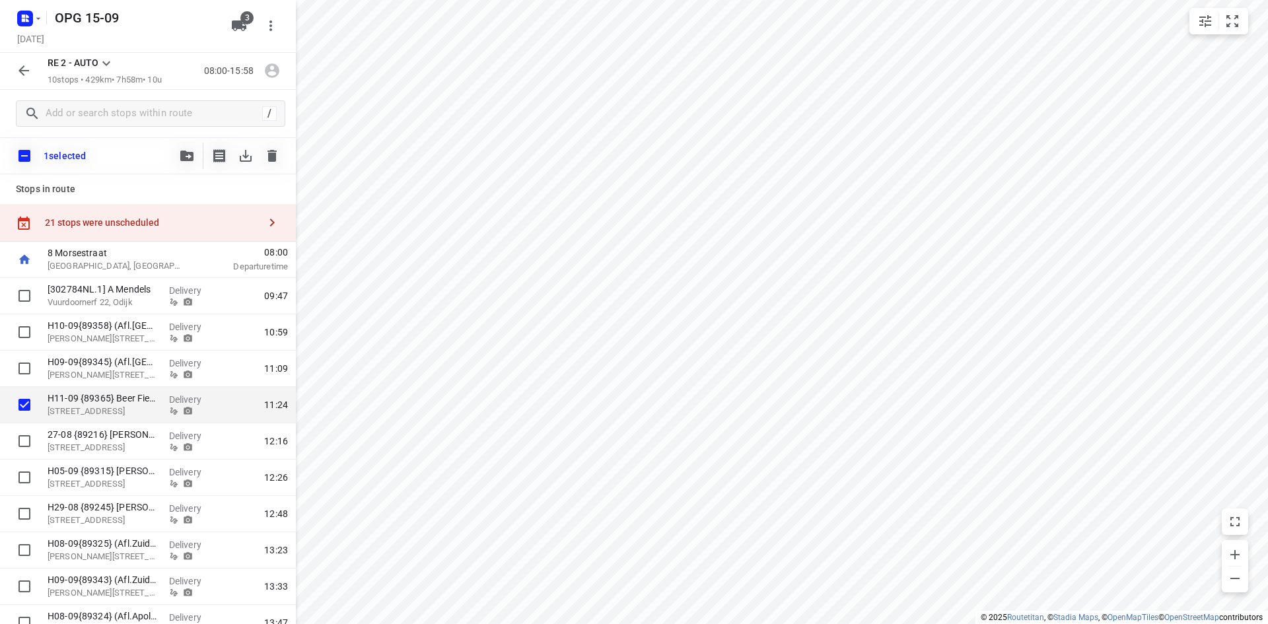
click at [193, 160] on icon "button" at bounding box center [186, 156] width 13 height 11
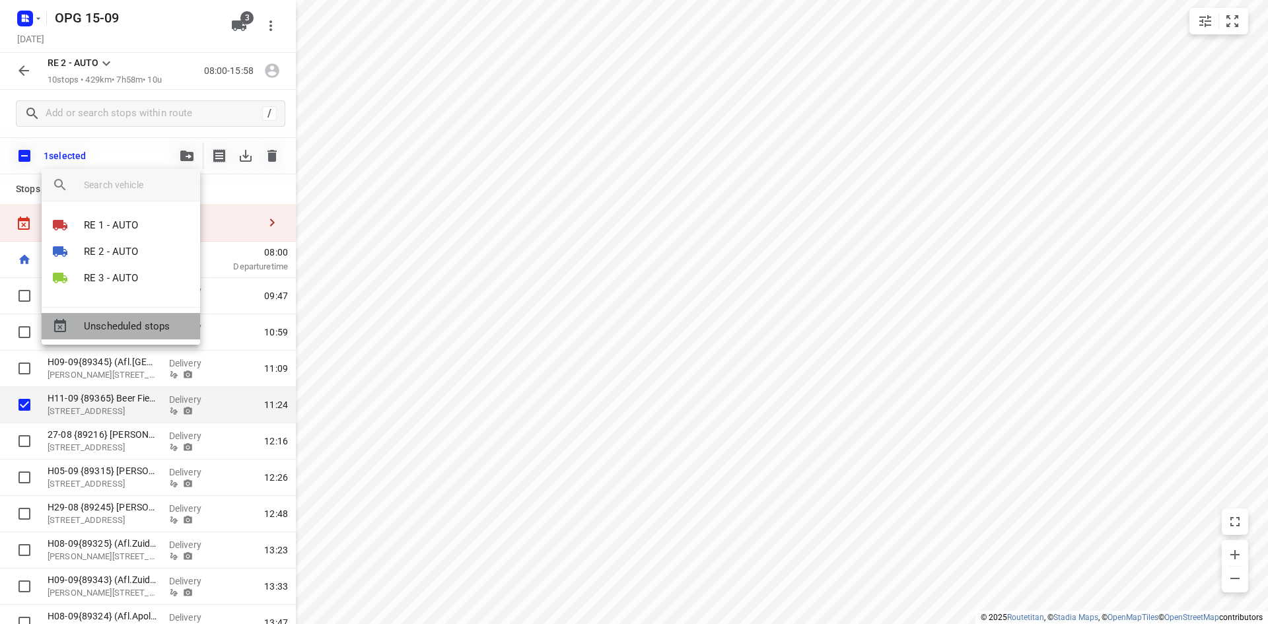
click at [153, 328] on span "Unscheduled stops" at bounding box center [137, 326] width 106 height 15
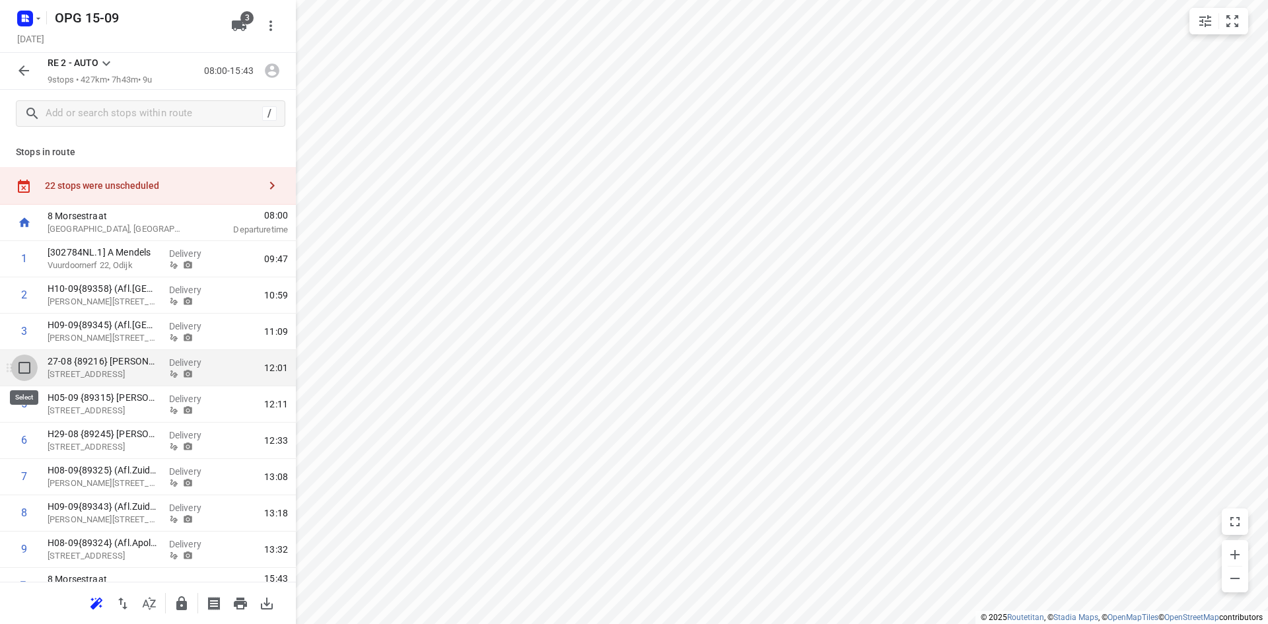
click at [22, 377] on input "checkbox" at bounding box center [24, 368] width 26 height 26
checkbox input "true"
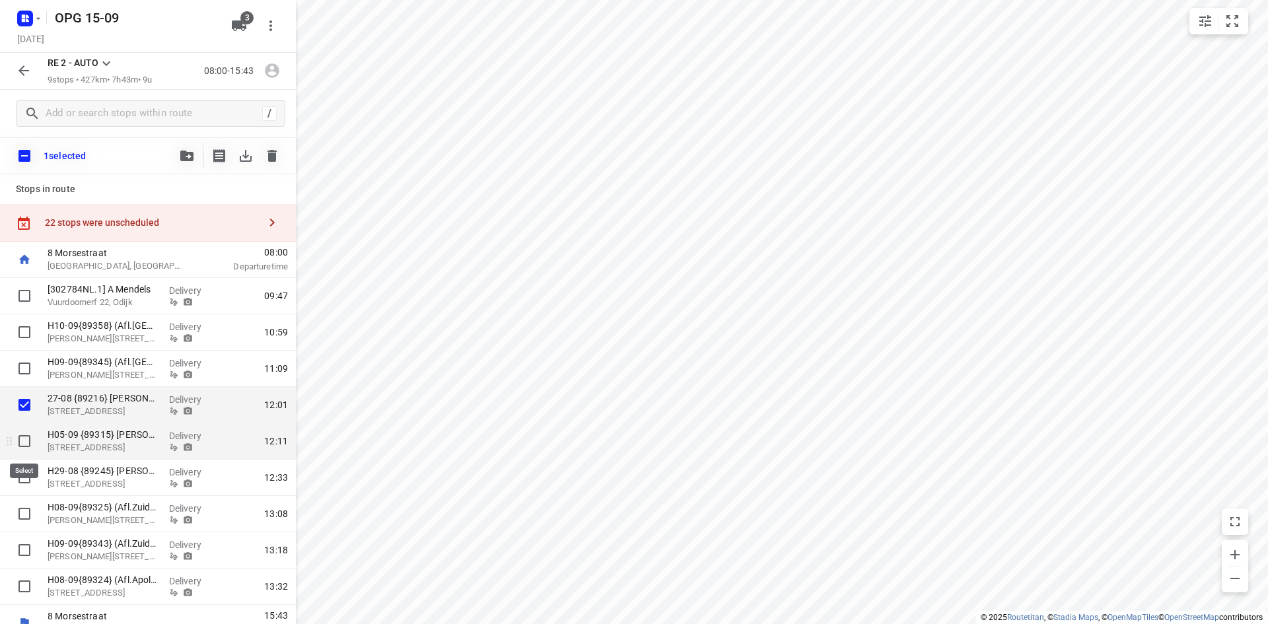
click at [20, 448] on input "checkbox" at bounding box center [24, 441] width 26 height 26
checkbox input "true"
click at [180, 153] on icon "button" at bounding box center [186, 156] width 13 height 11
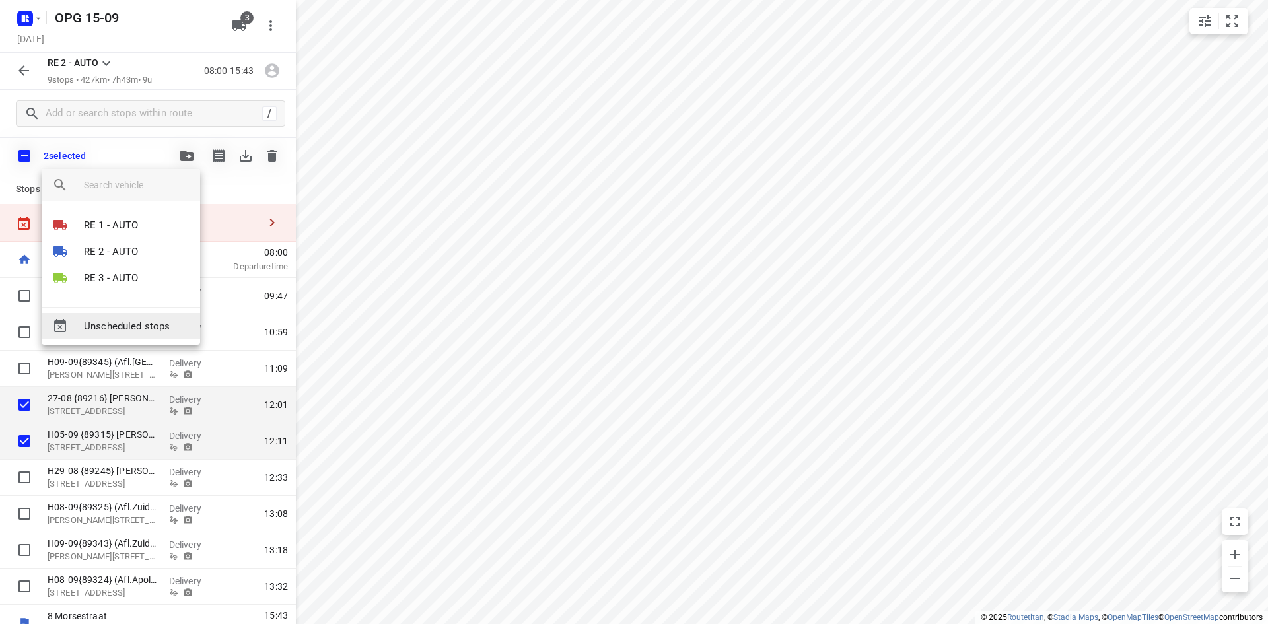
click at [137, 317] on div "Unscheduled stops" at bounding box center [121, 326] width 158 height 26
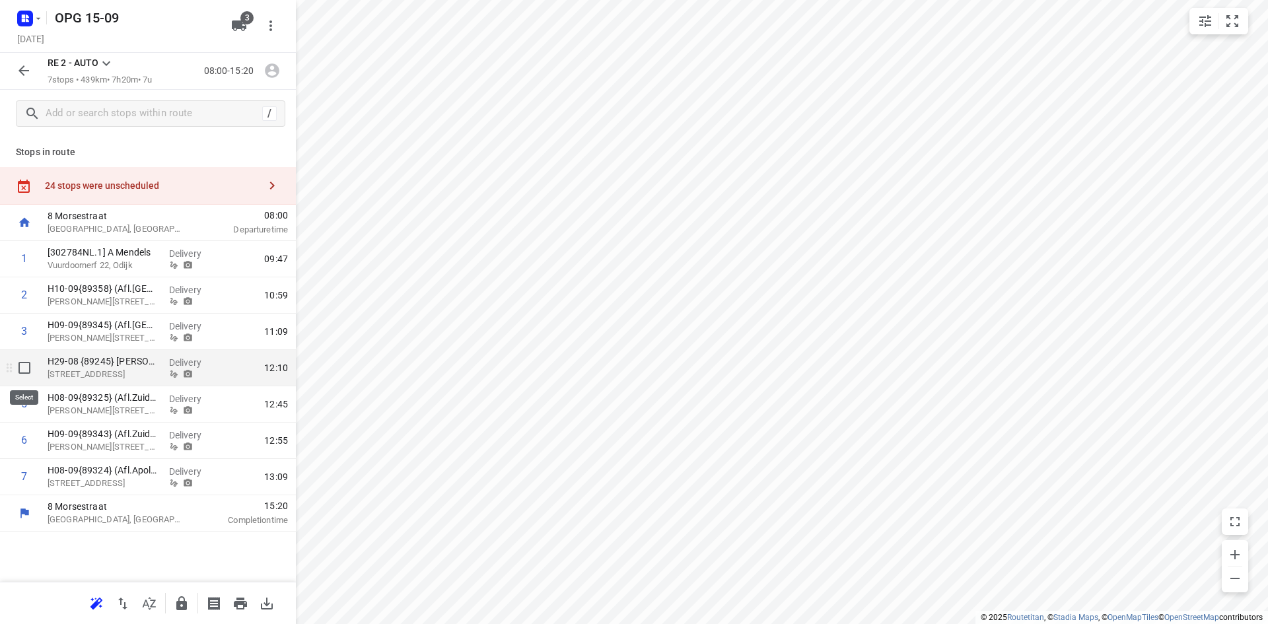
click at [17, 367] on input "checkbox" at bounding box center [24, 368] width 26 height 26
checkbox input "true"
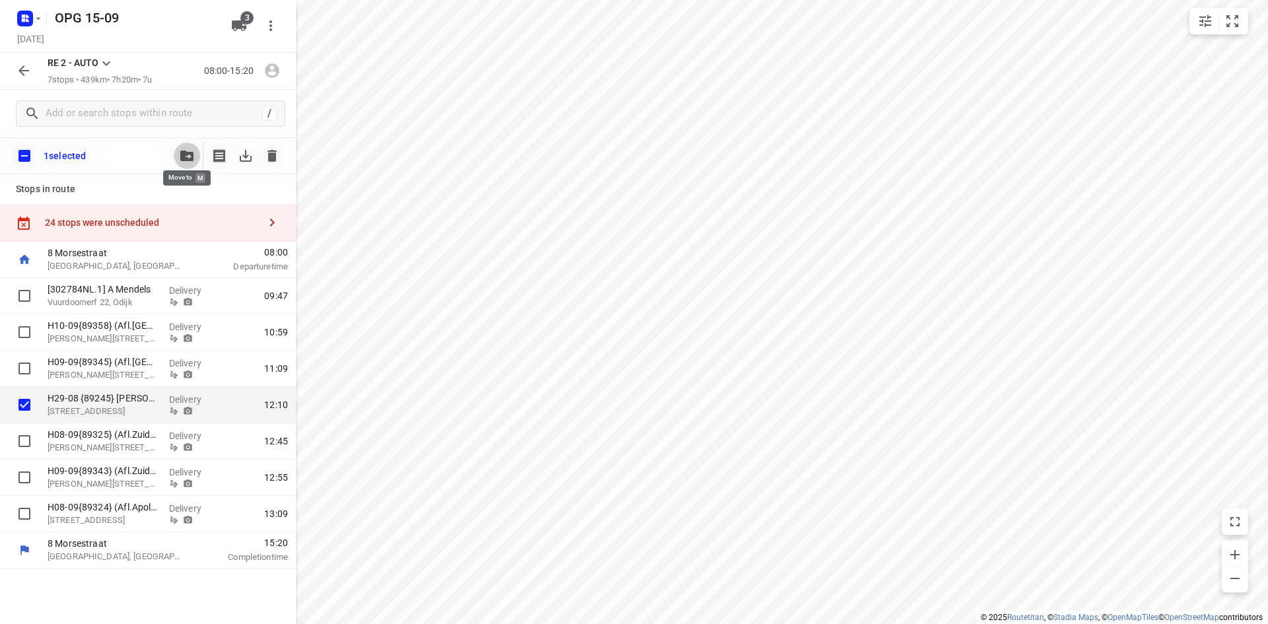
click at [182, 153] on icon "button" at bounding box center [186, 156] width 13 height 11
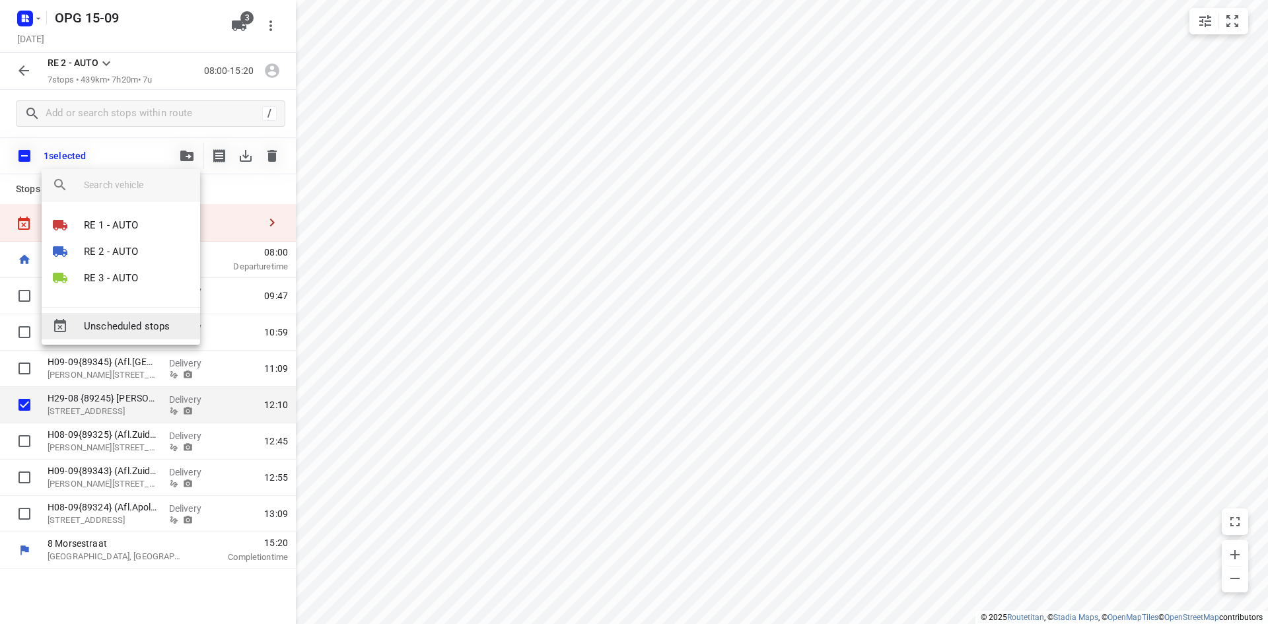
click at [127, 324] on span "Unscheduled stops" at bounding box center [137, 326] width 106 height 15
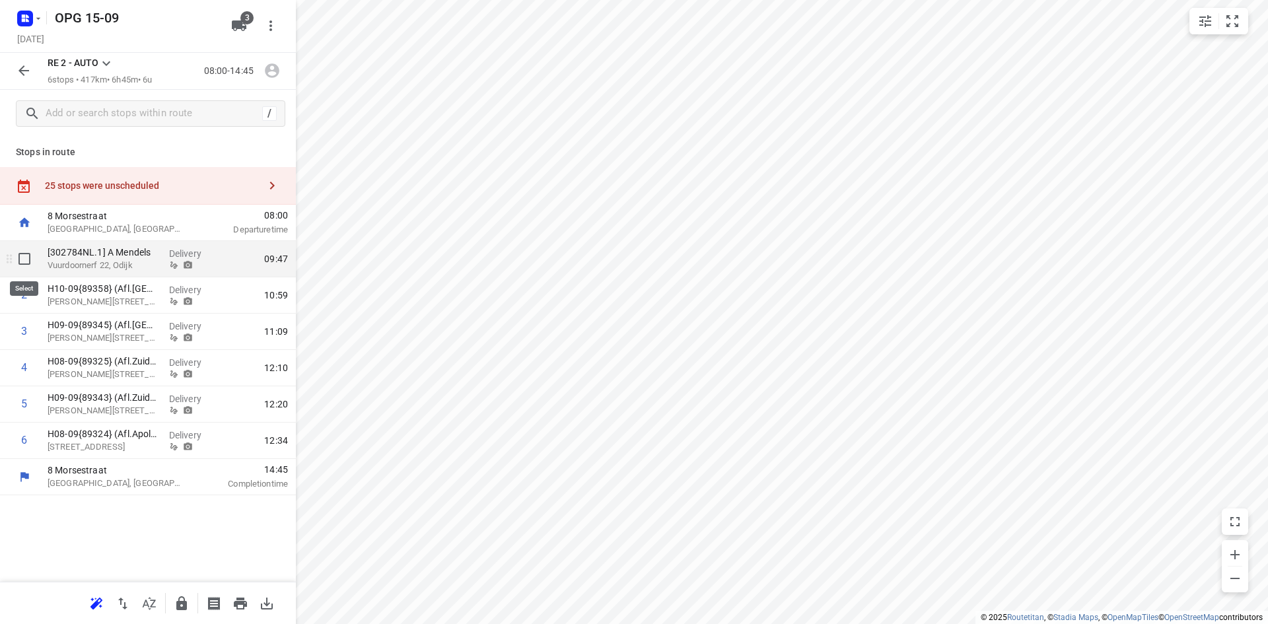
click at [24, 256] on input "checkbox" at bounding box center [24, 259] width 26 height 26
checkbox input "true"
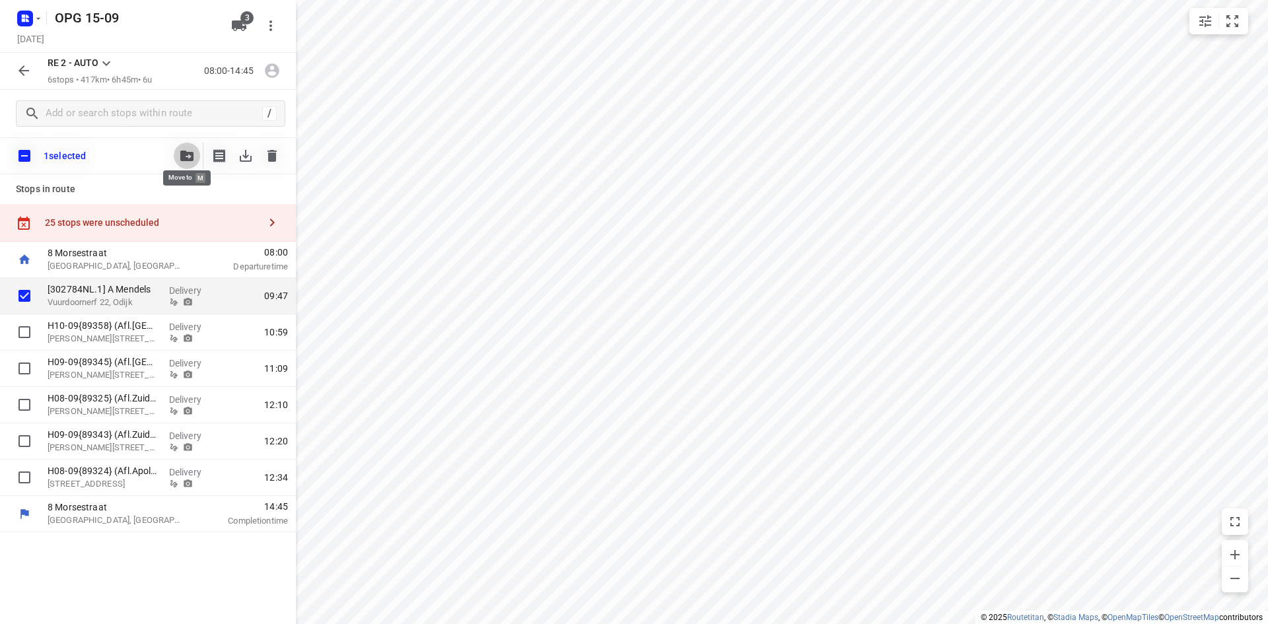
click at [187, 149] on button "button" at bounding box center [187, 156] width 26 height 26
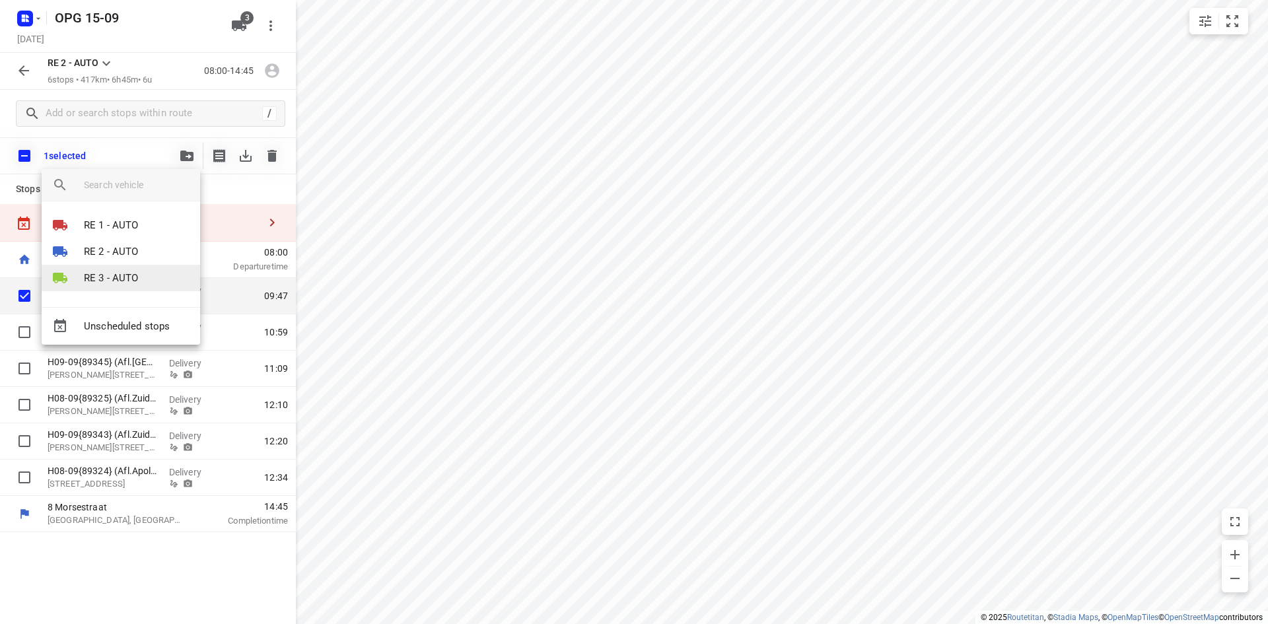
click at [139, 283] on li "RE 3 - AUTO" at bounding box center [121, 278] width 158 height 26
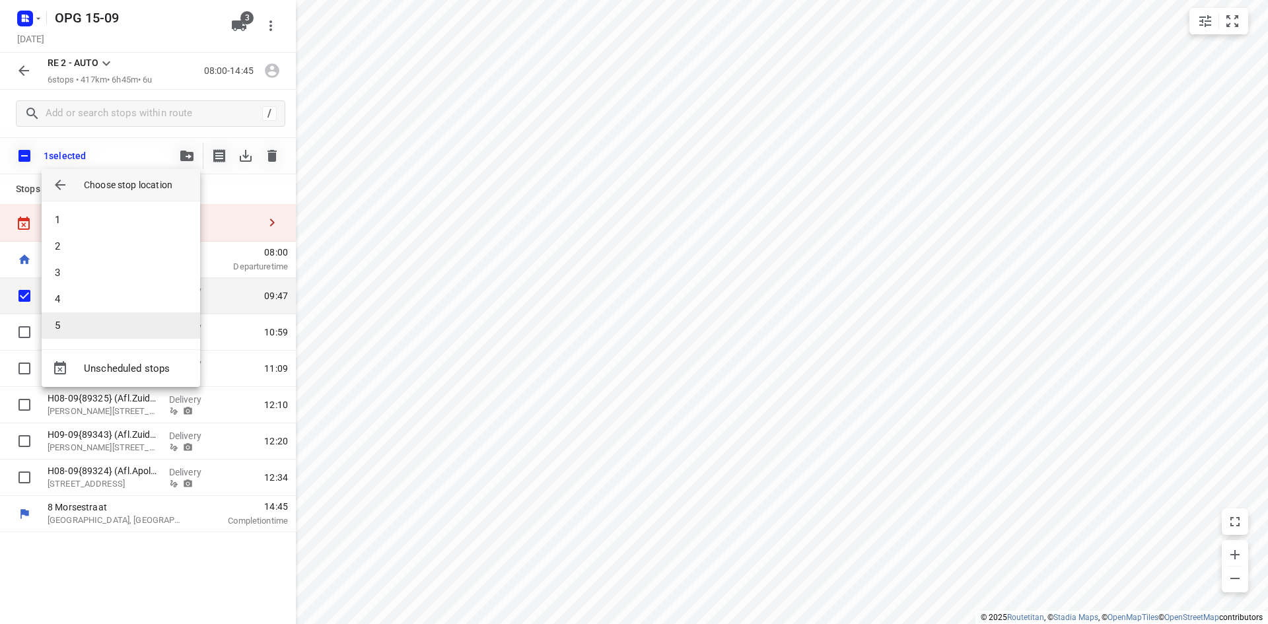
click at [114, 318] on li "5" at bounding box center [121, 325] width 158 height 26
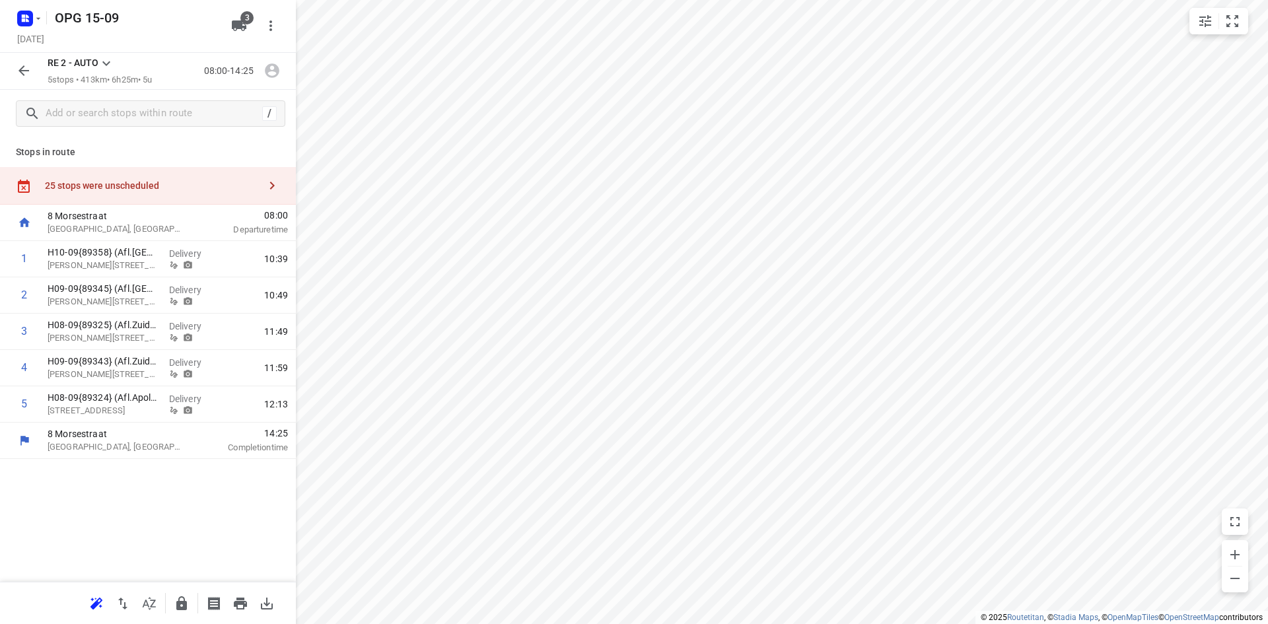
click at [15, 65] on button "button" at bounding box center [24, 70] width 26 height 26
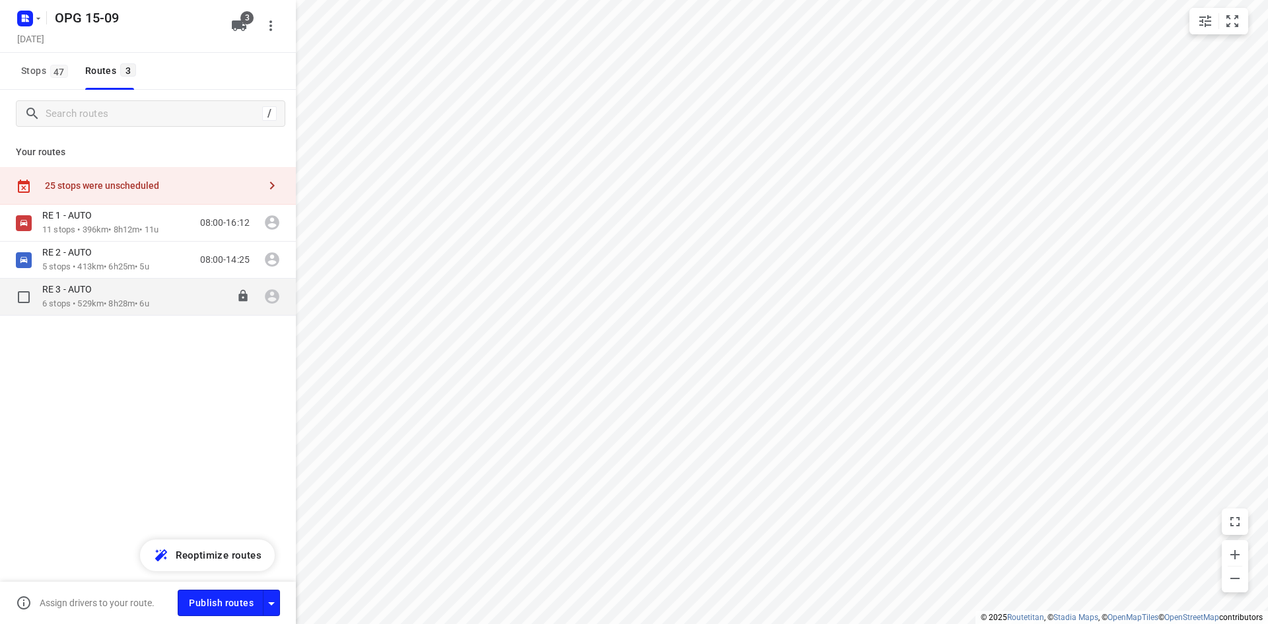
click at [102, 291] on div "RE 3 - AUTO" at bounding box center [95, 290] width 107 height 15
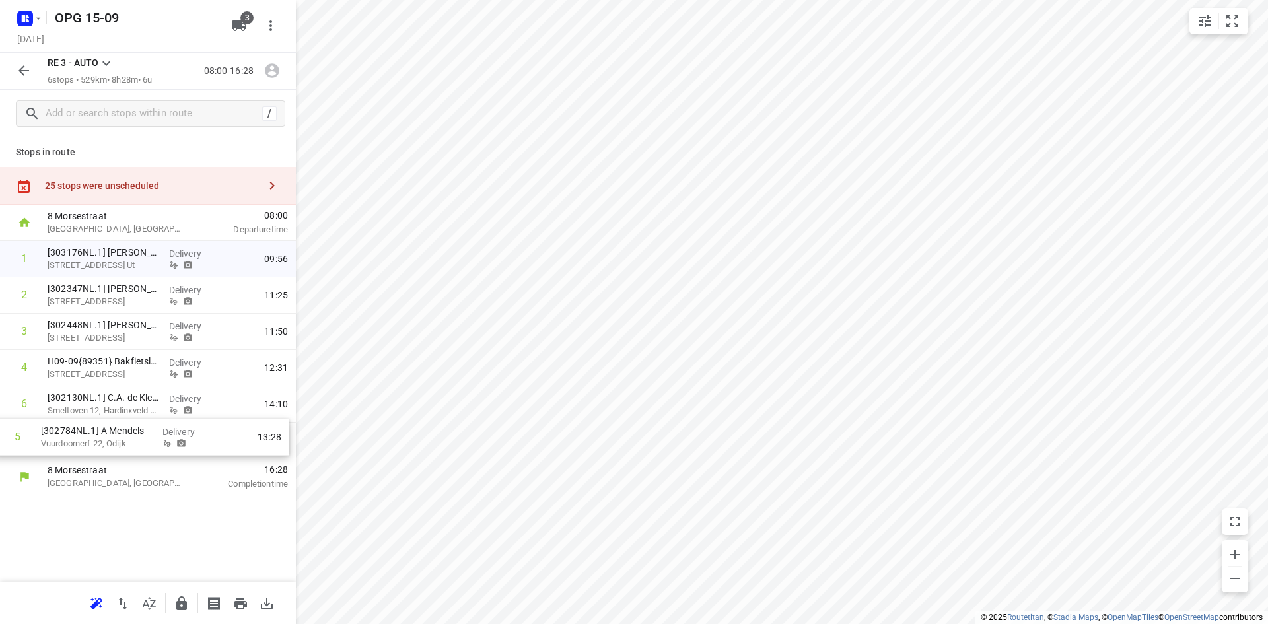
drag, startPoint x: 158, startPoint y: 407, endPoint x: 149, endPoint y: 447, distance: 40.8
click at [149, 447] on div "1 [303176NL.1] [PERSON_NAME][STREET_ADDRESS] Ut Delivery 09:56 2 [302347NL.1] […" at bounding box center [148, 350] width 296 height 218
click at [15, 73] on button "button" at bounding box center [24, 70] width 26 height 26
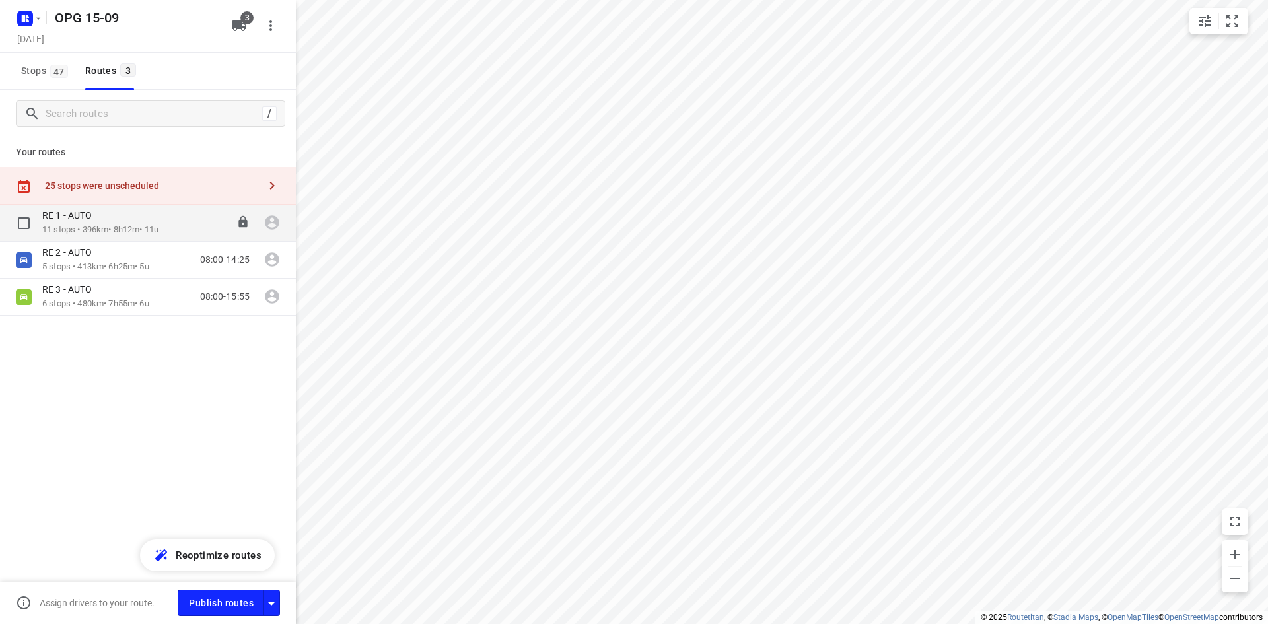
click at [94, 223] on div "RE 1 - AUTO" at bounding box center [100, 216] width 116 height 15
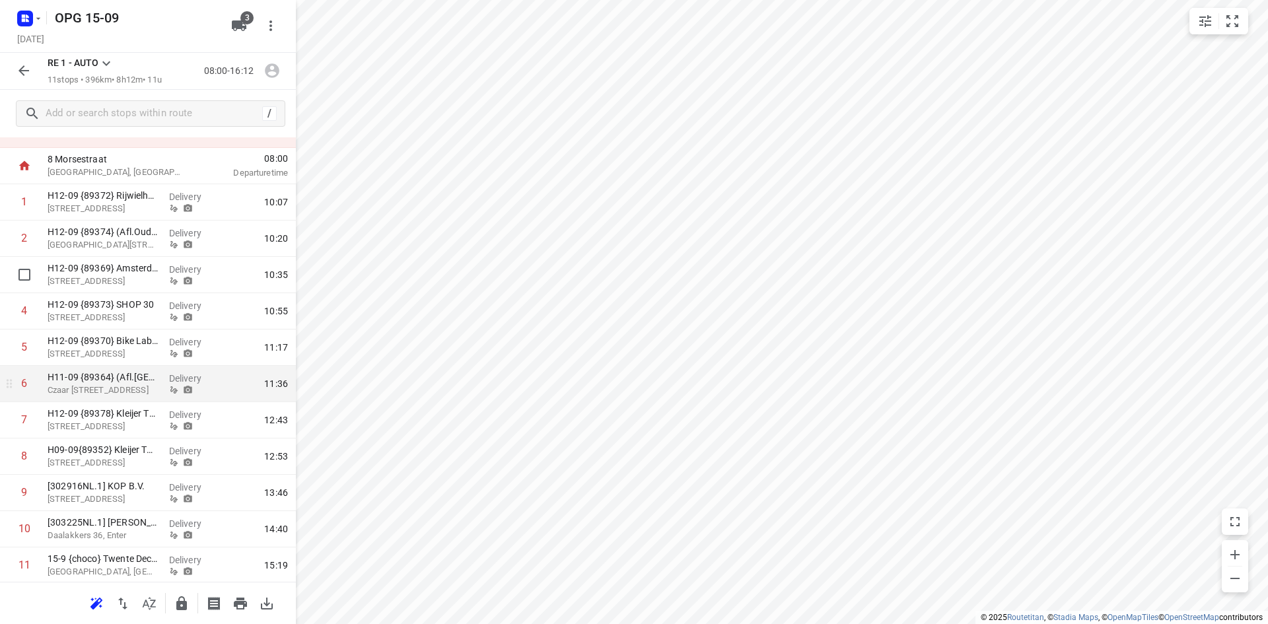
scroll to position [95, 0]
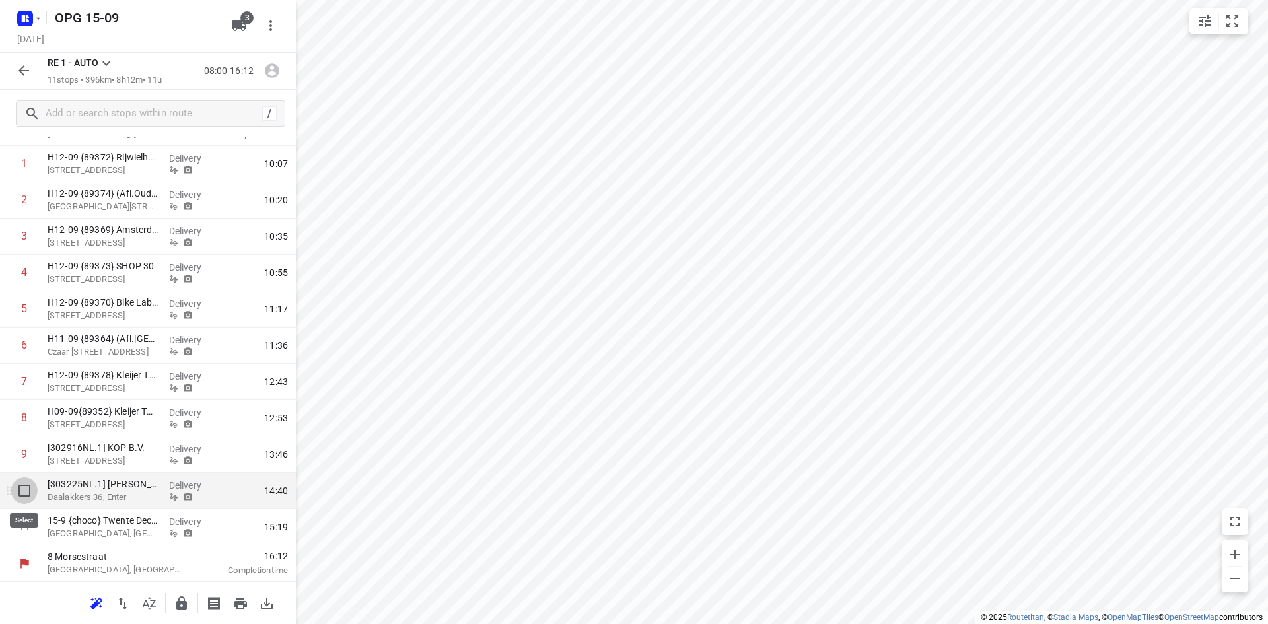
click at [24, 495] on input "checkbox" at bounding box center [24, 490] width 26 height 26
checkbox input "true"
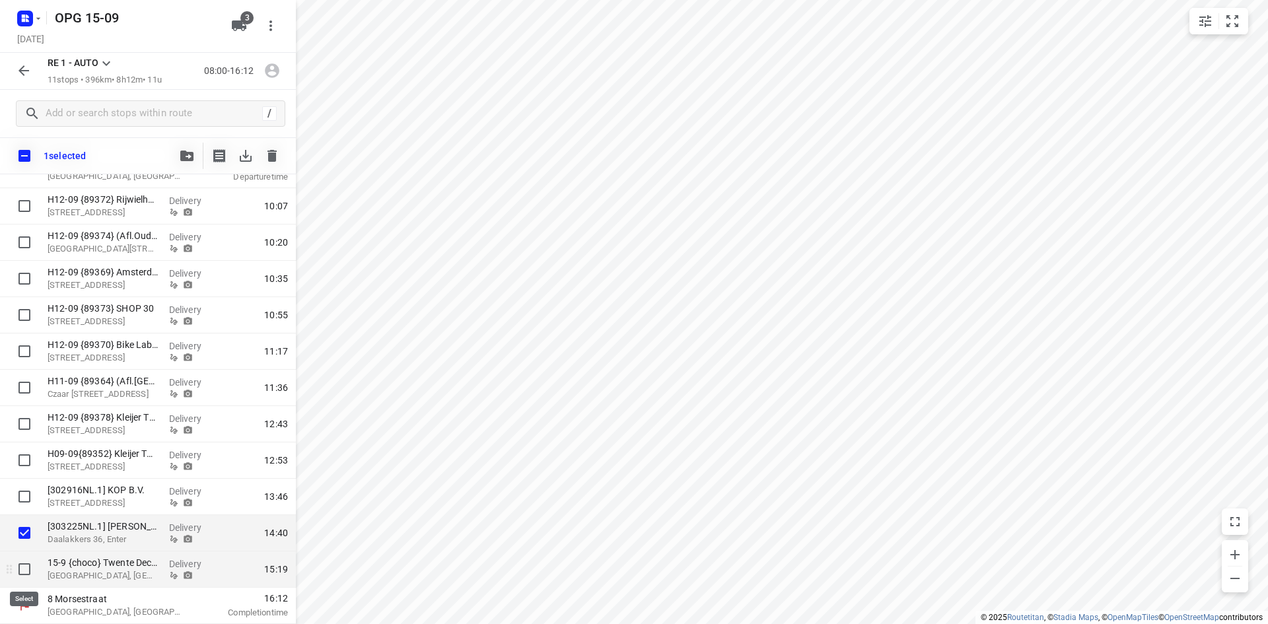
click at [22, 567] on input "checkbox" at bounding box center [24, 569] width 26 height 26
checkbox input "true"
click at [188, 159] on icon "button" at bounding box center [186, 156] width 13 height 11
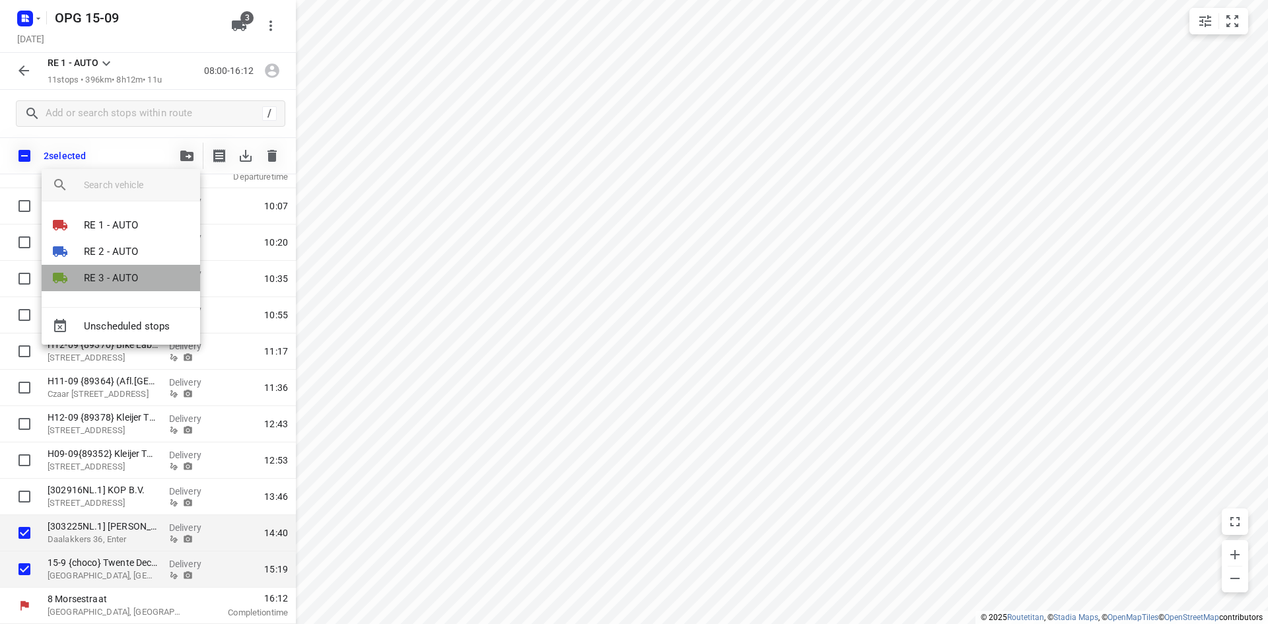
click at [139, 275] on li "RE 3 - AUTO" at bounding box center [121, 278] width 158 height 26
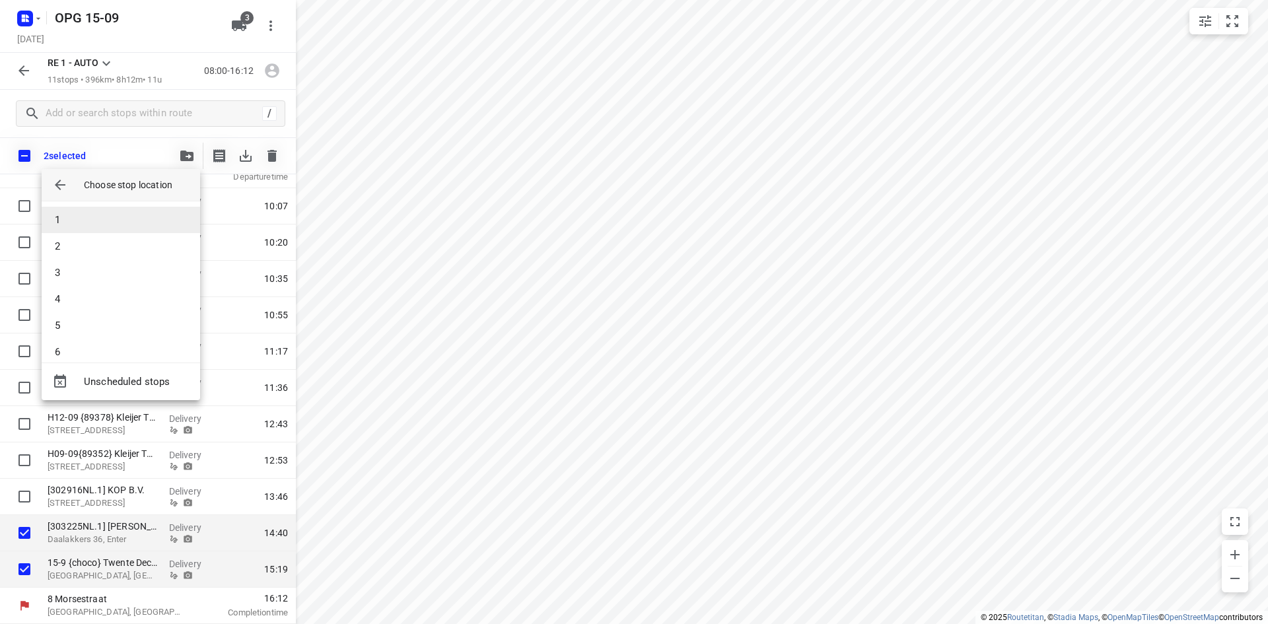
click at [125, 224] on li "1" at bounding box center [121, 220] width 158 height 26
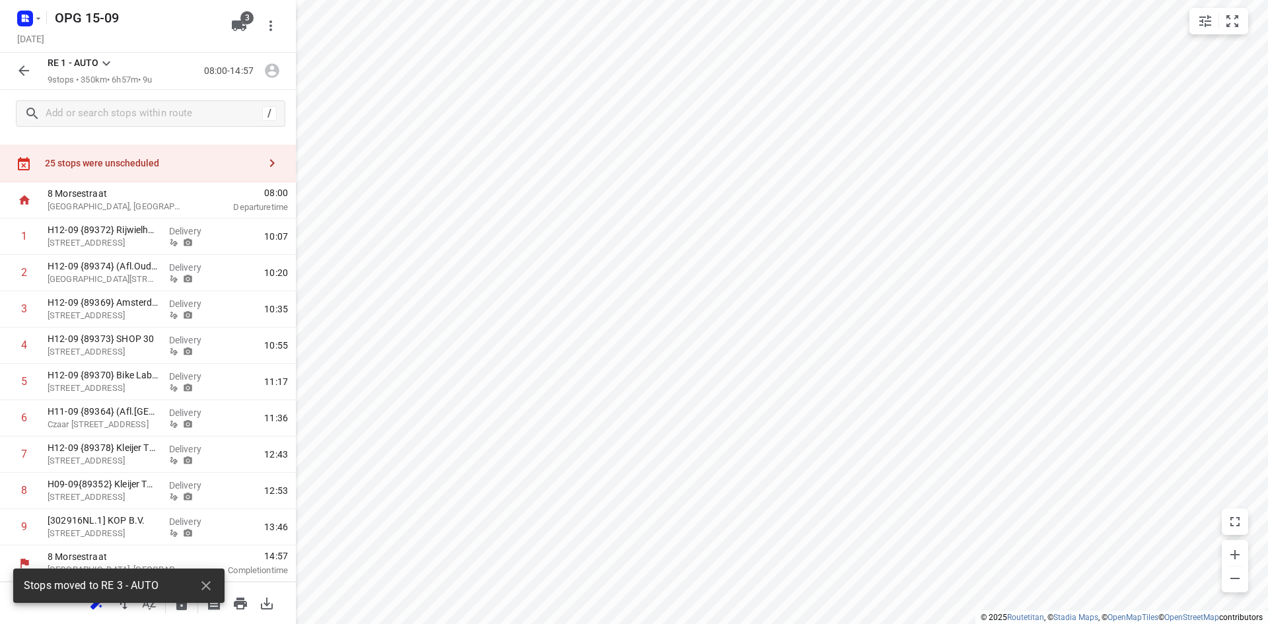
scroll to position [22, 0]
click at [39, 78] on div "RE 1 - AUTO 9 stops • 350km • 6h57m • 9u 08:00-14:57" at bounding box center [148, 71] width 296 height 37
click at [34, 71] on button "button" at bounding box center [24, 70] width 26 height 26
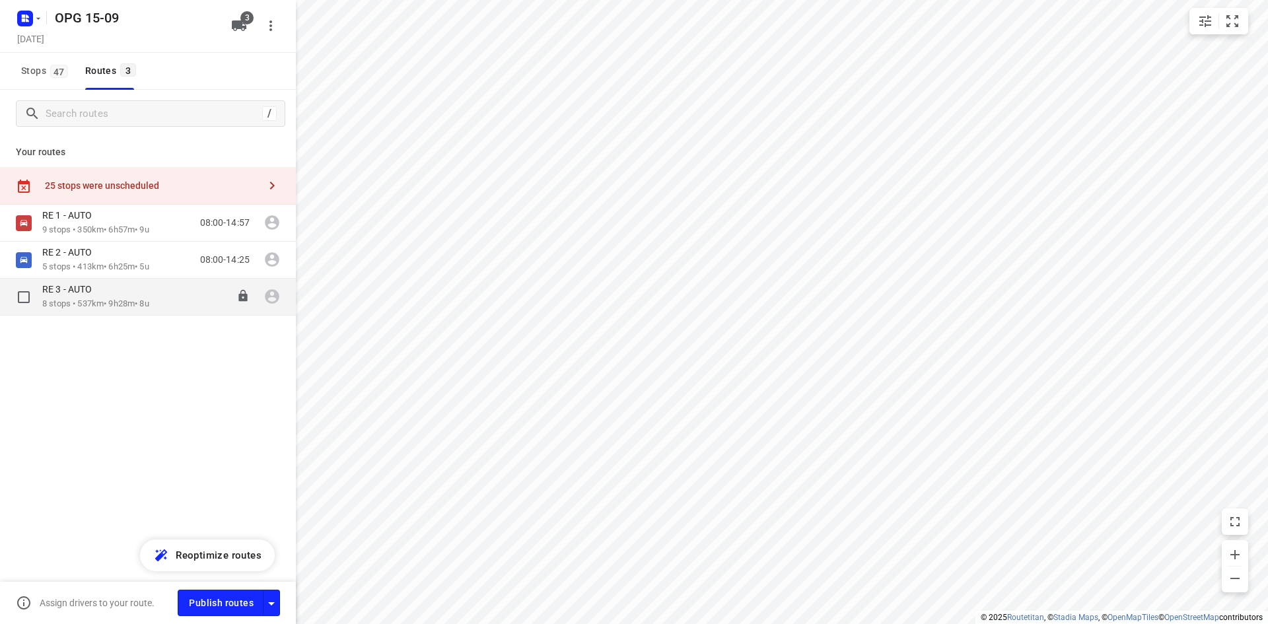
click at [158, 292] on div "RE 3 - AUTO 8 stops • 537km • 9h28m • 8u 08:00-17:28" at bounding box center [169, 296] width 254 height 27
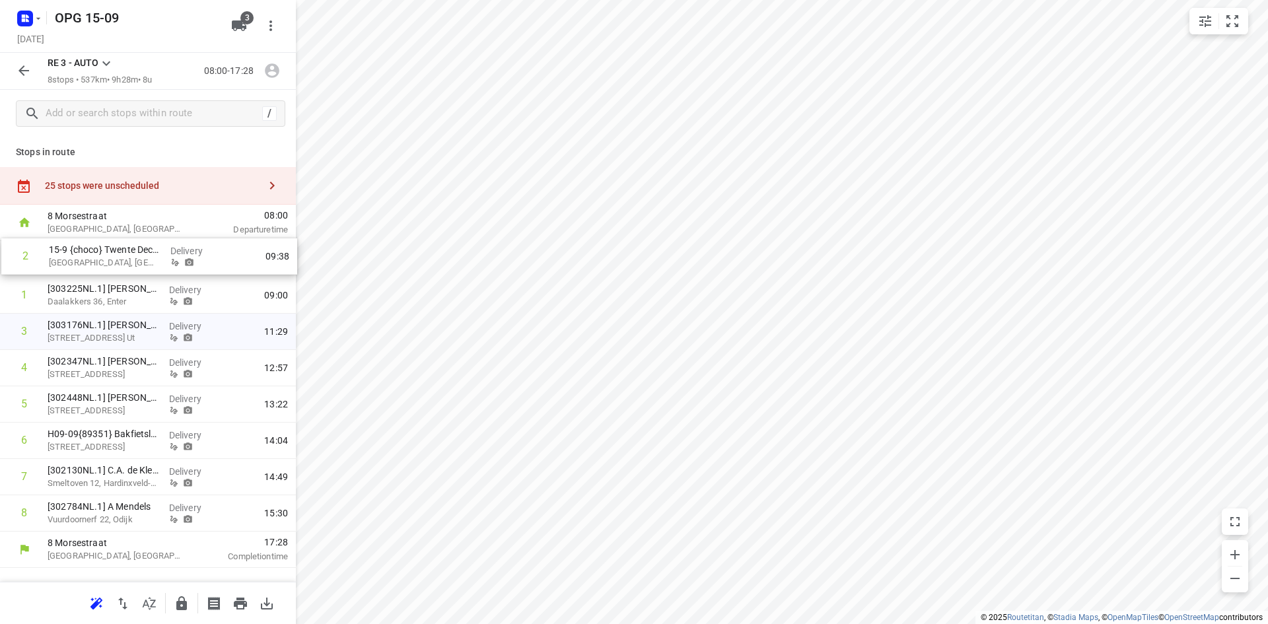
drag, startPoint x: 121, startPoint y: 298, endPoint x: 126, endPoint y: 255, distance: 43.8
click at [126, 255] on div "1 [303225NL.1] [PERSON_NAME] 36, Enter Delivery 09:00 2 15-9 {choco} Twente Dec…" at bounding box center [148, 386] width 296 height 291
click at [21, 59] on button "button" at bounding box center [24, 70] width 26 height 26
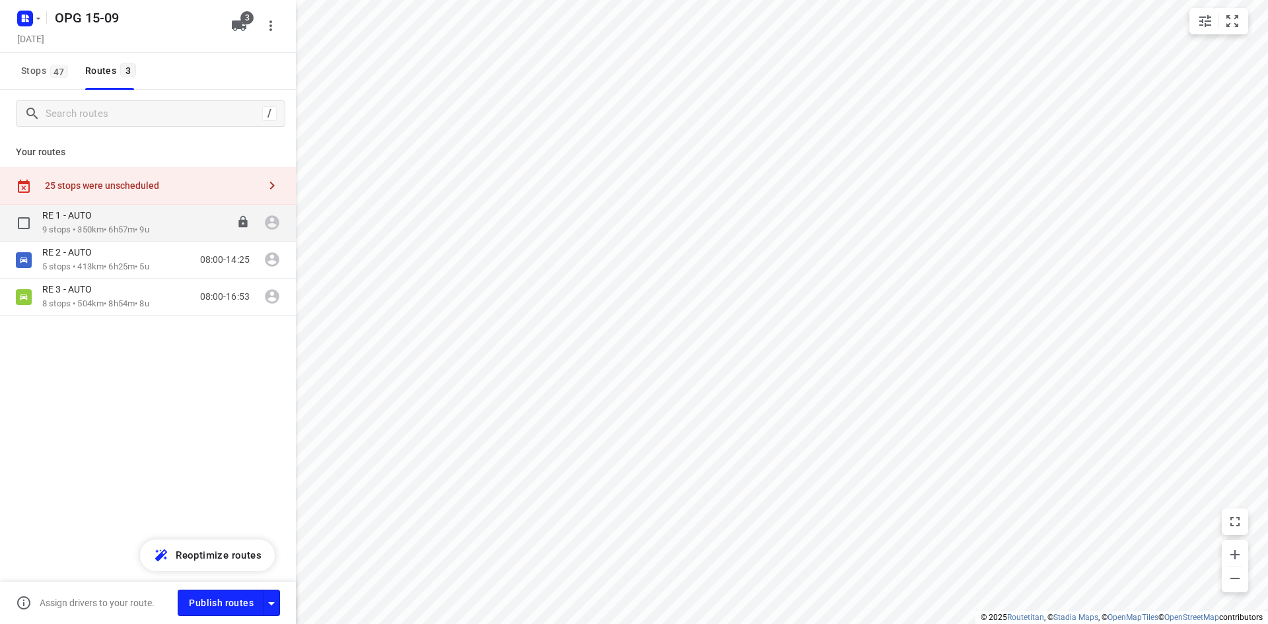
click at [131, 227] on p "9 stops • 350km • 6h57m • 9u" at bounding box center [95, 230] width 107 height 13
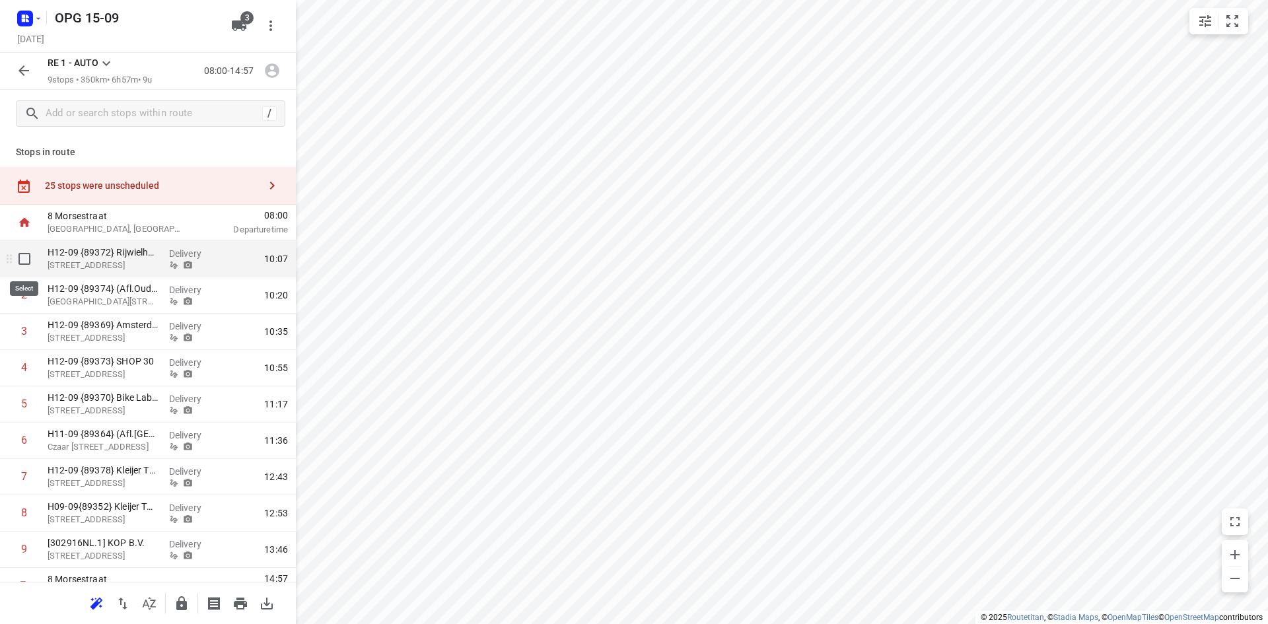
click at [19, 255] on input "checkbox" at bounding box center [24, 259] width 26 height 26
checkbox input "true"
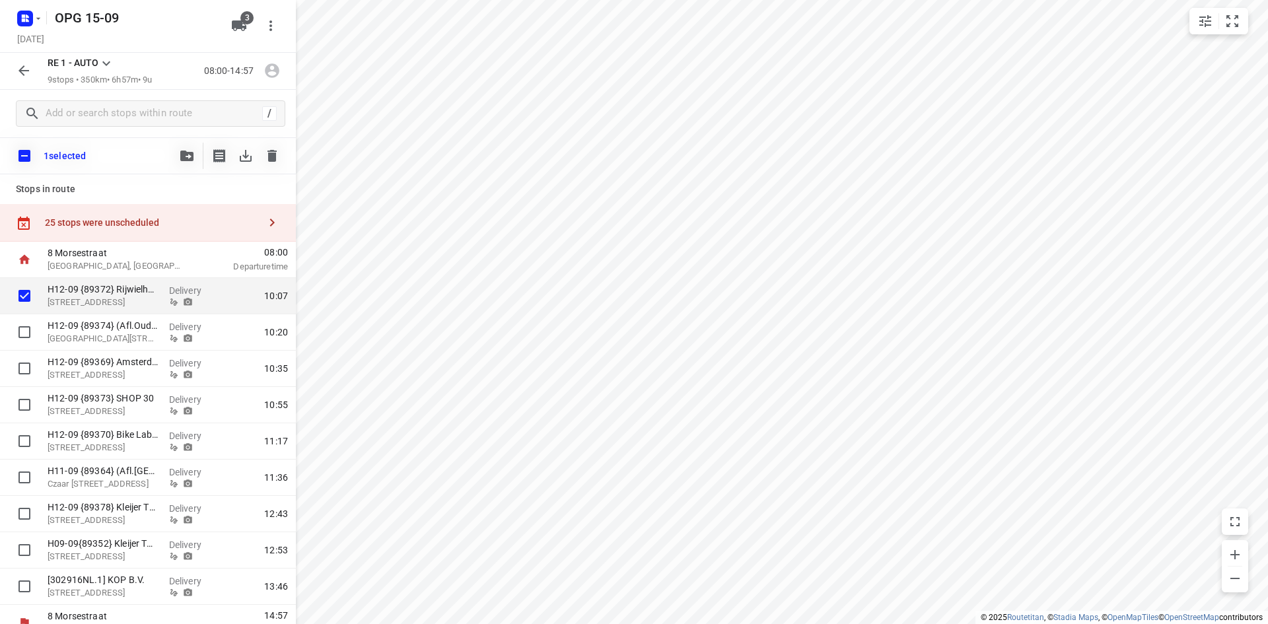
click at [184, 151] on icon "button" at bounding box center [186, 156] width 13 height 11
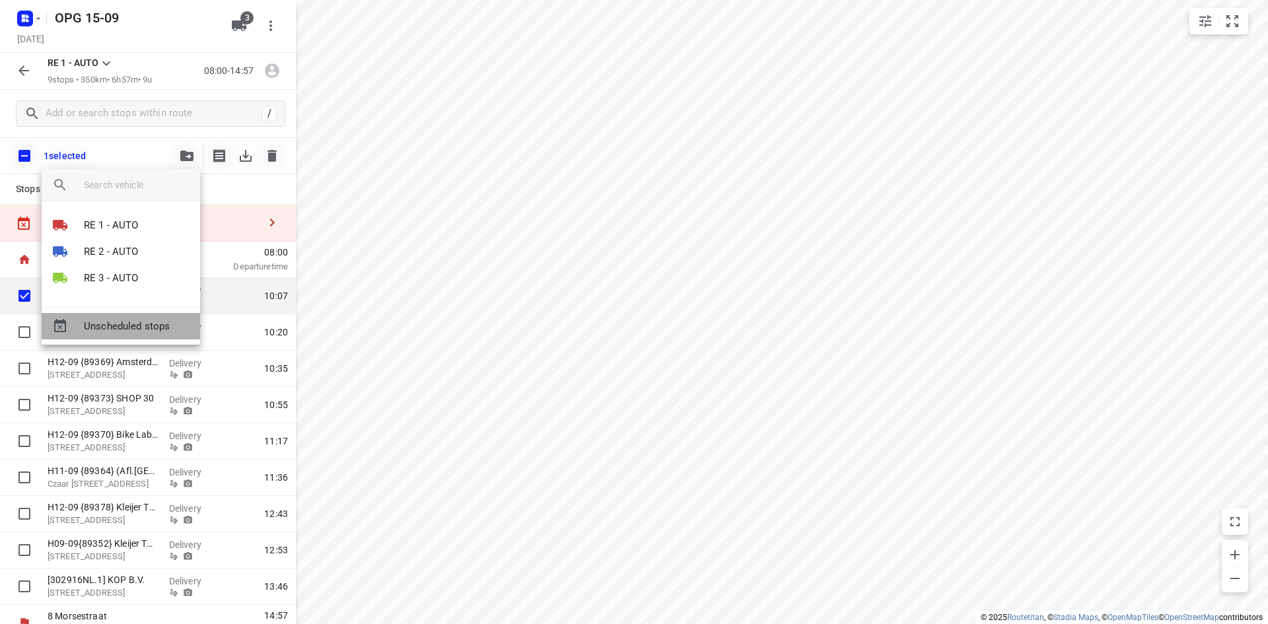
click at [125, 316] on div "Unscheduled stops" at bounding box center [121, 326] width 158 height 26
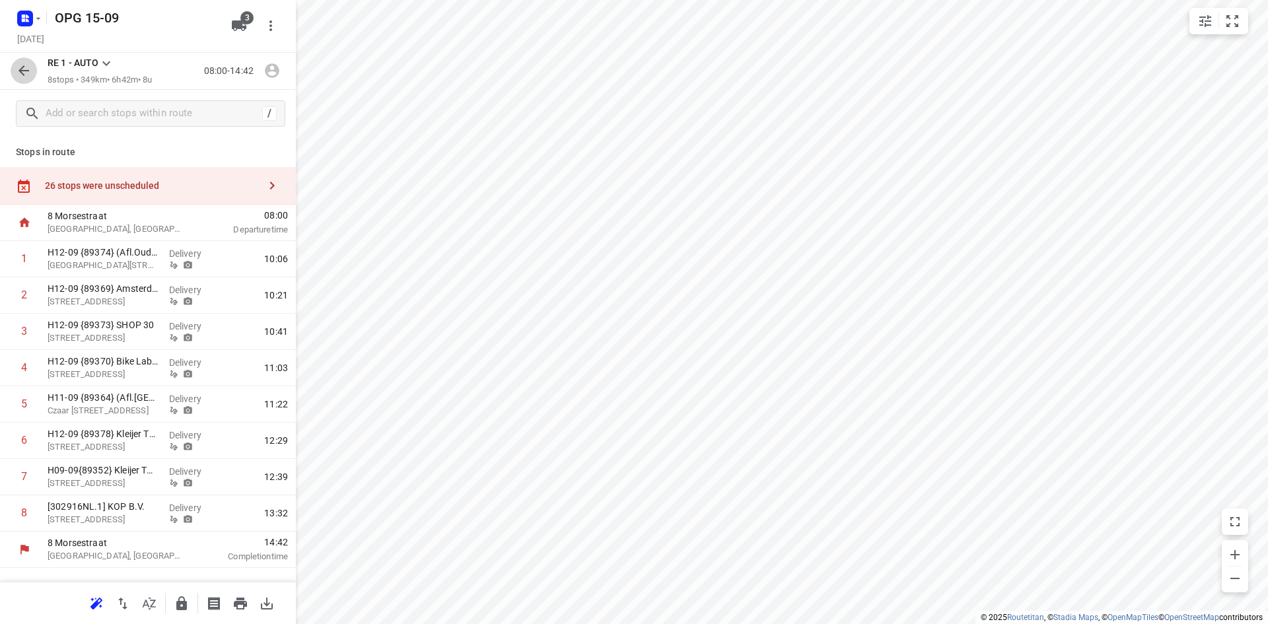
click at [26, 73] on icon "button" at bounding box center [24, 71] width 16 height 16
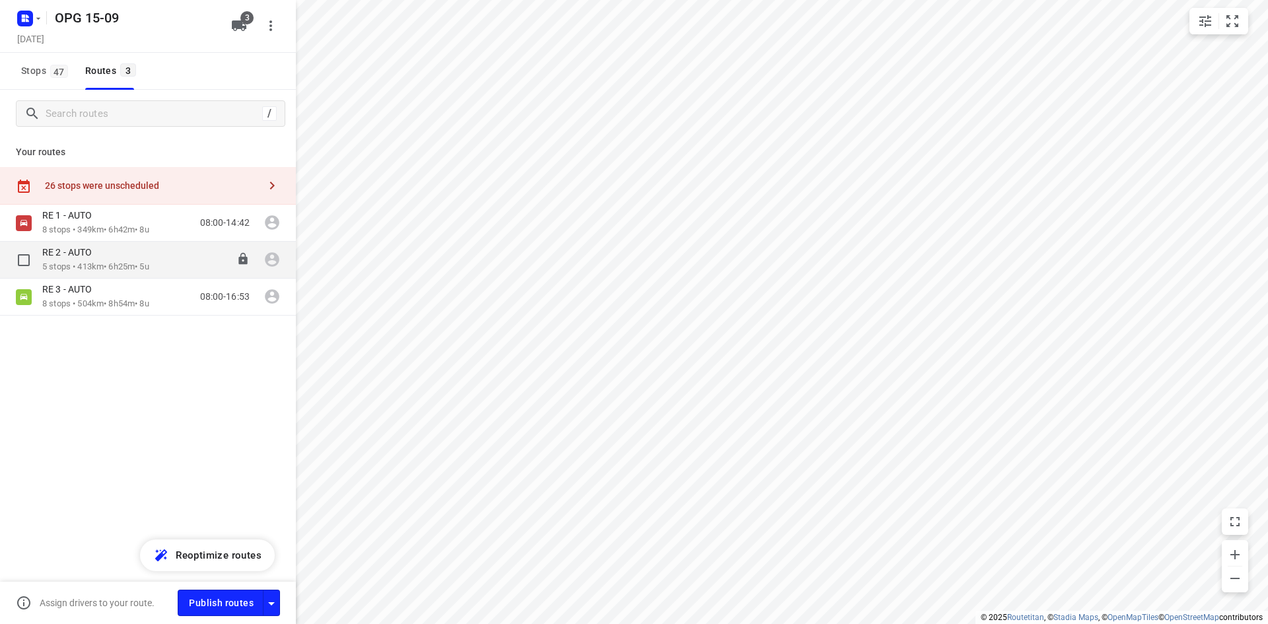
click at [88, 251] on p "RE 2 - AUTO" at bounding box center [70, 252] width 57 height 12
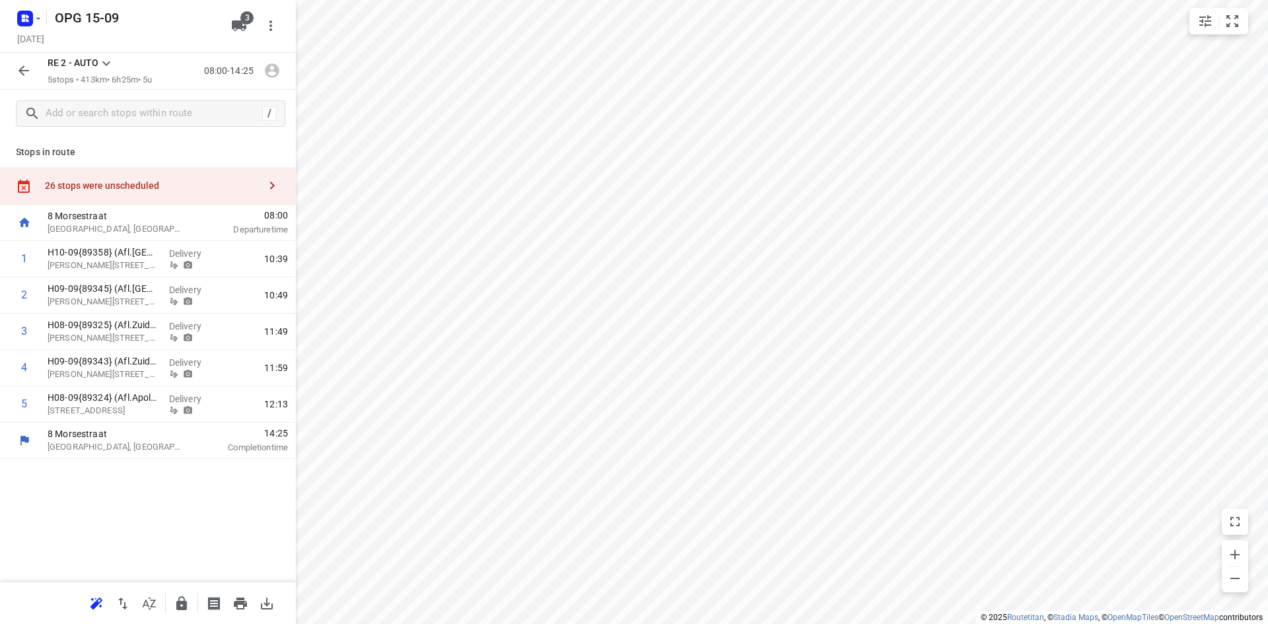
click at [26, 66] on icon "button" at bounding box center [24, 71] width 16 height 16
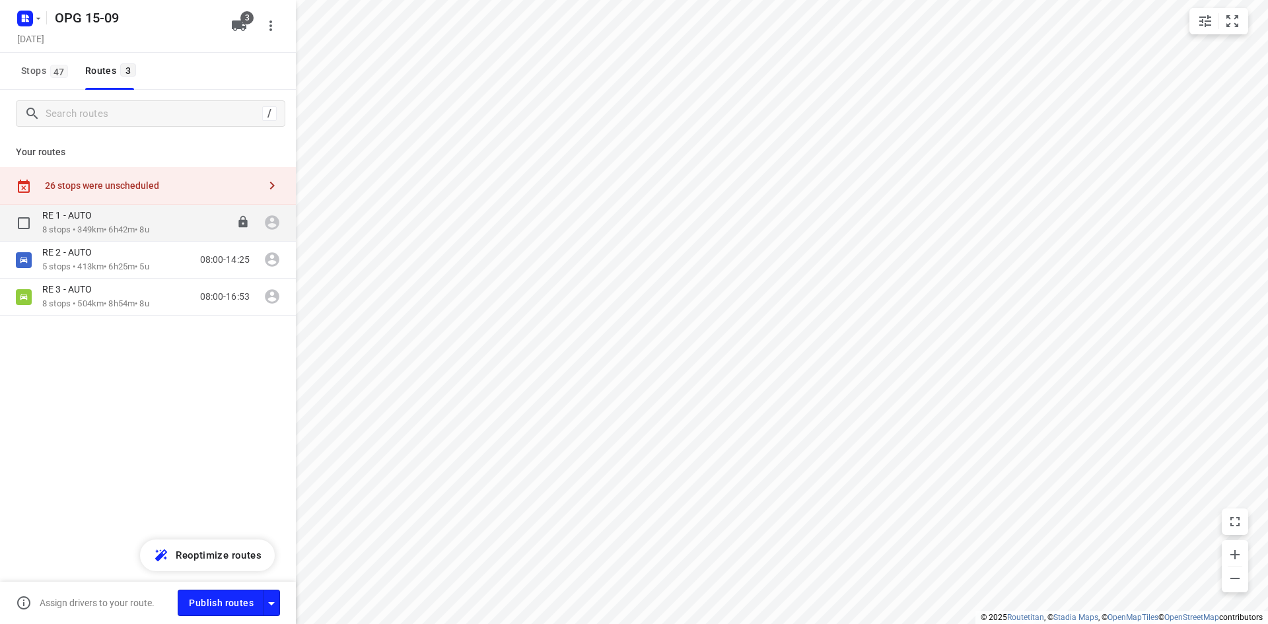
click at [109, 223] on div "RE 1 - AUTO" at bounding box center [95, 216] width 107 height 15
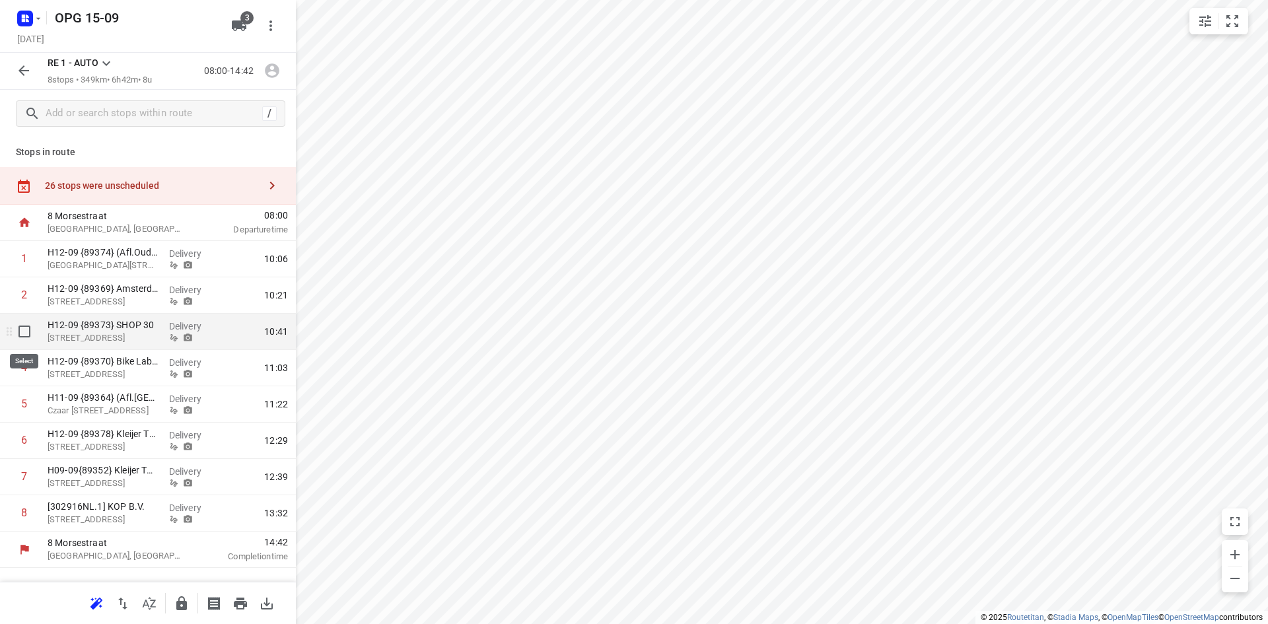
click at [19, 329] on input "checkbox" at bounding box center [24, 331] width 26 height 26
checkbox input "true"
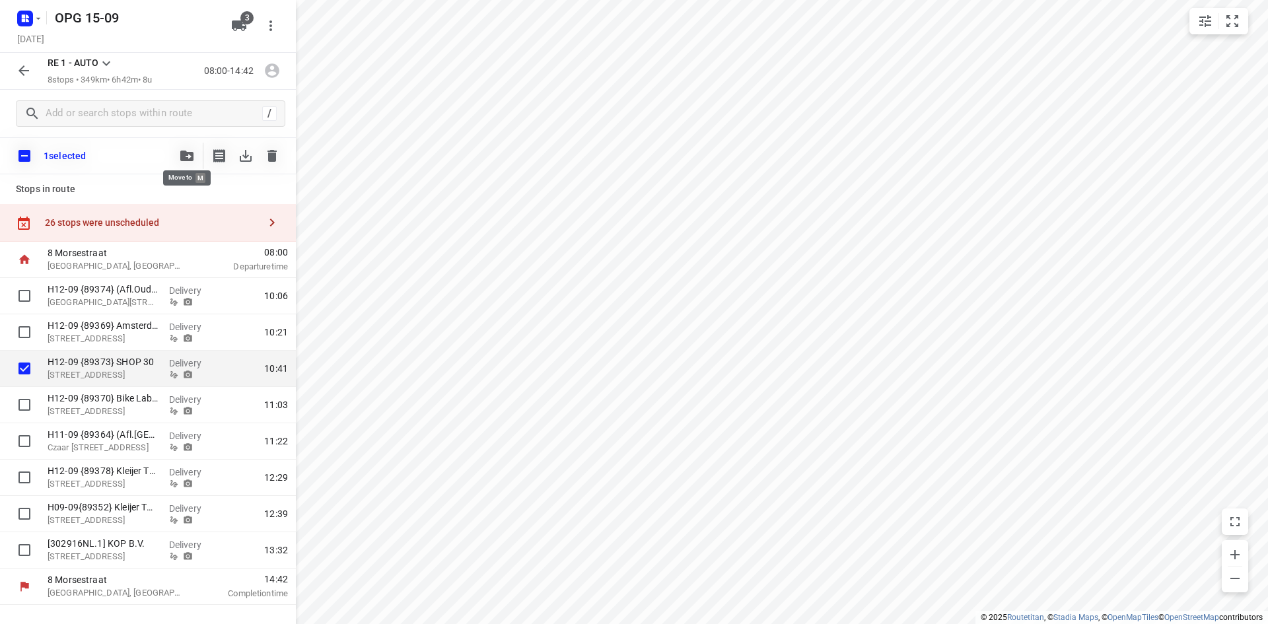
click at [174, 158] on button "button" at bounding box center [187, 156] width 26 height 26
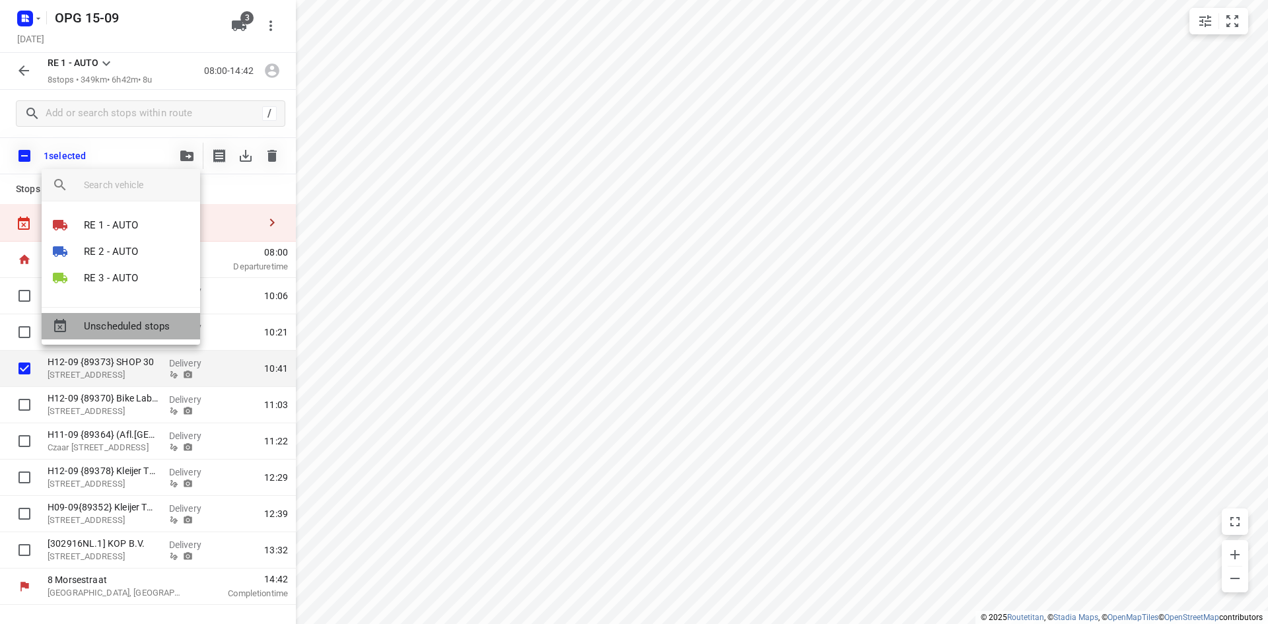
click at [137, 327] on span "Unscheduled stops" at bounding box center [137, 326] width 106 height 15
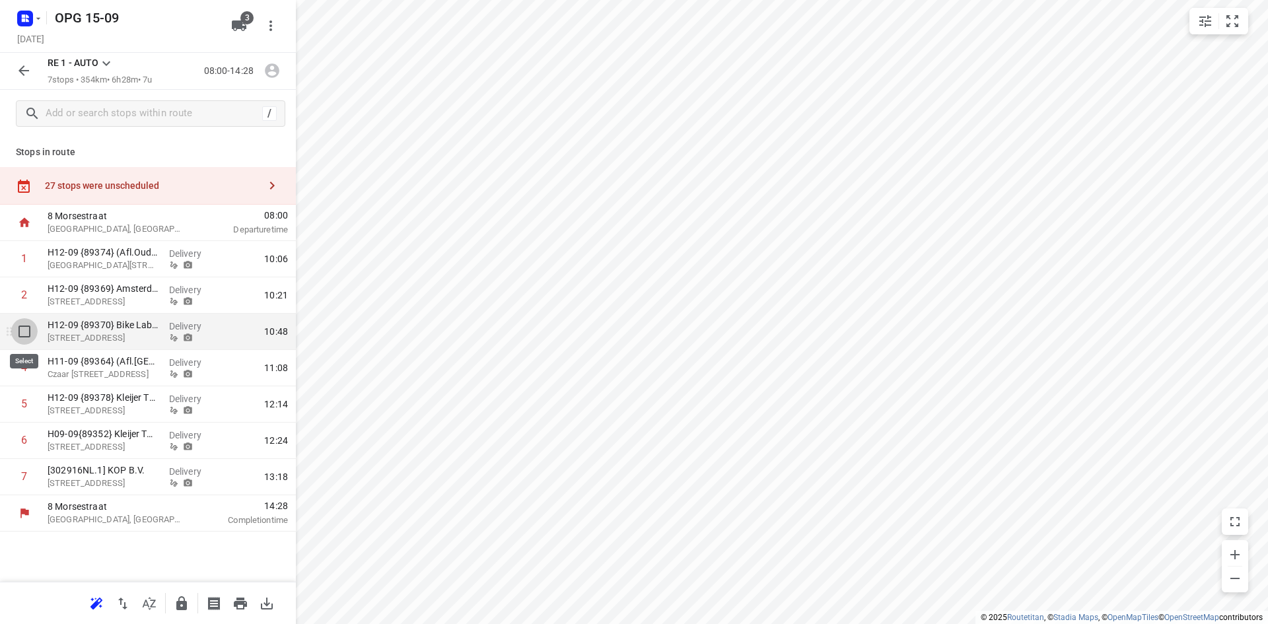
click at [30, 339] on input "checkbox" at bounding box center [24, 331] width 26 height 26
checkbox input "true"
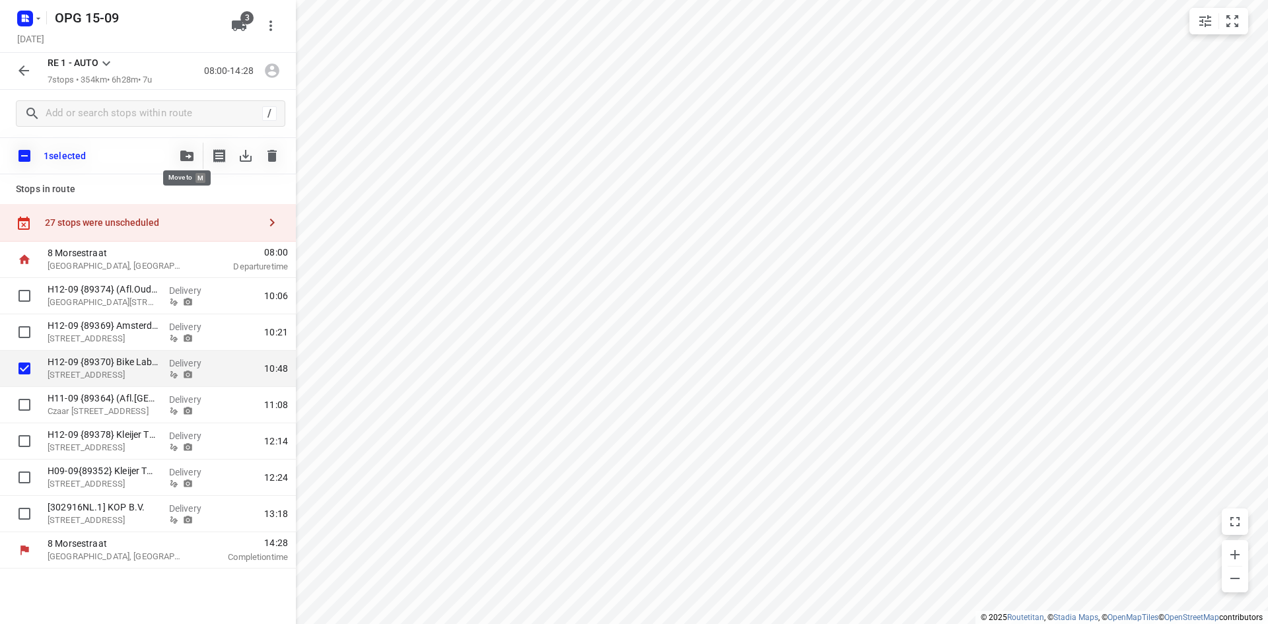
click at [182, 157] on icon "button" at bounding box center [186, 156] width 13 height 11
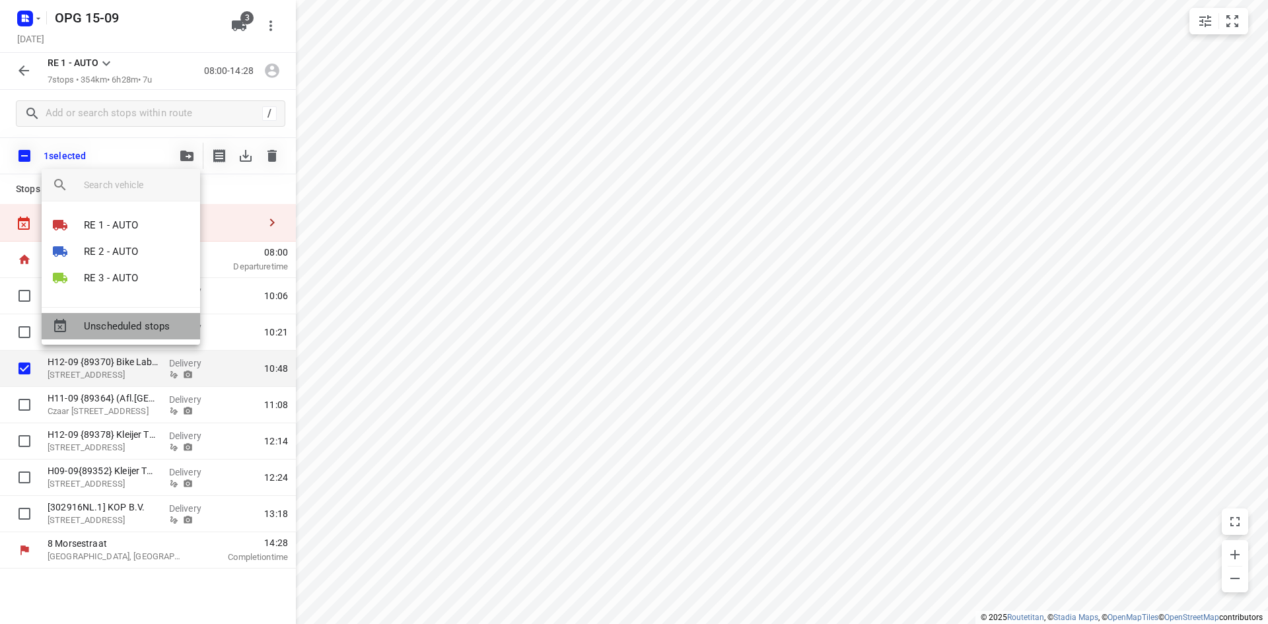
click at [148, 324] on span "Unscheduled stops" at bounding box center [137, 326] width 106 height 15
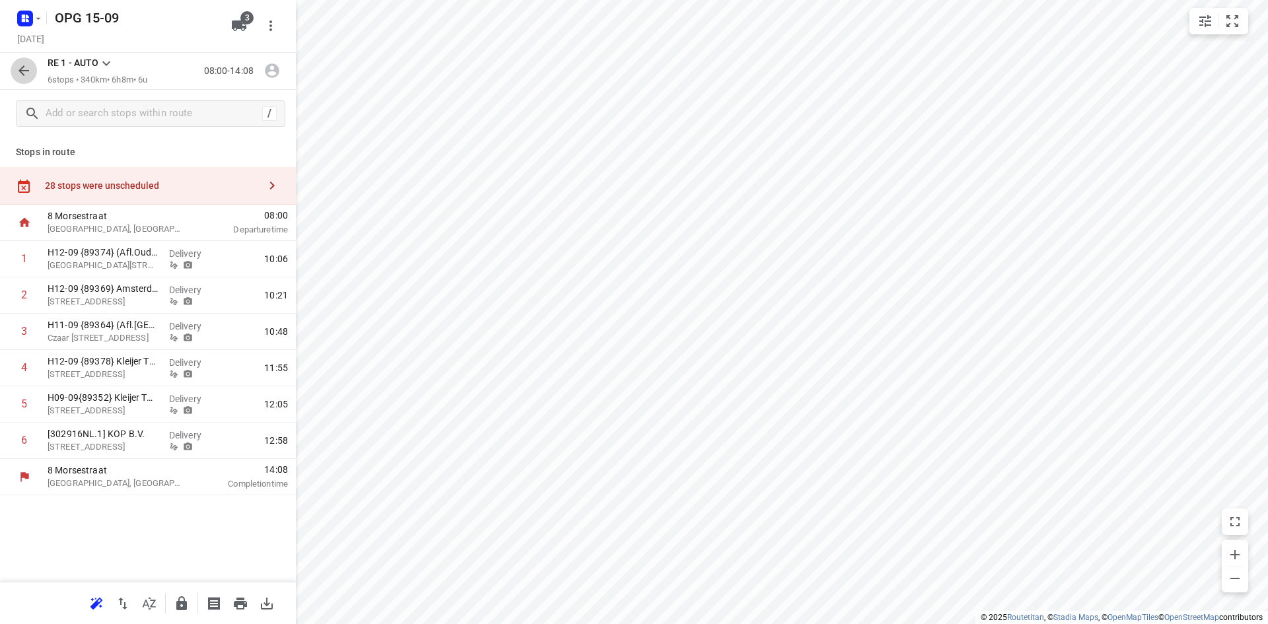
click at [28, 77] on icon "button" at bounding box center [24, 71] width 16 height 16
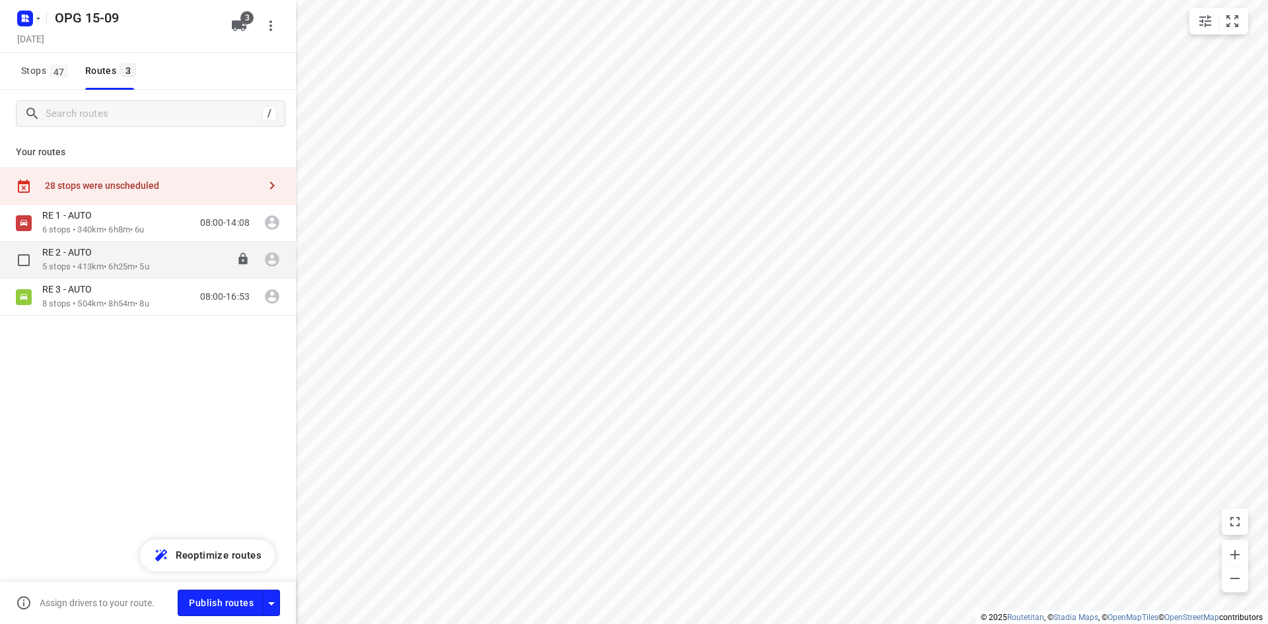
click at [82, 263] on p "5 stops • 413km • 6h25m • 5u" at bounding box center [95, 267] width 107 height 13
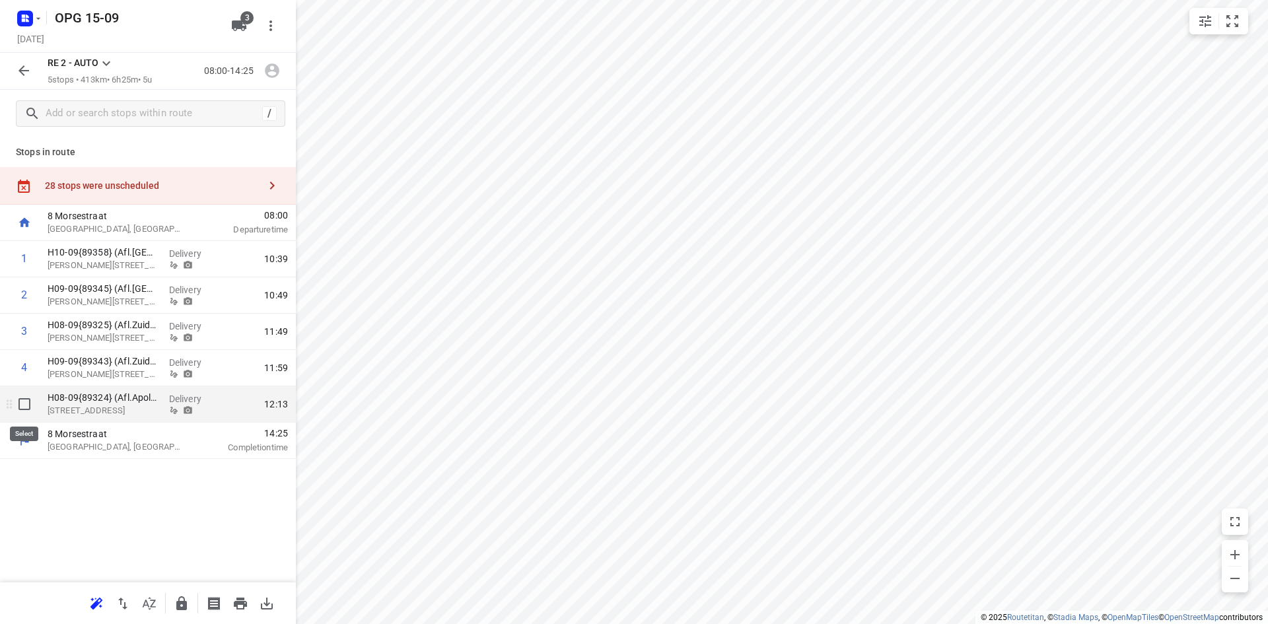
click at [17, 407] on input "checkbox" at bounding box center [24, 404] width 26 height 26
checkbox input "true"
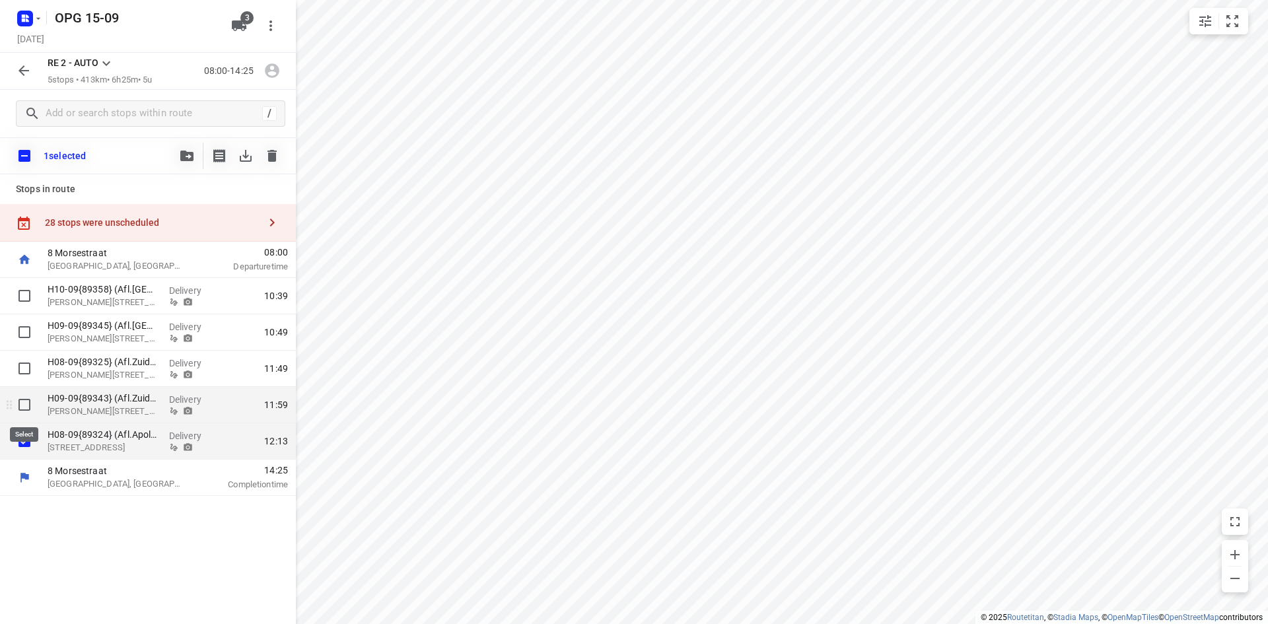
click at [27, 402] on input "checkbox" at bounding box center [24, 405] width 26 height 26
checkbox input "true"
click at [22, 374] on input "checkbox" at bounding box center [24, 368] width 26 height 26
checkbox input "true"
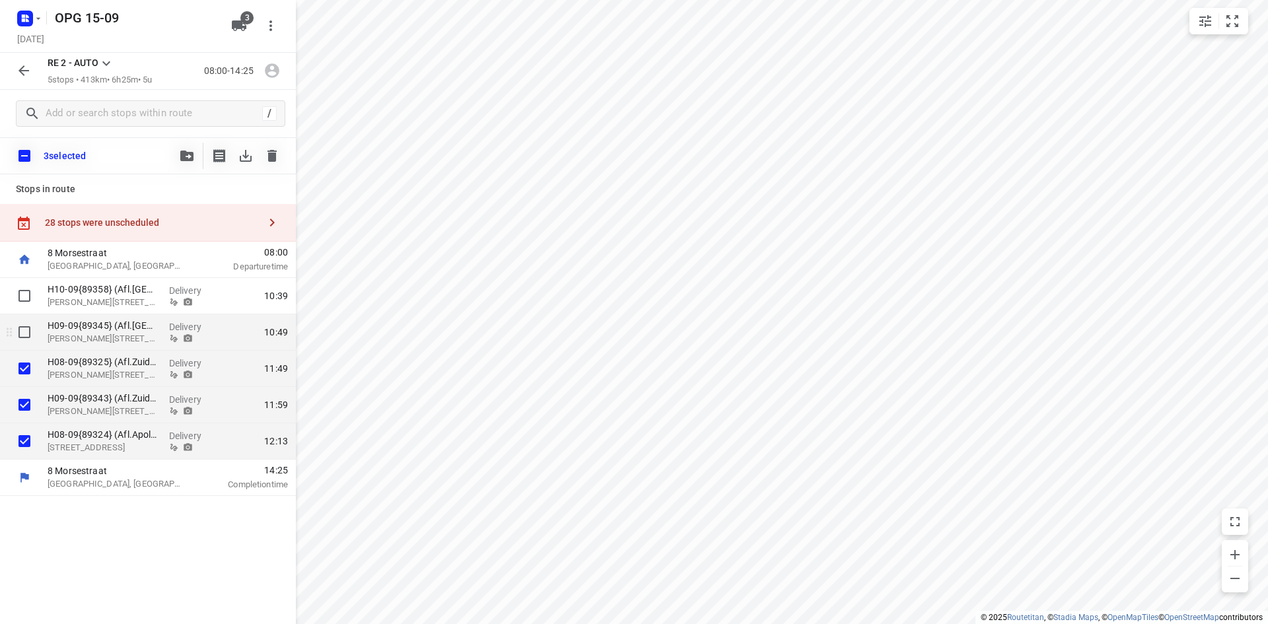
click at [25, 340] on input "checkbox" at bounding box center [24, 332] width 26 height 26
checkbox input "true"
click at [26, 306] on input "checkbox" at bounding box center [24, 296] width 26 height 26
checkbox input "true"
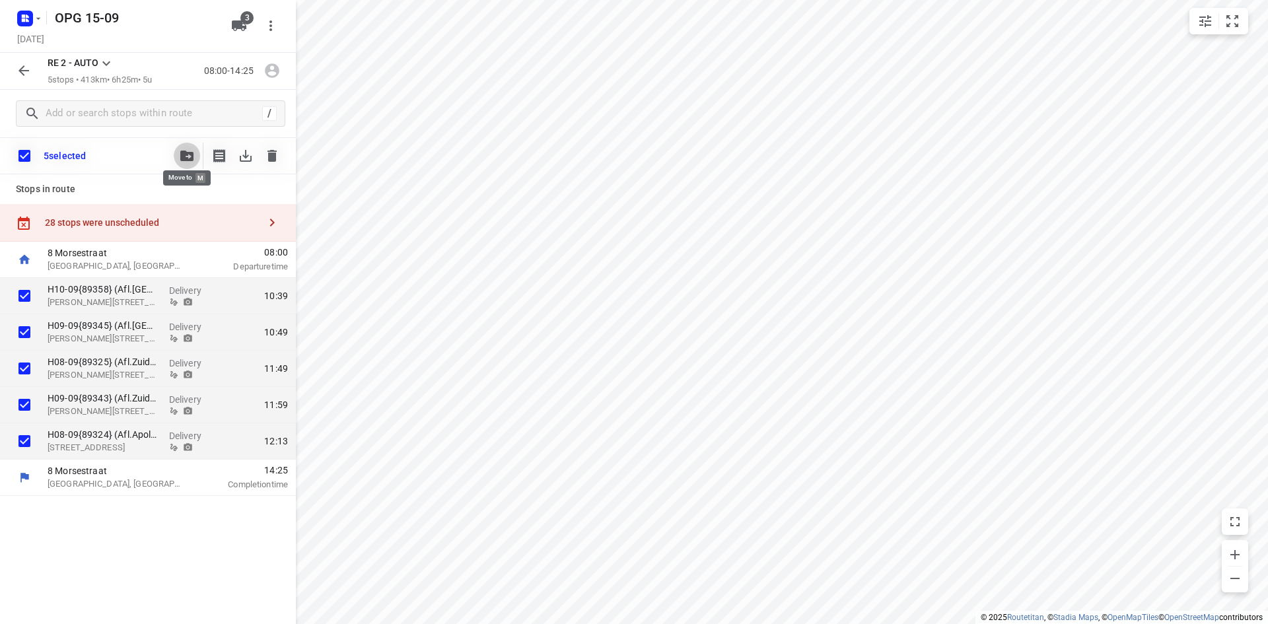
click at [181, 155] on icon "button" at bounding box center [186, 156] width 13 height 11
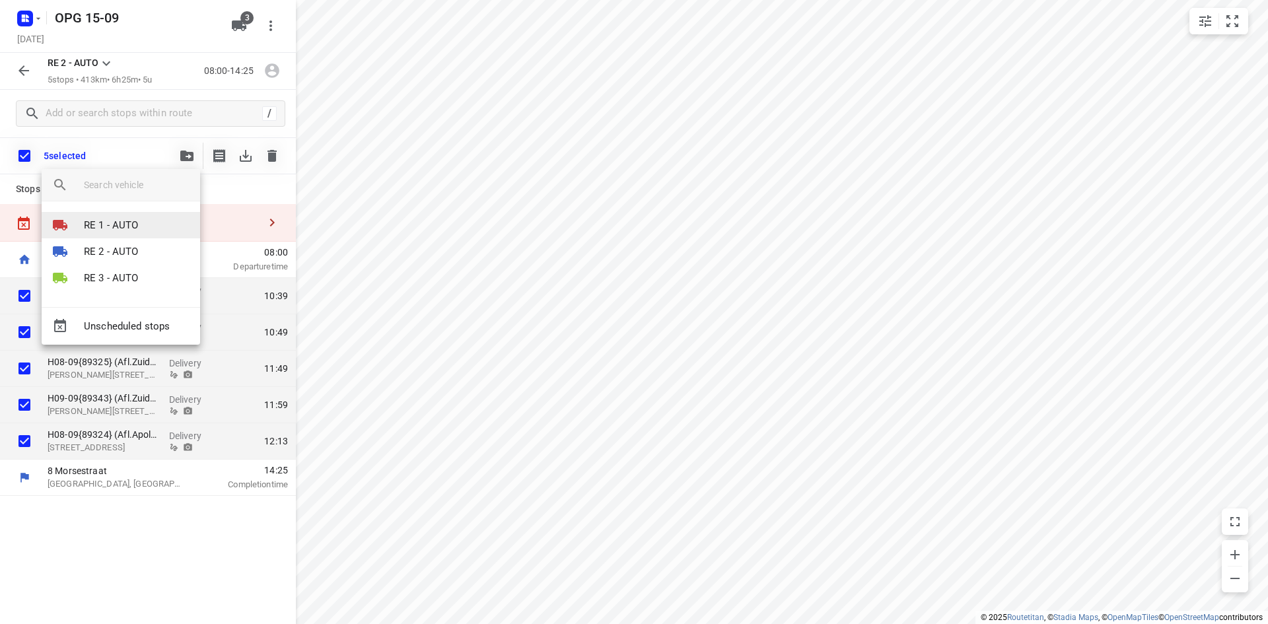
click at [112, 226] on p "RE 1 - AUTO" at bounding box center [111, 225] width 55 height 15
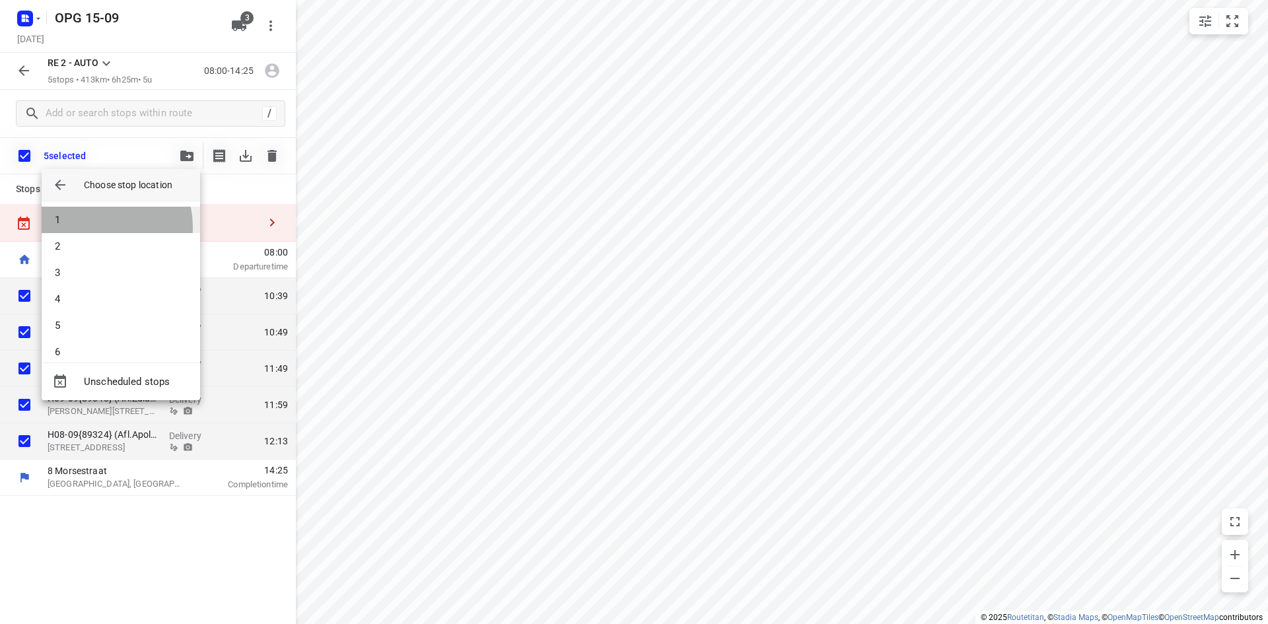
click at [101, 226] on li "1" at bounding box center [121, 220] width 158 height 26
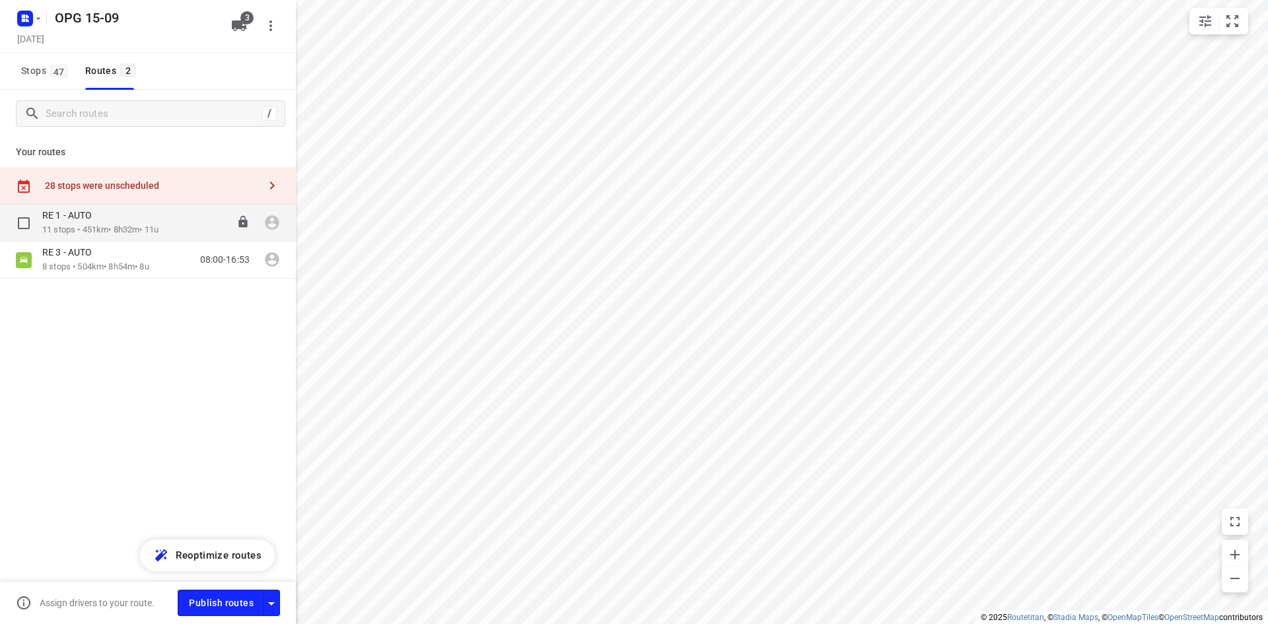
click at [118, 215] on div "RE 1 - AUTO" at bounding box center [100, 216] width 116 height 15
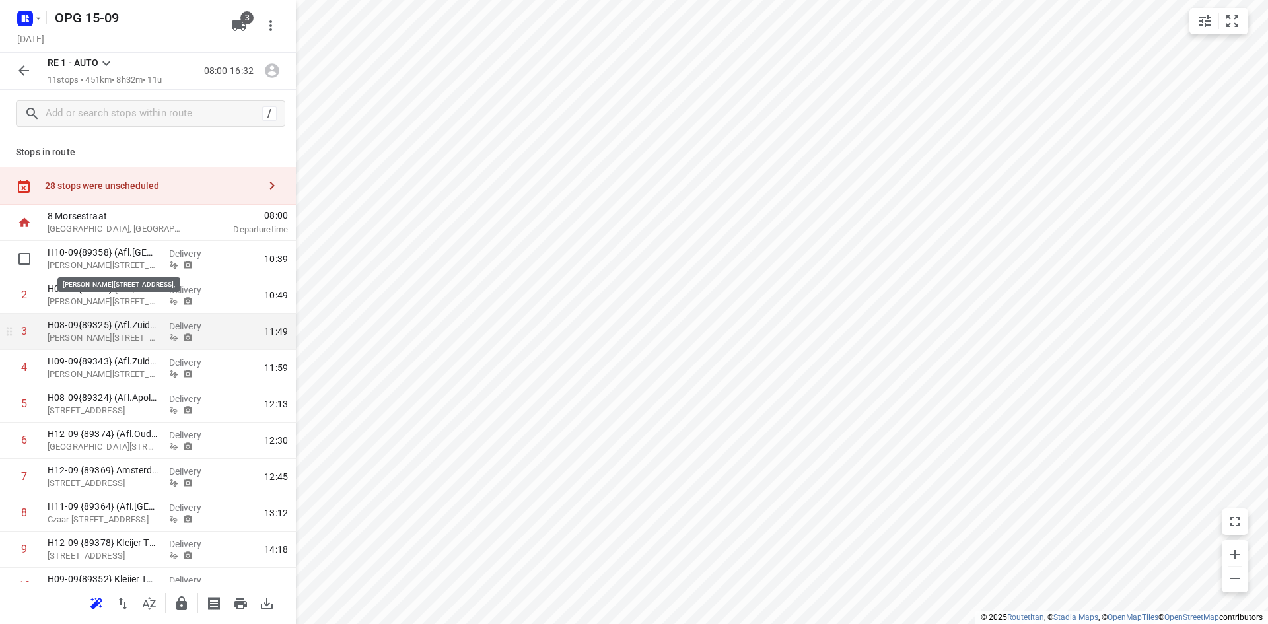
scroll to position [95, 0]
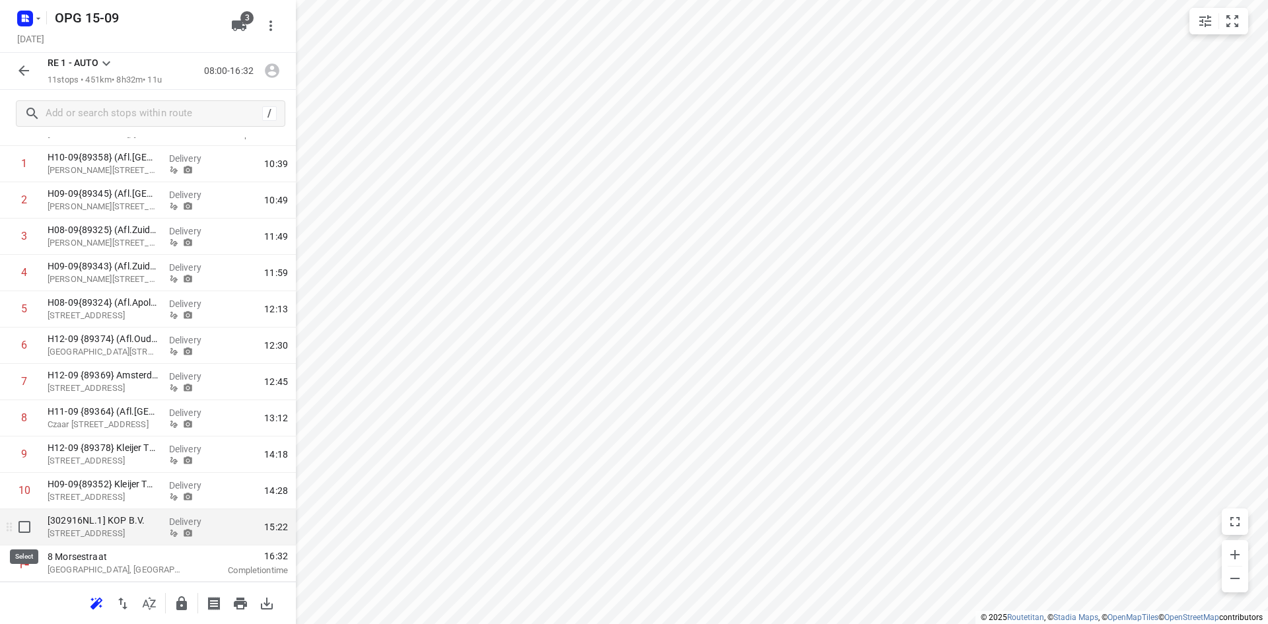
click at [28, 530] on input "checkbox" at bounding box center [24, 527] width 26 height 26
checkbox input "true"
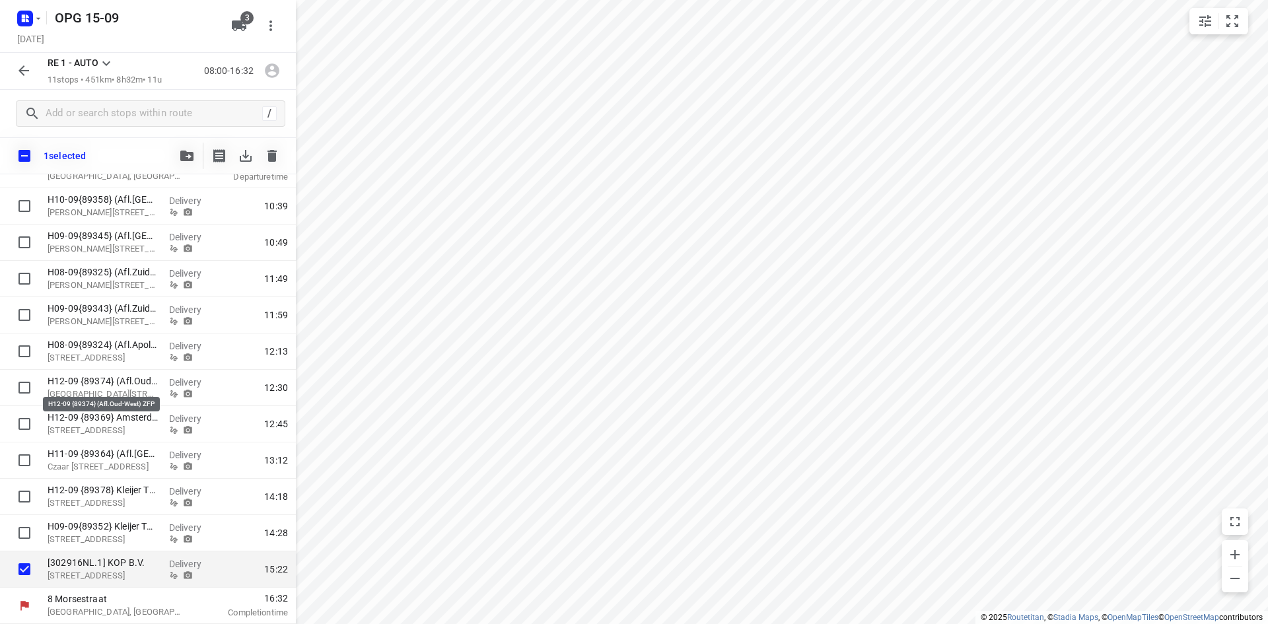
scroll to position [0, 0]
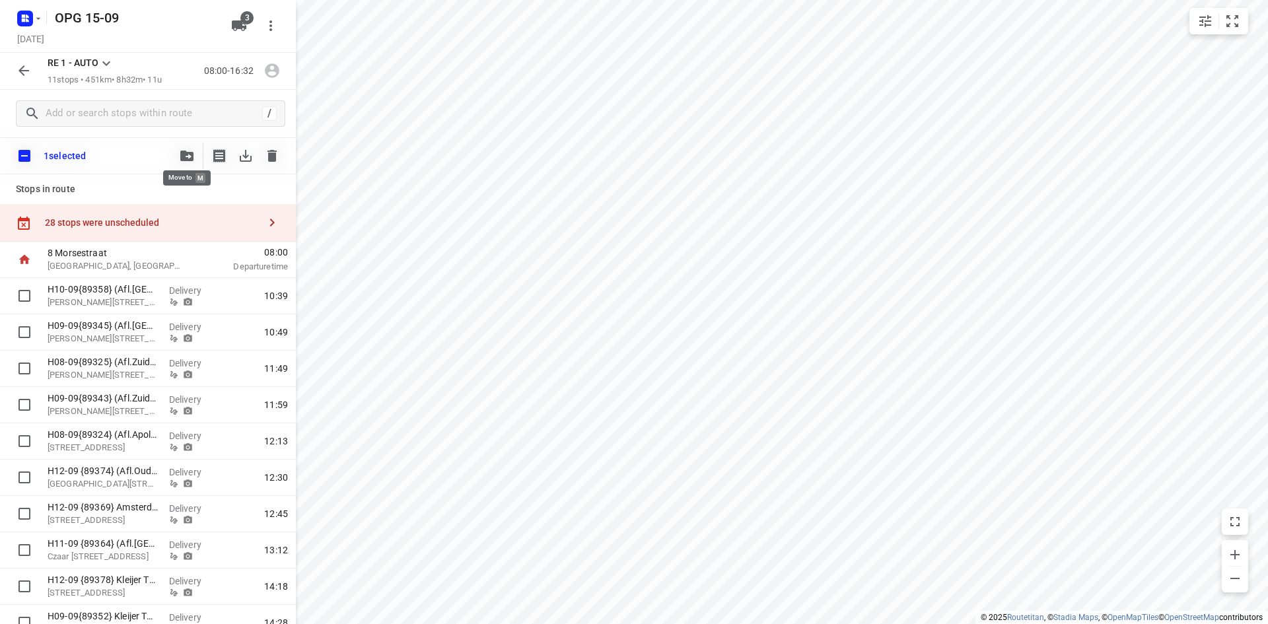
click at [189, 151] on icon "button" at bounding box center [186, 156] width 13 height 11
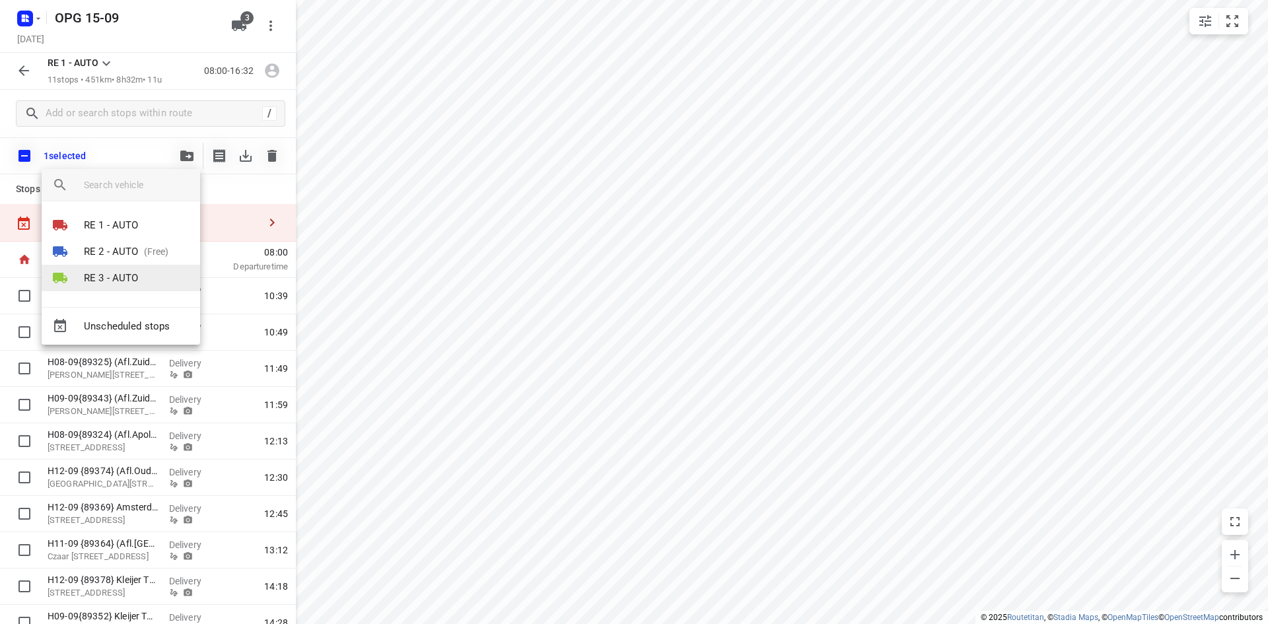
click at [114, 280] on p "RE 3 - AUTO" at bounding box center [111, 278] width 55 height 15
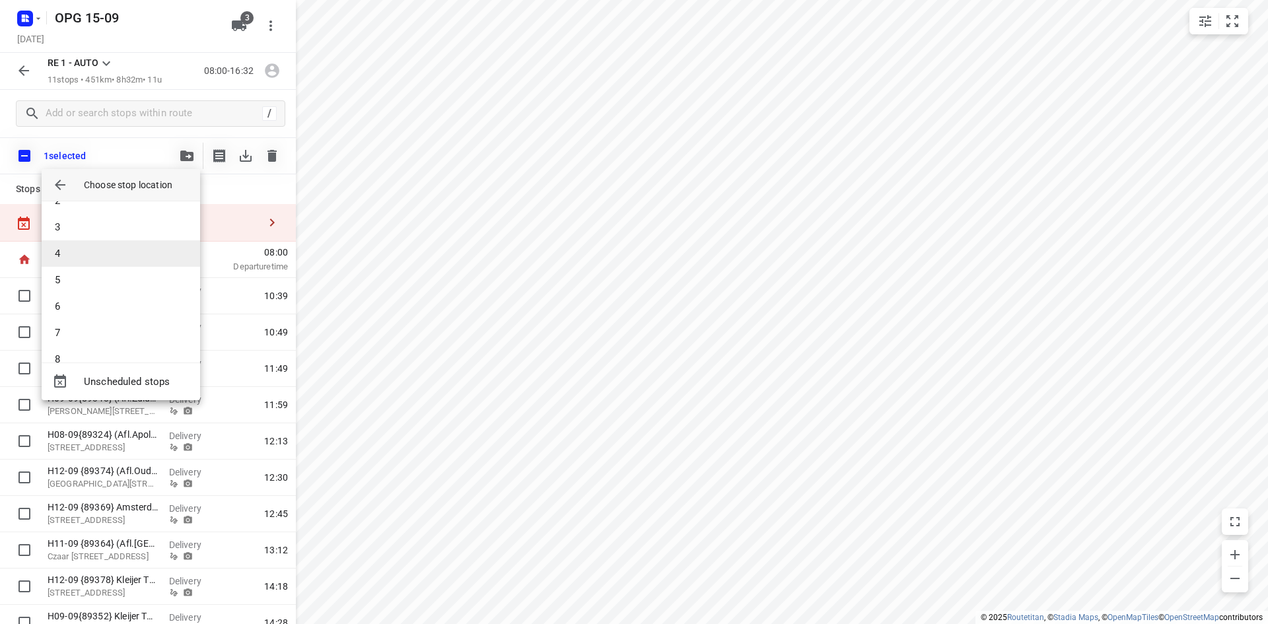
scroll to position [66, 0]
click at [86, 341] on li "8" at bounding box center [121, 339] width 158 height 26
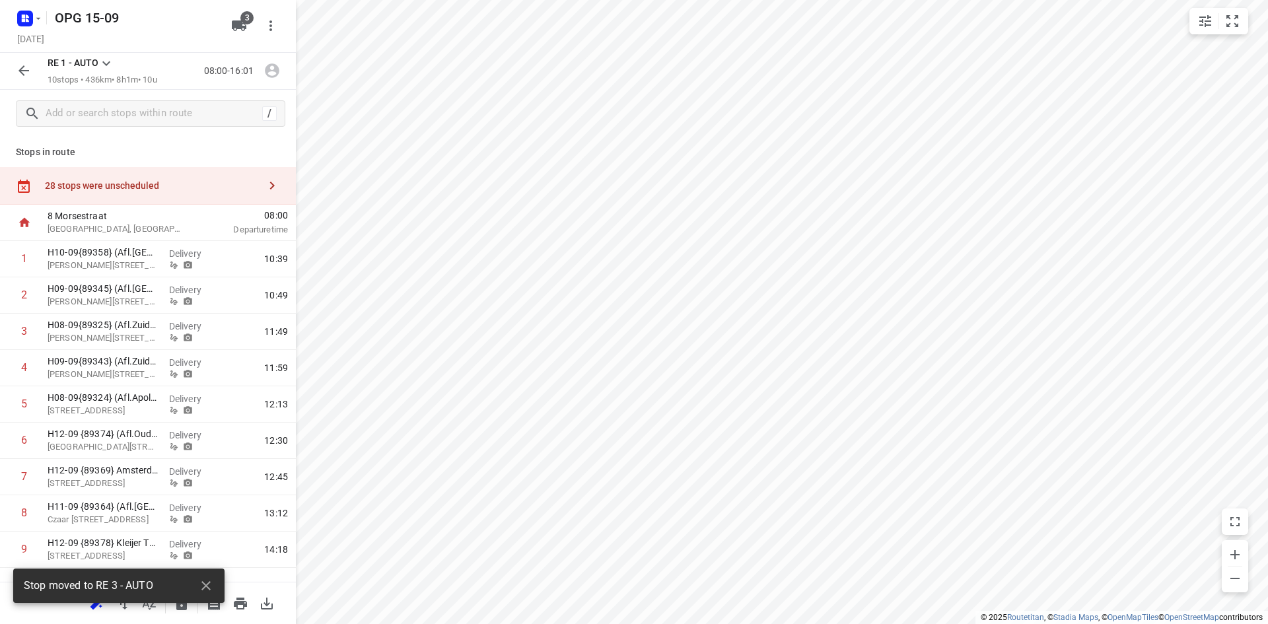
click at [18, 69] on icon "button" at bounding box center [24, 71] width 16 height 16
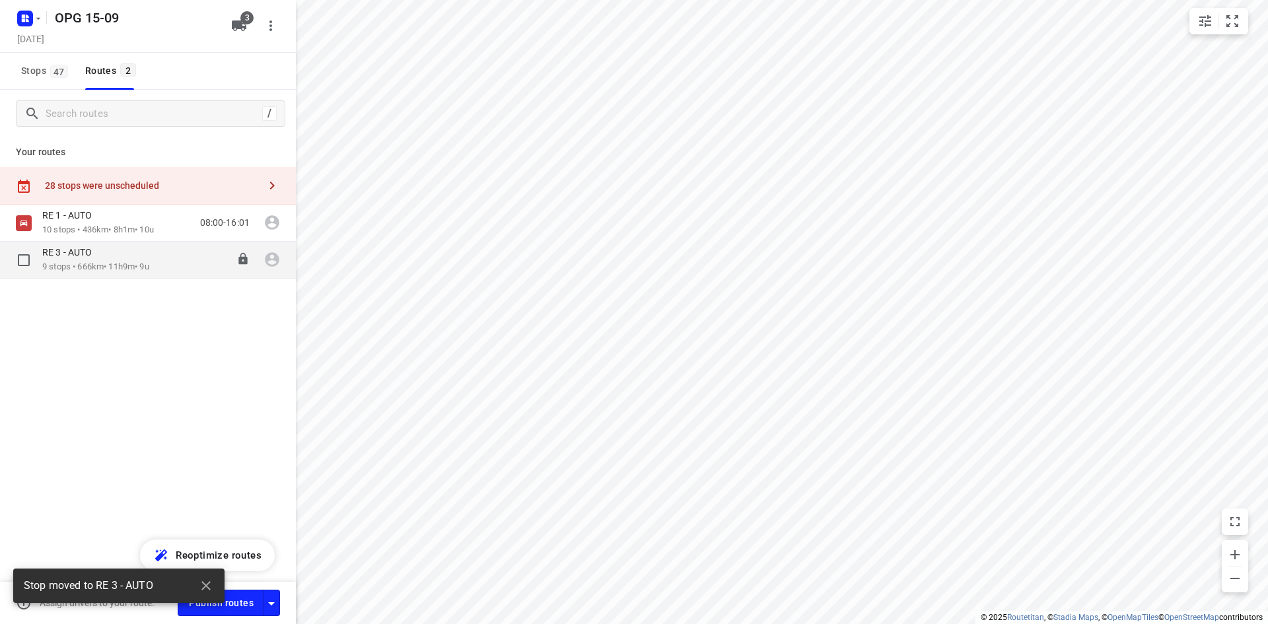
click at [77, 257] on p "RE 3 - AUTO" at bounding box center [70, 252] width 57 height 12
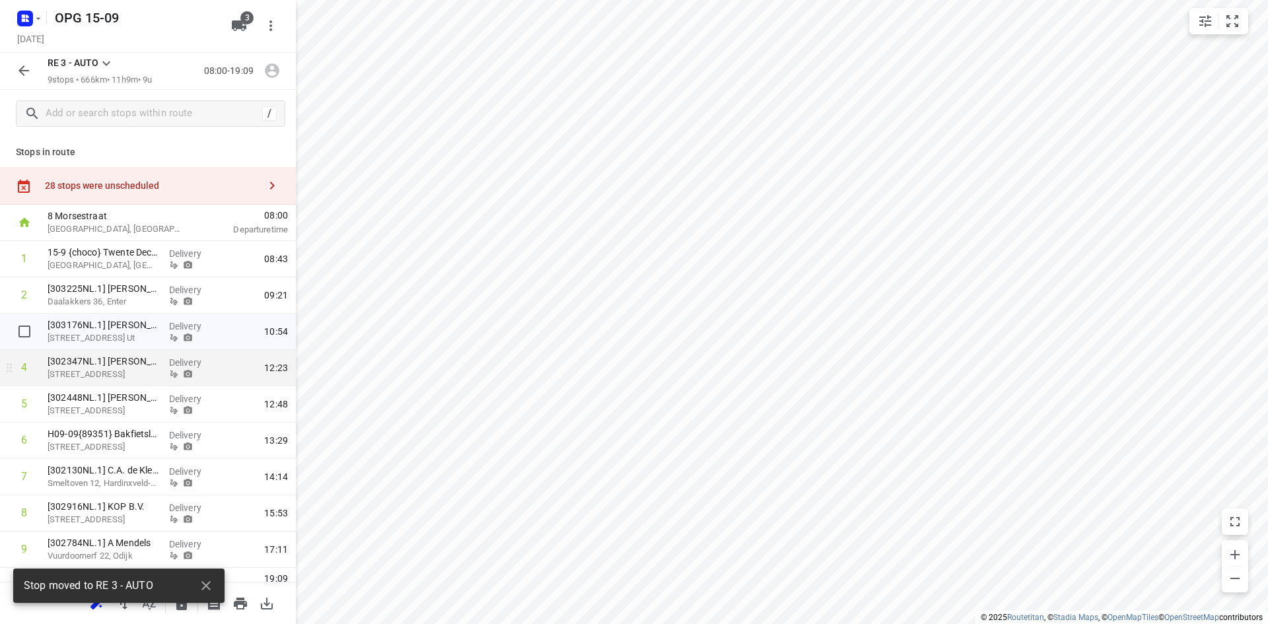
scroll to position [22, 0]
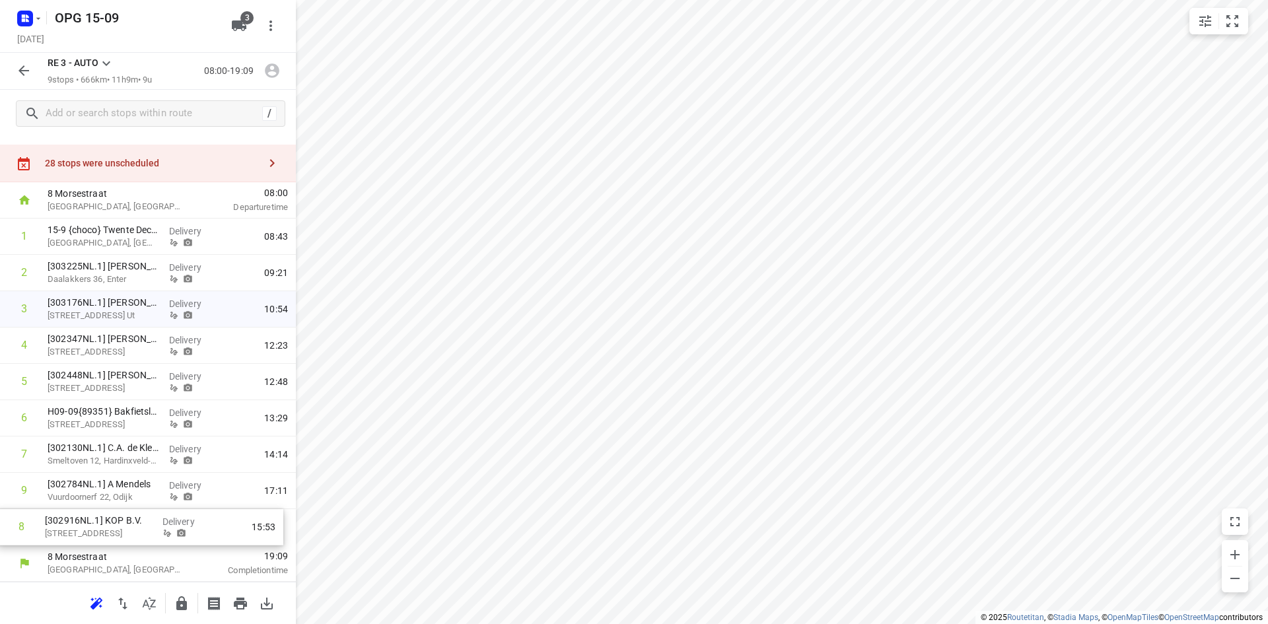
drag, startPoint x: 129, startPoint y: 498, endPoint x: 125, endPoint y: 547, distance: 48.4
click at [126, 548] on div "[GEOGRAPHIC_DATA], [GEOGRAPHIC_DATA] 08:00 Departure time 1 15-9 {choco} Twente…" at bounding box center [148, 381] width 296 height 399
click at [34, 69] on button "button" at bounding box center [24, 70] width 26 height 26
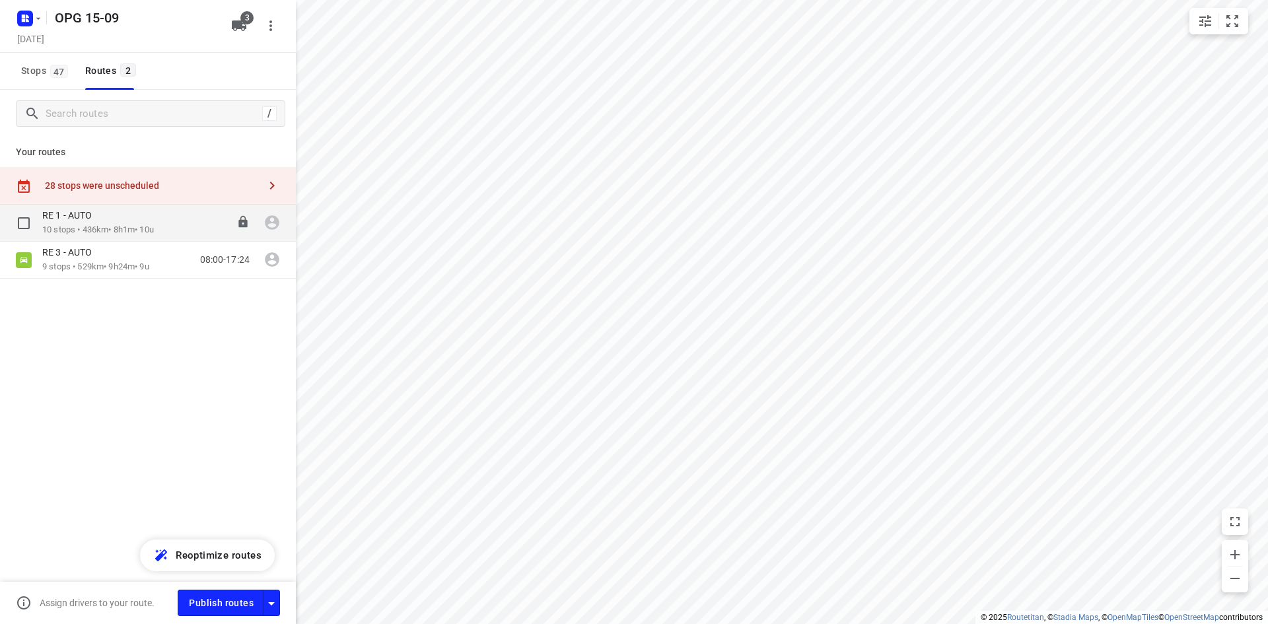
click at [138, 219] on div "RE 1 - AUTO" at bounding box center [98, 216] width 112 height 15
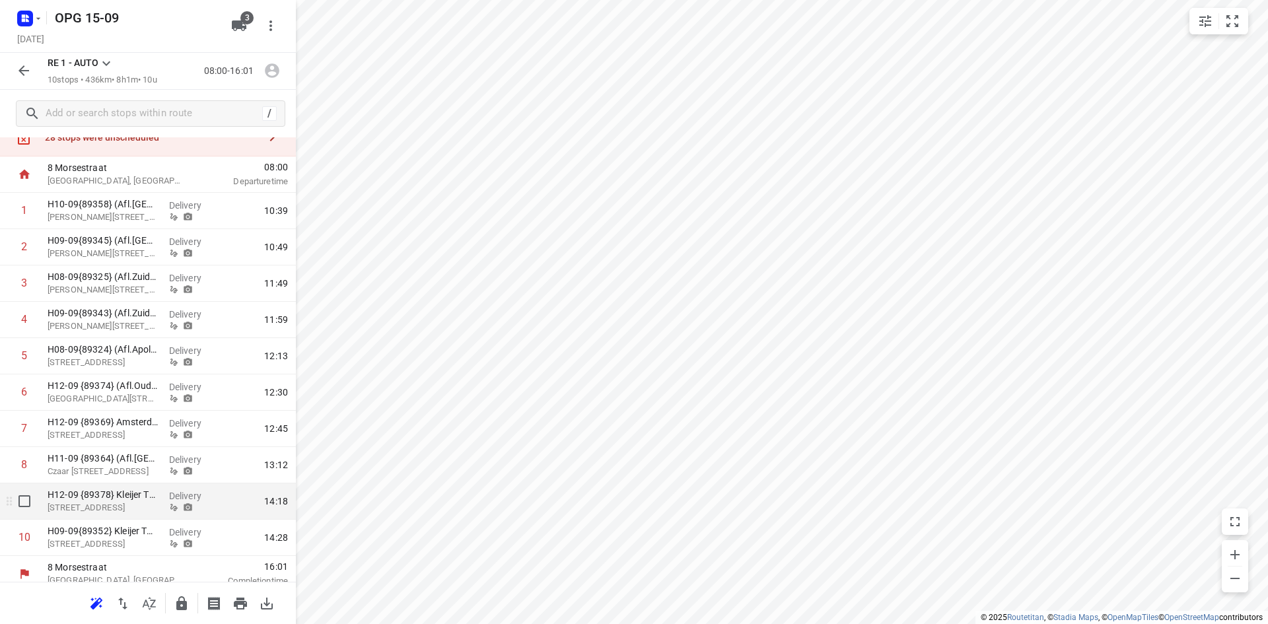
scroll to position [59, 0]
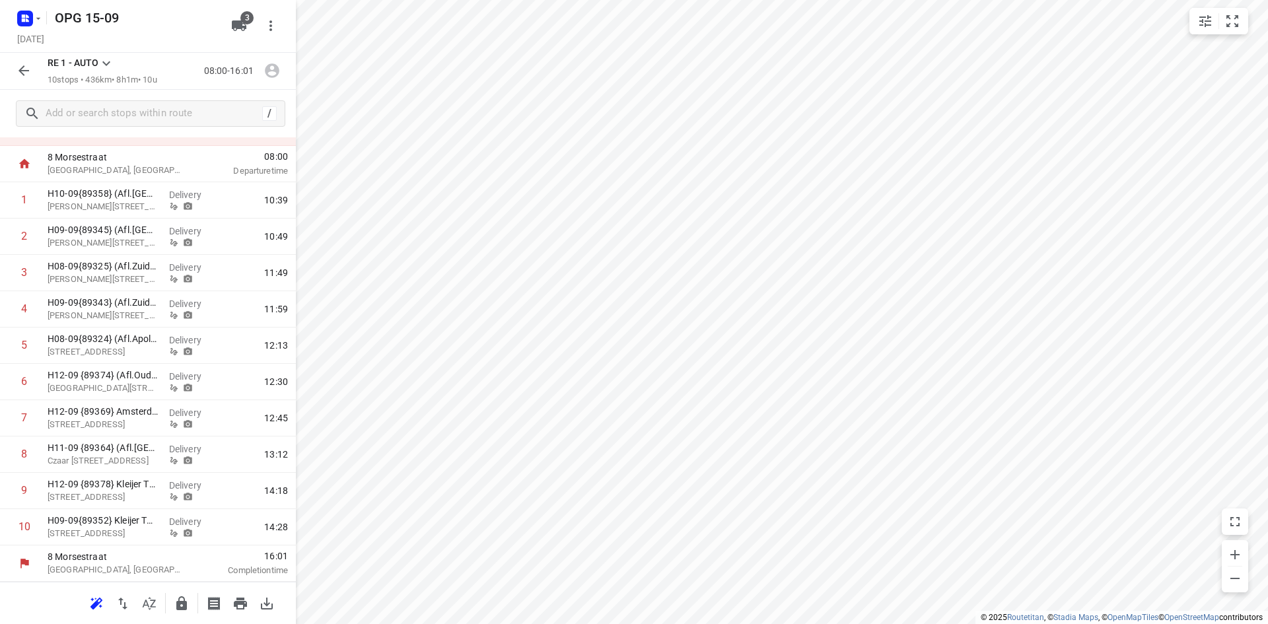
click at [30, 72] on icon "button" at bounding box center [24, 71] width 16 height 16
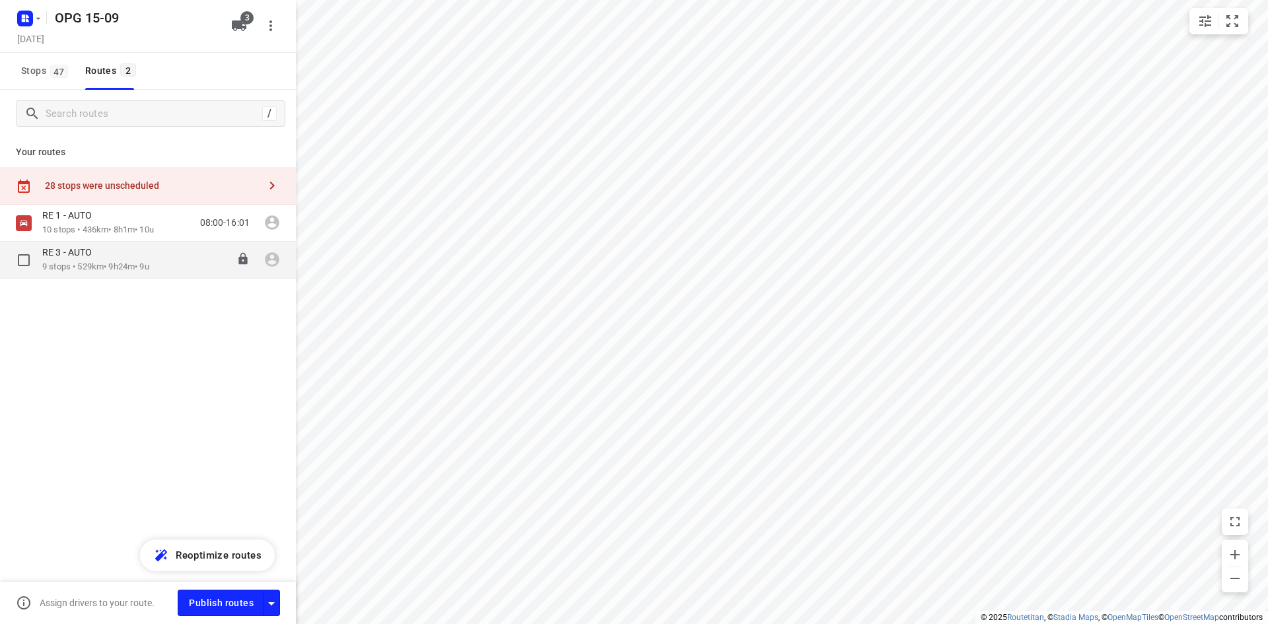
click at [77, 246] on p "RE 3 - AUTO" at bounding box center [70, 252] width 57 height 12
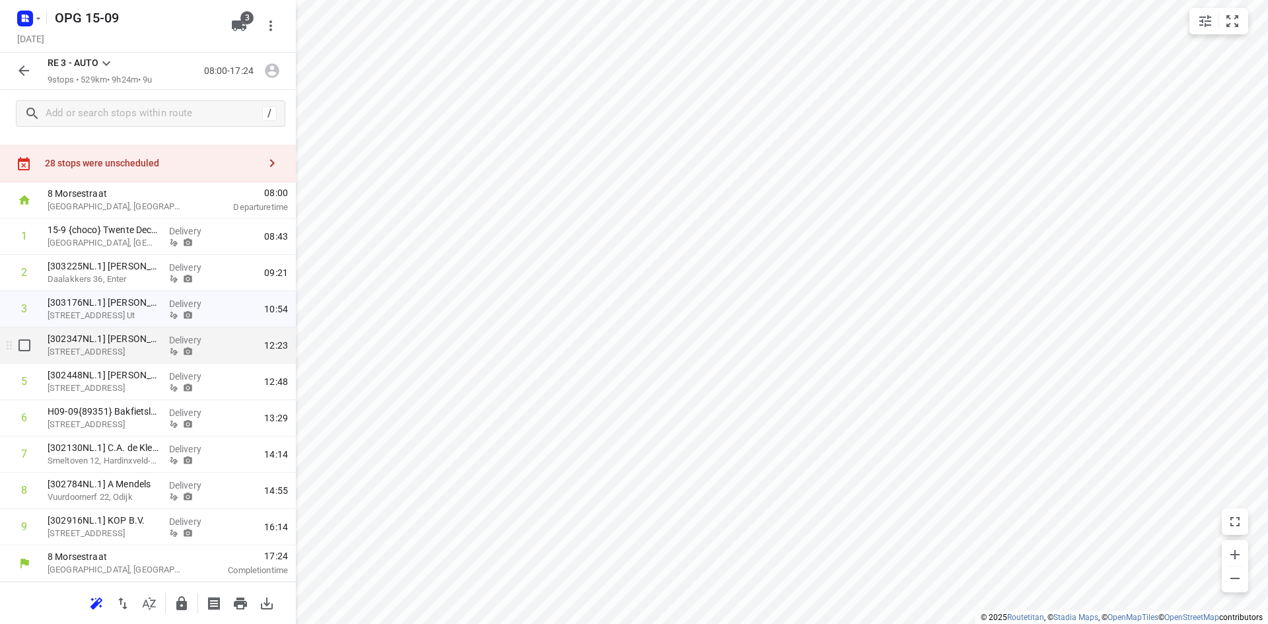
scroll to position [0, 0]
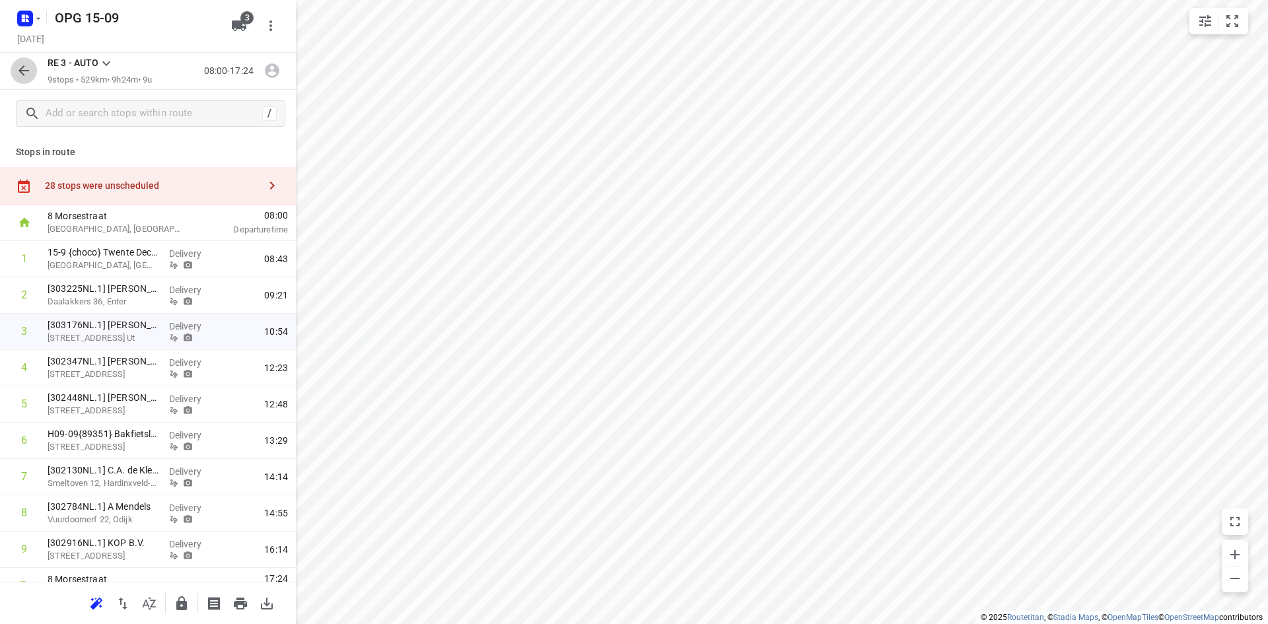
click at [22, 71] on icon "button" at bounding box center [23, 70] width 11 height 11
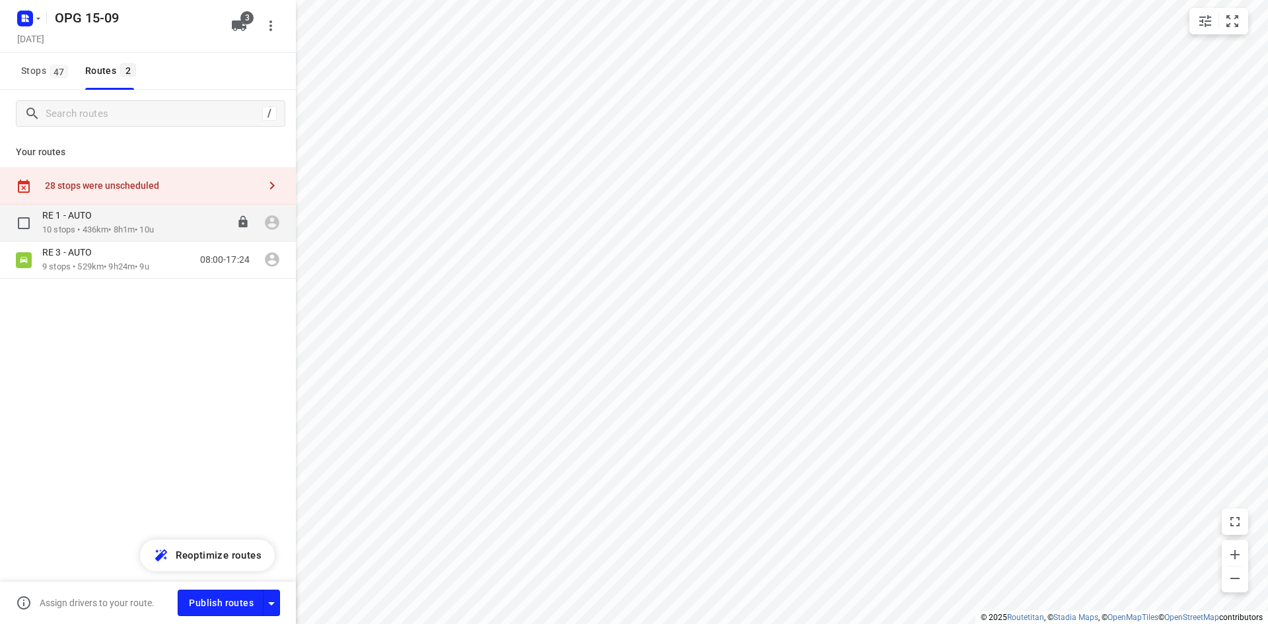
click at [125, 219] on div "RE 1 - AUTO" at bounding box center [98, 216] width 112 height 15
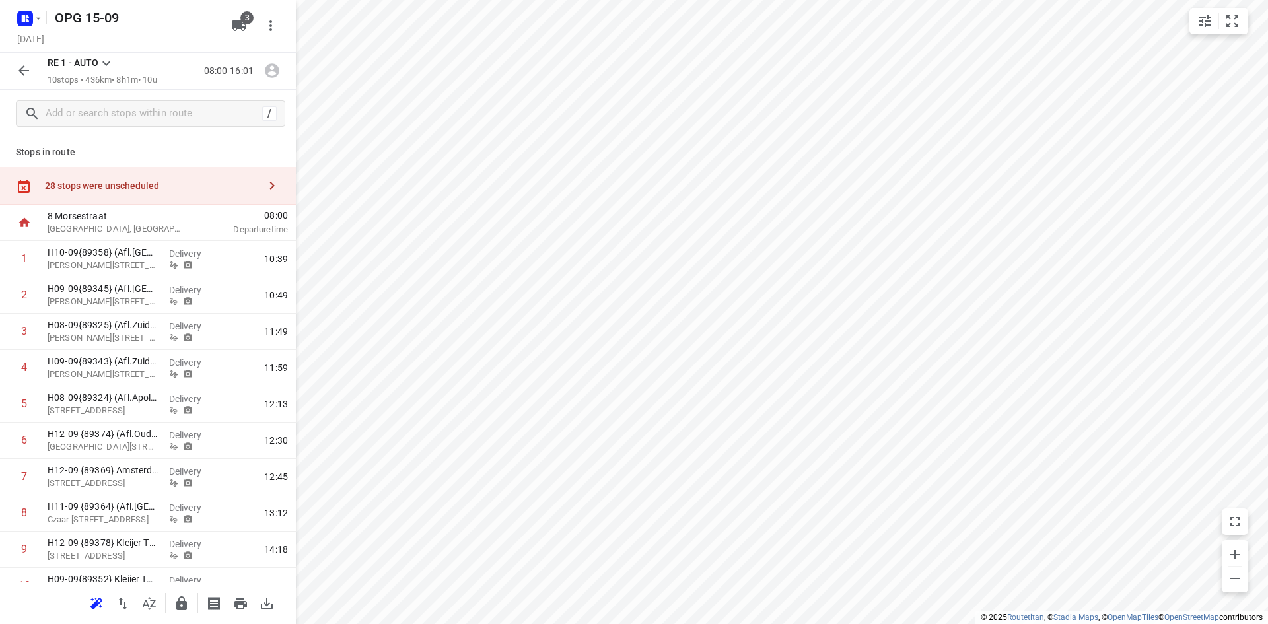
click at [24, 75] on icon "button" at bounding box center [23, 70] width 11 height 11
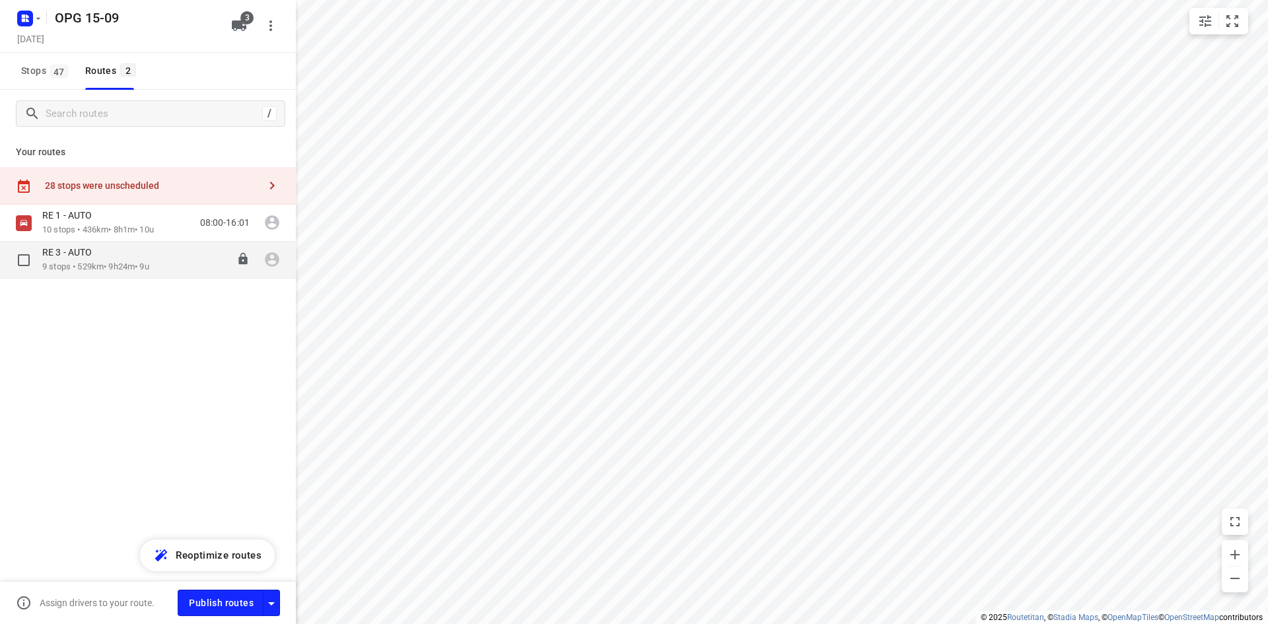
click at [144, 256] on div "RE 3 - AUTO" at bounding box center [95, 253] width 107 height 15
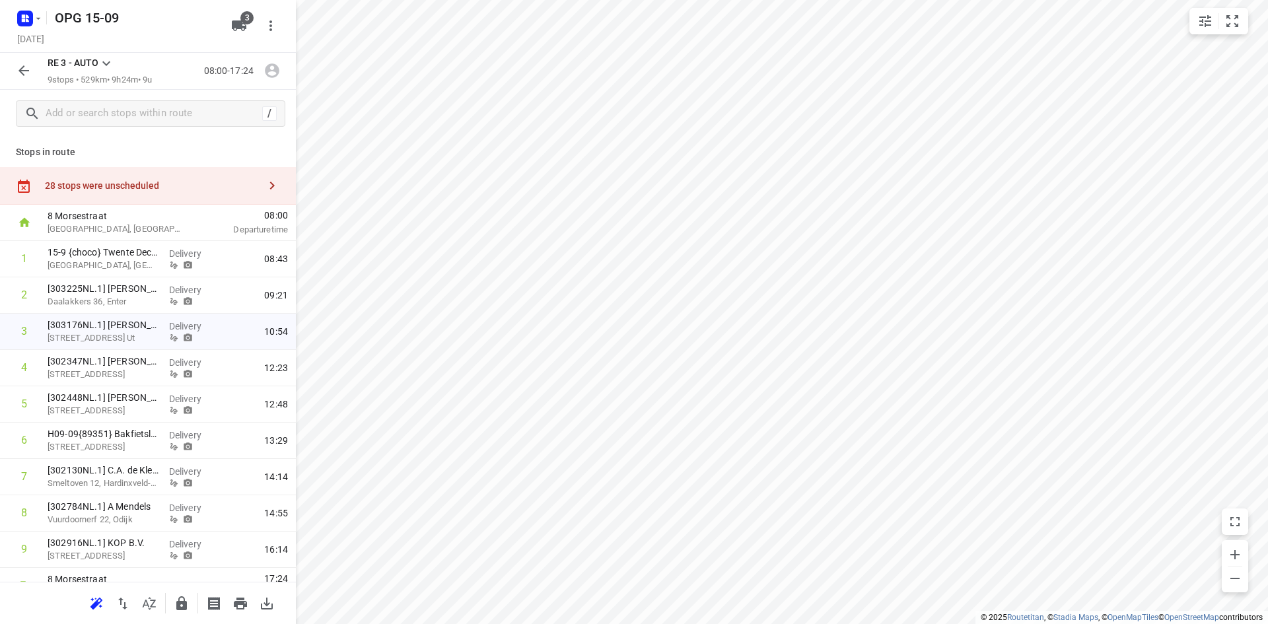
click at [17, 73] on icon "button" at bounding box center [24, 71] width 16 height 16
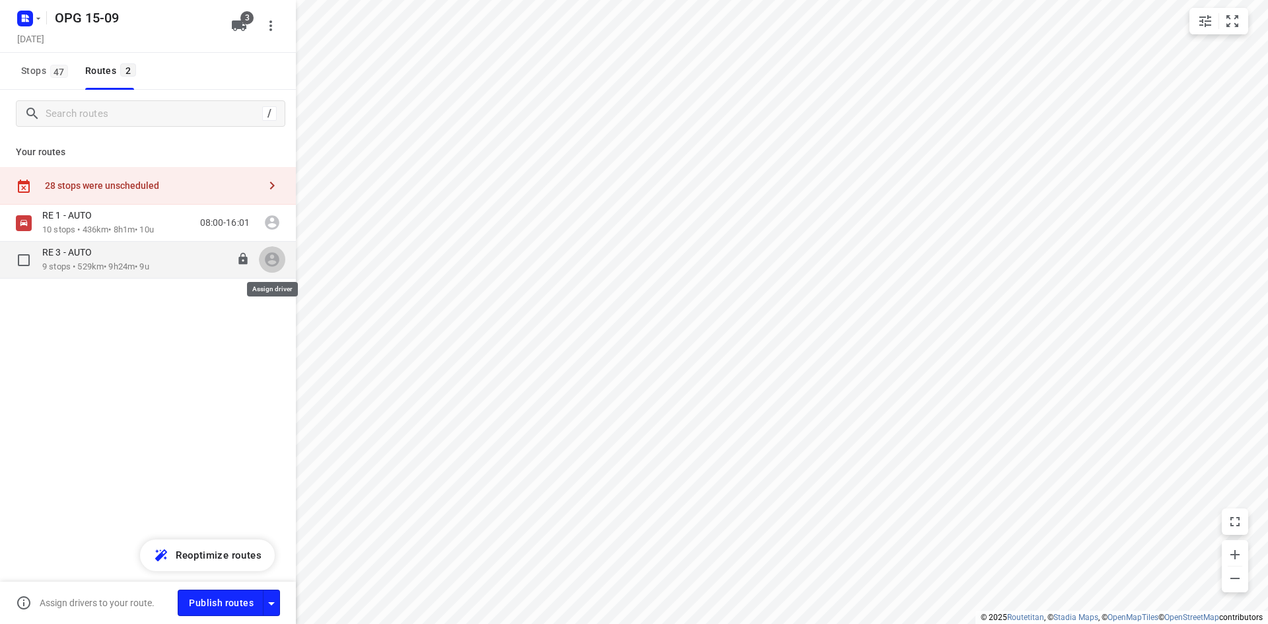
click at [270, 263] on icon "button" at bounding box center [271, 259] width 17 height 17
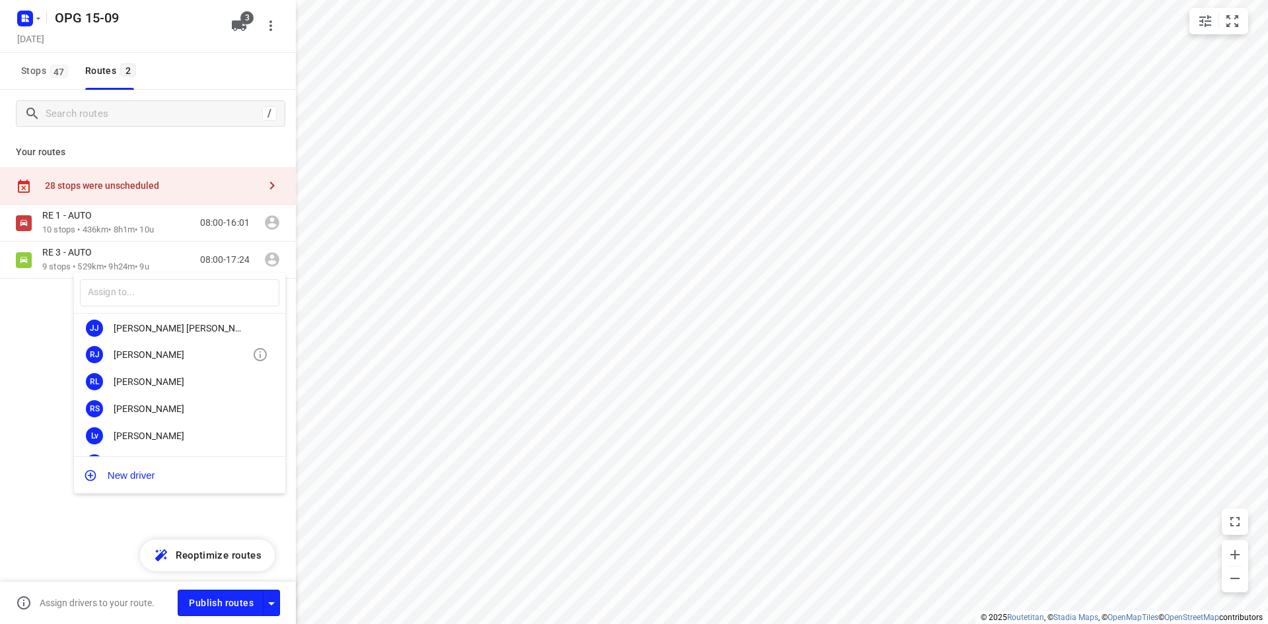
scroll to position [132, 0]
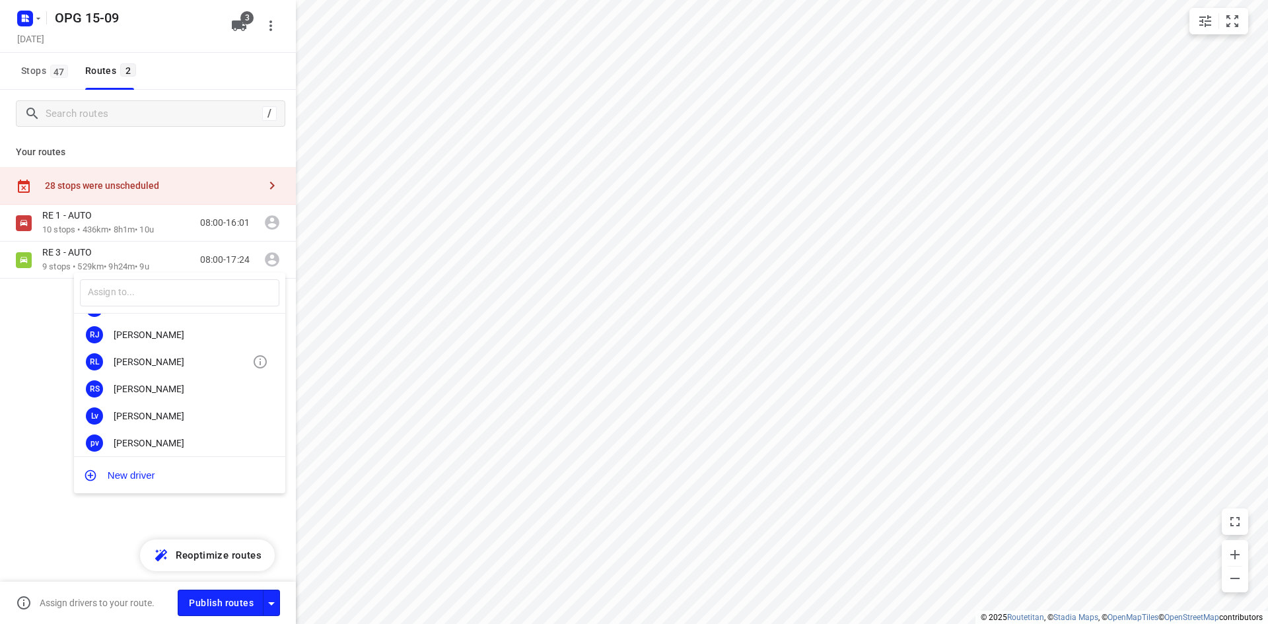
click at [188, 362] on div "[PERSON_NAME]" at bounding box center [183, 362] width 139 height 11
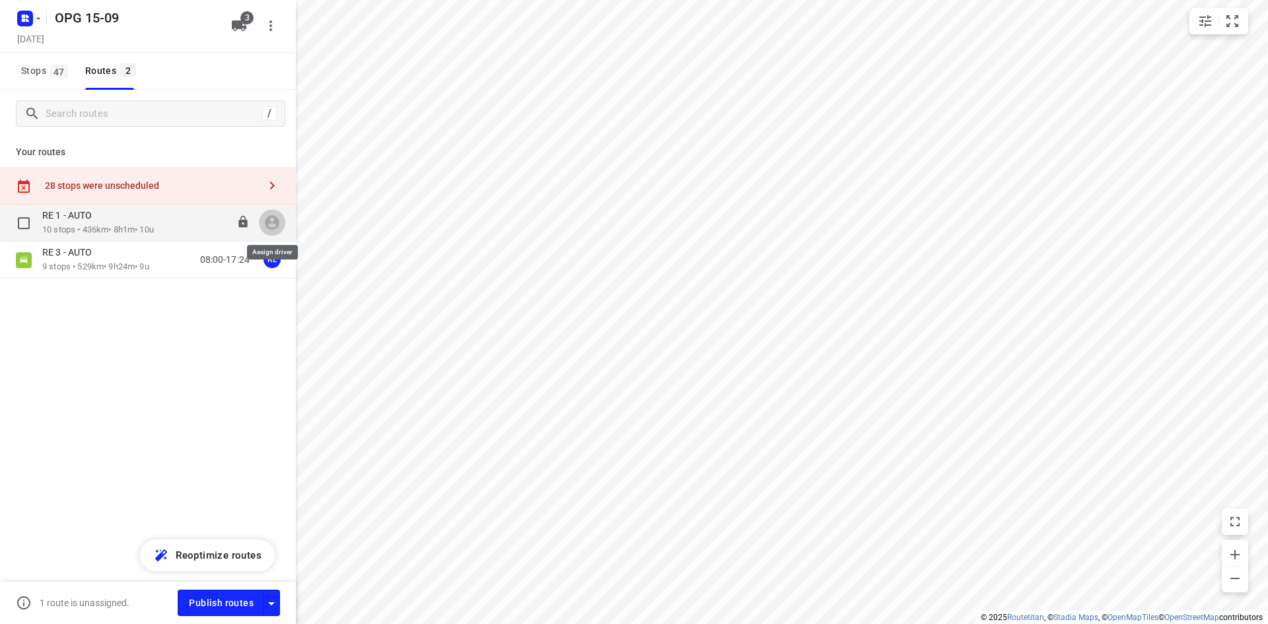
click at [263, 228] on icon "button" at bounding box center [271, 222] width 17 height 17
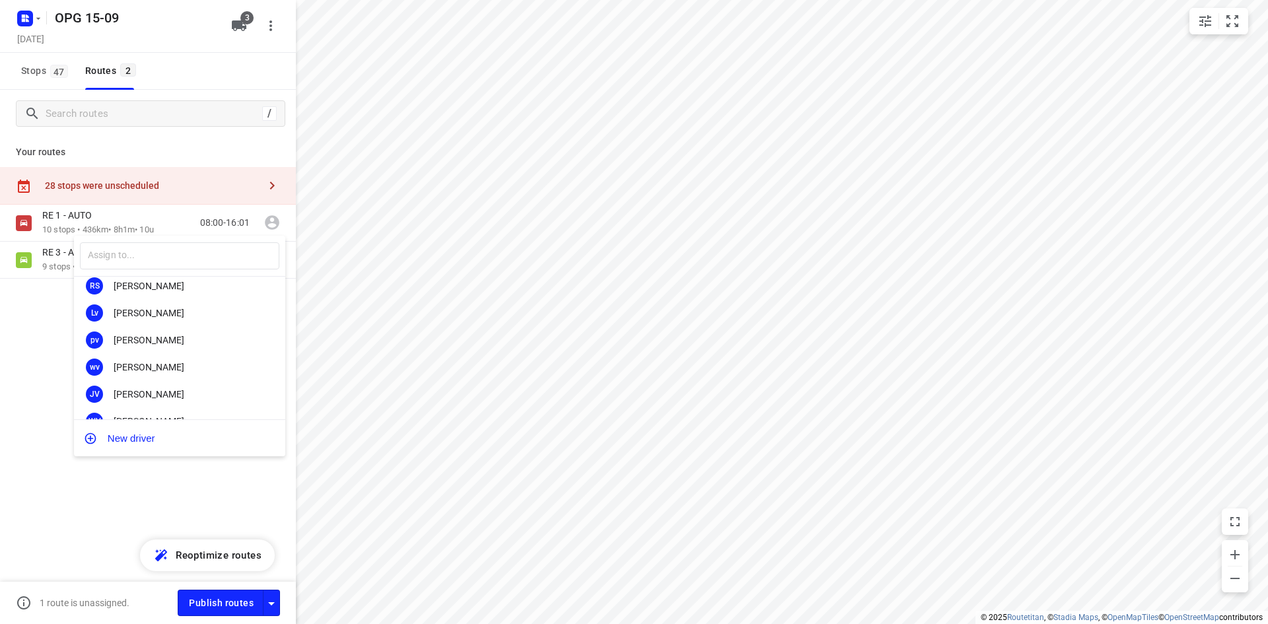
scroll to position [246, 0]
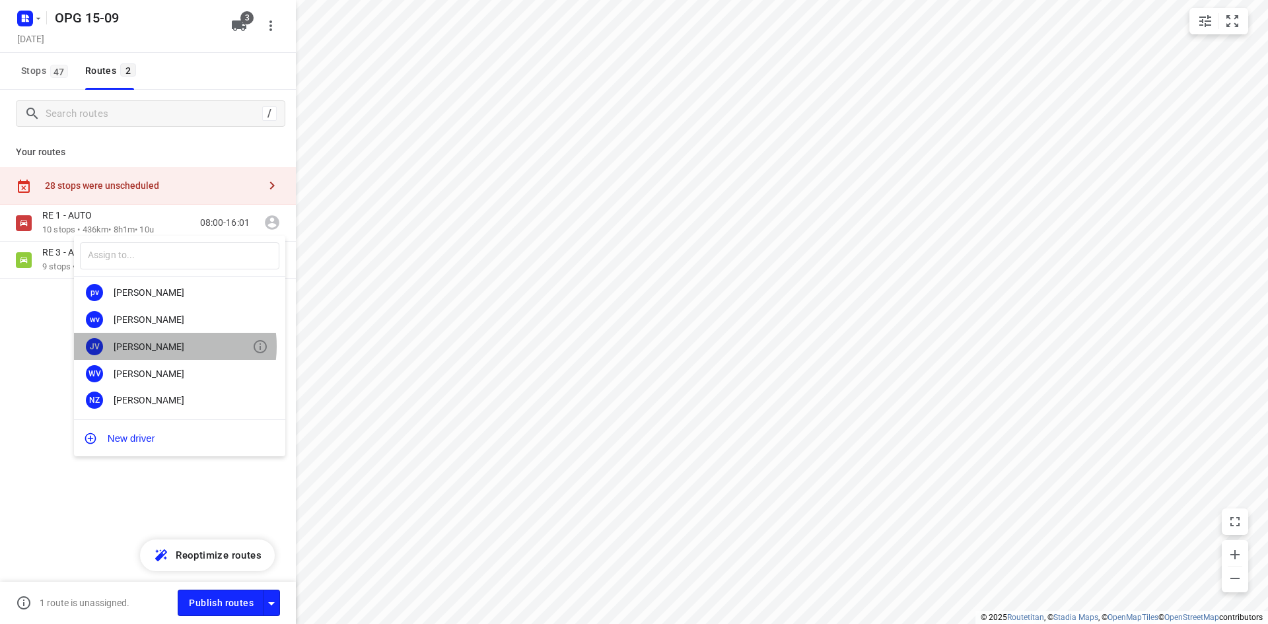
click at [167, 346] on div "[PERSON_NAME]" at bounding box center [183, 346] width 139 height 11
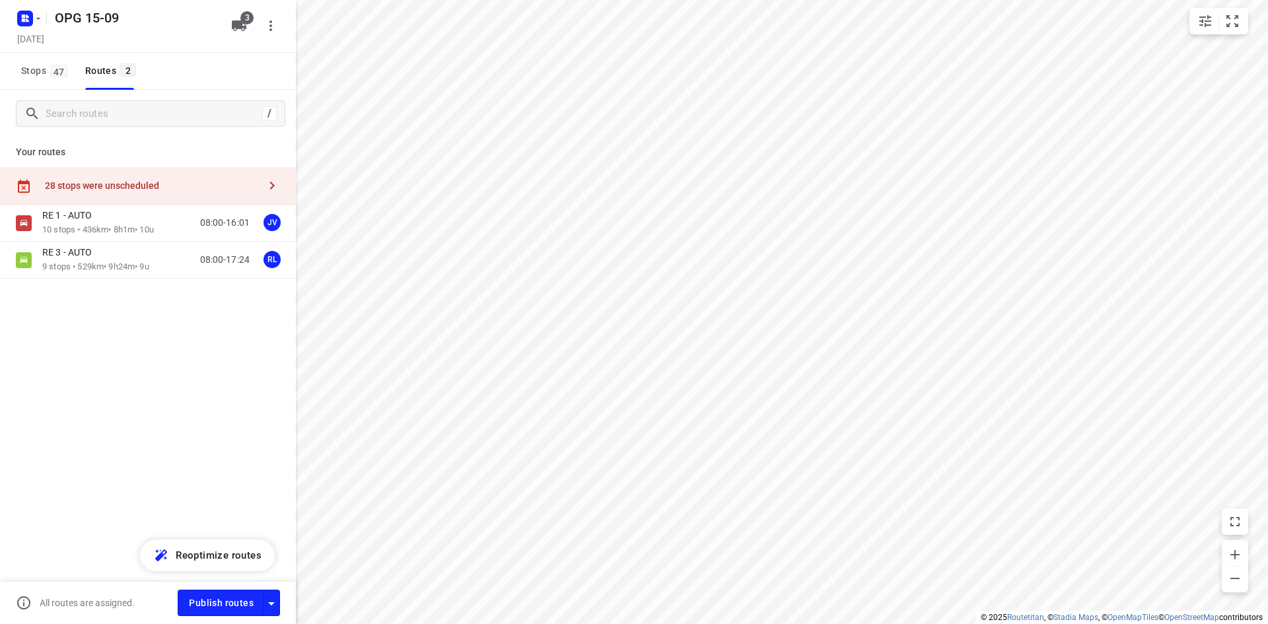
click at [271, 191] on icon "button" at bounding box center [272, 186] width 16 height 16
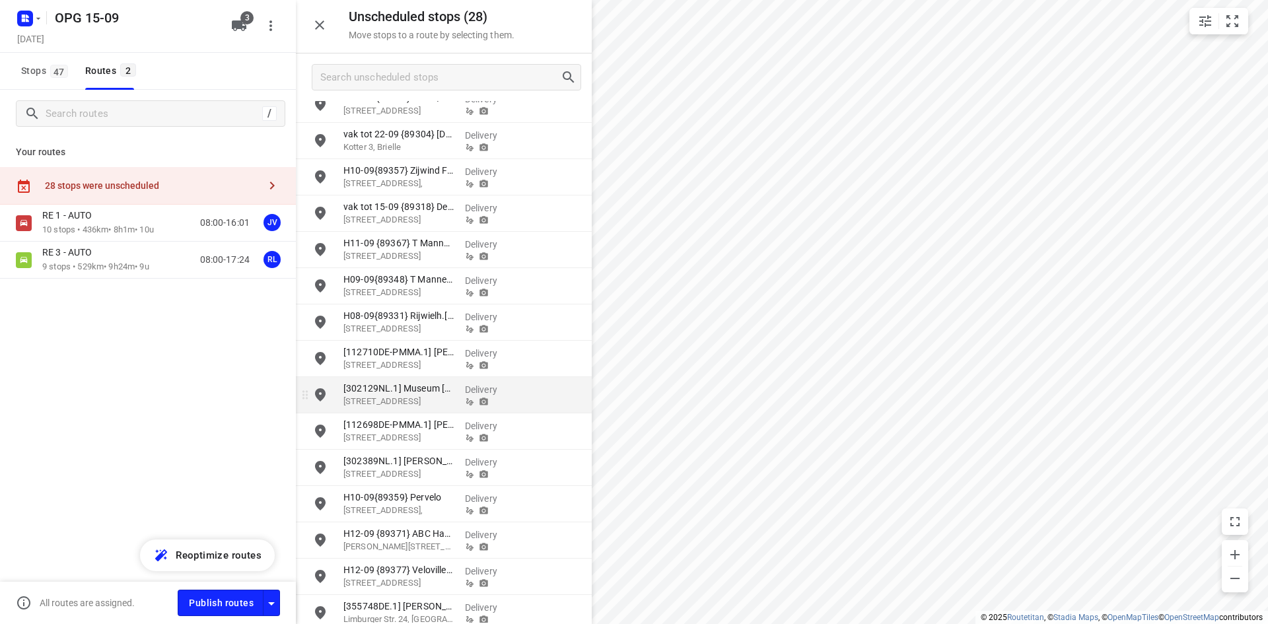
scroll to position [497, 0]
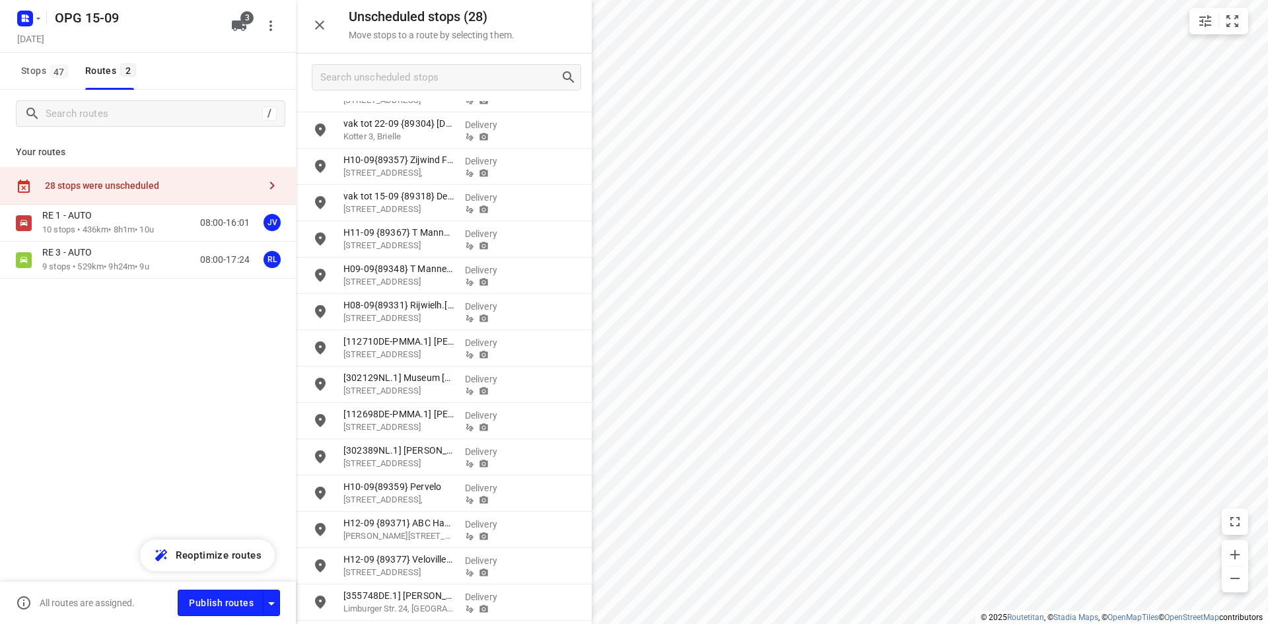
click at [320, 30] on icon "button" at bounding box center [320, 25] width 16 height 16
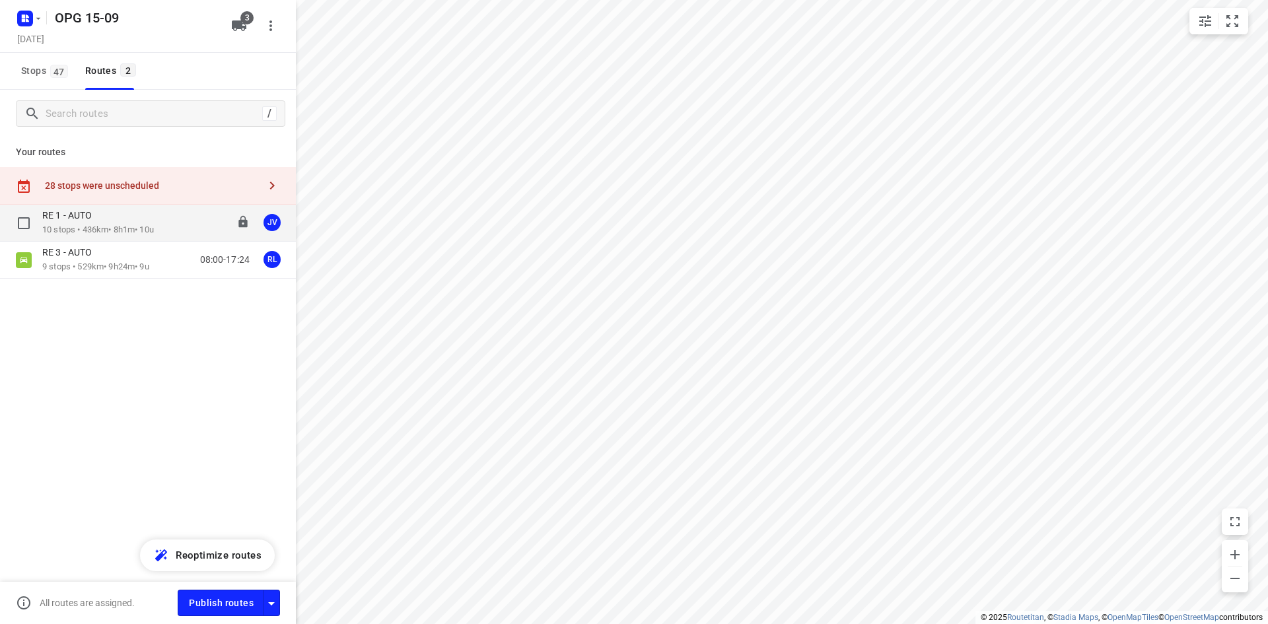
click at [135, 224] on p "10 stops • 436km • 8h1m • 10u" at bounding box center [98, 230] width 112 height 13
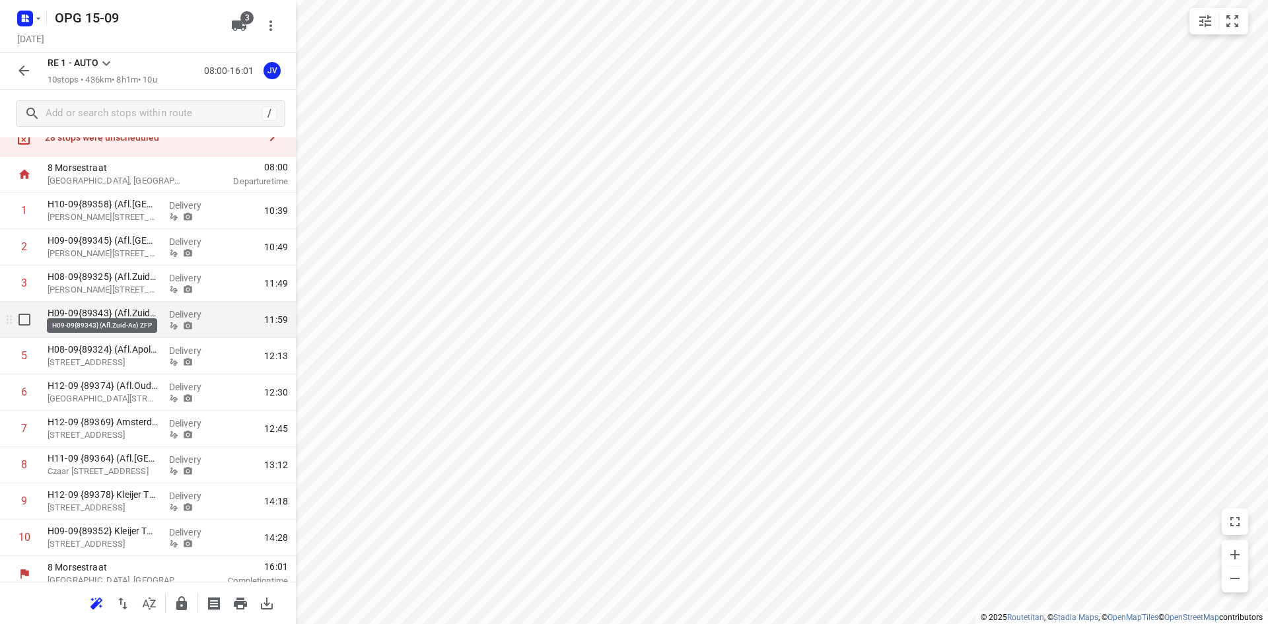
scroll to position [59, 0]
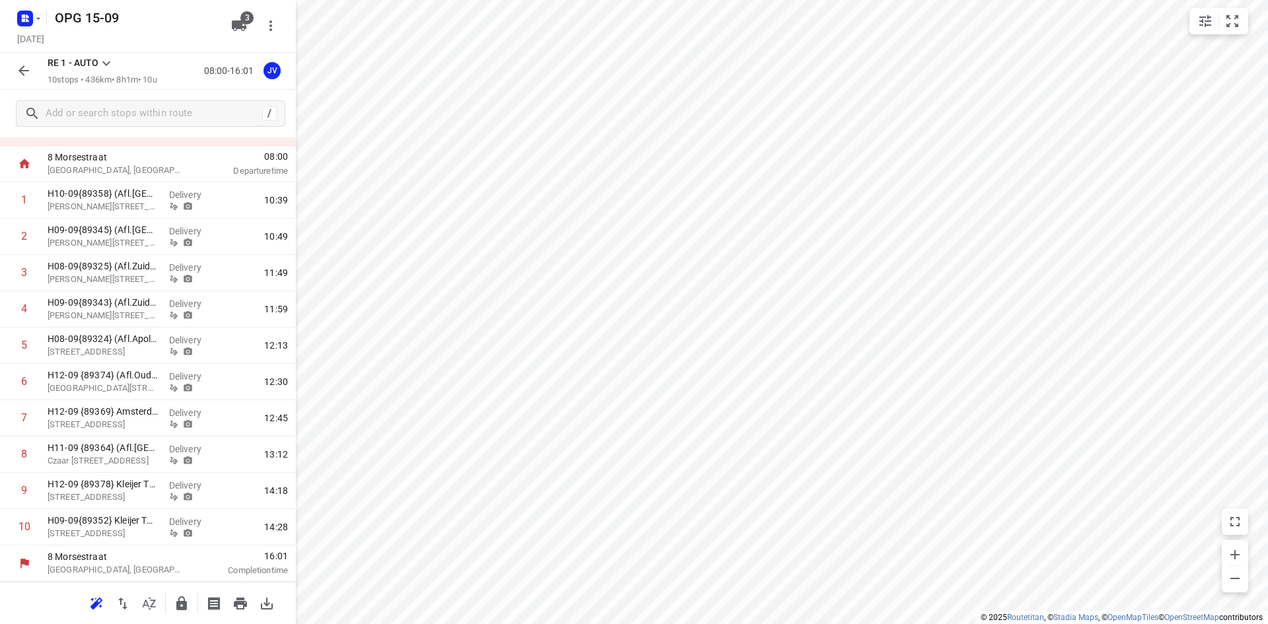
click at [20, 69] on icon "button" at bounding box center [24, 71] width 16 height 16
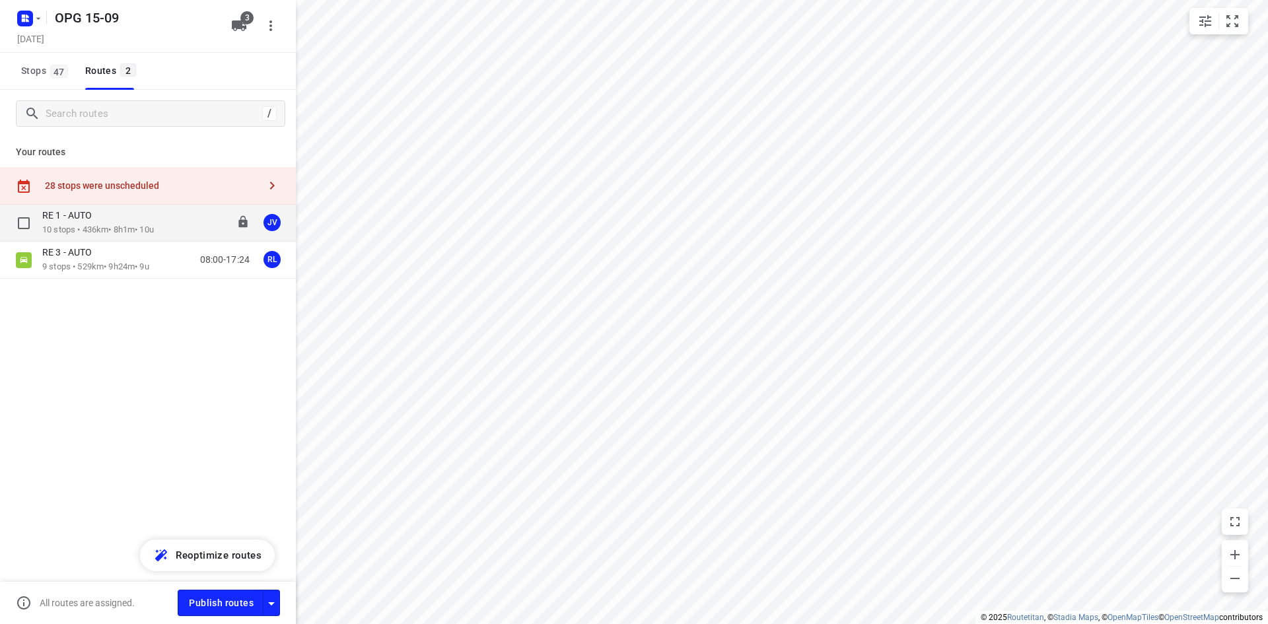
click at [169, 219] on div "RE 1 - AUTO 10 stops • 436km • 8h1m • 10u 08:00-16:01 JV" at bounding box center [169, 222] width 254 height 27
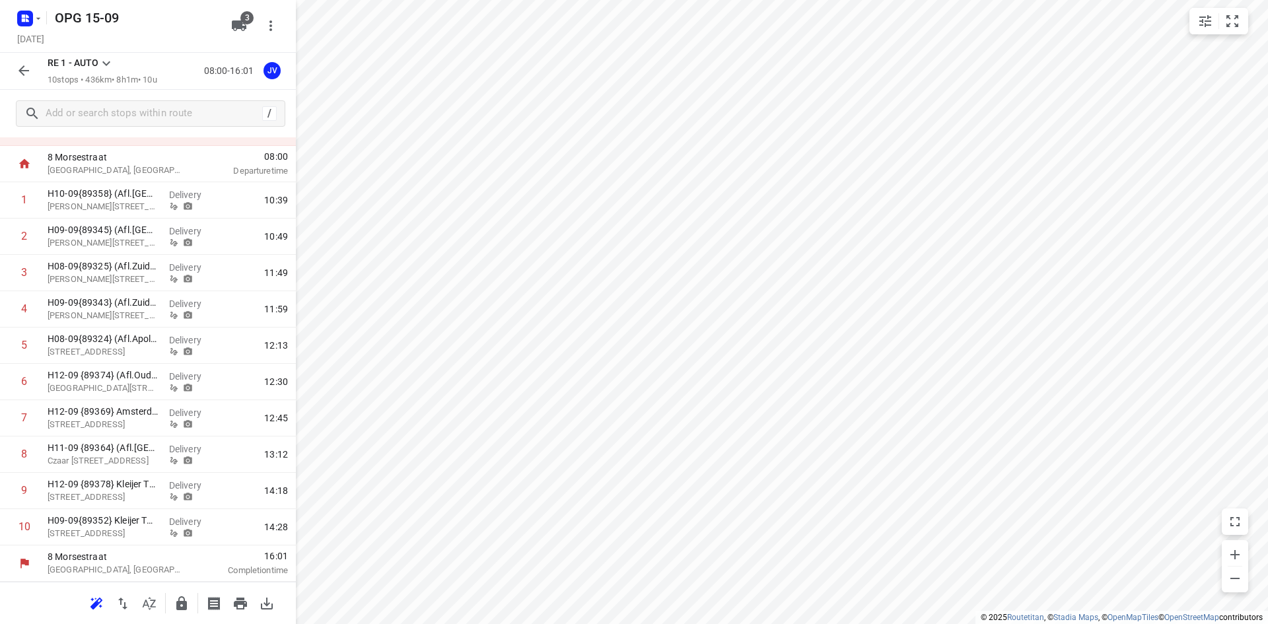
click at [26, 64] on icon "button" at bounding box center [24, 71] width 16 height 16
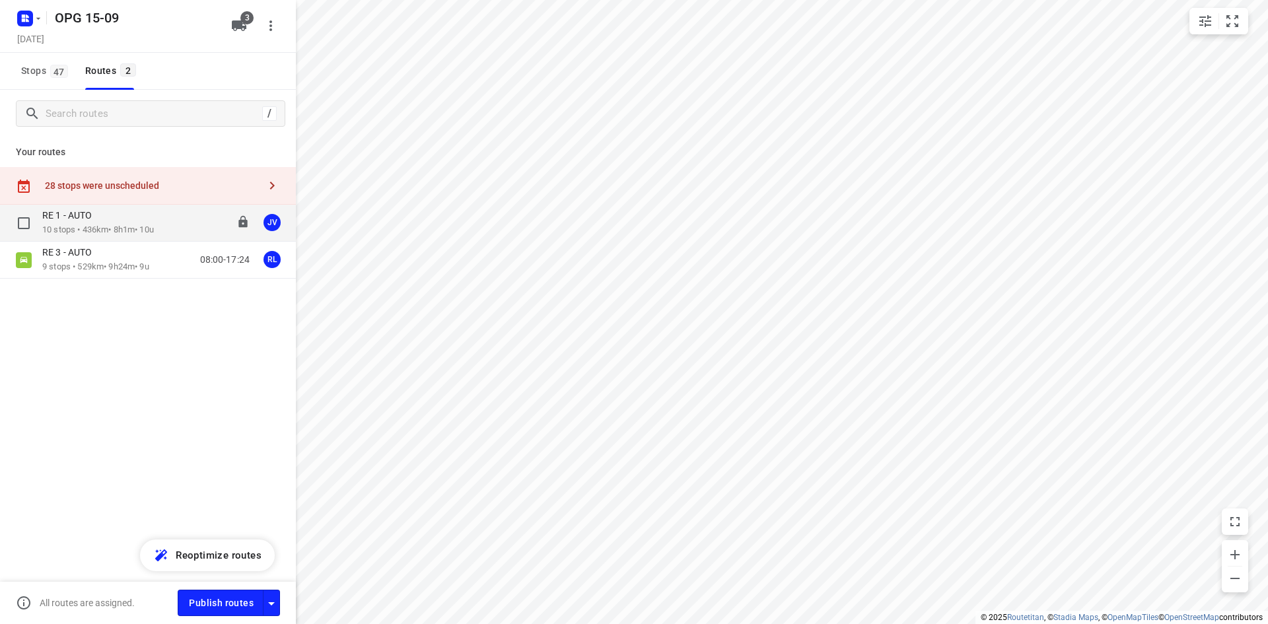
click at [127, 223] on div "RE 1 - AUTO" at bounding box center [98, 216] width 112 height 15
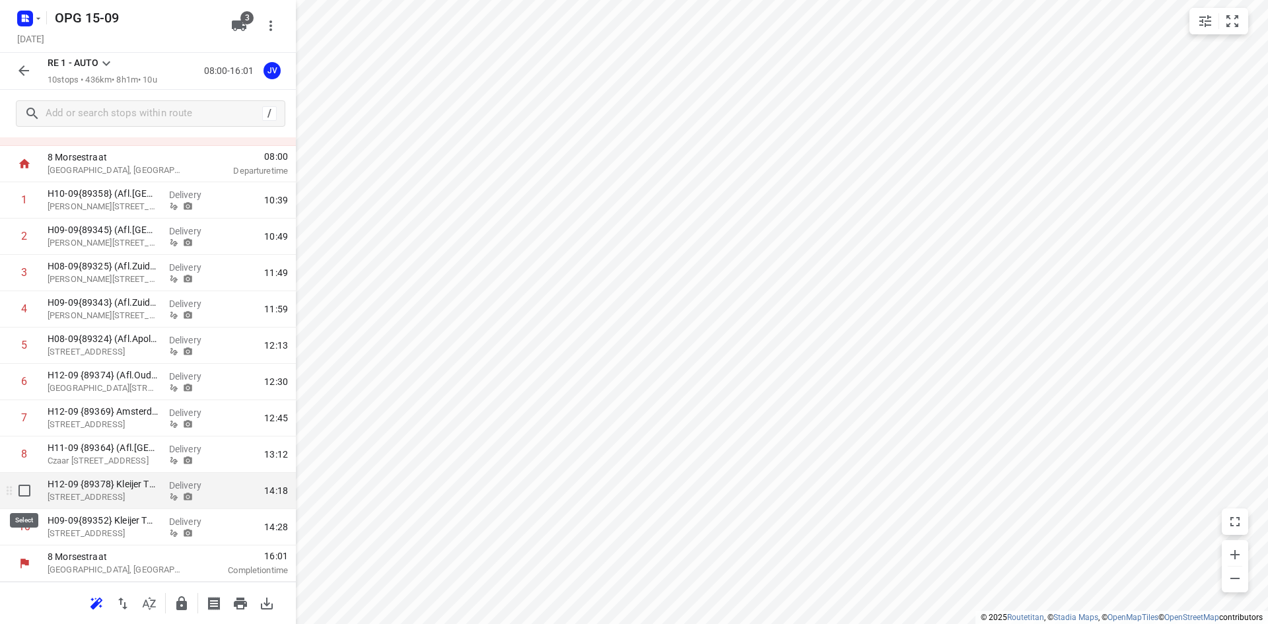
click at [23, 489] on input "checkbox" at bounding box center [24, 490] width 26 height 26
checkbox input "true"
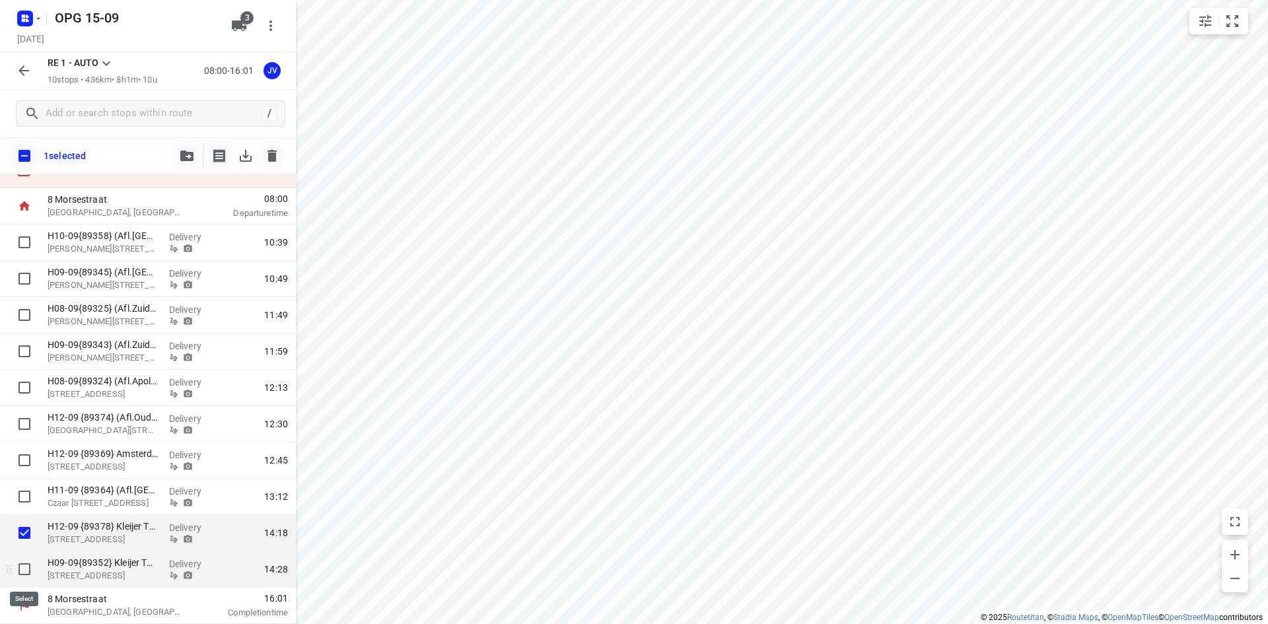
click at [22, 563] on input "checkbox" at bounding box center [24, 569] width 26 height 26
checkbox input "true"
click at [183, 157] on icon "button" at bounding box center [186, 156] width 13 height 11
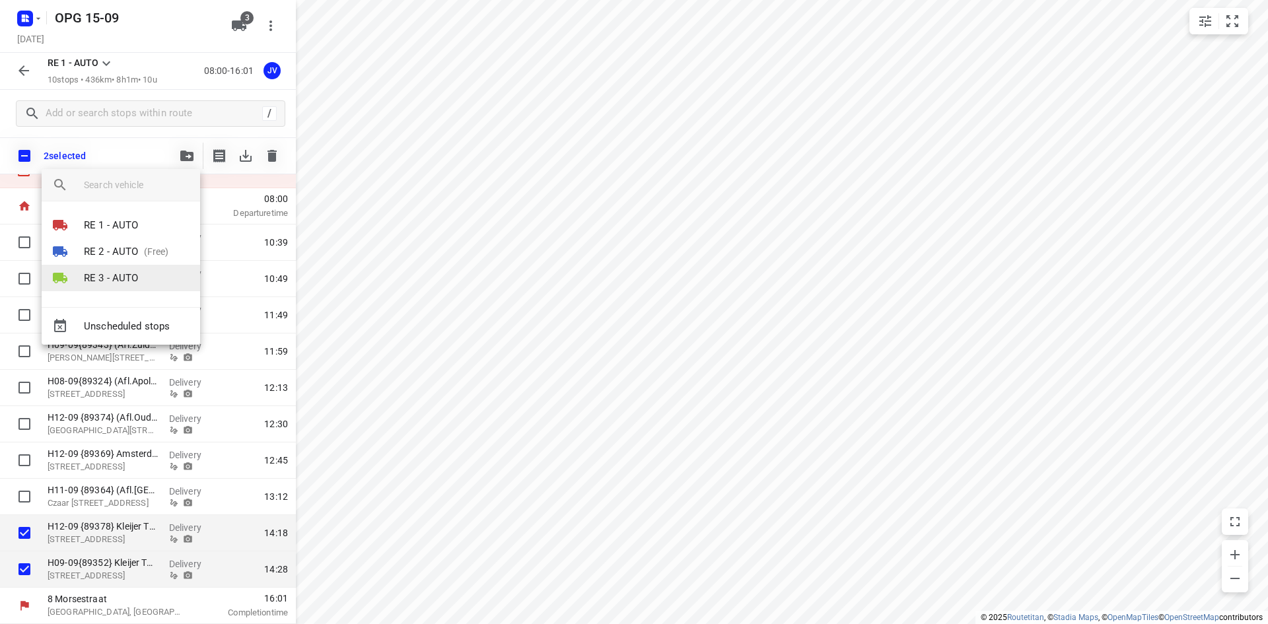
click at [127, 273] on p "RE 3 - AUTO" at bounding box center [111, 278] width 55 height 15
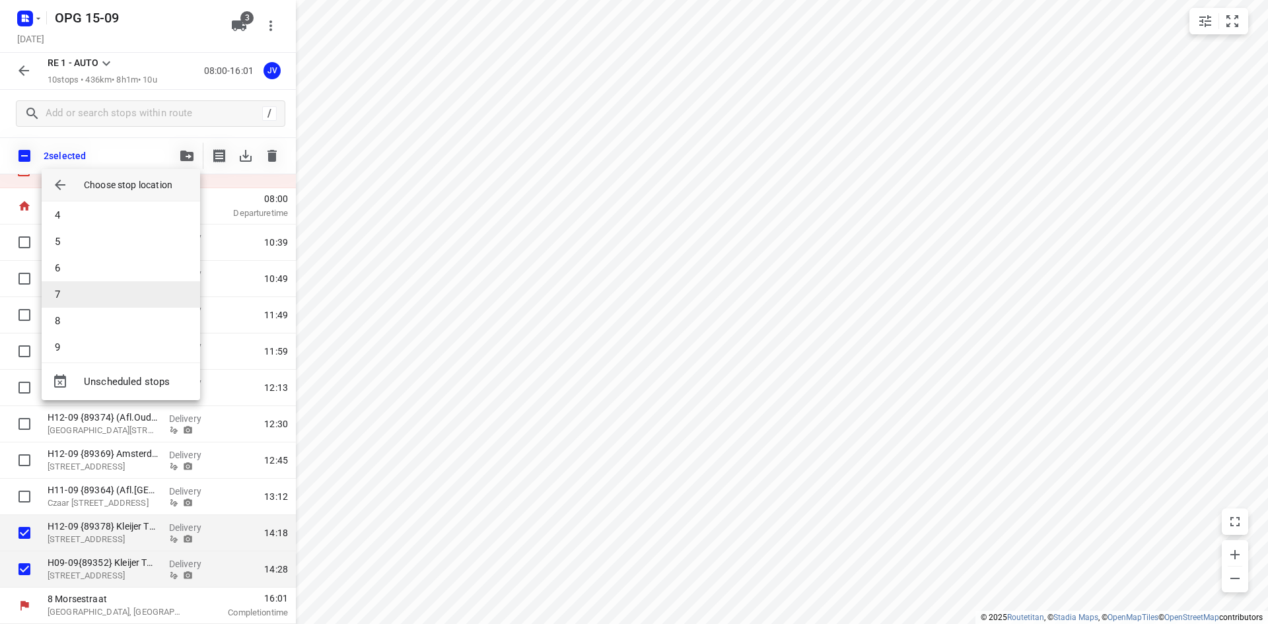
scroll to position [92, 0]
click at [96, 309] on li "8" at bounding box center [121, 312] width 158 height 26
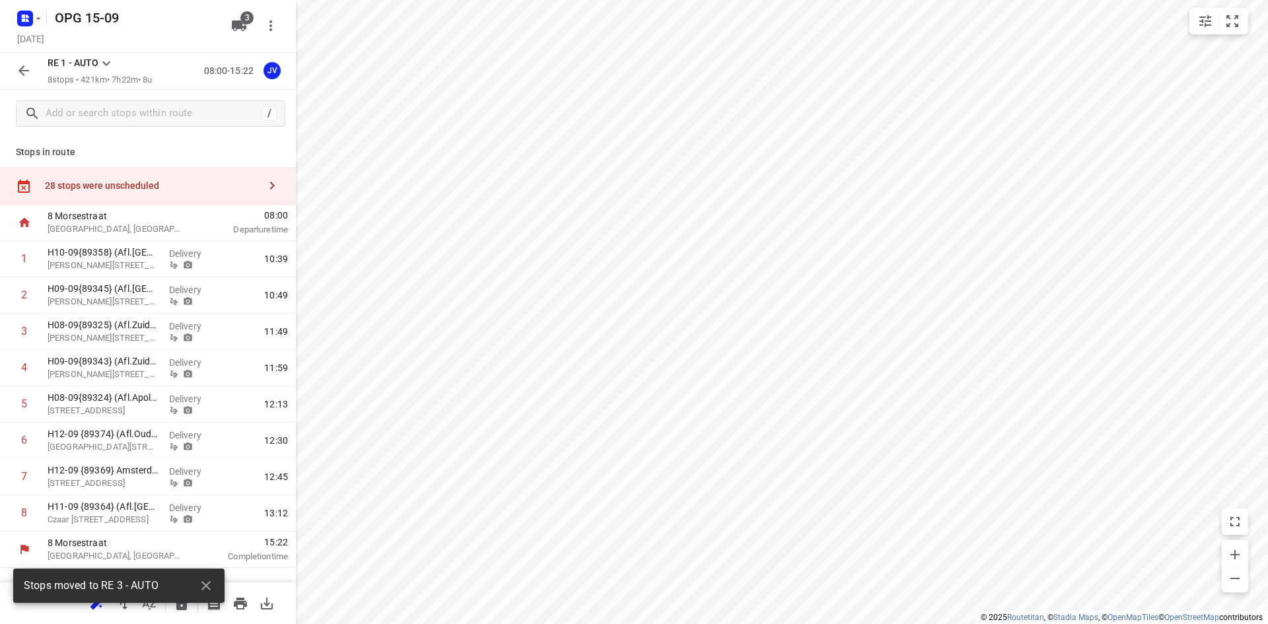
scroll to position [0, 0]
click at [15, 65] on button "button" at bounding box center [24, 70] width 26 height 26
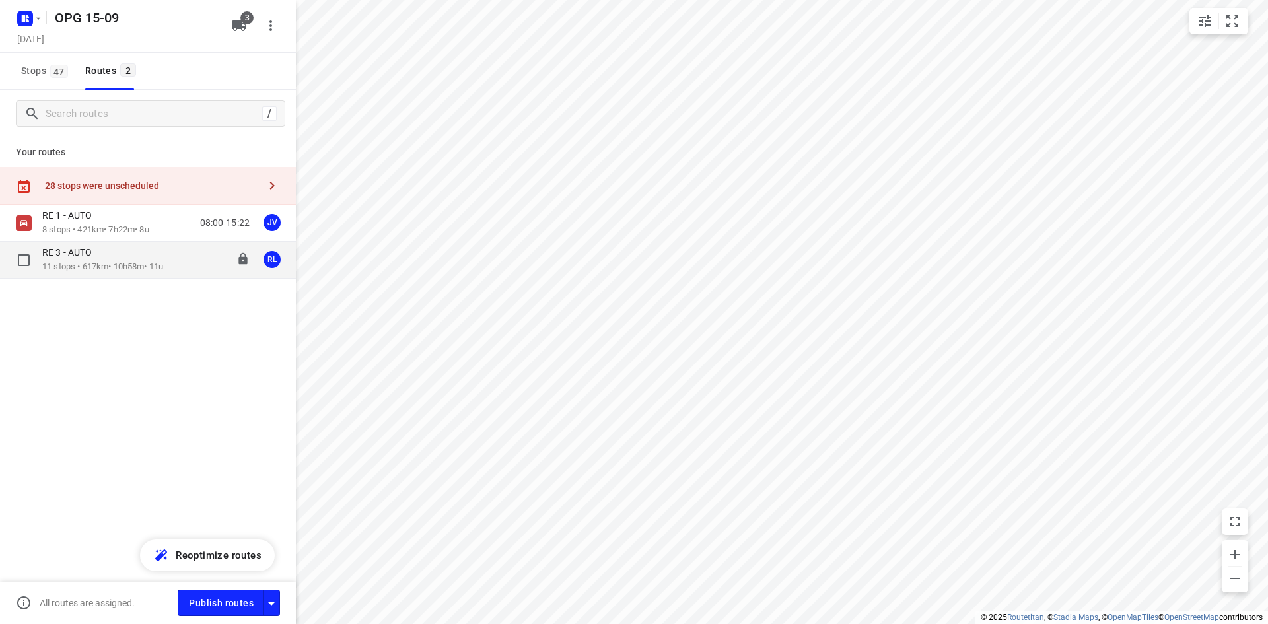
click at [98, 262] on p "11 stops • 617km • 10h58m • 11u" at bounding box center [102, 267] width 121 height 13
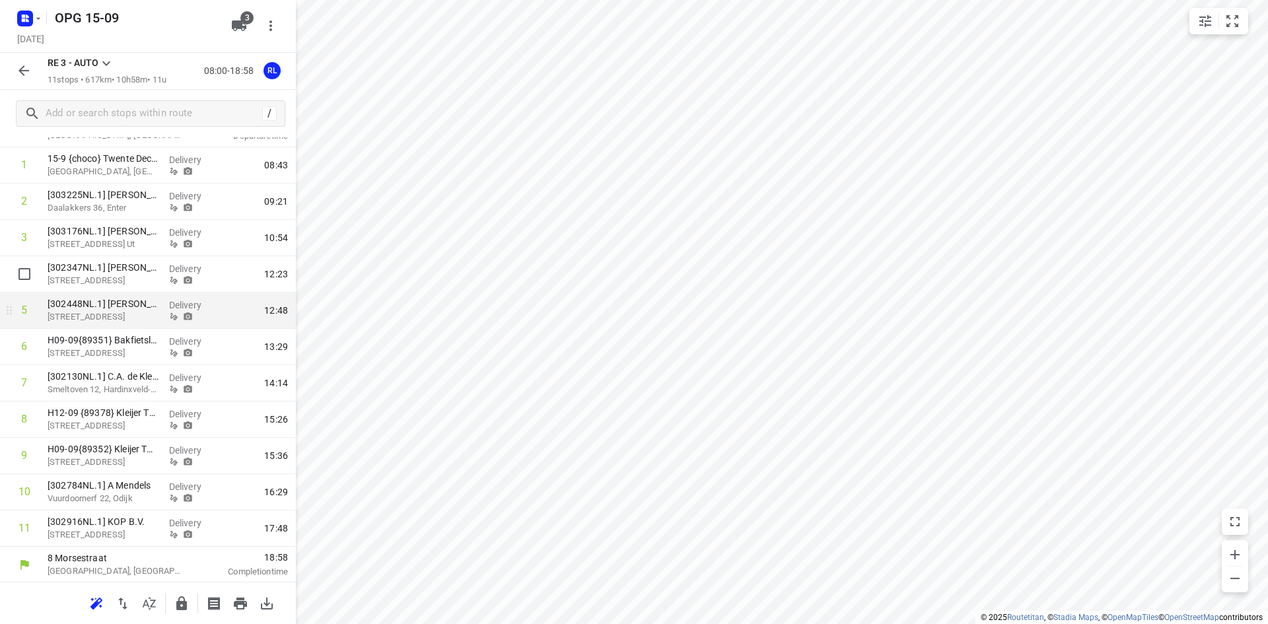
scroll to position [95, 0]
drag, startPoint x: 121, startPoint y: 495, endPoint x: 117, endPoint y: 403, distance: 92.5
click at [117, 403] on div "1 15-9 {choco} Twente Decadente [STREET_ADDRESS] Delivery 08:43 2 [303225NL.1] …" at bounding box center [148, 345] width 296 height 399
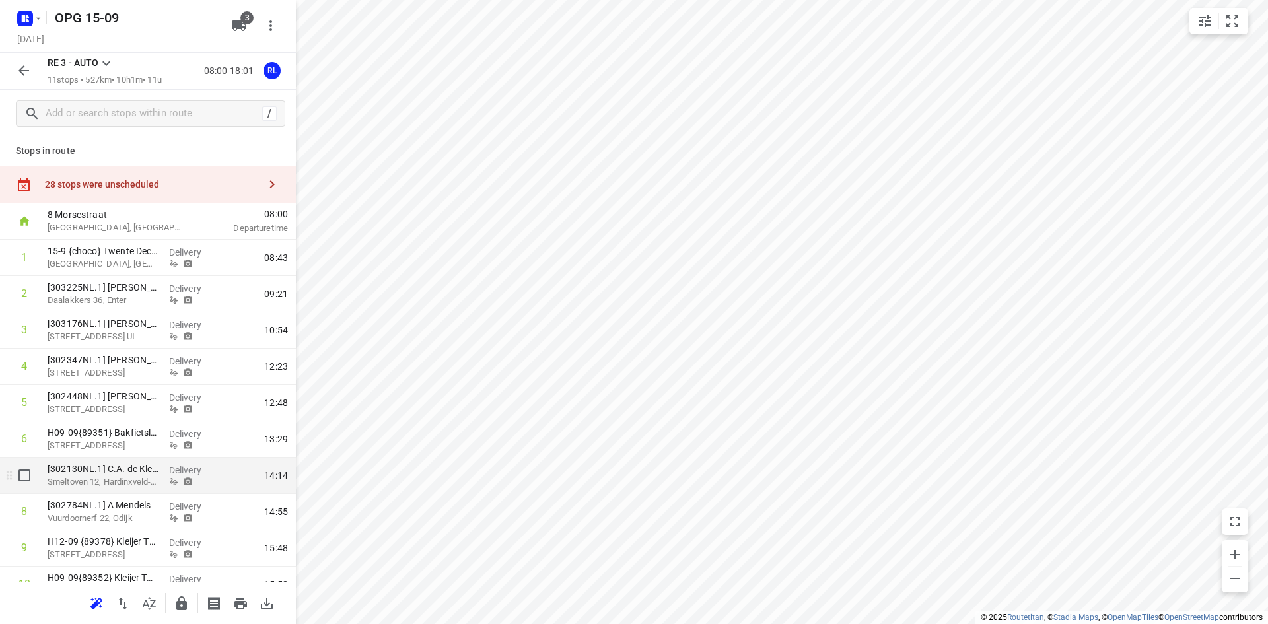
scroll to position [0, 0]
click at [11, 66] on button "button" at bounding box center [24, 70] width 26 height 26
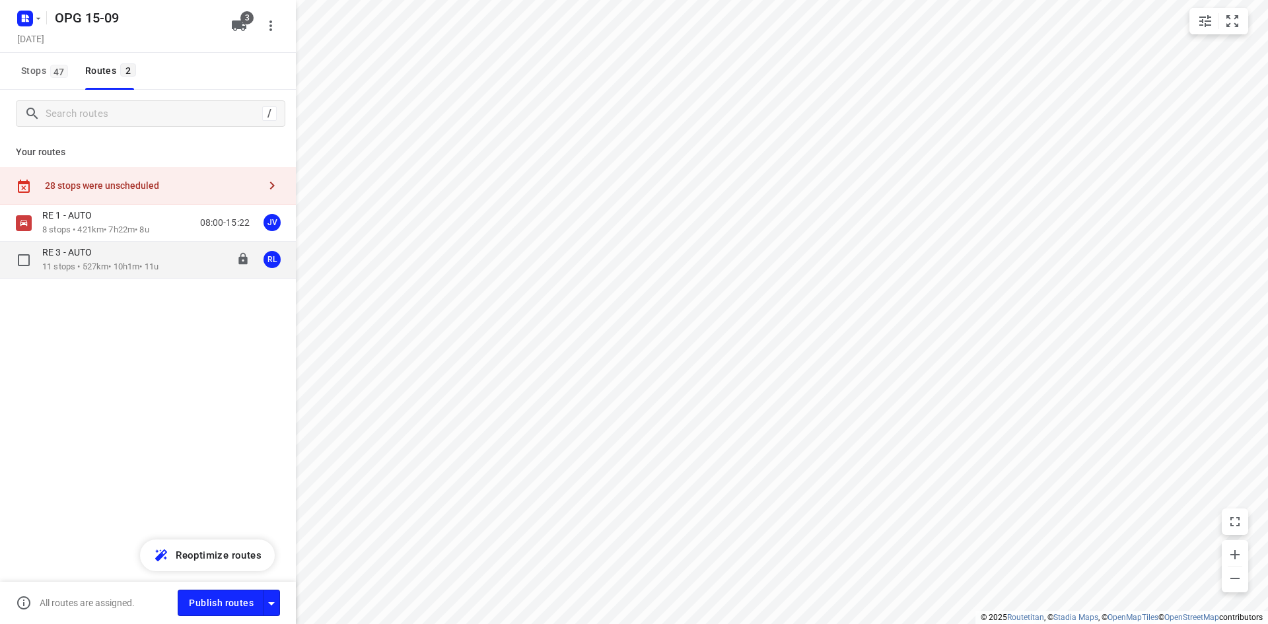
click at [172, 259] on div "RE 3 - AUTO 11 stops • 527km • 10h1m • 11u 08:00-18:01 RL" at bounding box center [169, 259] width 254 height 27
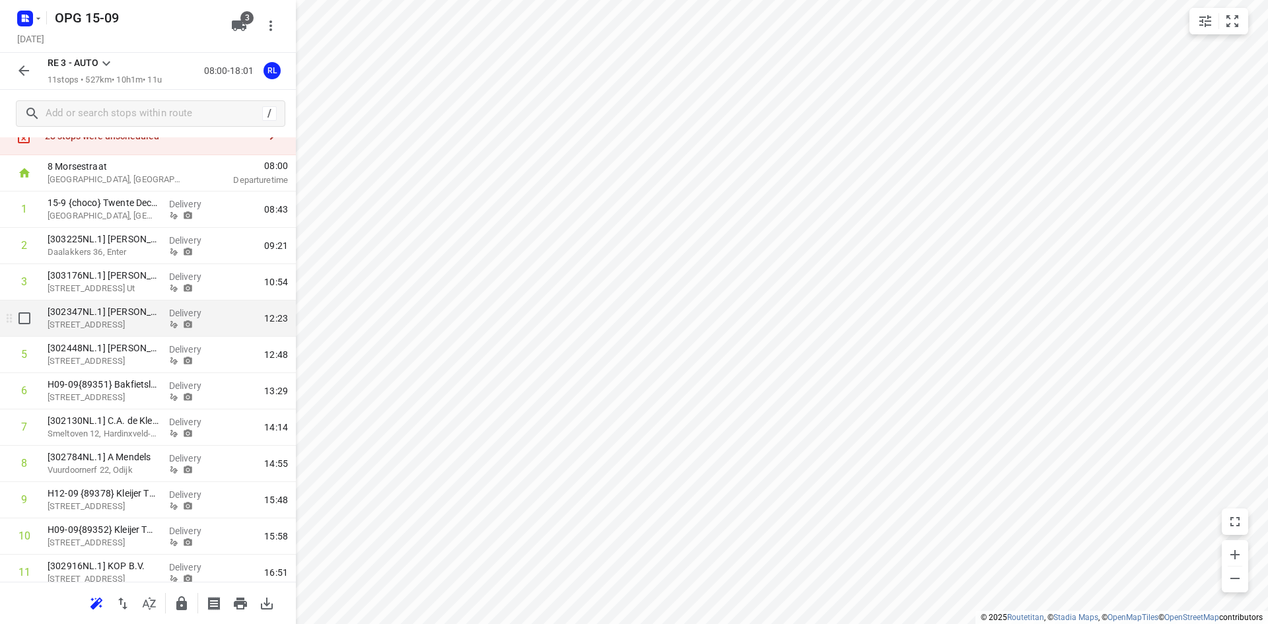
scroll to position [95, 0]
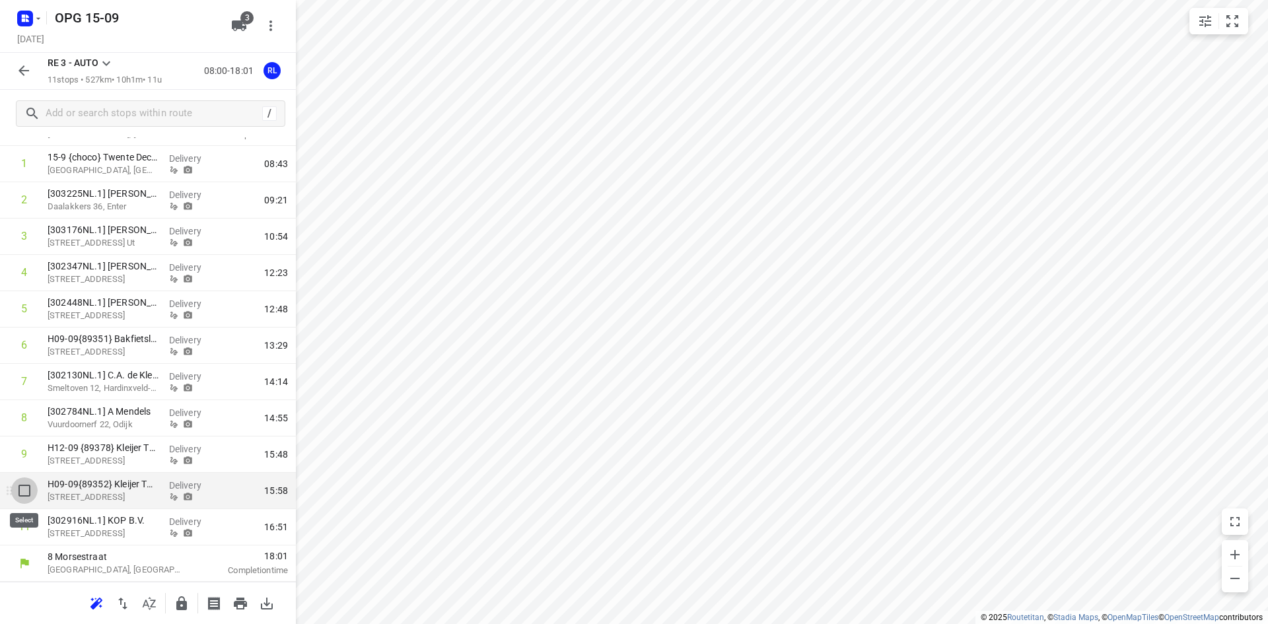
click at [20, 481] on input "checkbox" at bounding box center [24, 490] width 26 height 26
checkbox input "true"
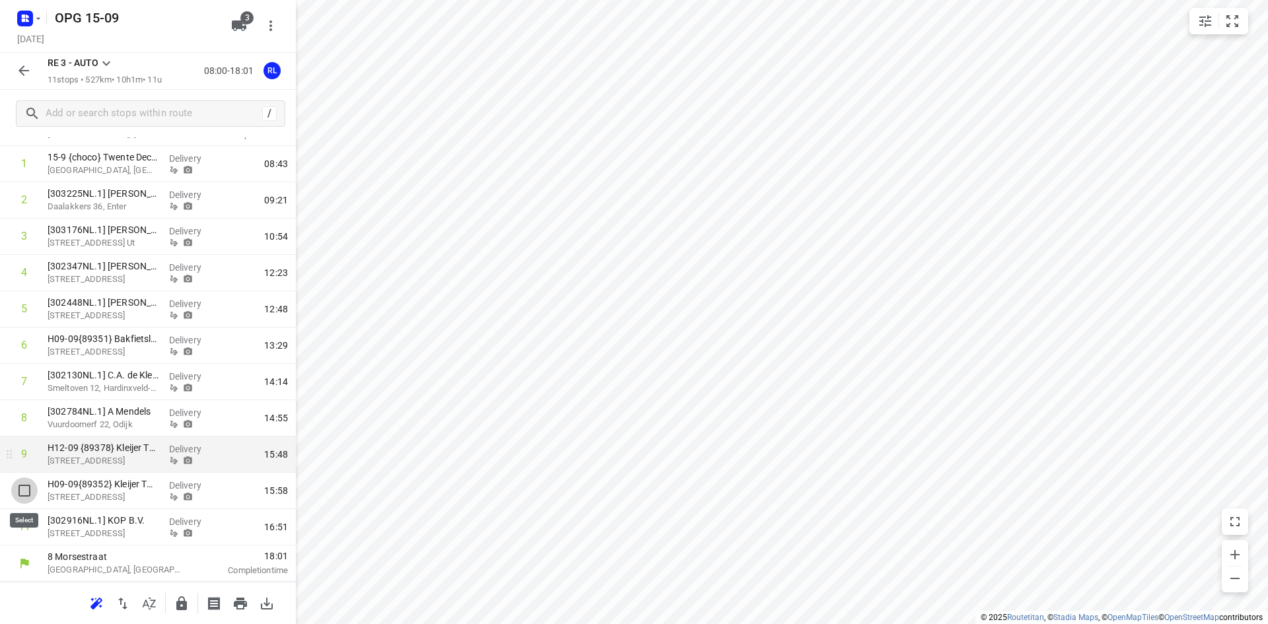
scroll to position [90, 0]
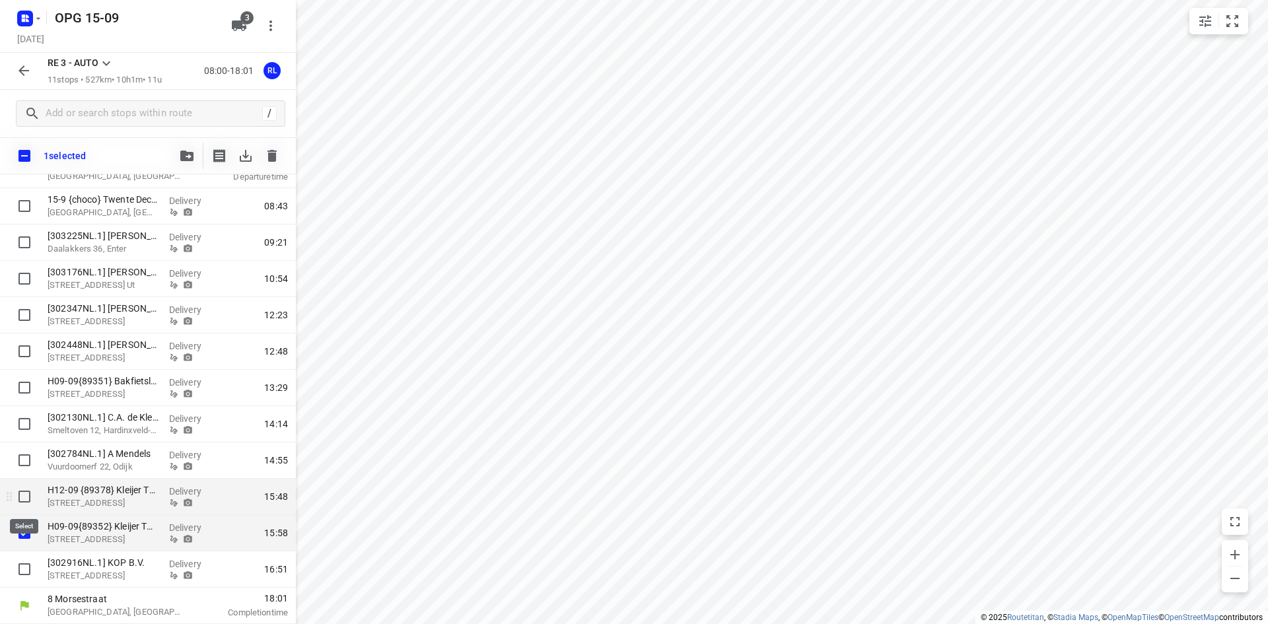
click at [14, 495] on input "checkbox" at bounding box center [24, 496] width 26 height 26
checkbox input "true"
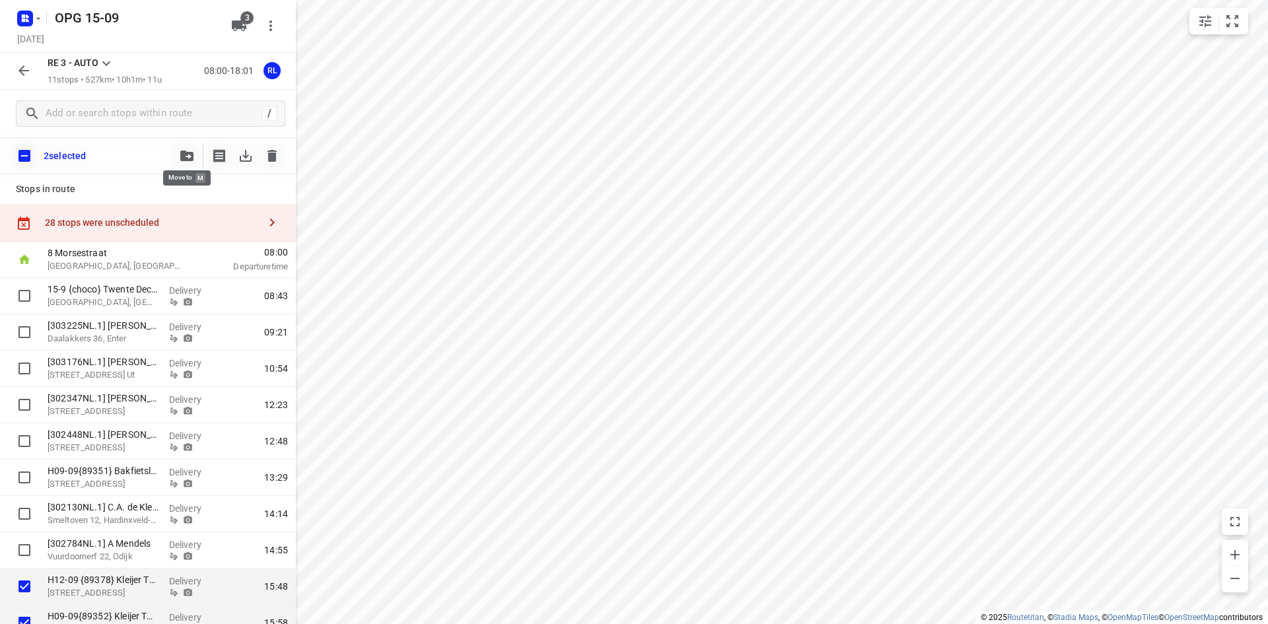
click at [176, 153] on button "button" at bounding box center [187, 156] width 26 height 26
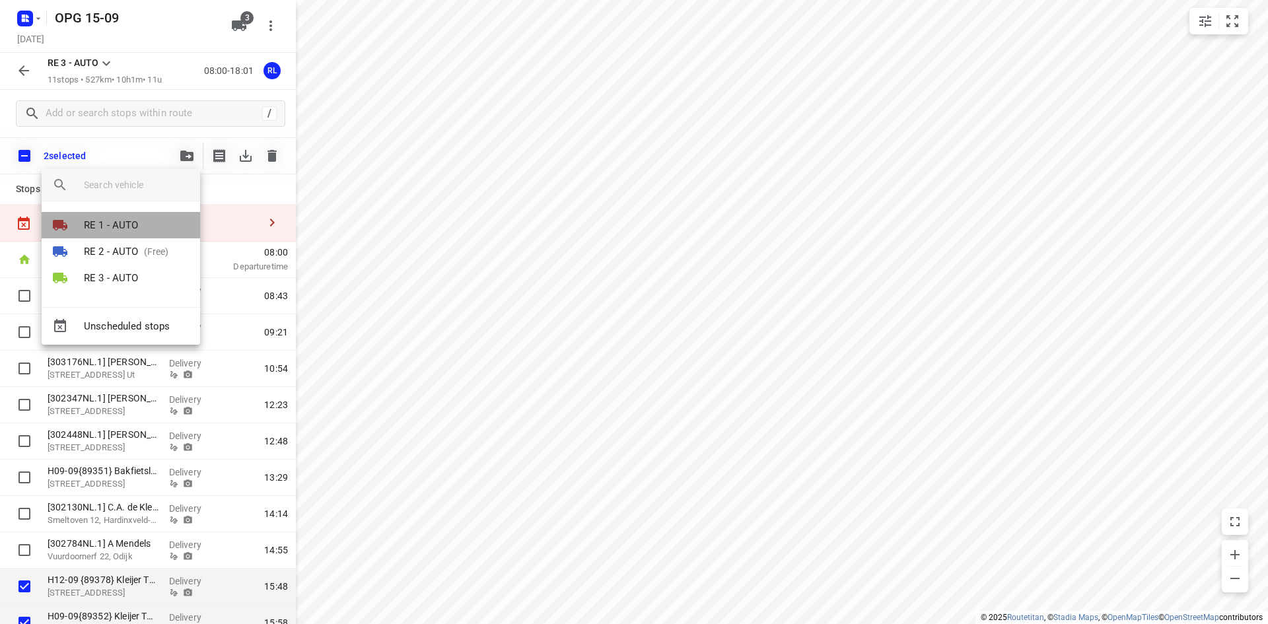
click at [120, 228] on p "RE 1 - AUTO" at bounding box center [111, 225] width 55 height 15
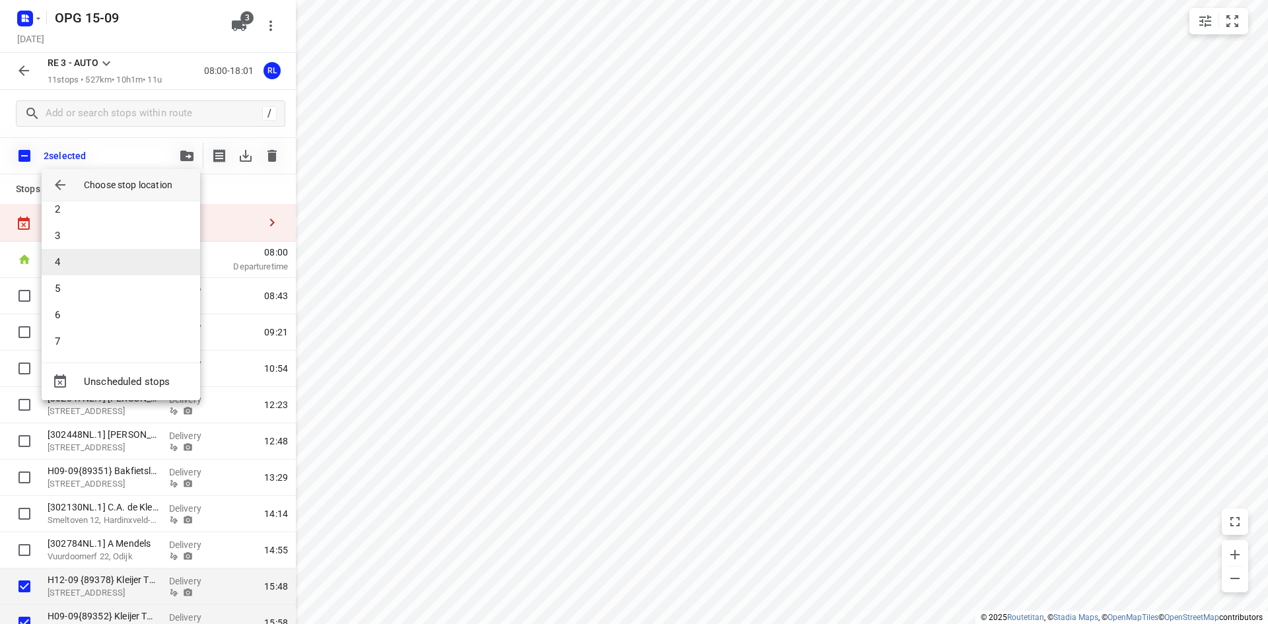
scroll to position [66, 0]
click at [100, 337] on li "8" at bounding box center [121, 339] width 158 height 26
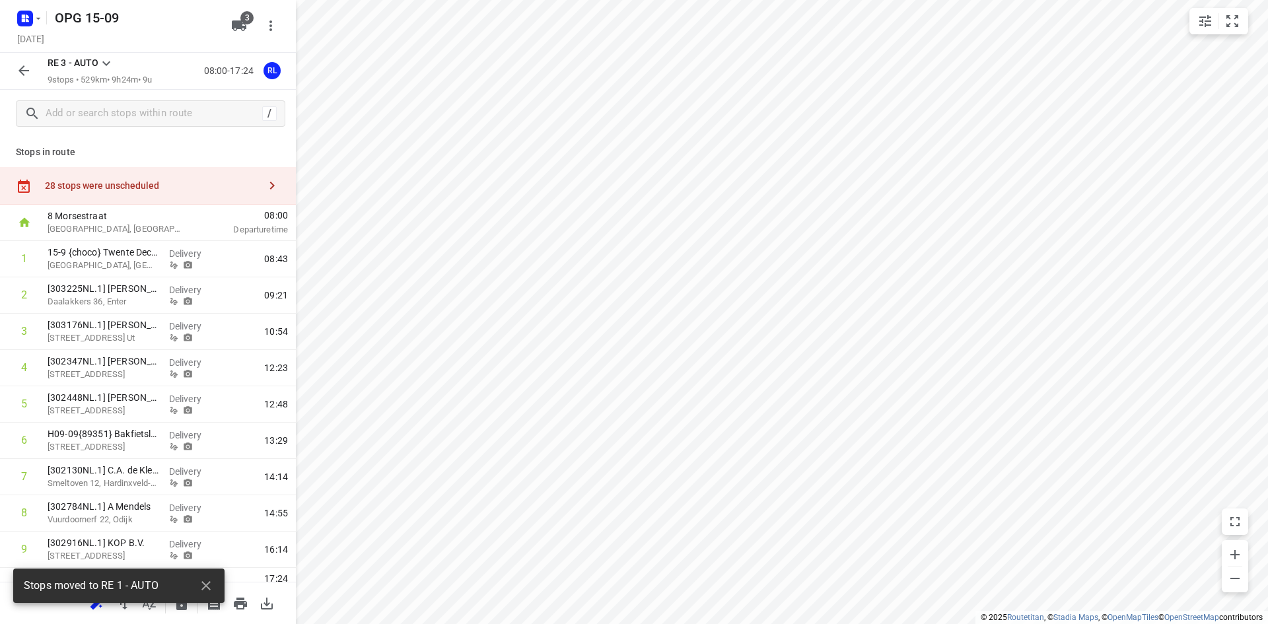
click at [30, 65] on icon "button" at bounding box center [24, 71] width 16 height 16
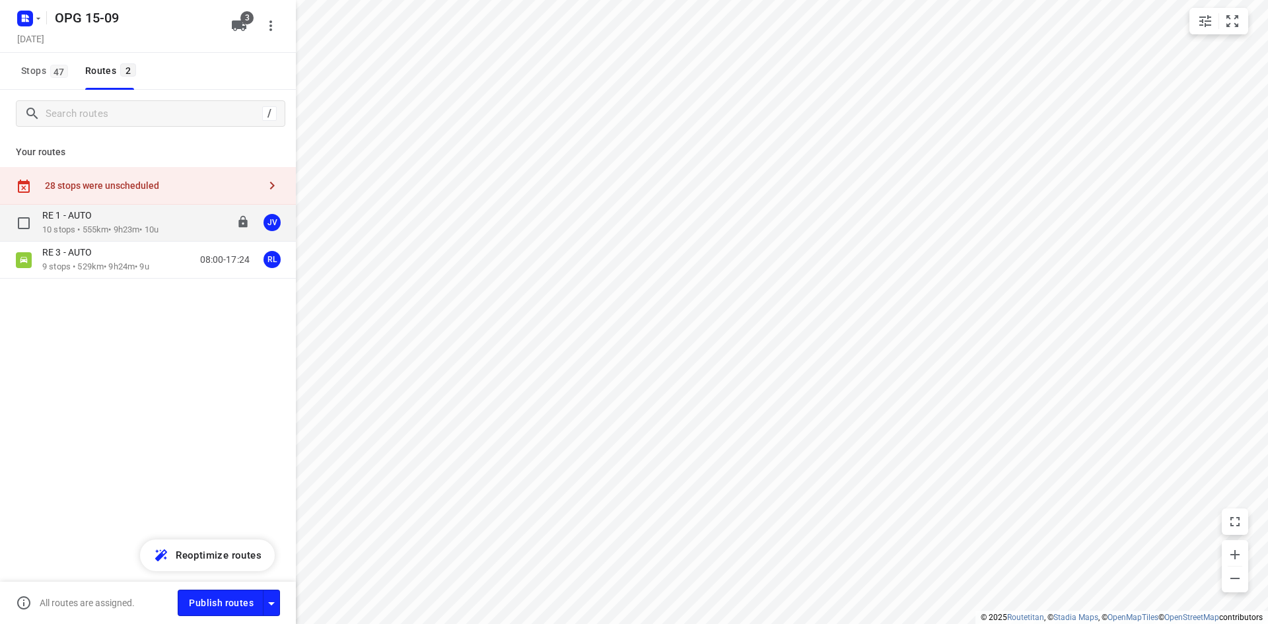
click at [63, 217] on p "RE 1 - AUTO" at bounding box center [70, 215] width 57 height 12
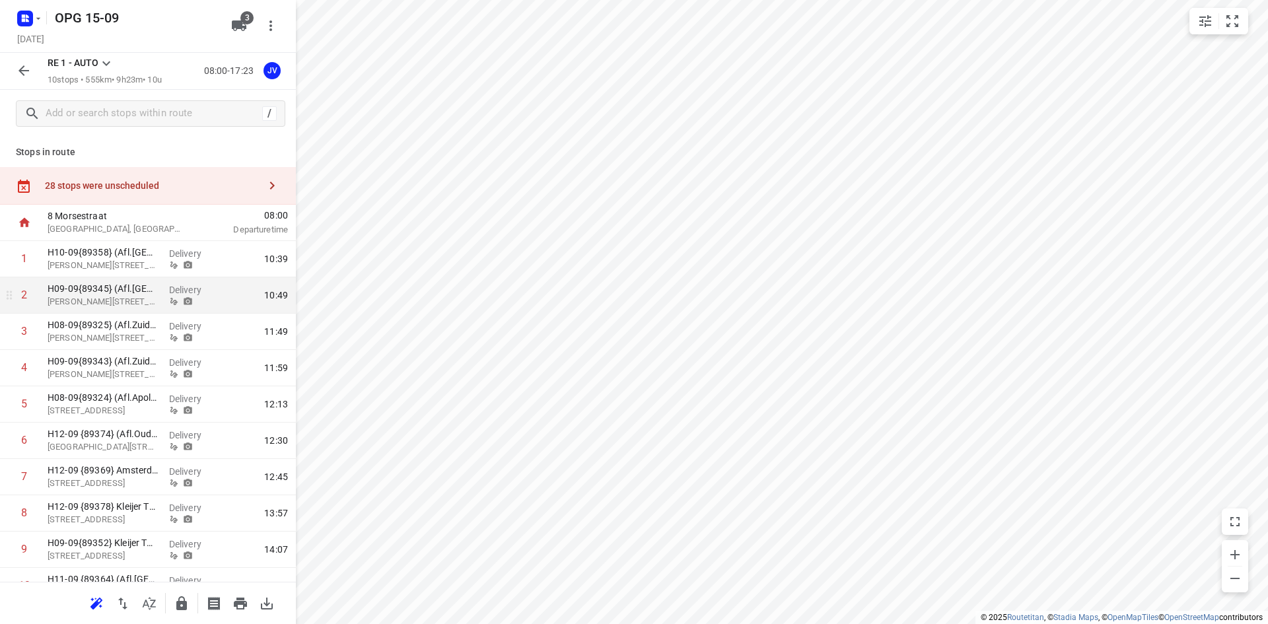
scroll to position [59, 0]
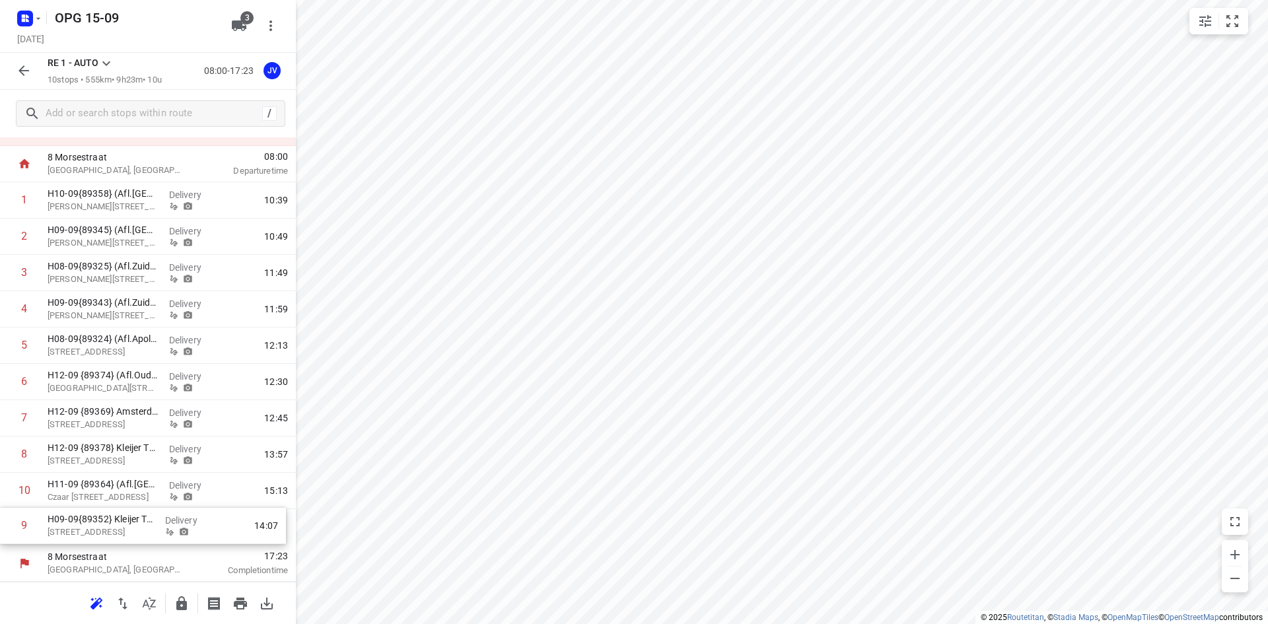
drag, startPoint x: 156, startPoint y: 494, endPoint x: 153, endPoint y: 506, distance: 13.0
click at [156, 532] on div "1 H10-09{89358} (Afl.[GEOGRAPHIC_DATA]) ZFP [PERSON_NAME] 81A, Delivery 10:39 2…" at bounding box center [148, 363] width 296 height 363
drag, startPoint x: 130, startPoint y: 452, endPoint x: 123, endPoint y: 496, distance: 44.8
click at [128, 495] on div "1 H10-09{89358} (Afl.[GEOGRAPHIC_DATA]) ZFP [PERSON_NAME] 81A, Delivery 10:39 2…" at bounding box center [148, 363] width 296 height 363
click at [20, 69] on icon "button" at bounding box center [24, 71] width 16 height 16
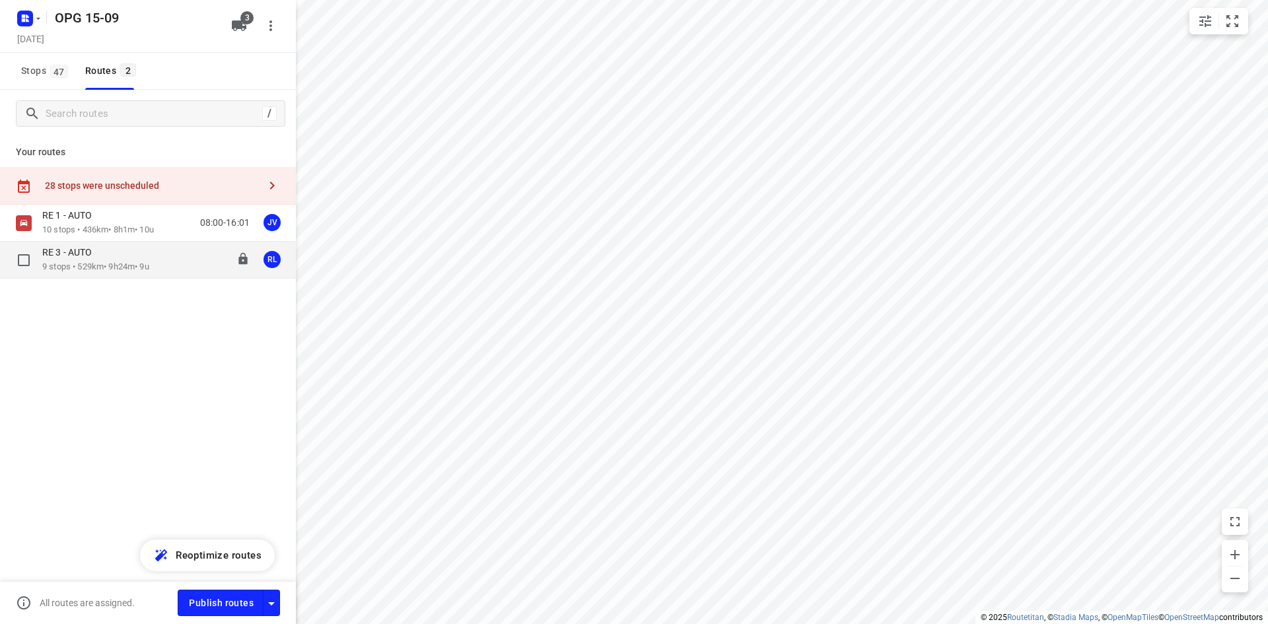
click at [109, 276] on div "RE 3 - AUTO 9 stops • 529km • 9h24m • 9u 08:00-17:24 RL" at bounding box center [148, 260] width 296 height 37
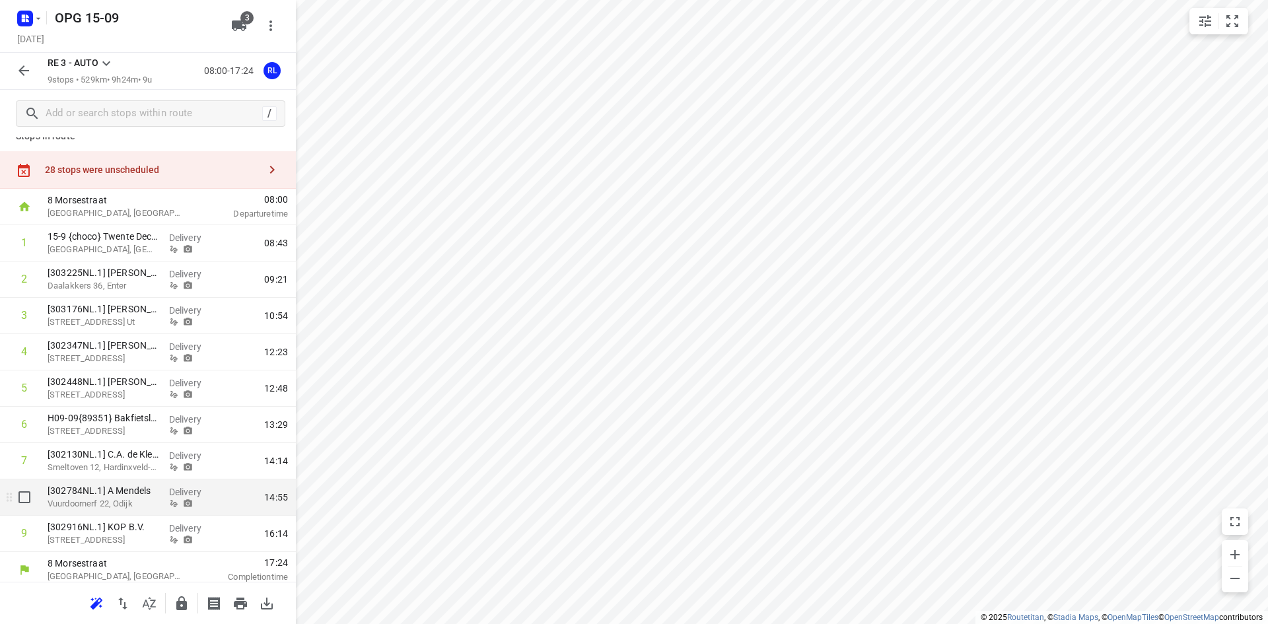
scroll to position [22, 0]
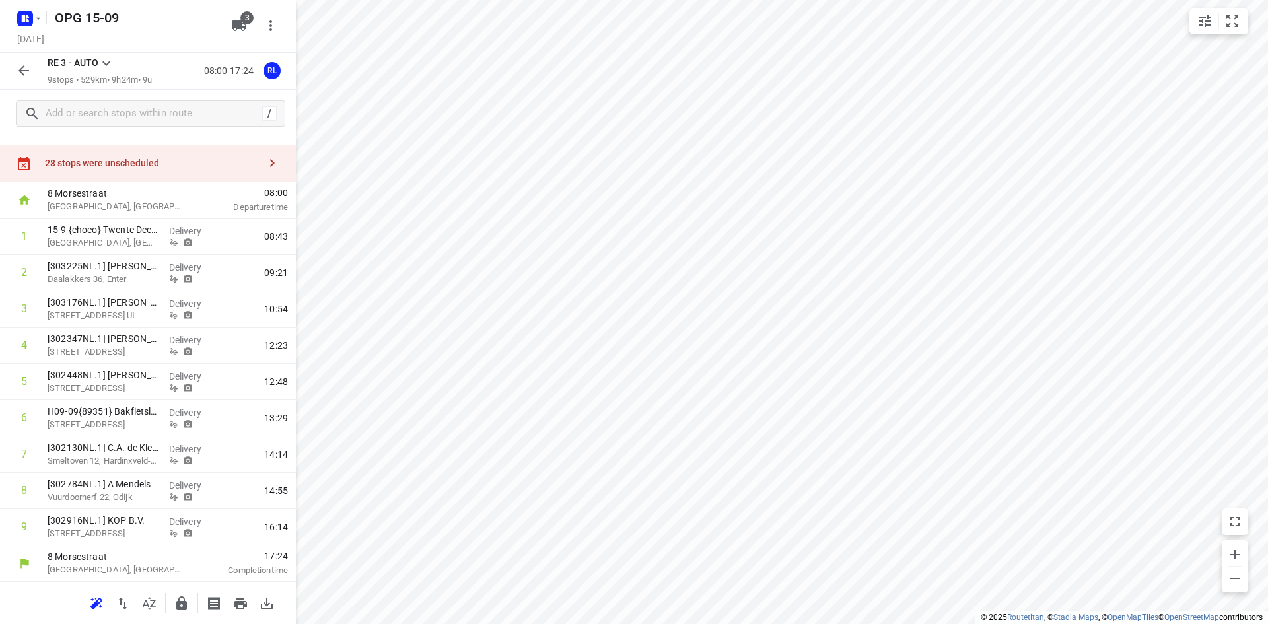
click at [26, 67] on icon "button" at bounding box center [24, 71] width 16 height 16
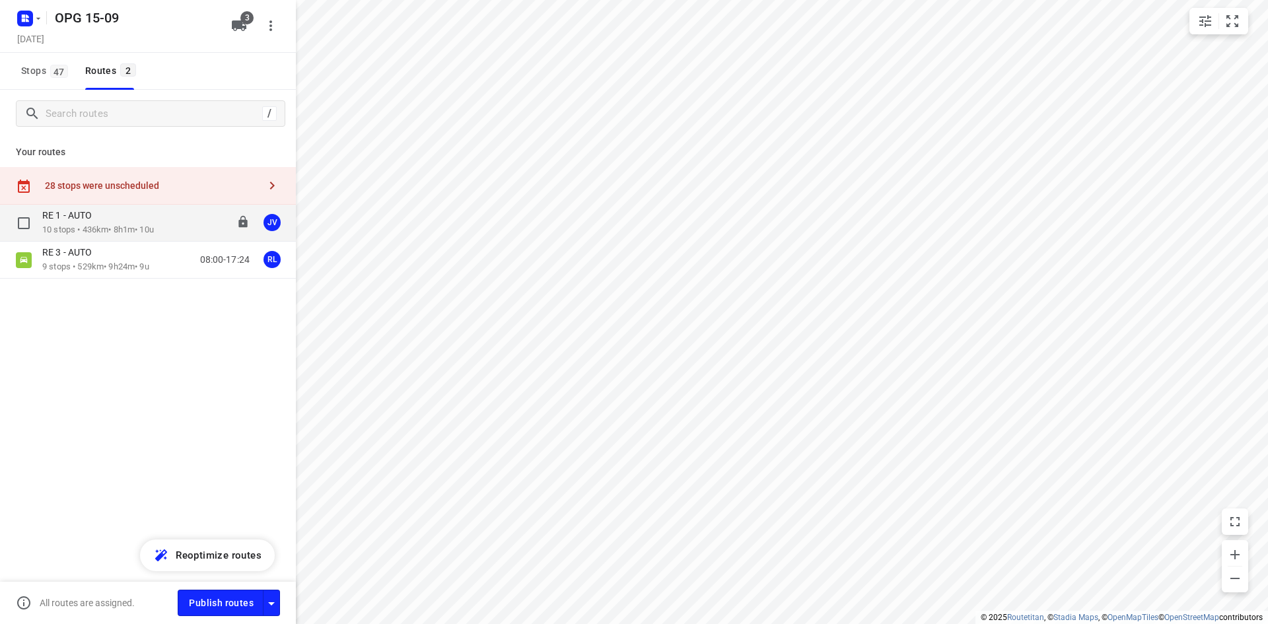
click at [86, 222] on div "RE 1 - AUTO" at bounding box center [98, 216] width 112 height 15
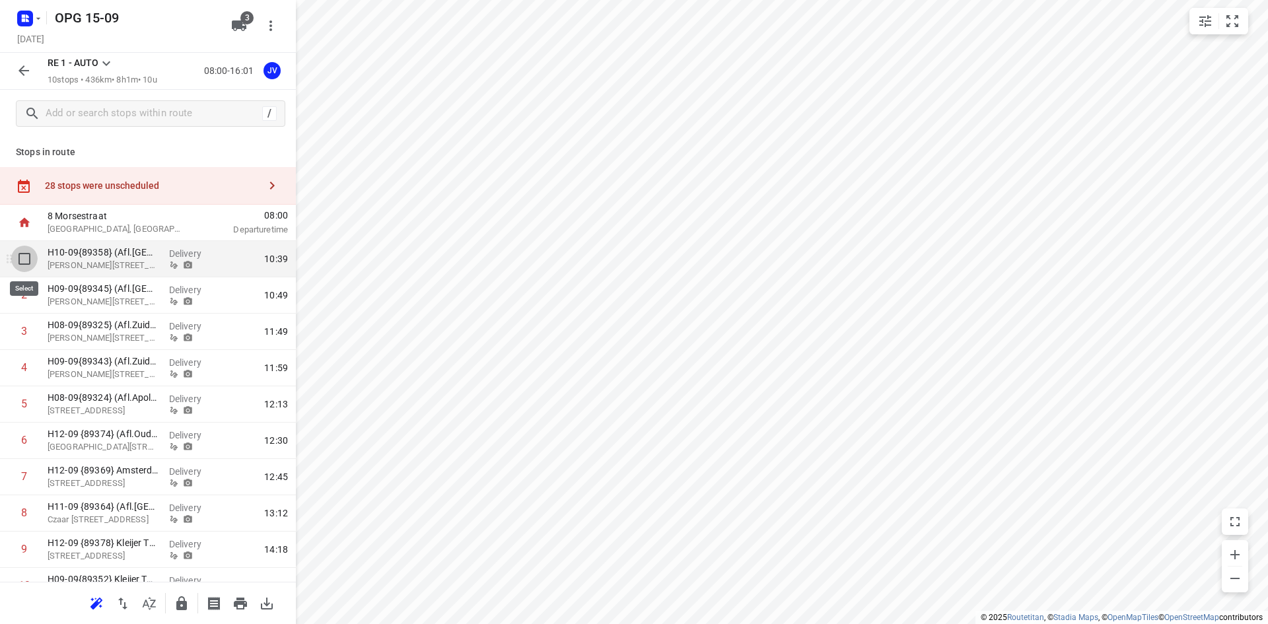
click at [19, 257] on input "checkbox" at bounding box center [24, 259] width 26 height 26
checkbox input "true"
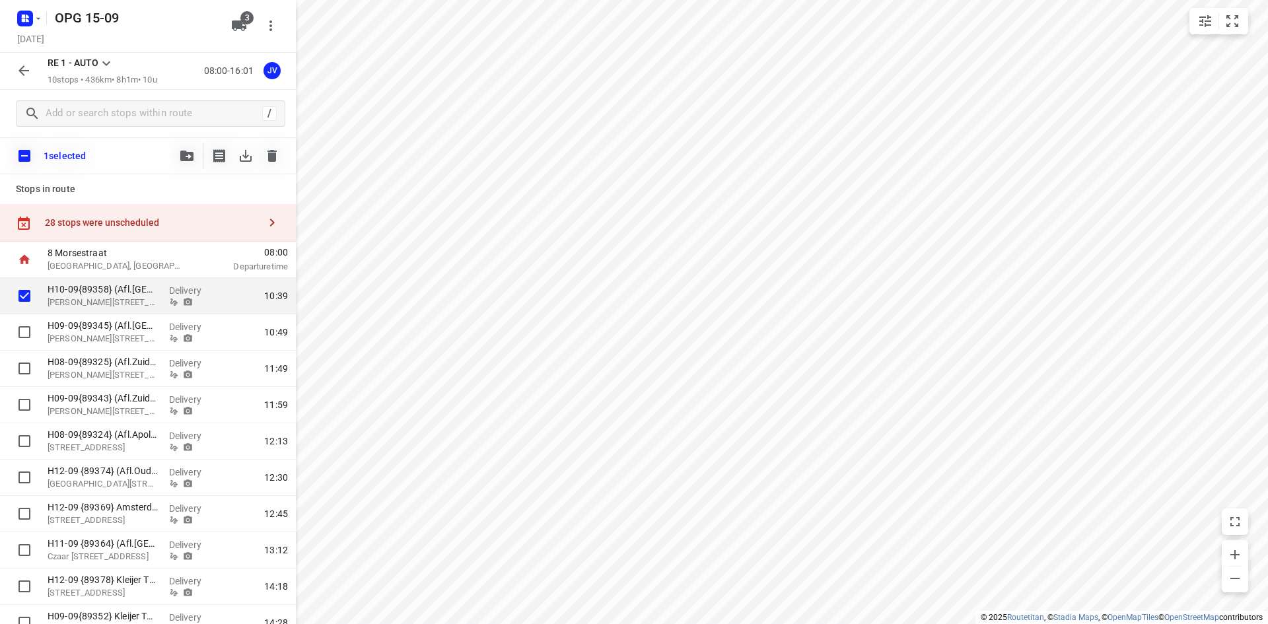
click at [24, 156] on input "checkbox" at bounding box center [25, 156] width 28 height 28
checkbox input "true"
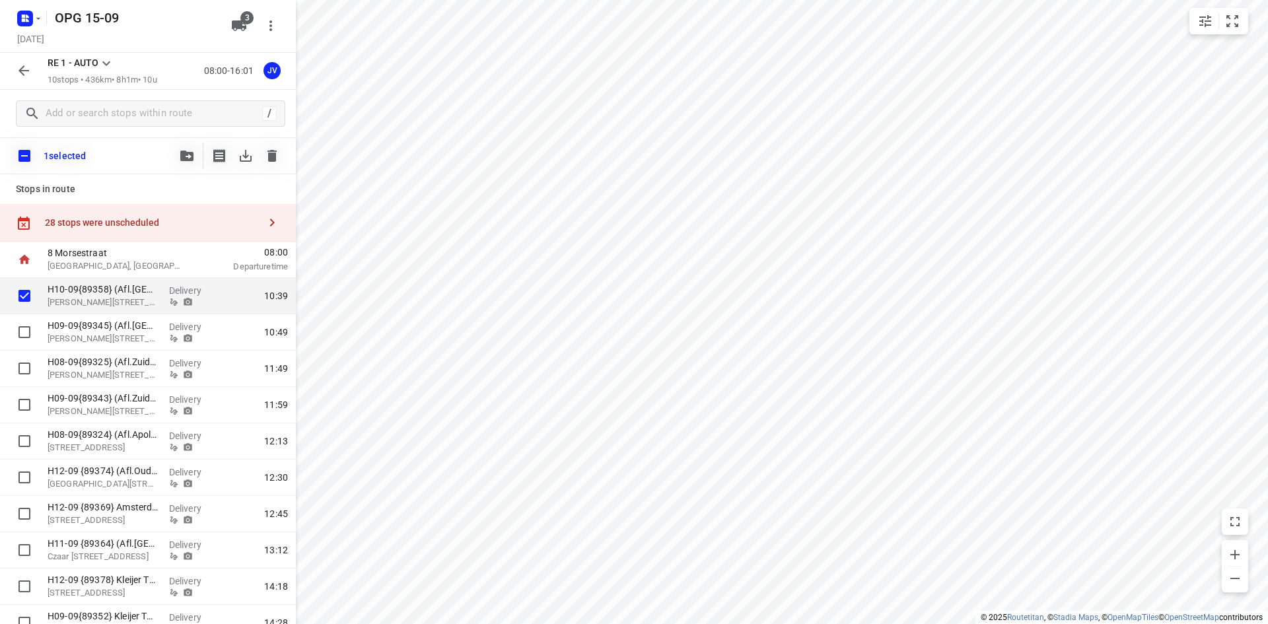
checkbox input "true"
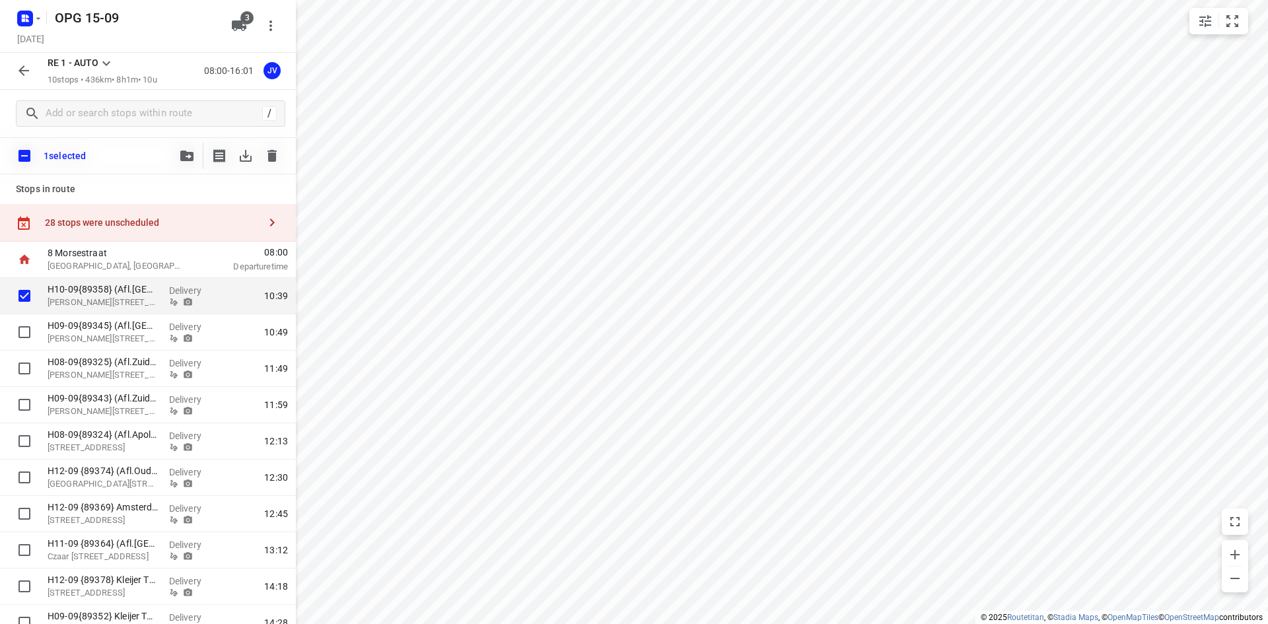
checkbox input "true"
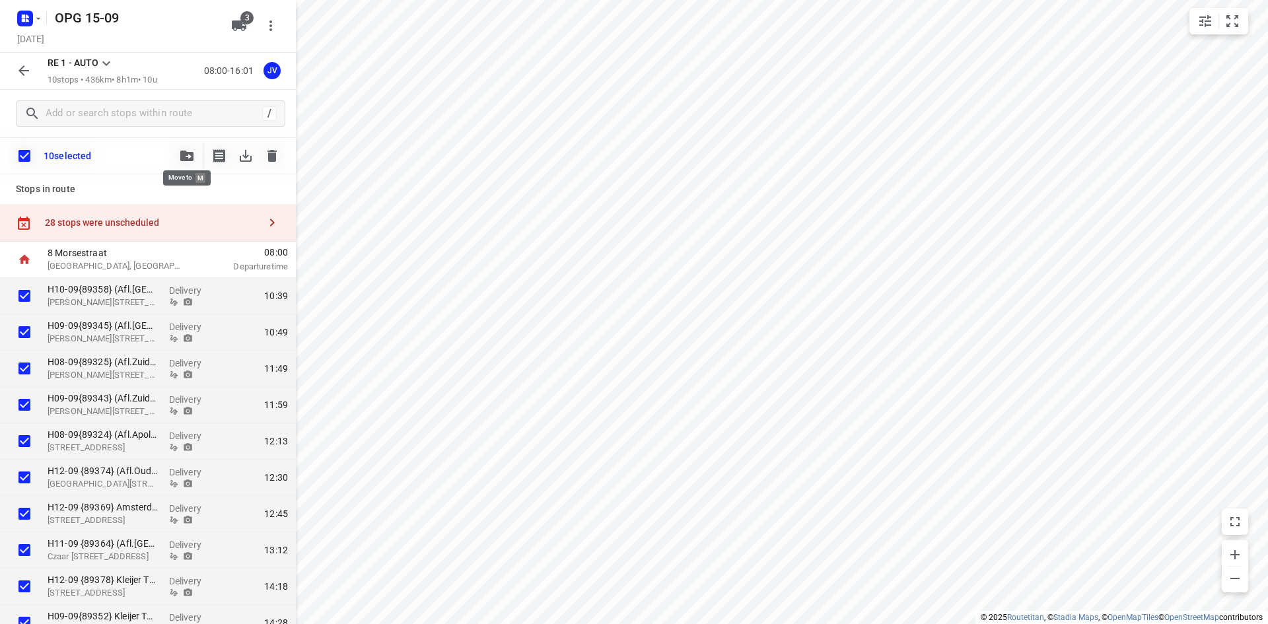
click at [185, 162] on button "button" at bounding box center [187, 156] width 26 height 26
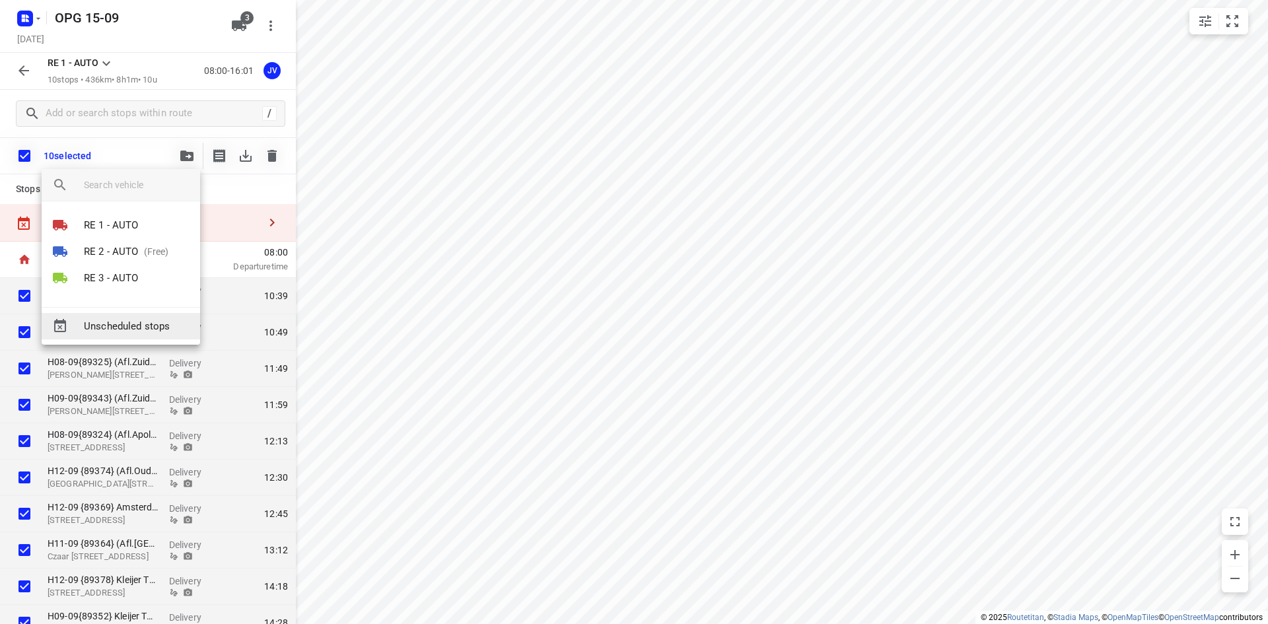
click at [133, 327] on span "Unscheduled stops" at bounding box center [137, 326] width 106 height 15
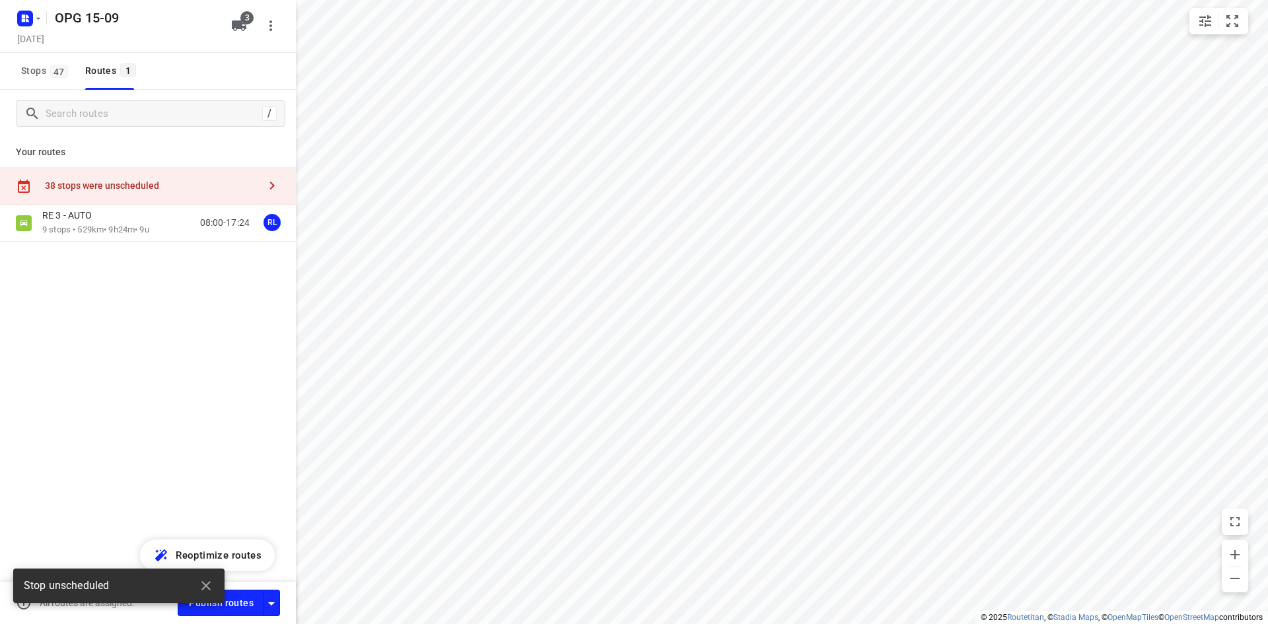
click at [90, 179] on div "38 stops were unscheduled" at bounding box center [148, 186] width 296 height 38
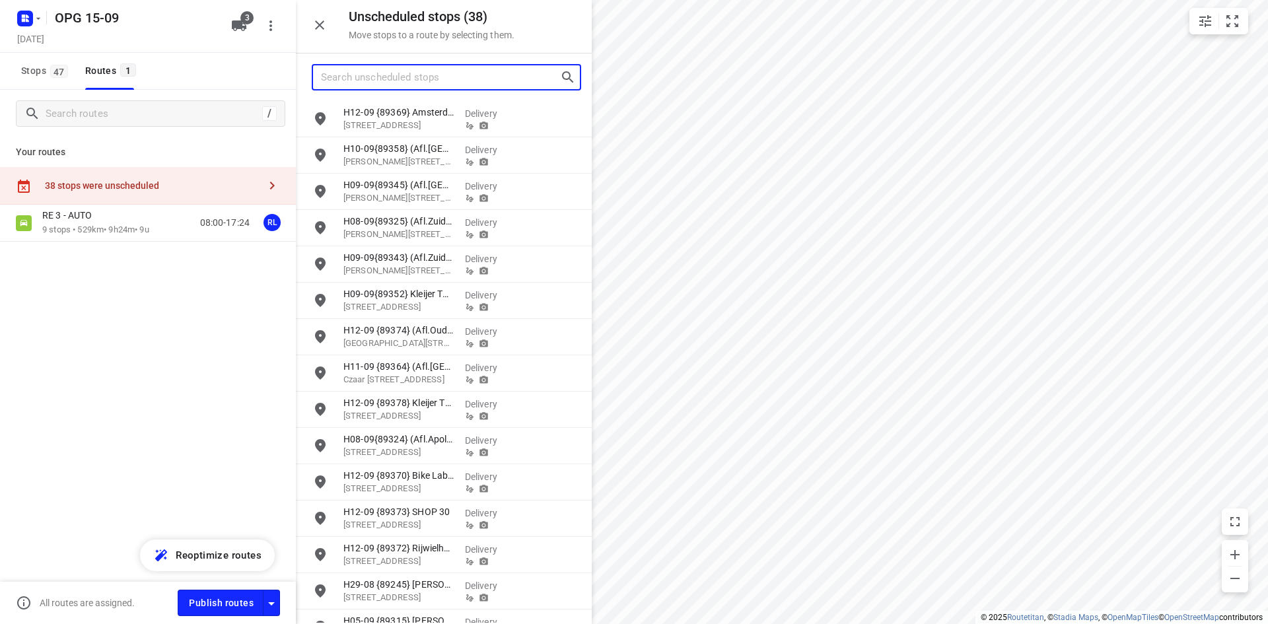
click at [443, 81] on input "Search unscheduled stops" at bounding box center [440, 77] width 239 height 20
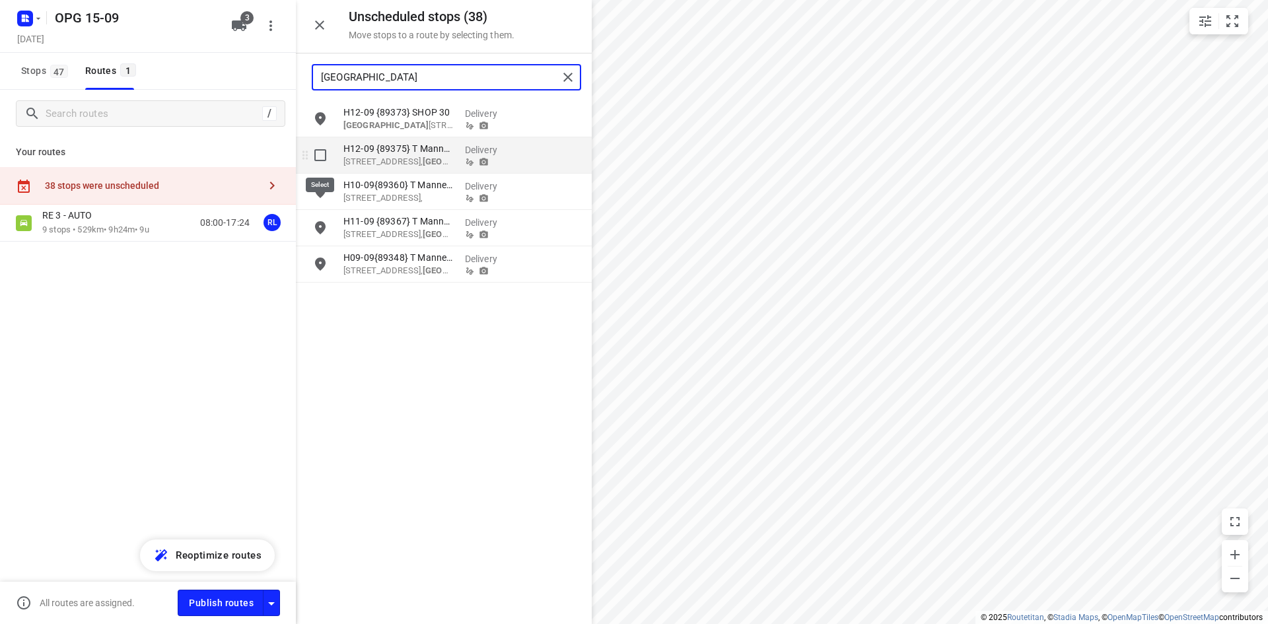
type input "[GEOGRAPHIC_DATA]"
click at [320, 162] on input "grid" at bounding box center [320, 155] width 26 height 26
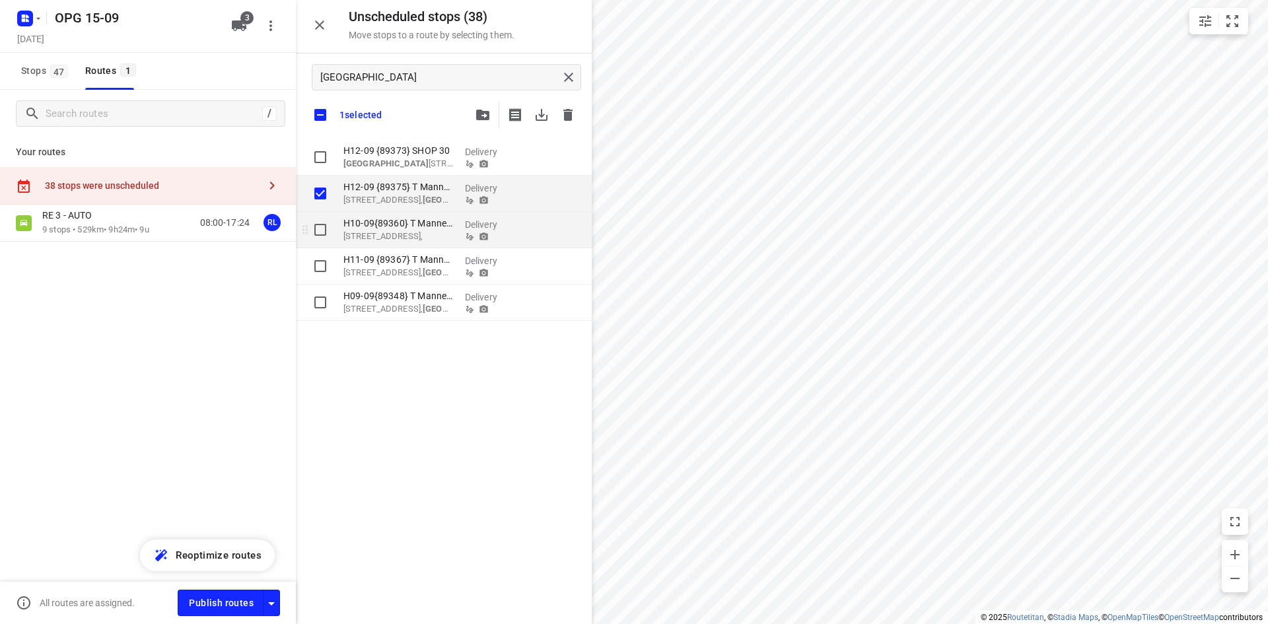
checkbox input "true"
click at [321, 224] on input "grid" at bounding box center [320, 230] width 26 height 26
checkbox input "true"
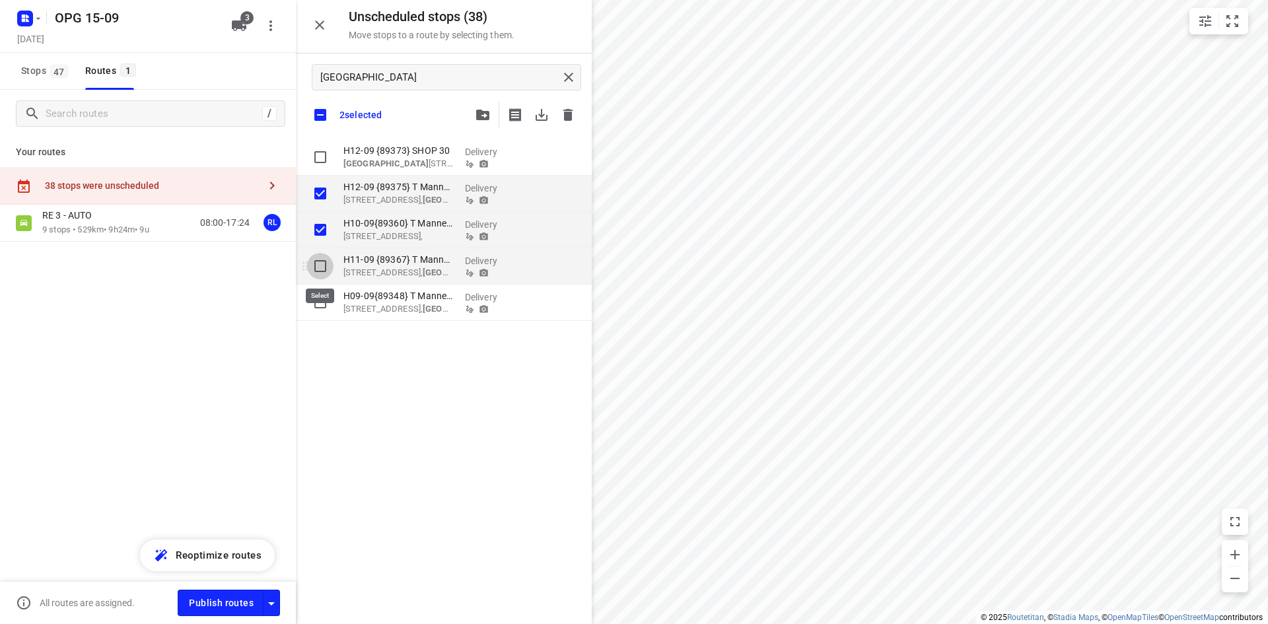
click at [314, 265] on input "grid" at bounding box center [320, 266] width 26 height 26
checkbox input "true"
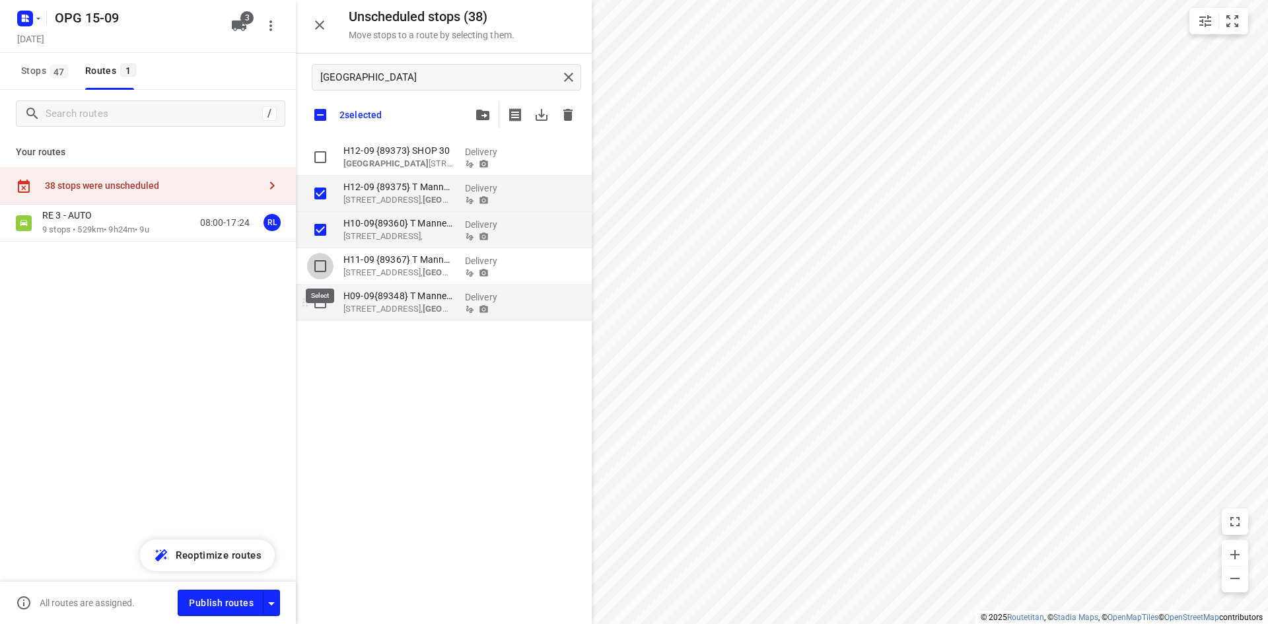
checkbox input "true"
click at [312, 314] on input "grid" at bounding box center [320, 302] width 26 height 26
checkbox input "true"
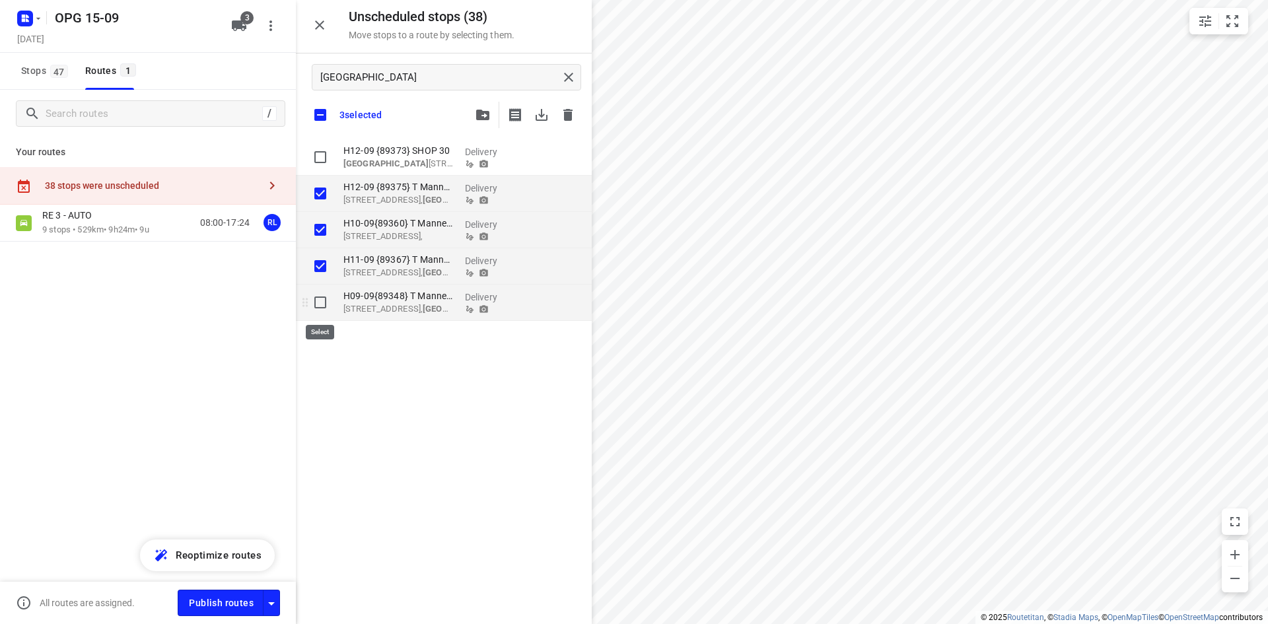
checkbox input "true"
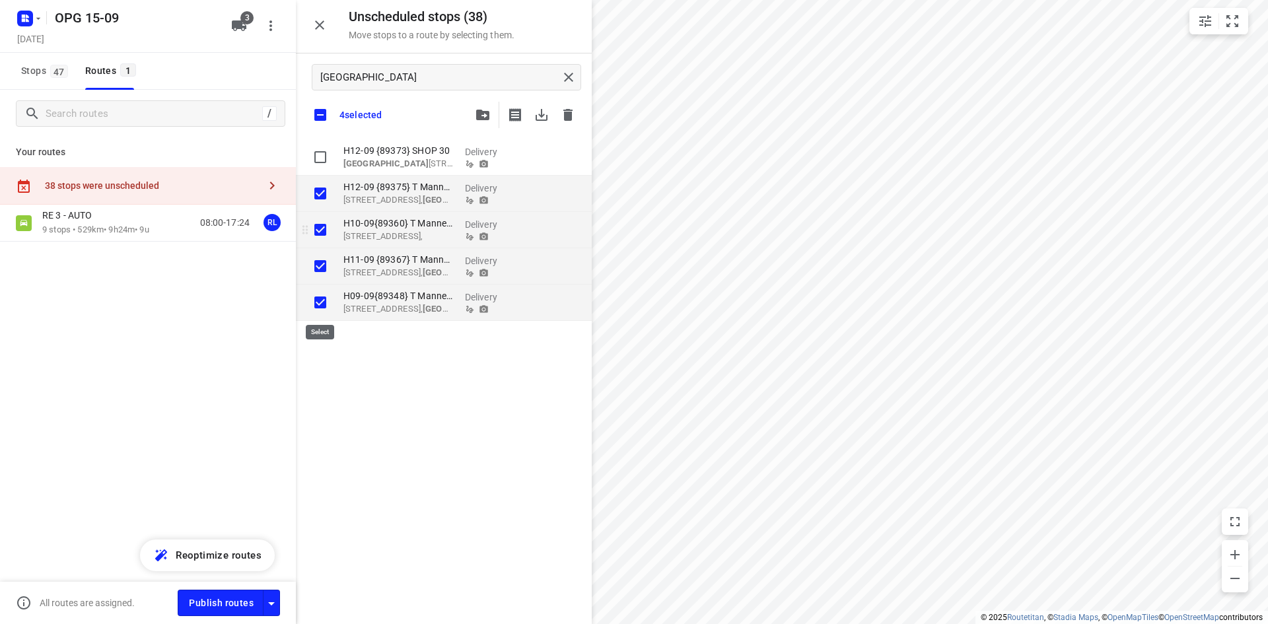
checkbox input "true"
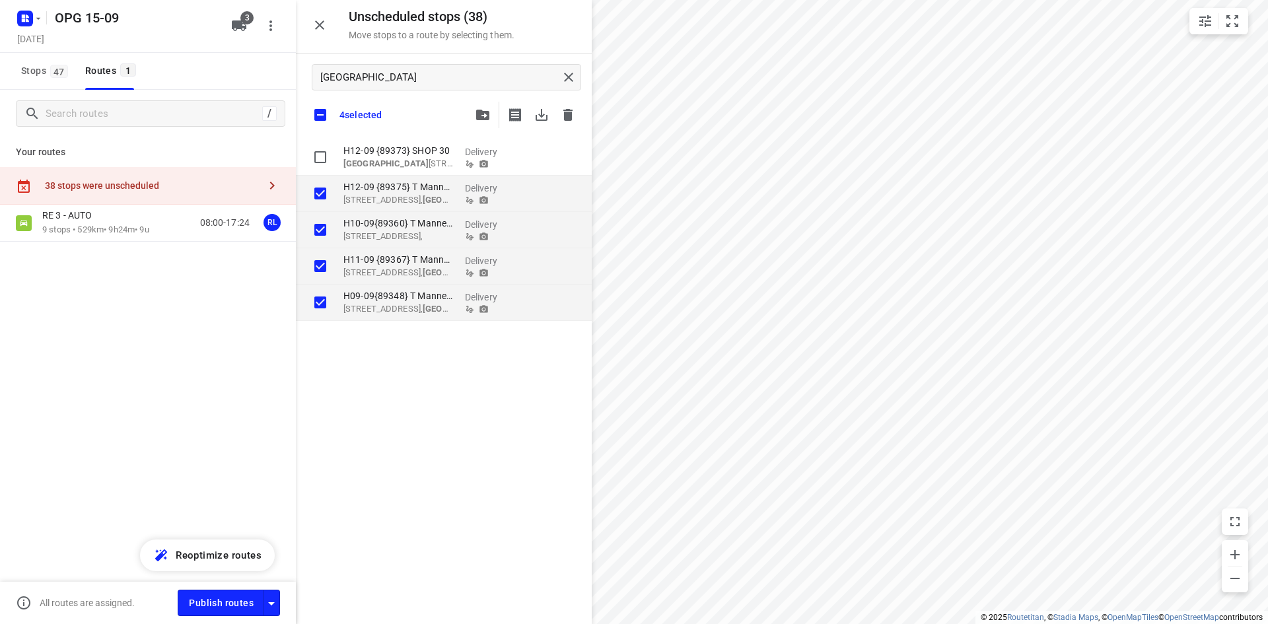
checkbox input "true"
click at [488, 116] on icon "button" at bounding box center [482, 115] width 13 height 11
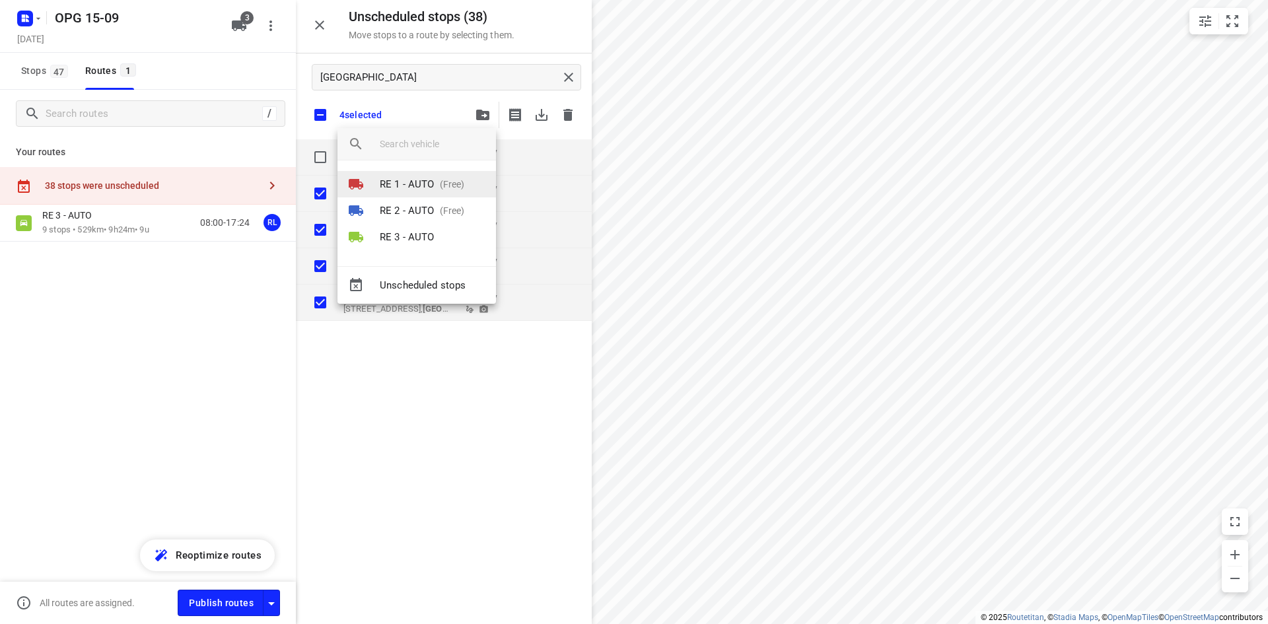
click at [419, 182] on p "RE 1 - AUTO" at bounding box center [407, 184] width 55 height 15
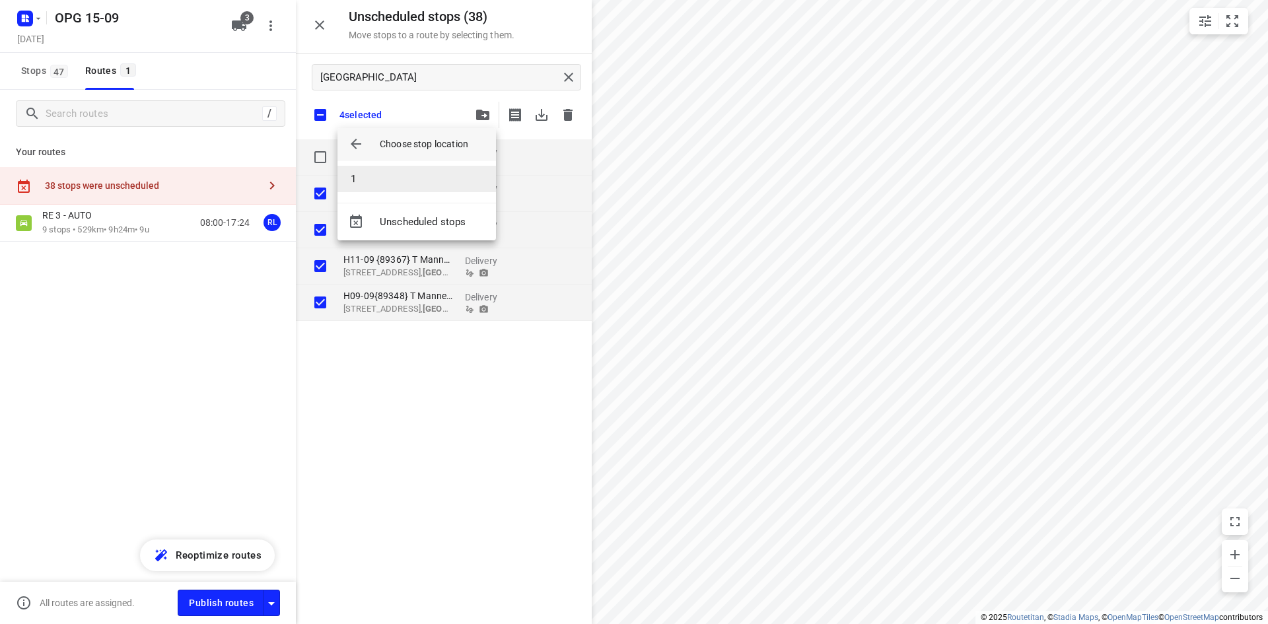
click at [405, 172] on li "1" at bounding box center [416, 179] width 158 height 26
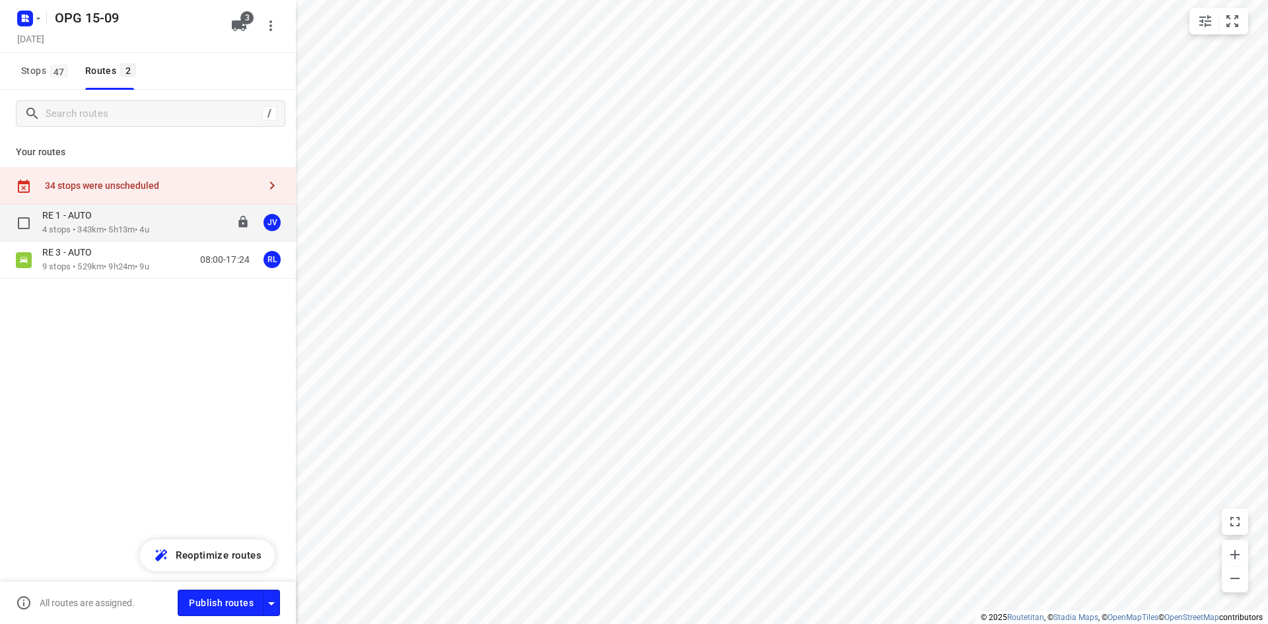
click at [86, 223] on div "RE 1 - AUTO" at bounding box center [95, 216] width 107 height 15
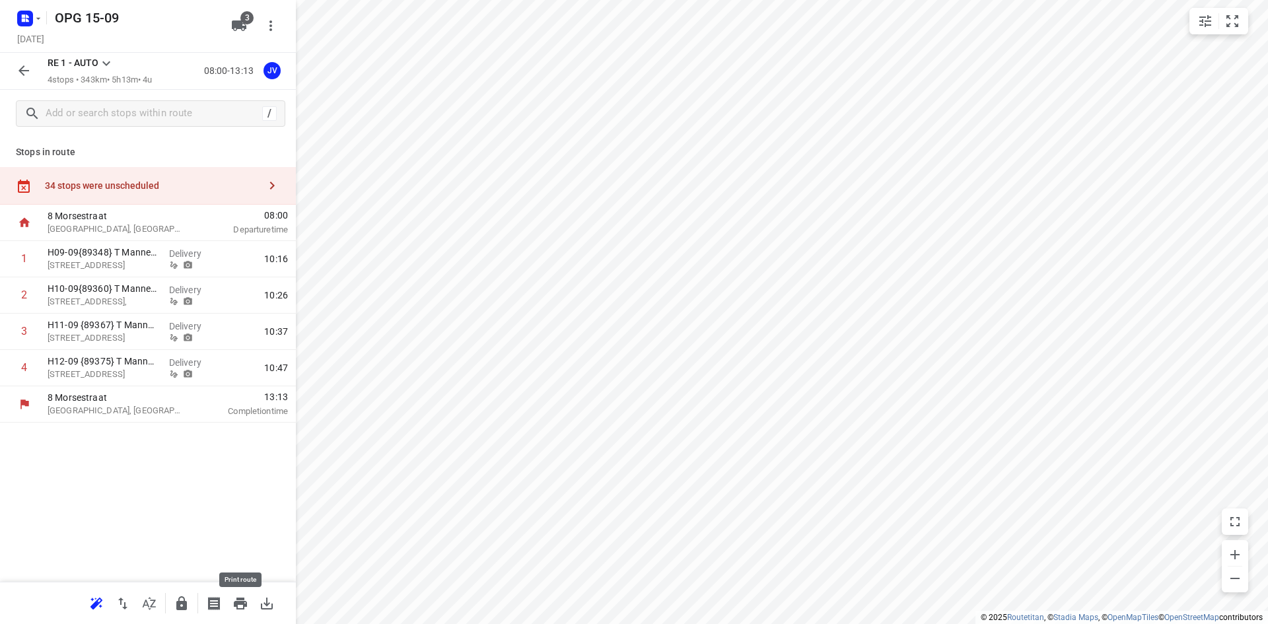
click at [242, 603] on icon "button" at bounding box center [240, 604] width 13 height 12
click at [30, 77] on icon "button" at bounding box center [24, 71] width 16 height 16
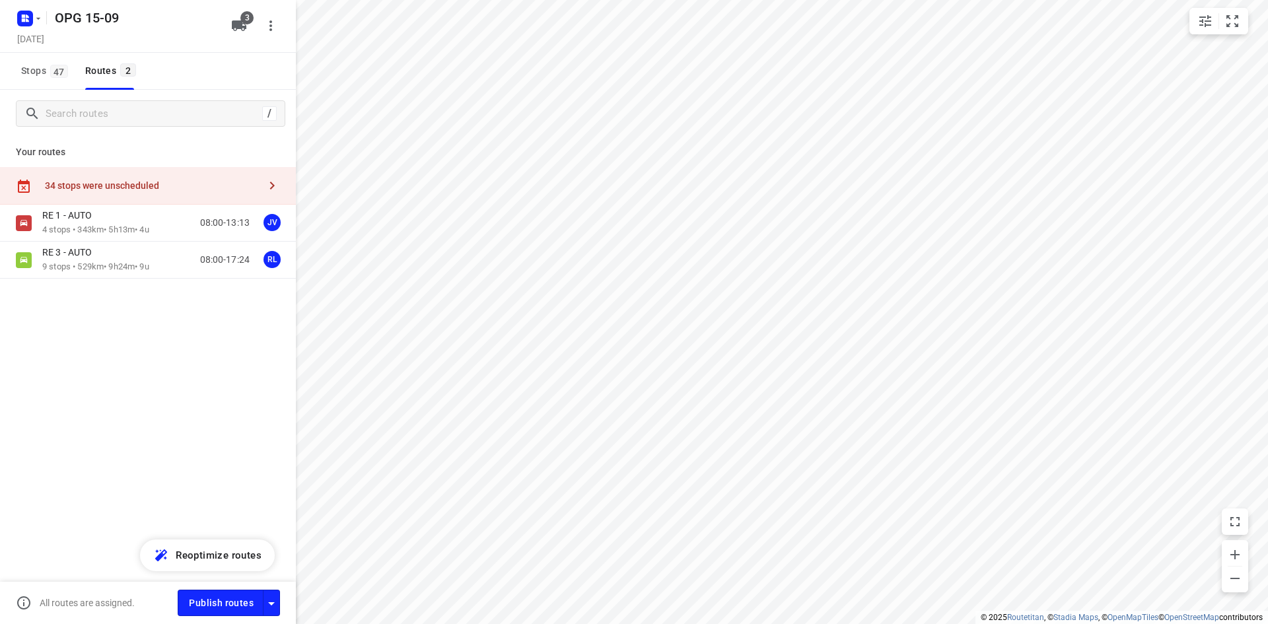
click at [149, 279] on div "RE 1 - AUTO 4 stops • 343km • 5h13m • 4u 08:00-13:13 JV RE 3 - AUTO 9 stops • 5…" at bounding box center [148, 288] width 296 height 166
click at [149, 269] on p "9 stops • 529km • 9h24m • 9u" at bounding box center [95, 267] width 107 height 13
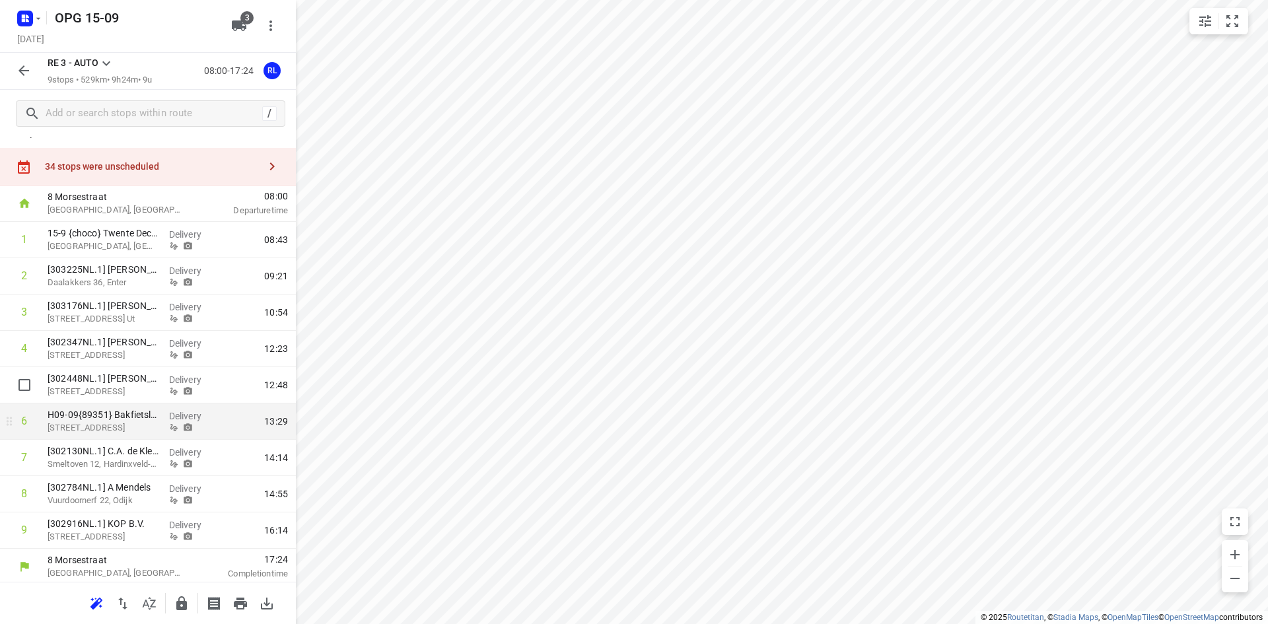
scroll to position [22, 0]
click at [240, 601] on icon "button" at bounding box center [240, 604] width 13 height 12
click at [28, 79] on button "button" at bounding box center [24, 70] width 26 height 26
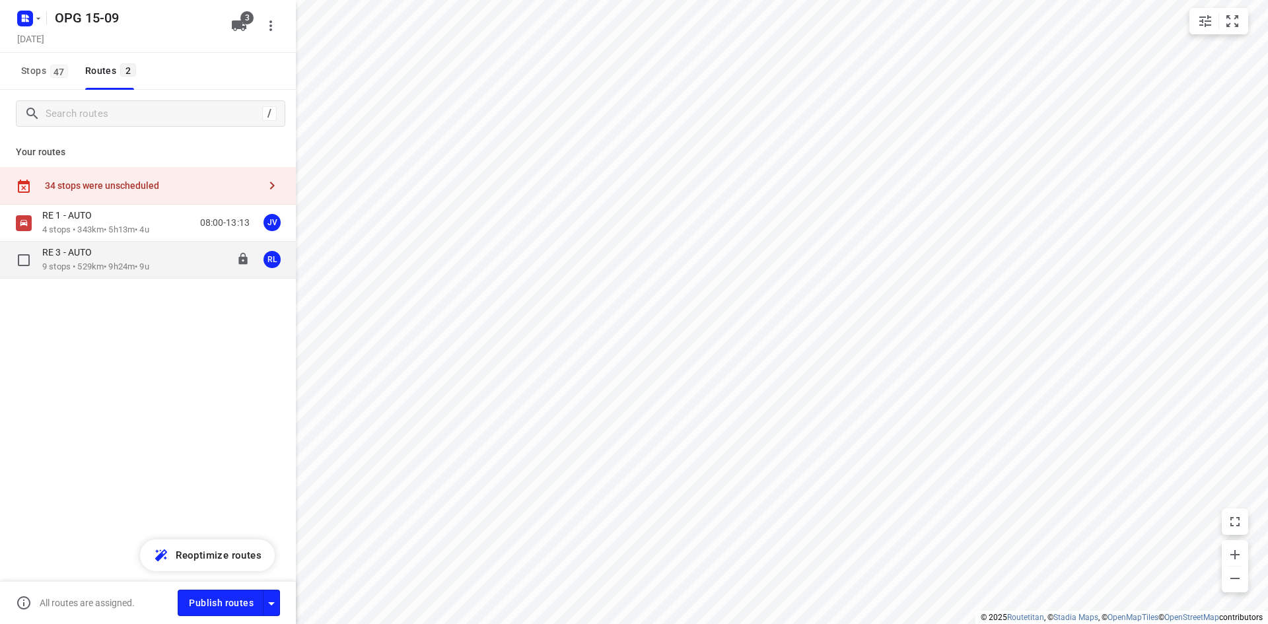
click at [77, 273] on p "9 stops • 529km • 9h24m • 9u" at bounding box center [95, 267] width 107 height 13
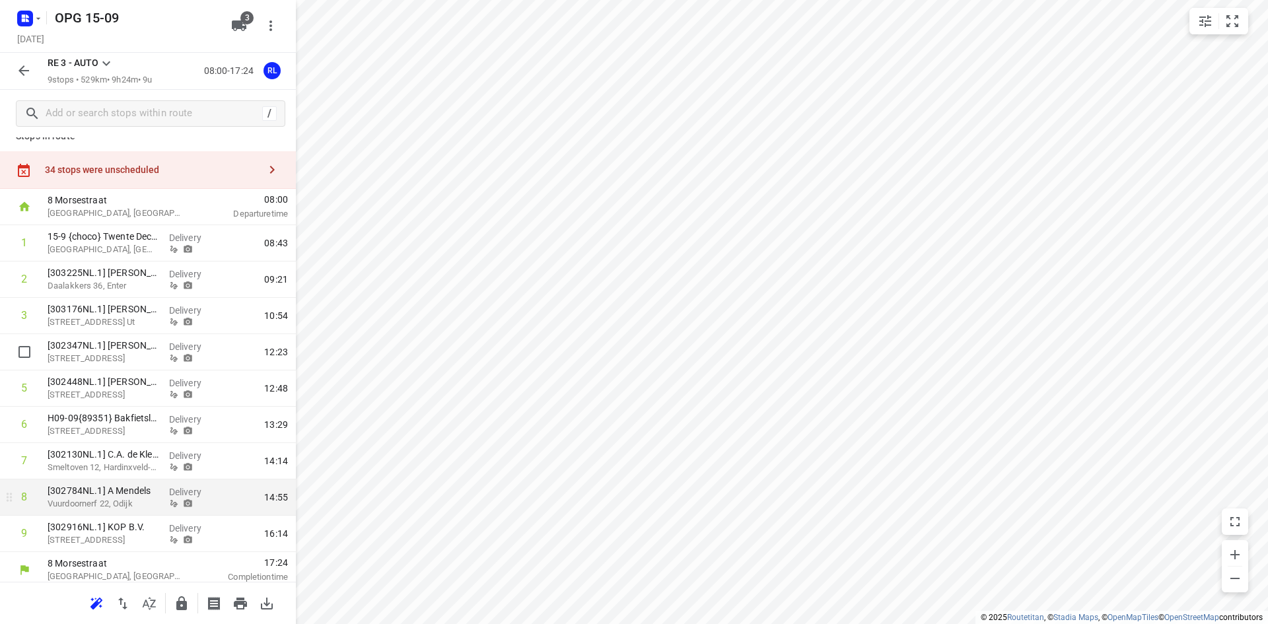
scroll to position [22, 0]
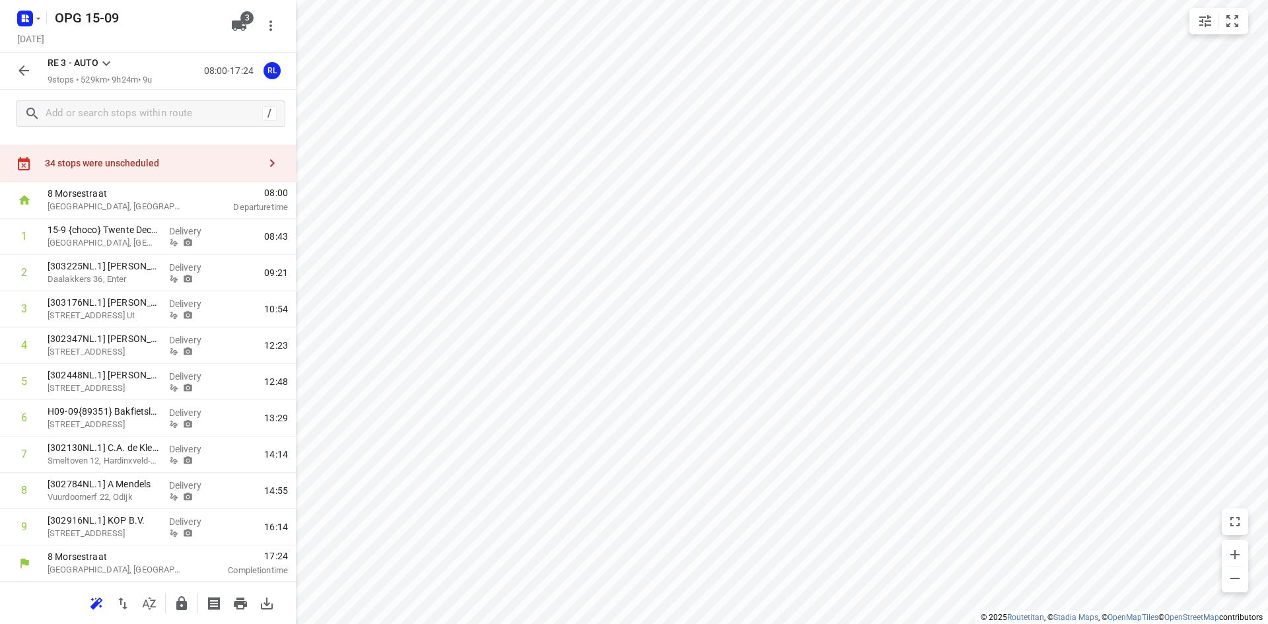
click at [26, 66] on icon "button" at bounding box center [24, 71] width 16 height 16
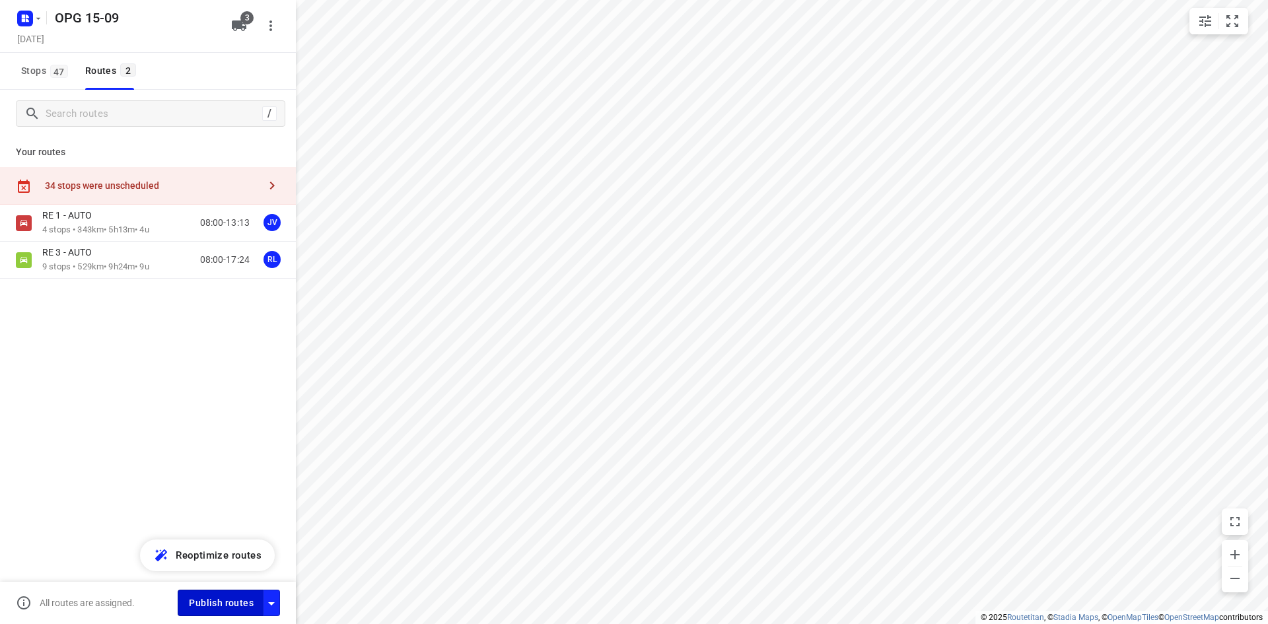
click at [202, 598] on span "Publish routes" at bounding box center [221, 603] width 65 height 17
